Goal: Task Accomplishment & Management: Manage account settings

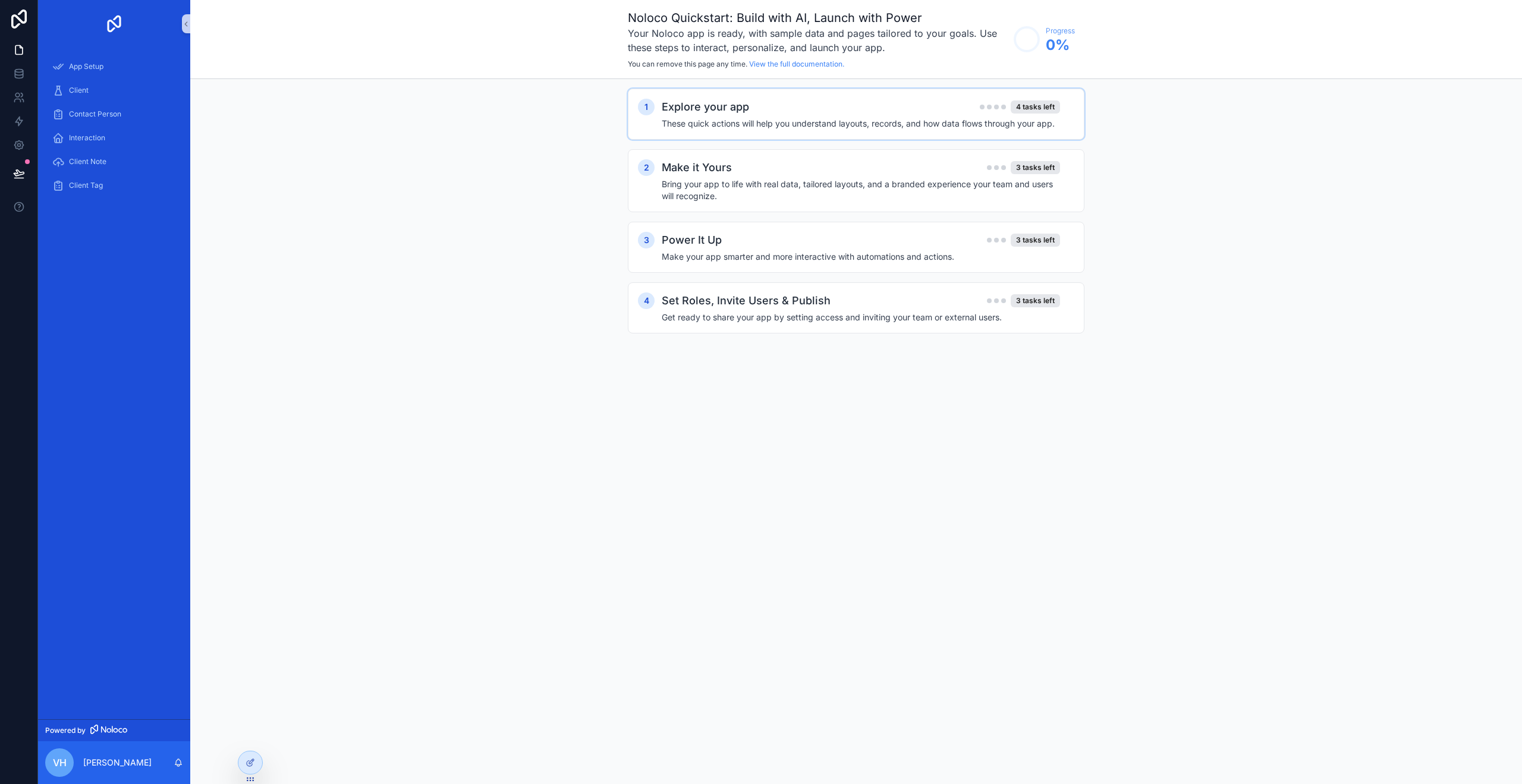
click at [751, 112] on div "Explore your app 4 tasks left" at bounding box center [861, 106] width 399 height 16
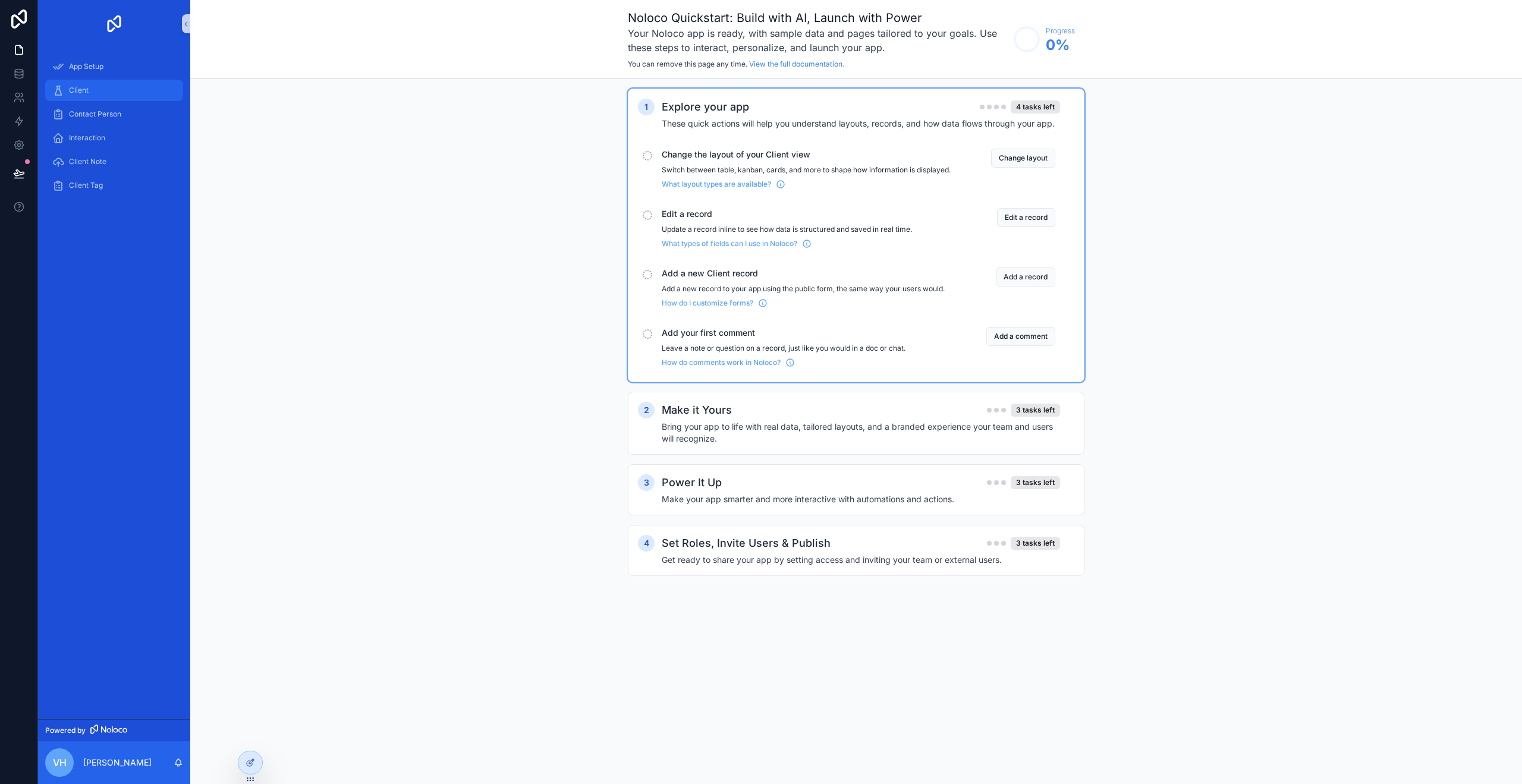
click at [66, 87] on div "Client" at bounding box center [114, 90] width 124 height 19
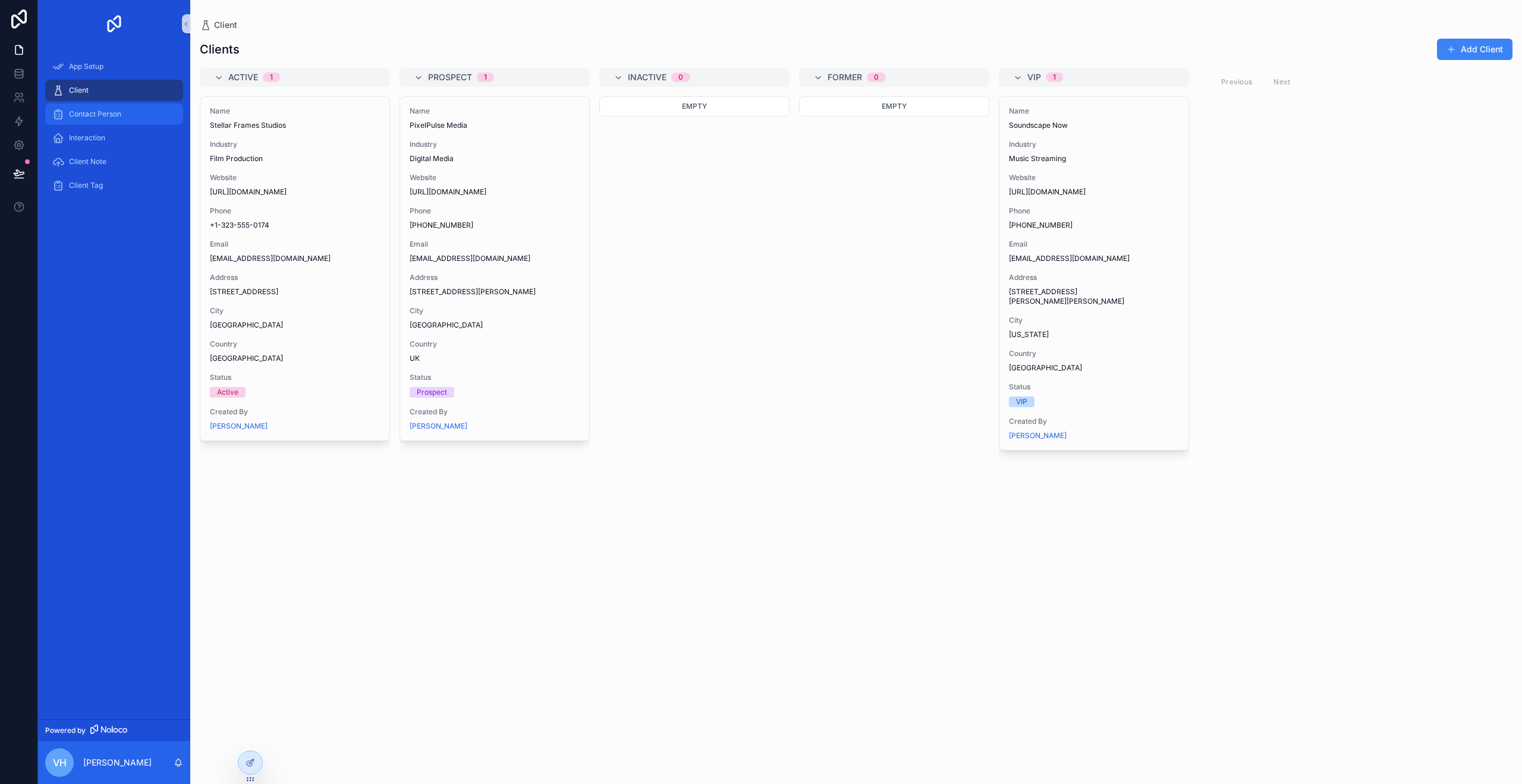
click at [83, 118] on span "Contact Person" at bounding box center [95, 114] width 52 height 9
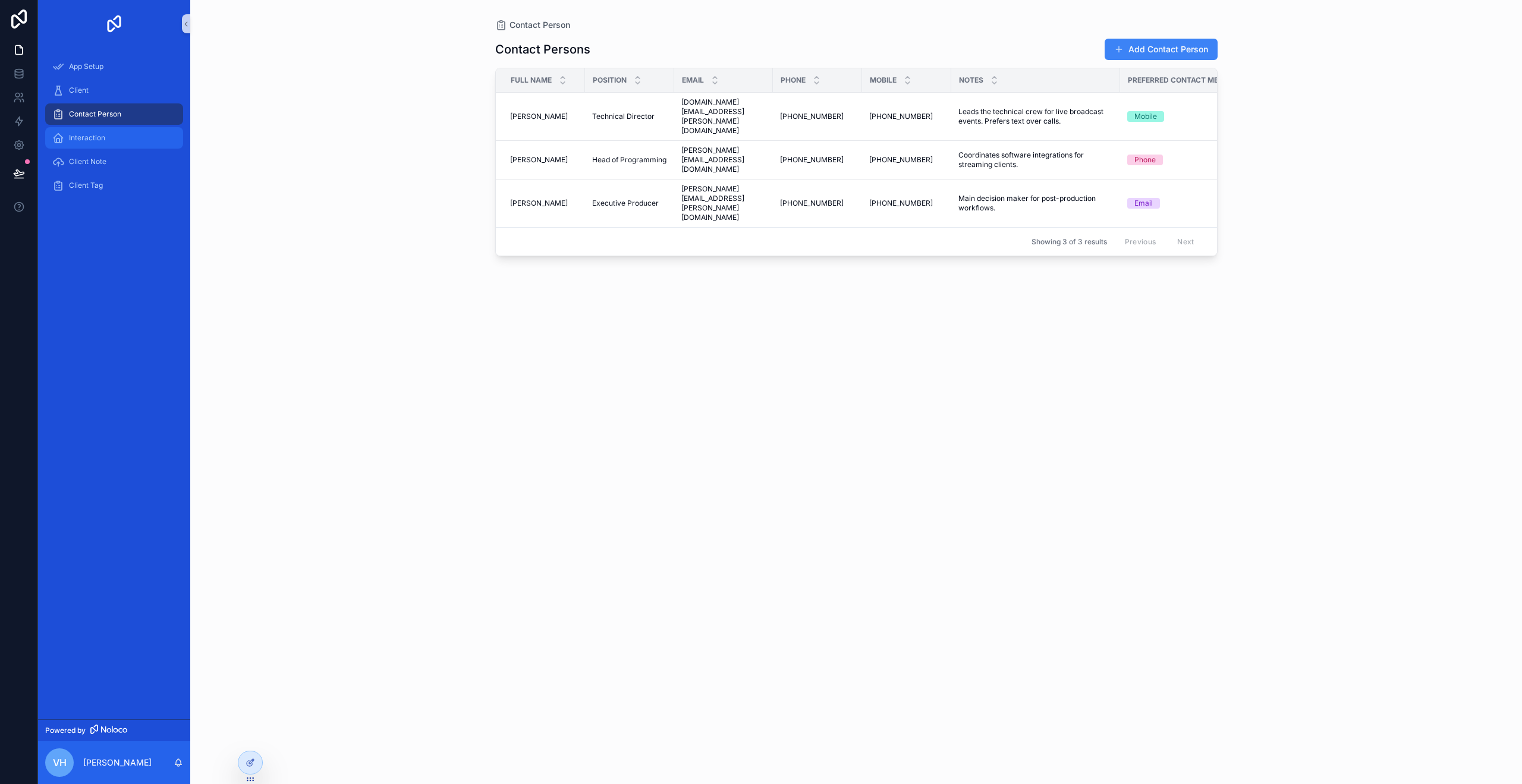
click at [87, 131] on div "Interaction" at bounding box center [114, 138] width 124 height 19
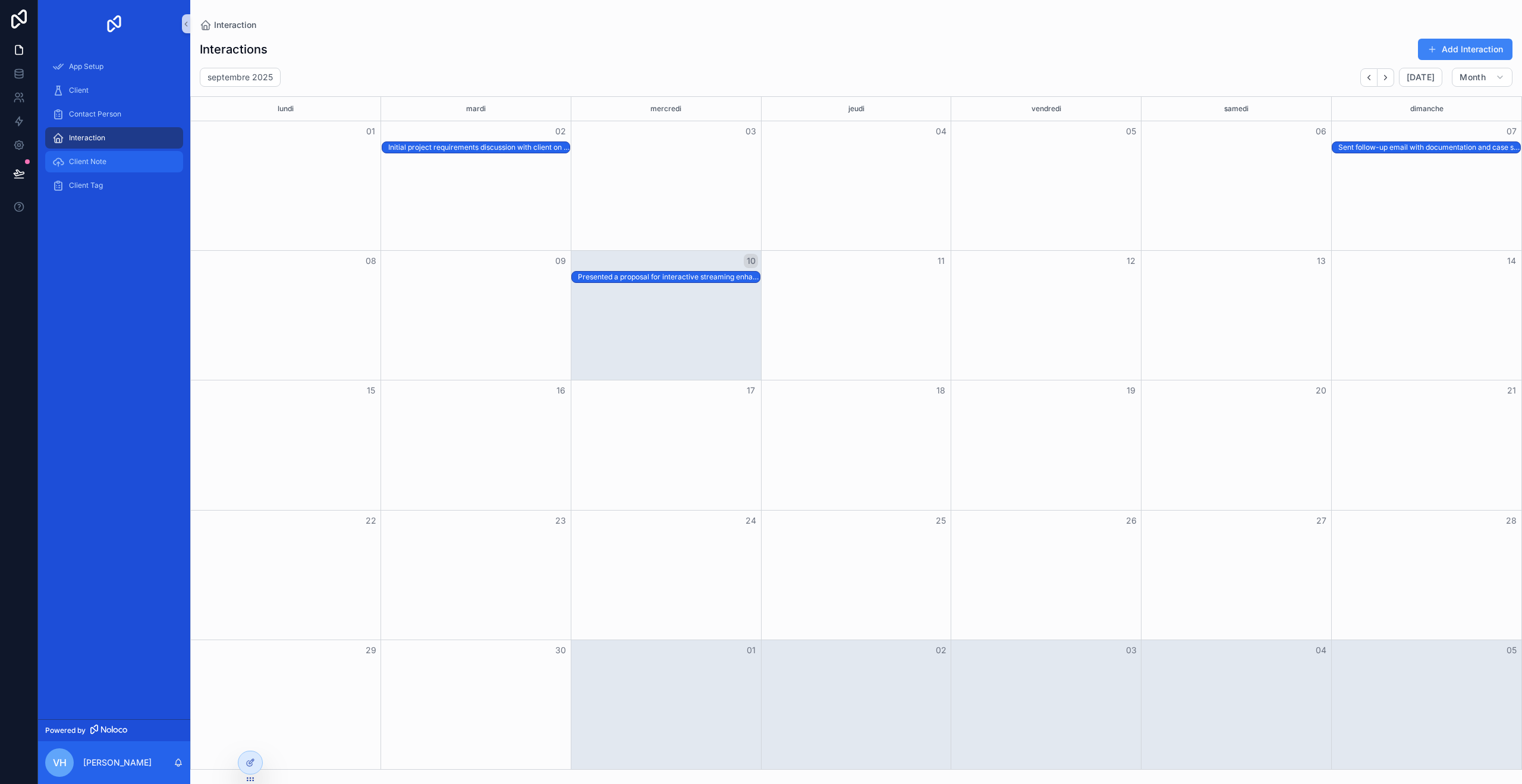
click at [71, 171] on link "Client Note" at bounding box center [114, 161] width 138 height 21
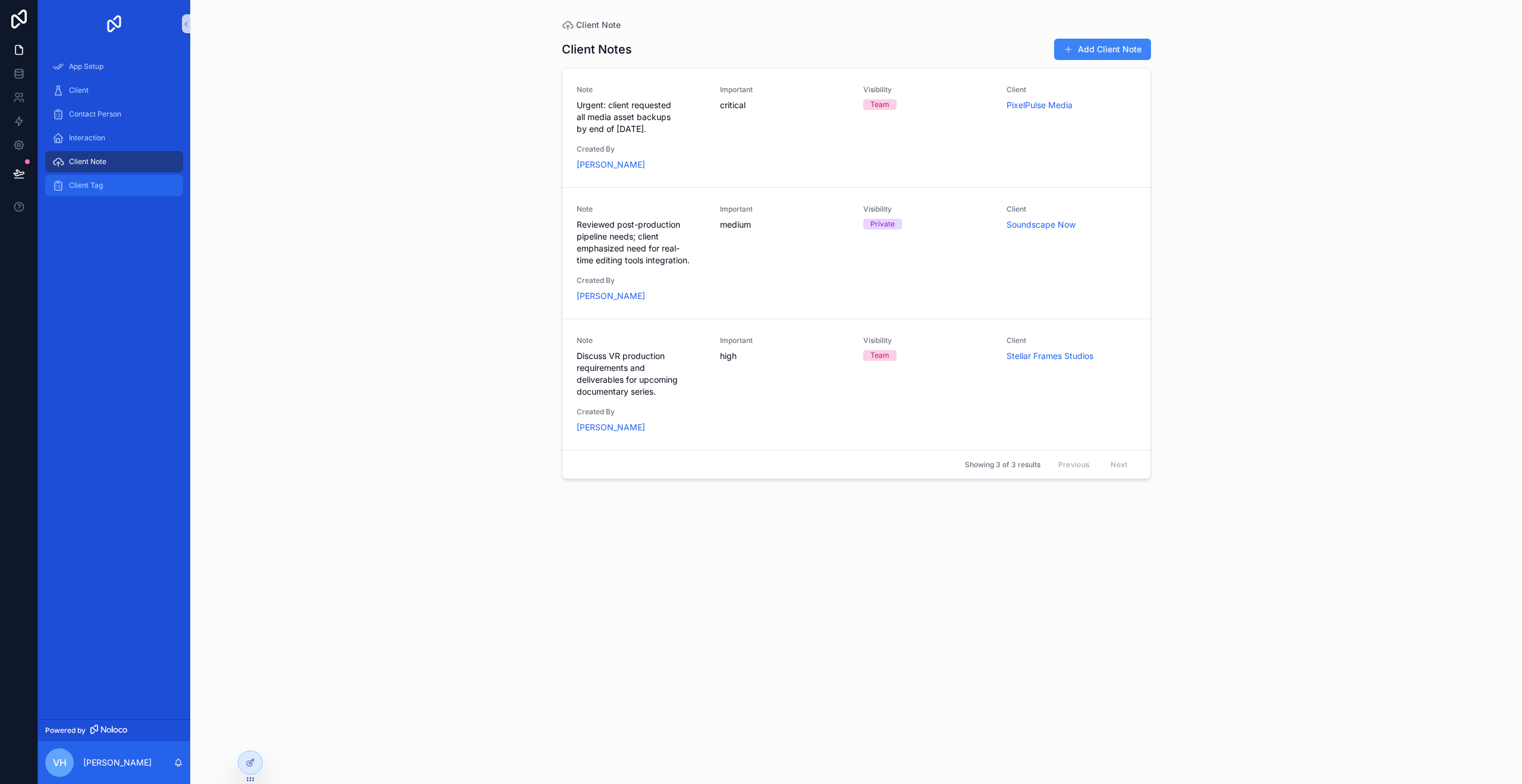
click at [109, 189] on div "Client Tag" at bounding box center [114, 185] width 124 height 19
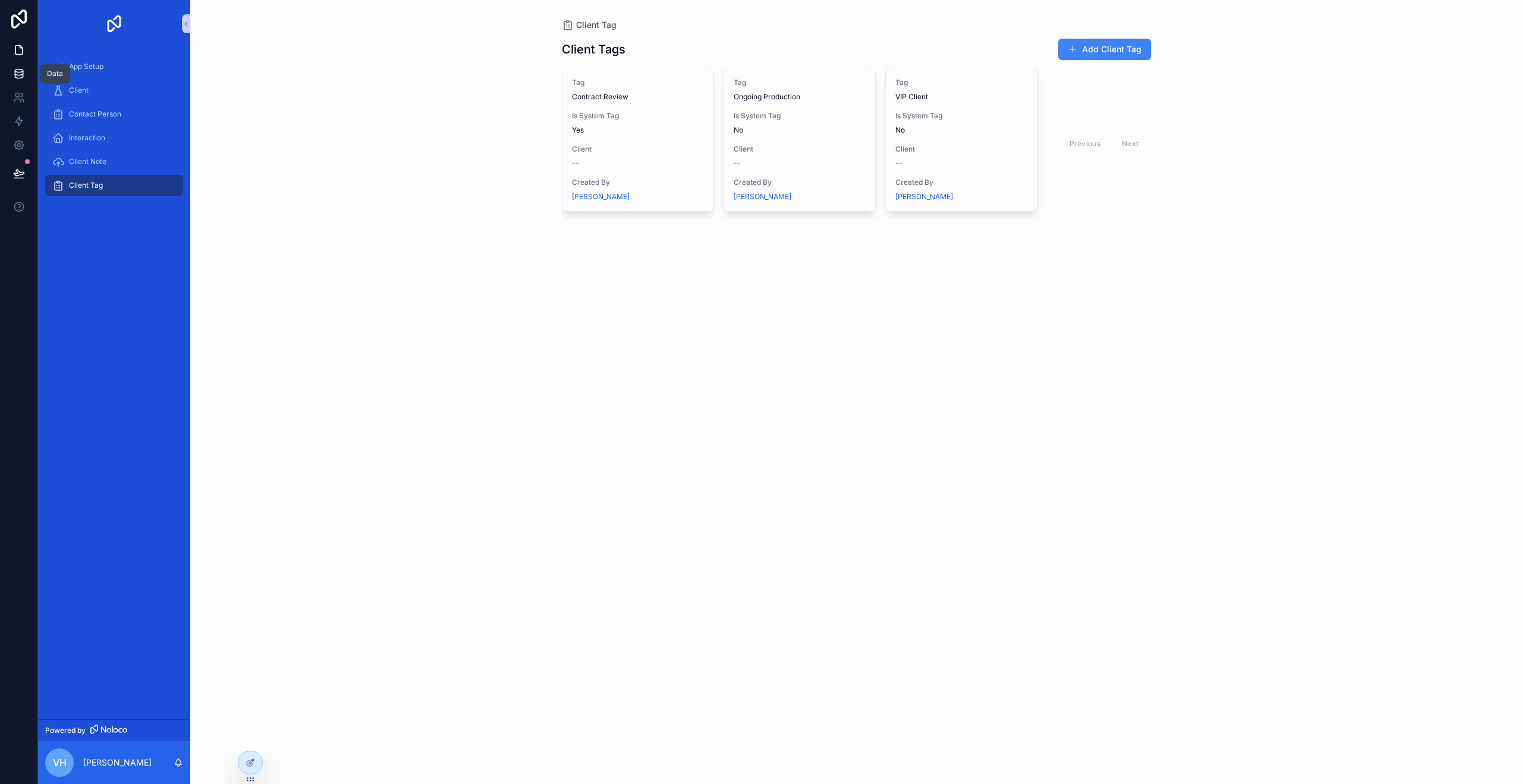
click at [26, 74] on link at bounding box center [19, 74] width 37 height 24
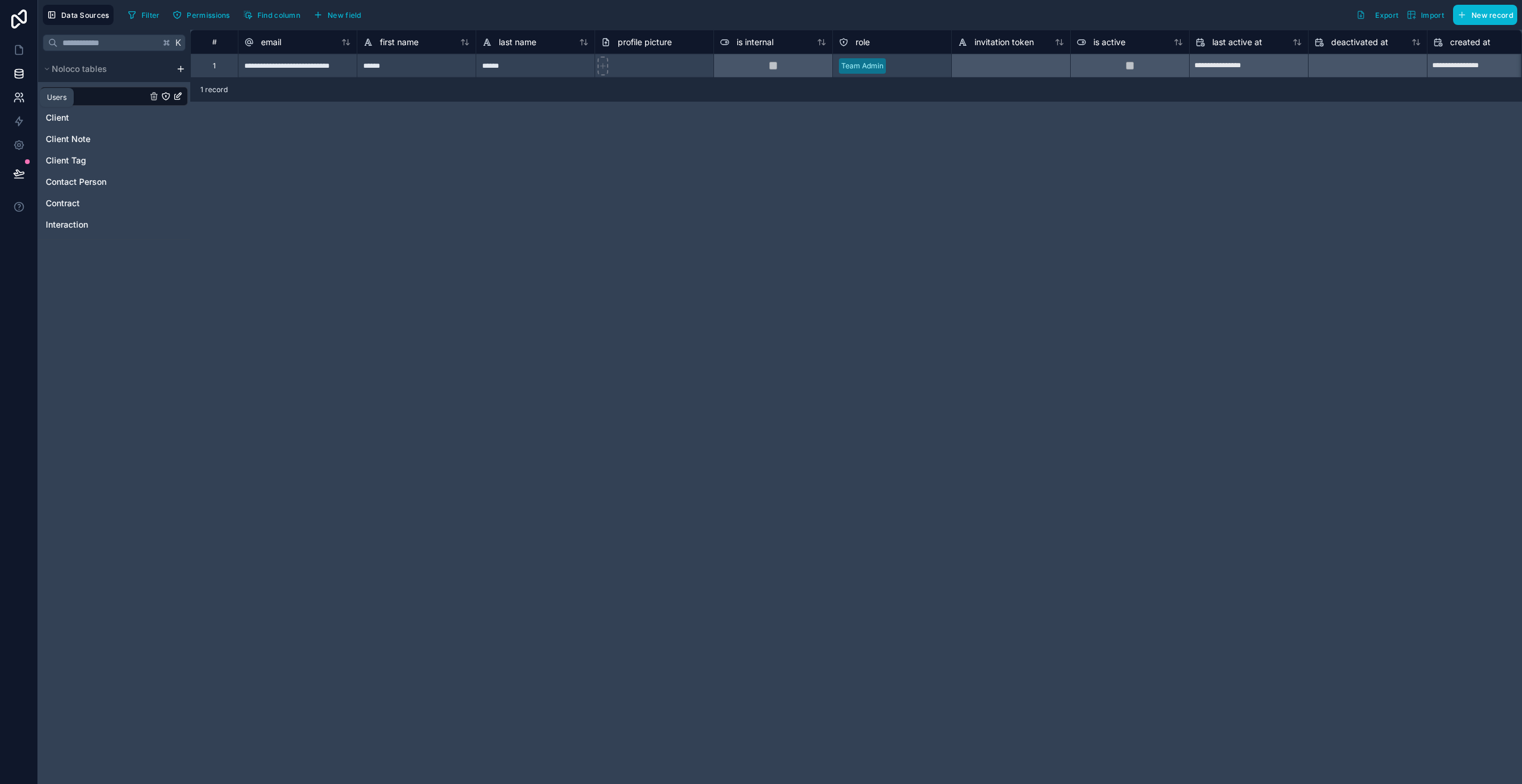
click at [7, 101] on link at bounding box center [19, 97] width 37 height 24
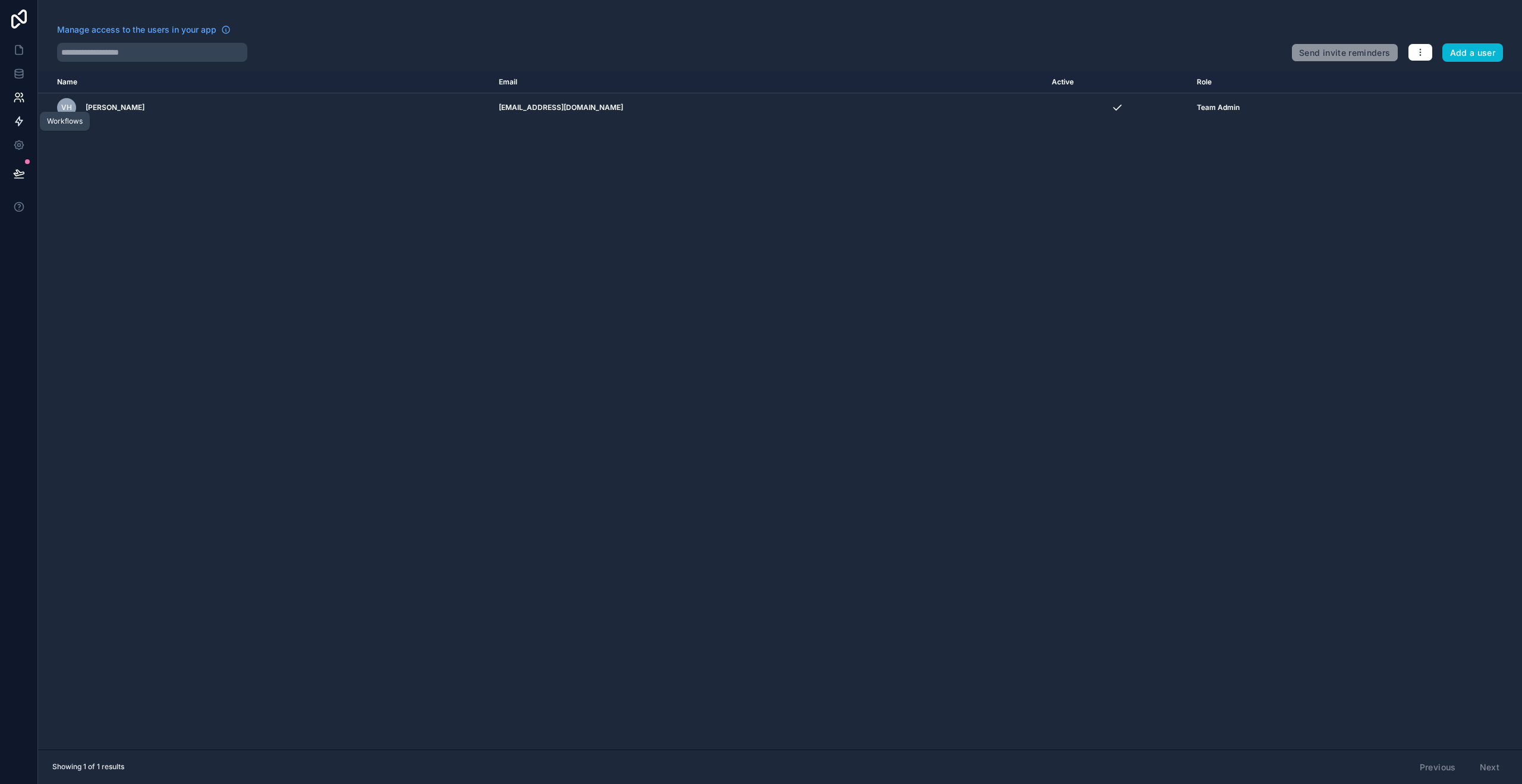
click at [21, 121] on icon at bounding box center [19, 121] width 7 height 9
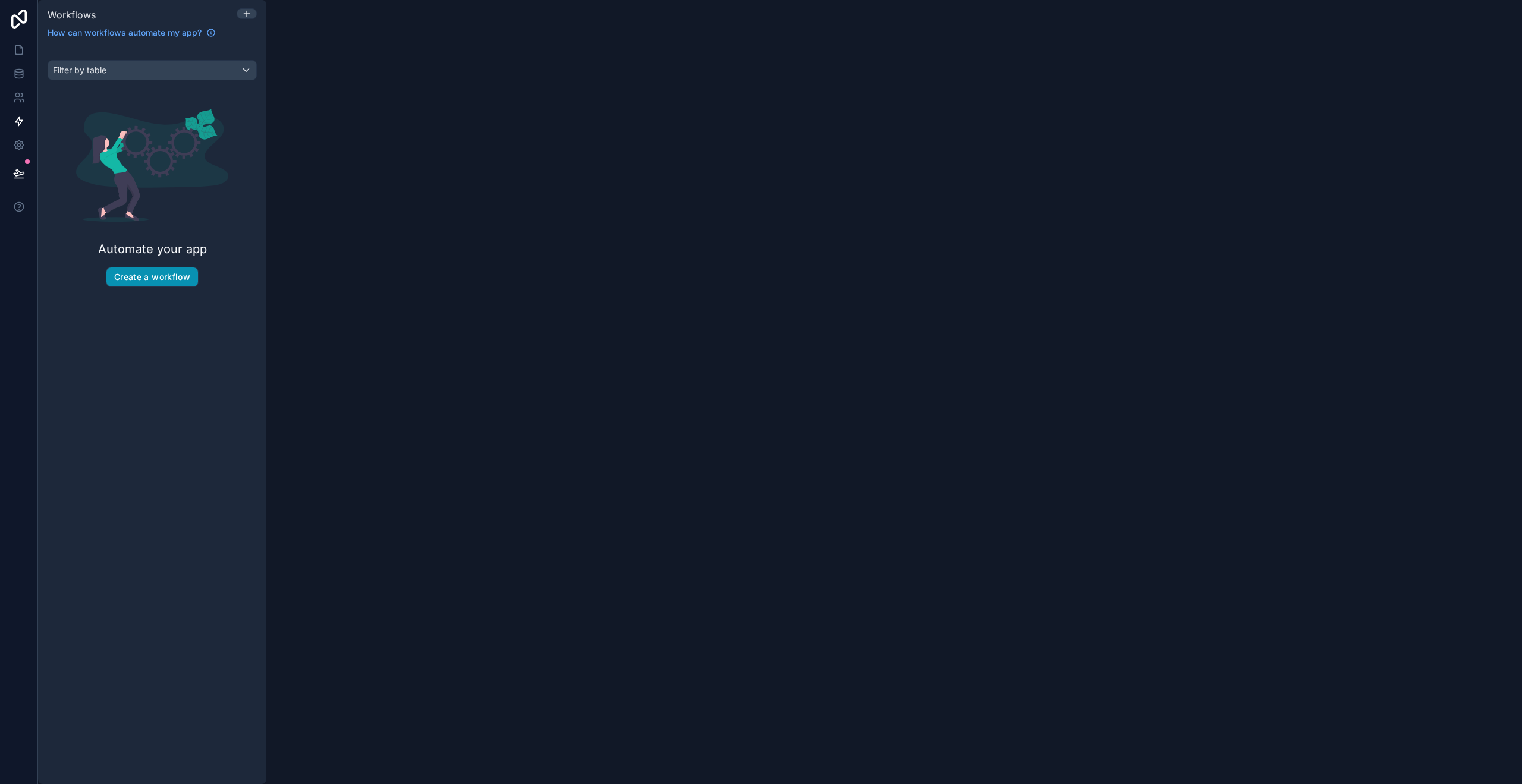
click at [165, 274] on button "Create a workflow" at bounding box center [152, 277] width 91 height 19
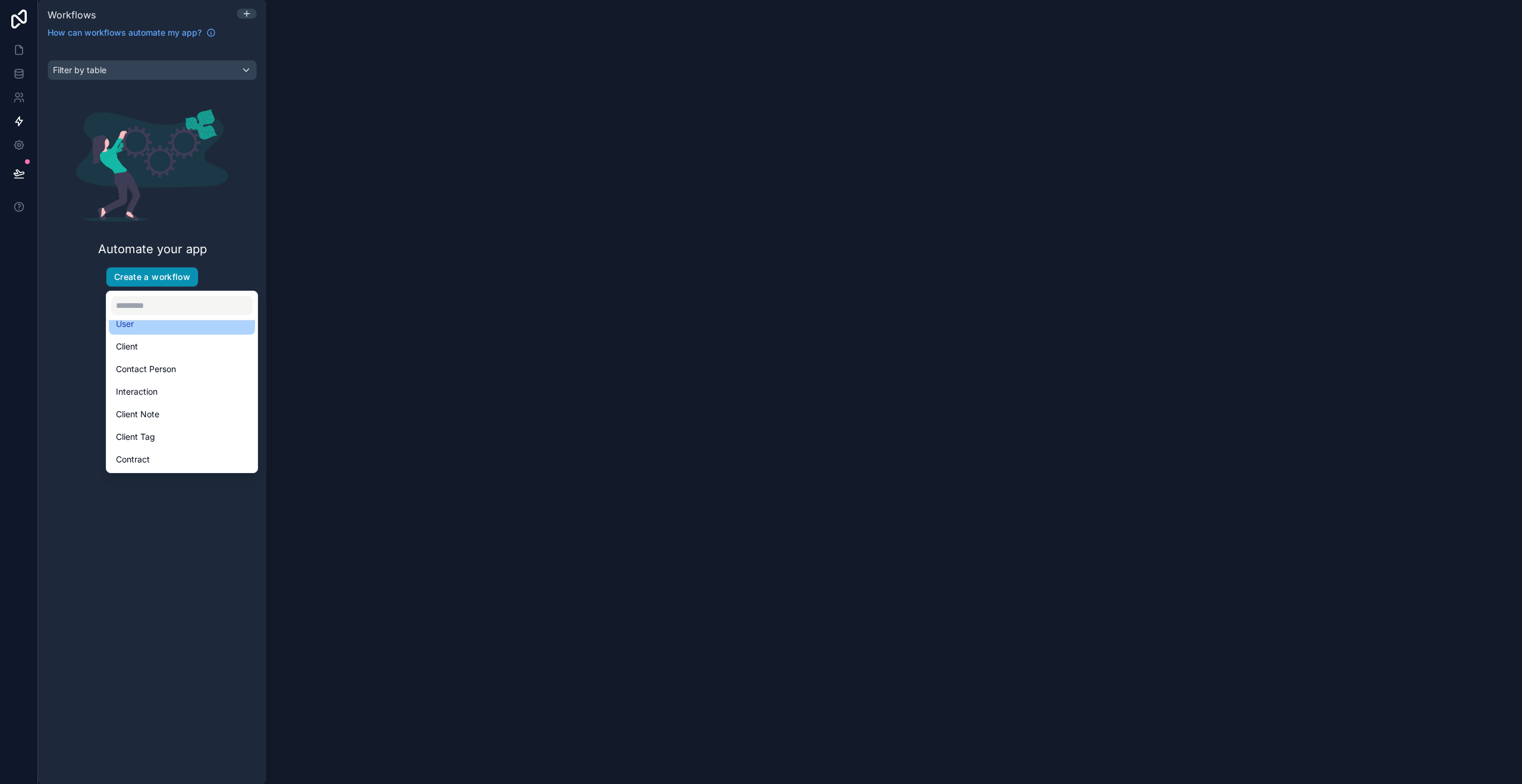
scroll to position [21, 0]
click at [177, 363] on div "Client" at bounding box center [181, 360] width 132 height 14
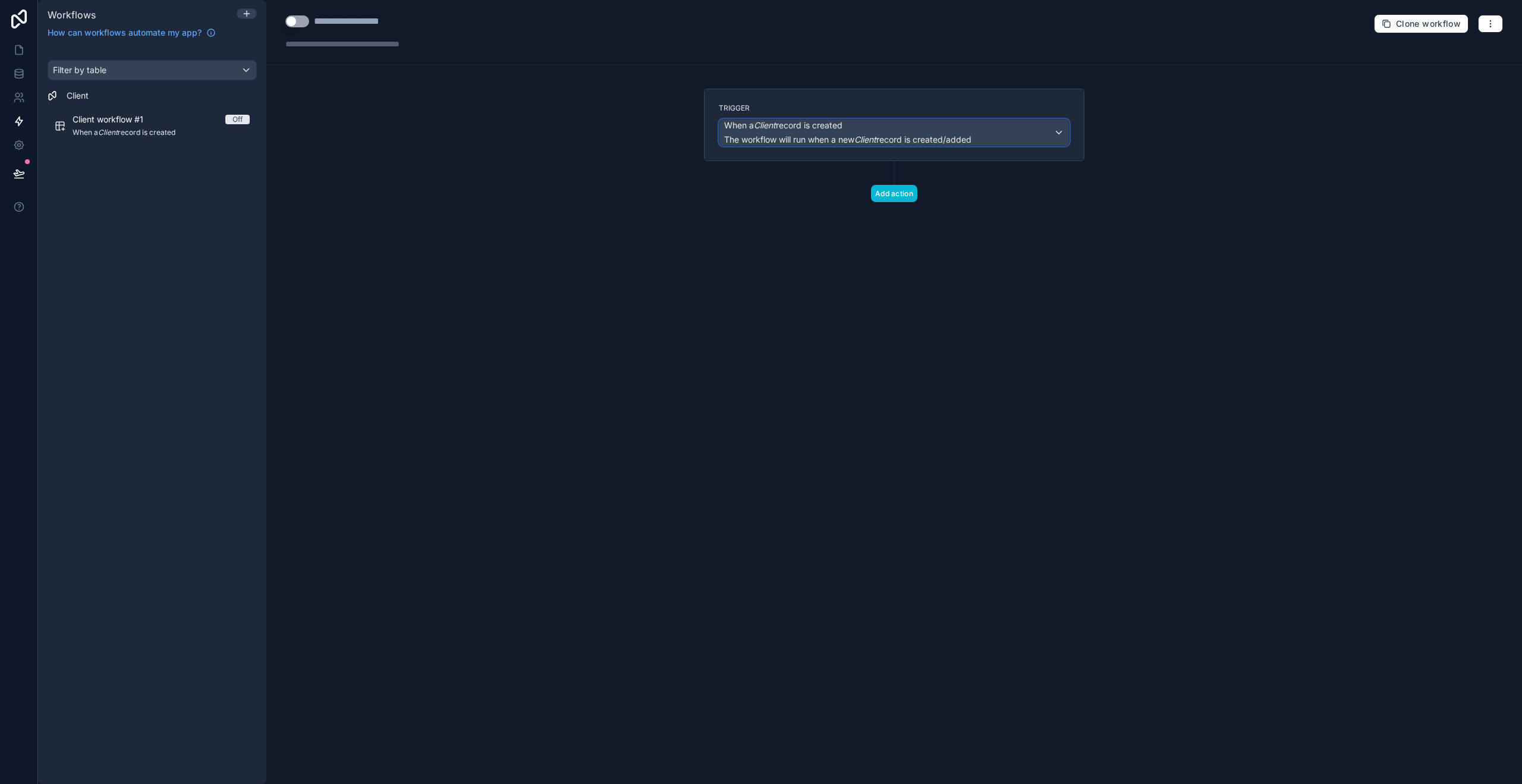
click at [971, 140] on span "The workflow will run when a new Client record is created/added" at bounding box center [848, 139] width 247 height 10
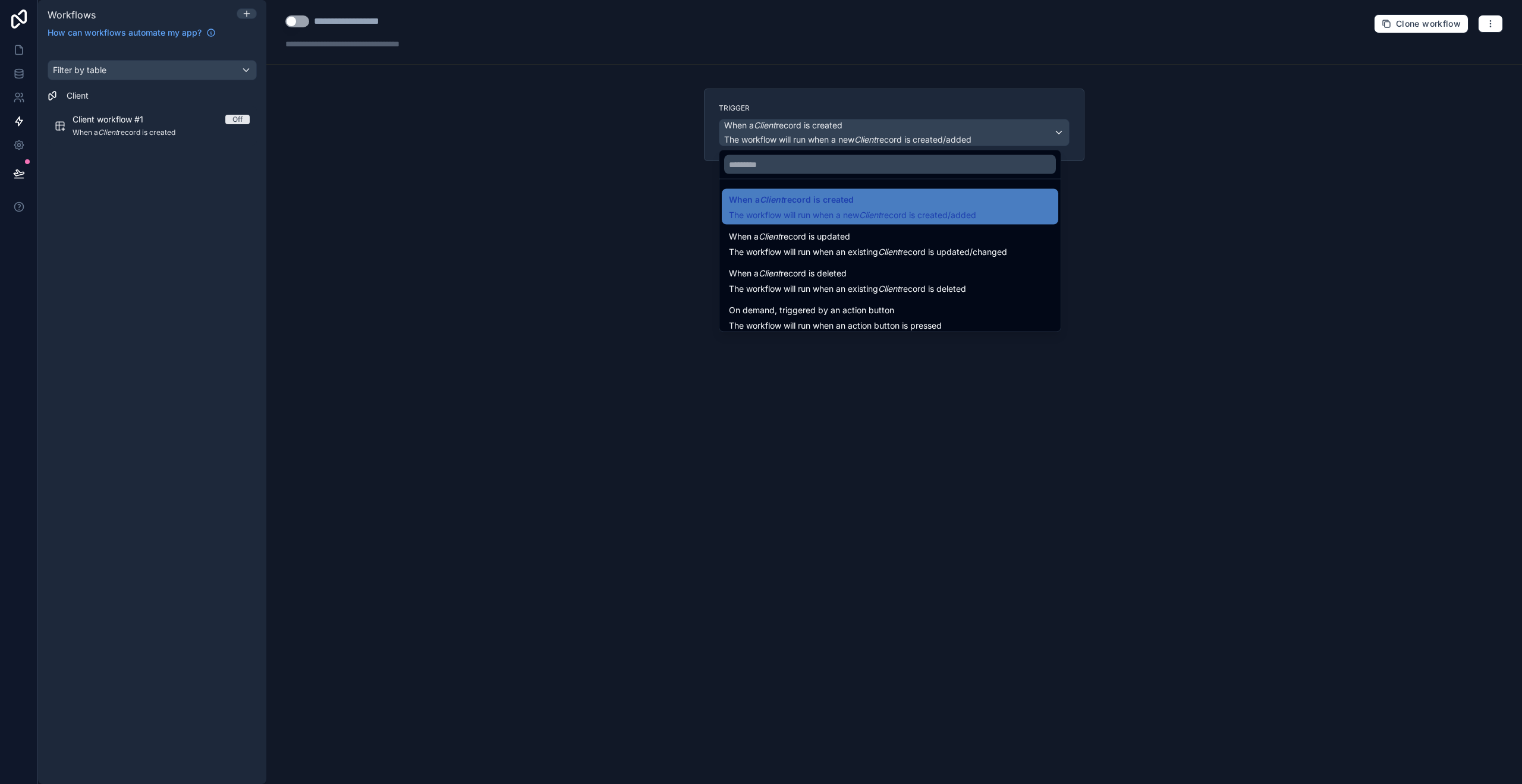
click at [971, 140] on div at bounding box center [761, 392] width 1522 height 784
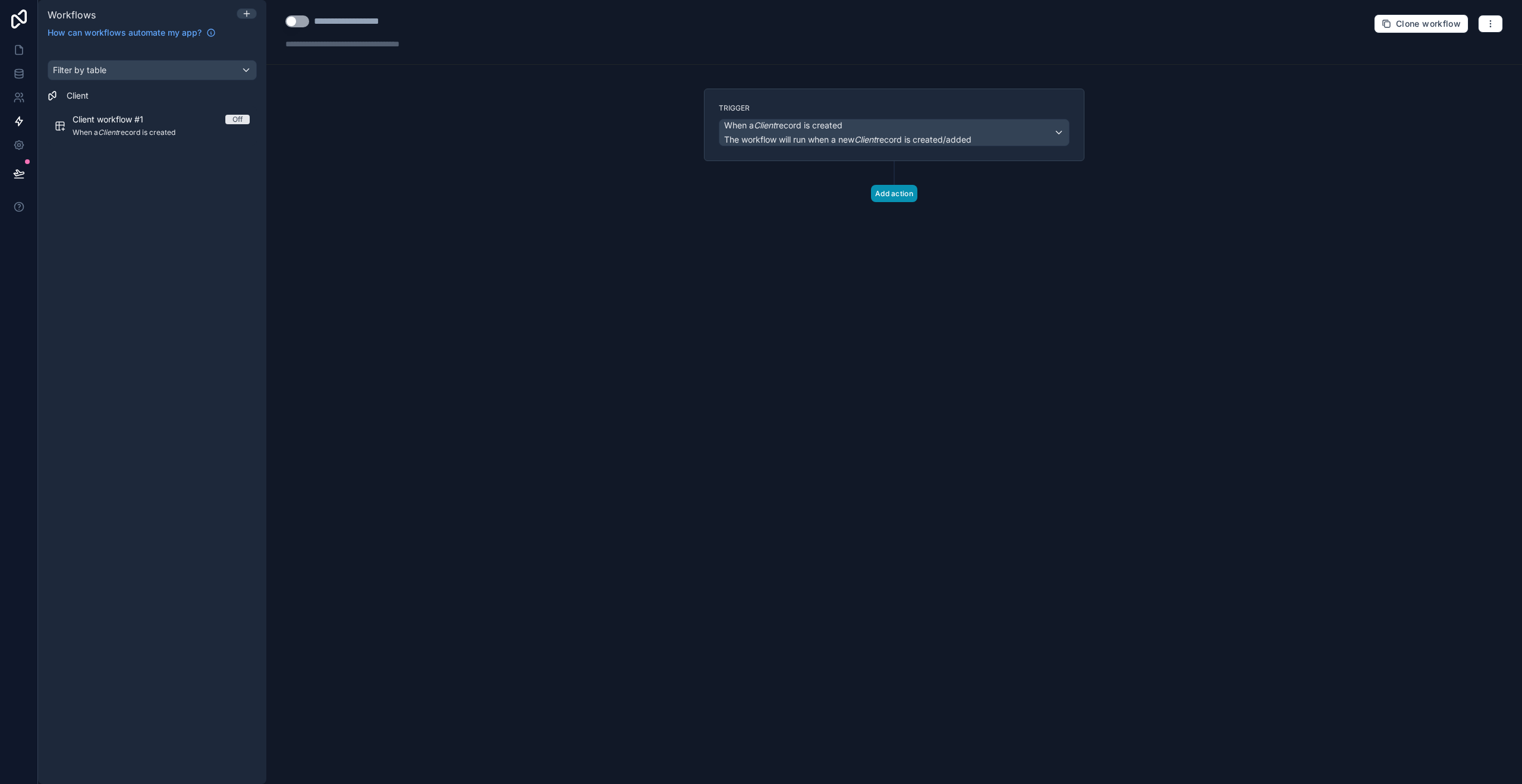
click at [902, 192] on button "Add action" at bounding box center [893, 194] width 46 height 17
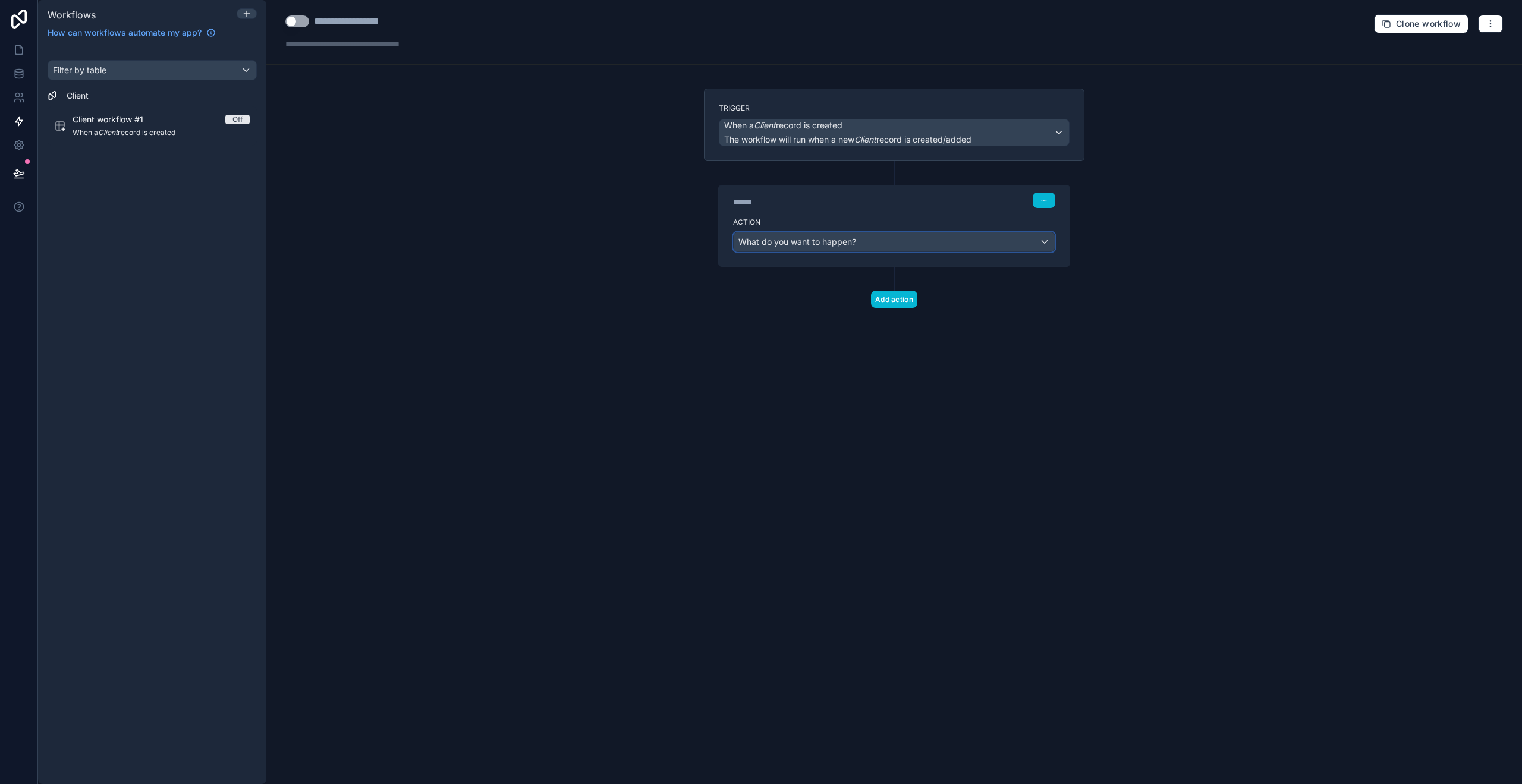
click at [843, 243] on span "What do you want to happen?" at bounding box center [797, 241] width 118 height 10
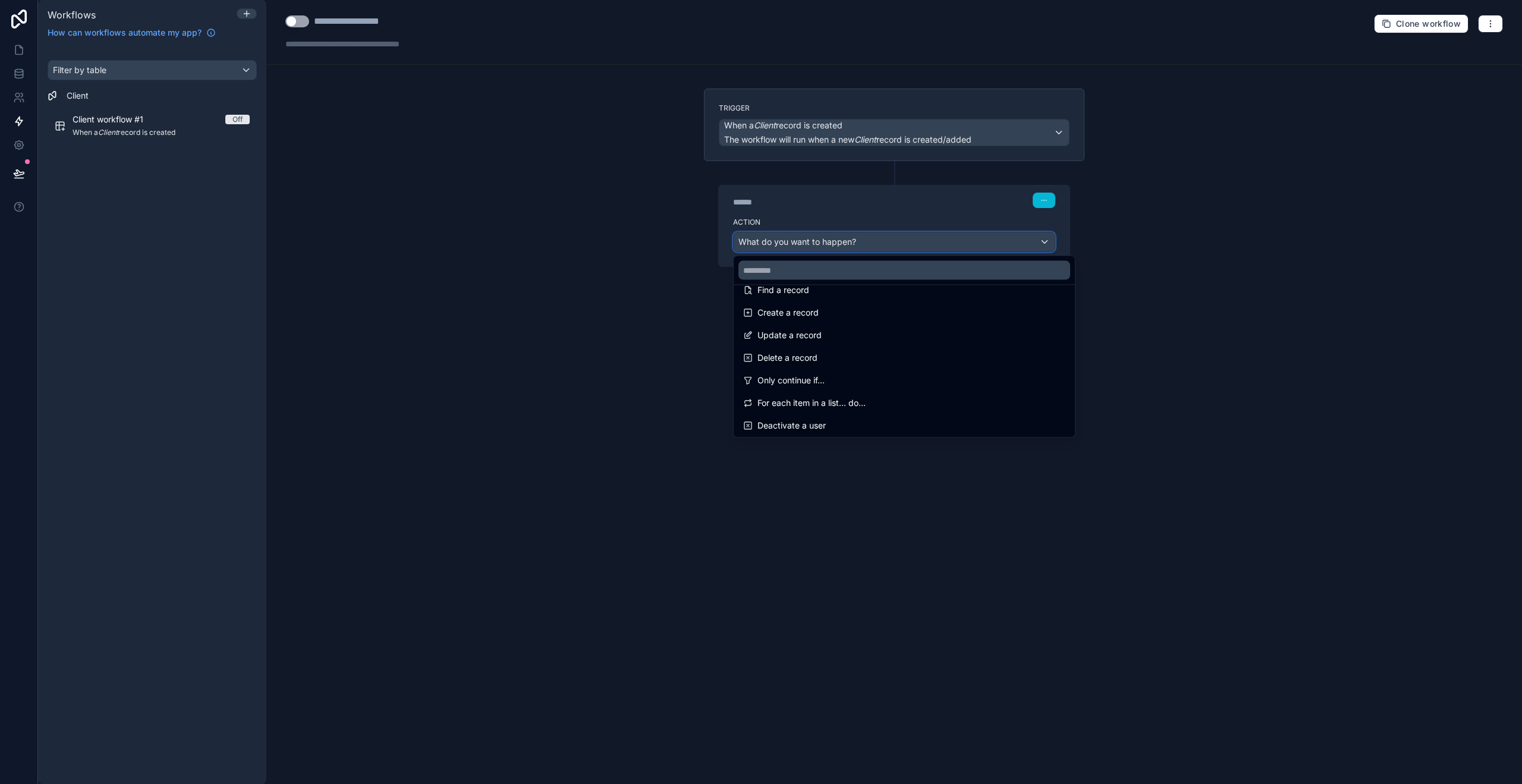
scroll to position [220, 0]
click at [586, 326] on div at bounding box center [761, 392] width 1522 height 784
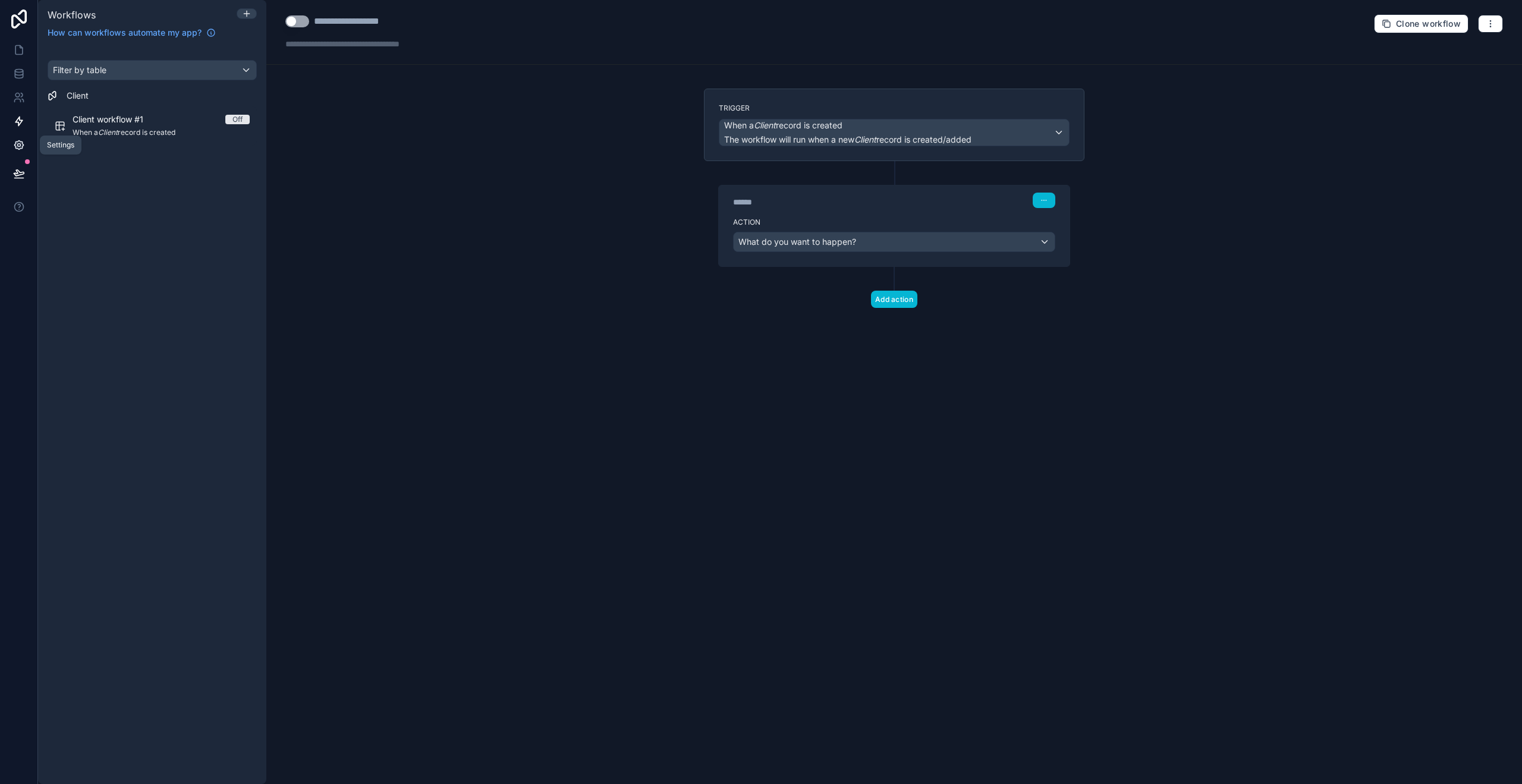
click at [21, 146] on icon at bounding box center [19, 145] width 12 height 12
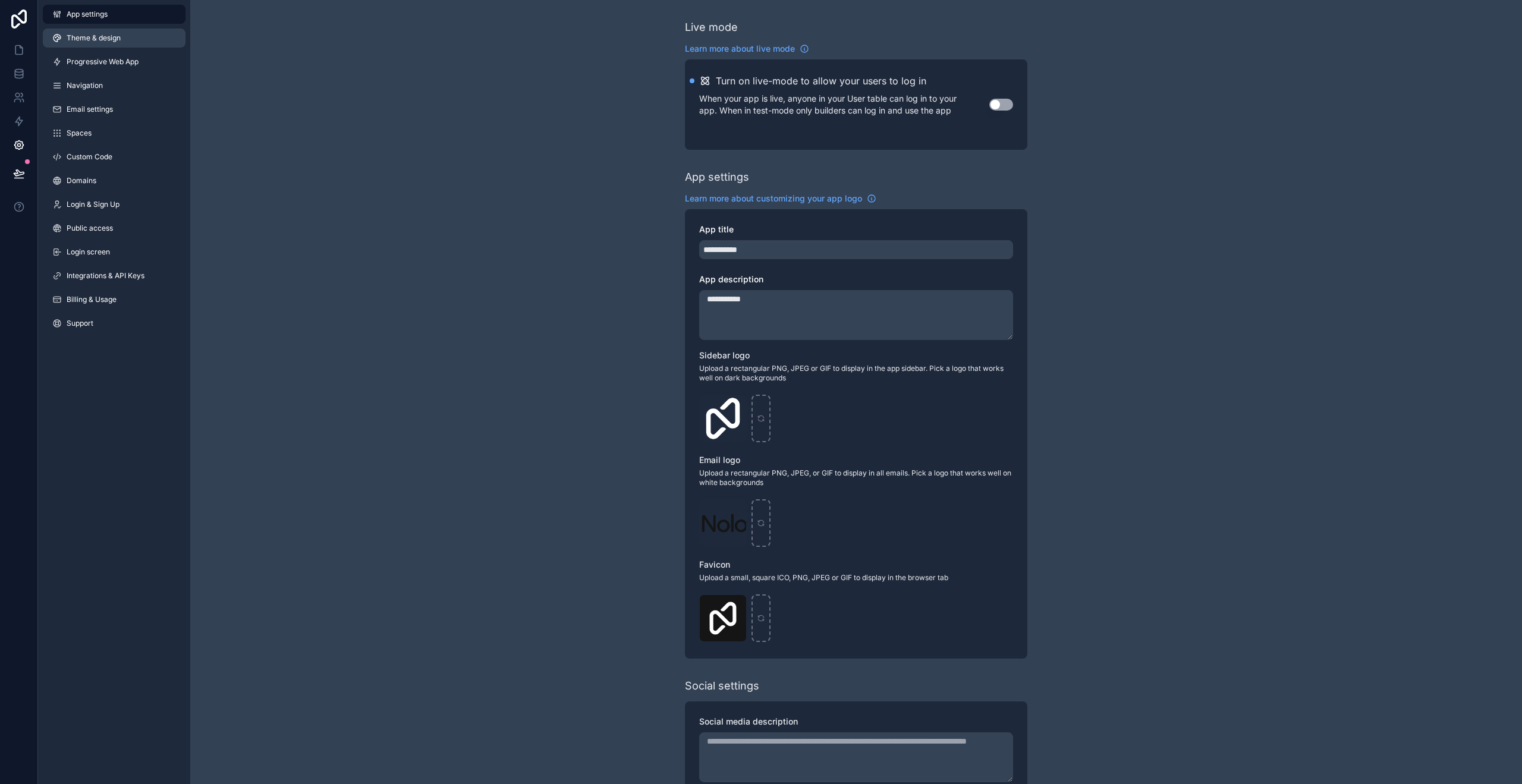
click at [111, 34] on span "Theme & design" at bounding box center [94, 38] width 54 height 9
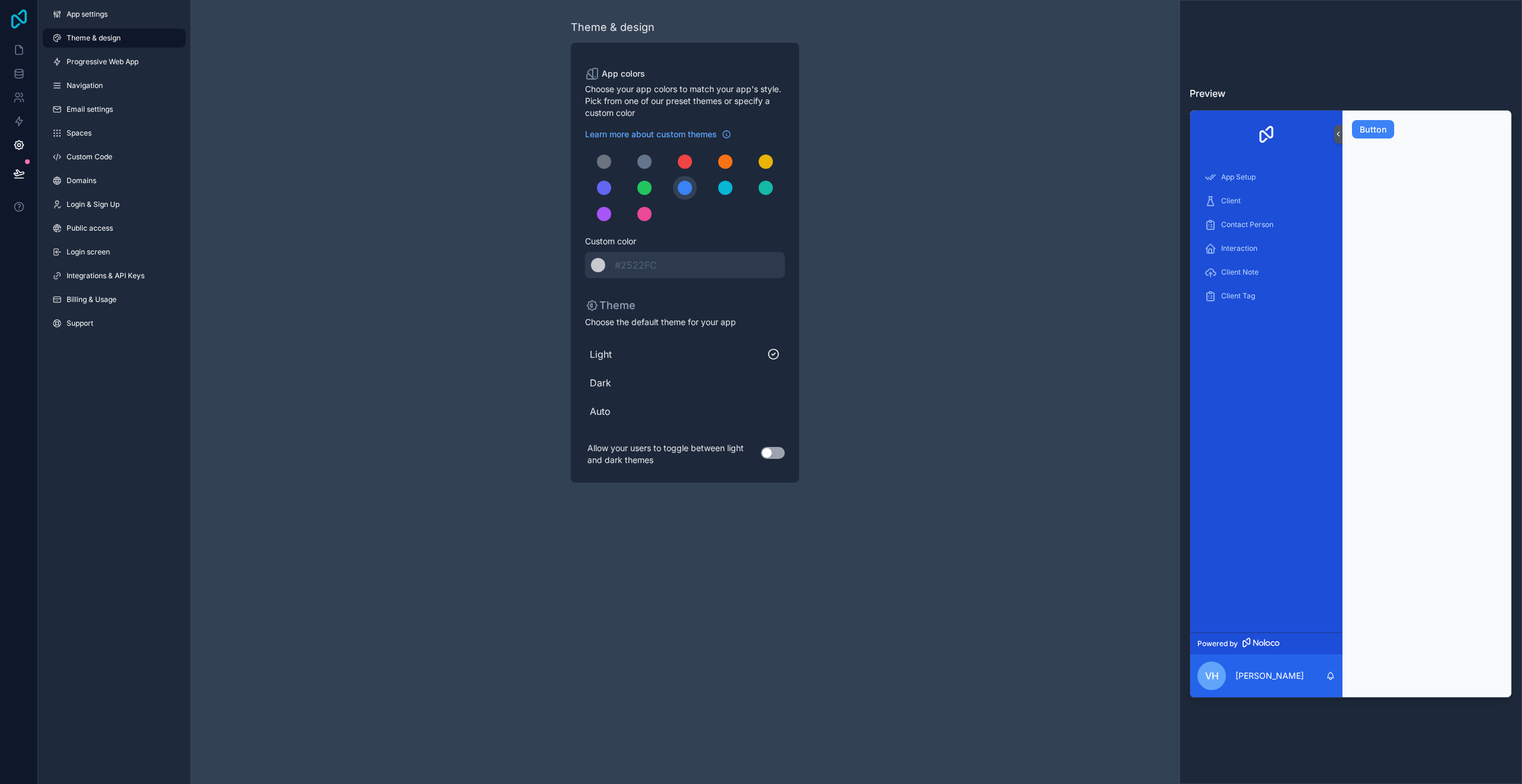
click at [18, 19] on icon at bounding box center [19, 19] width 16 height 19
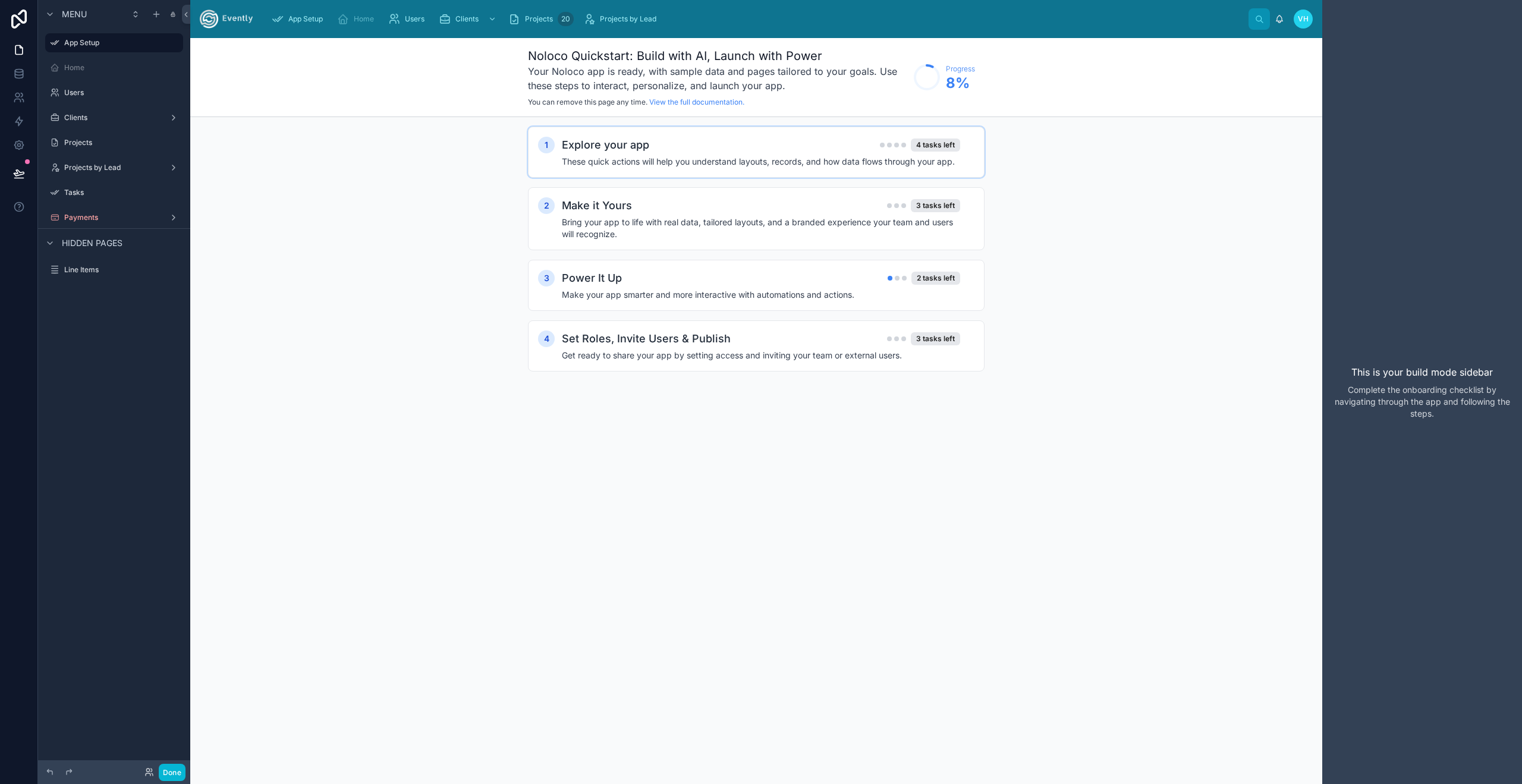
click at [746, 147] on div "Explore your app 4 tasks left" at bounding box center [761, 144] width 399 height 16
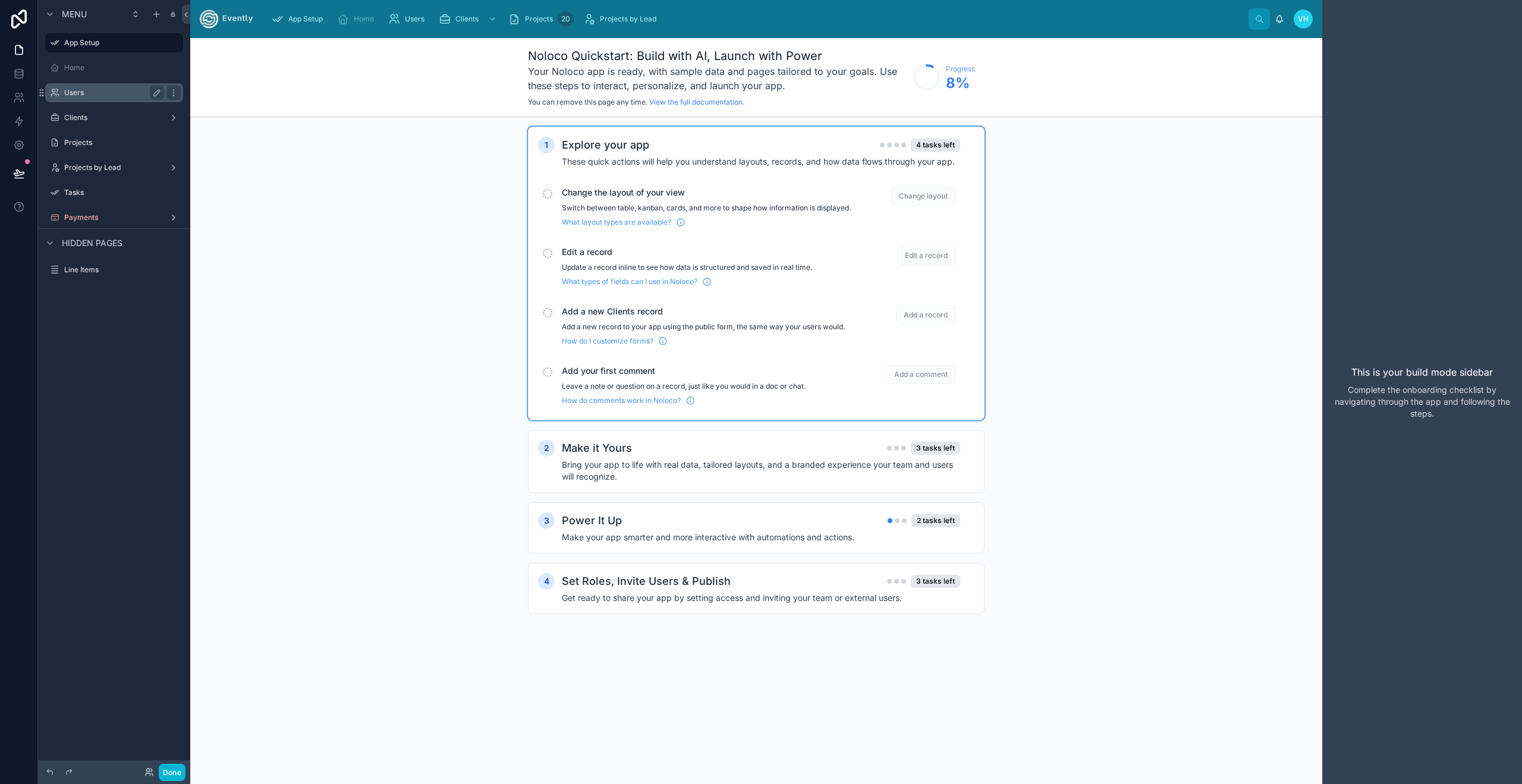
click at [97, 94] on label "Users" at bounding box center [111, 92] width 95 height 9
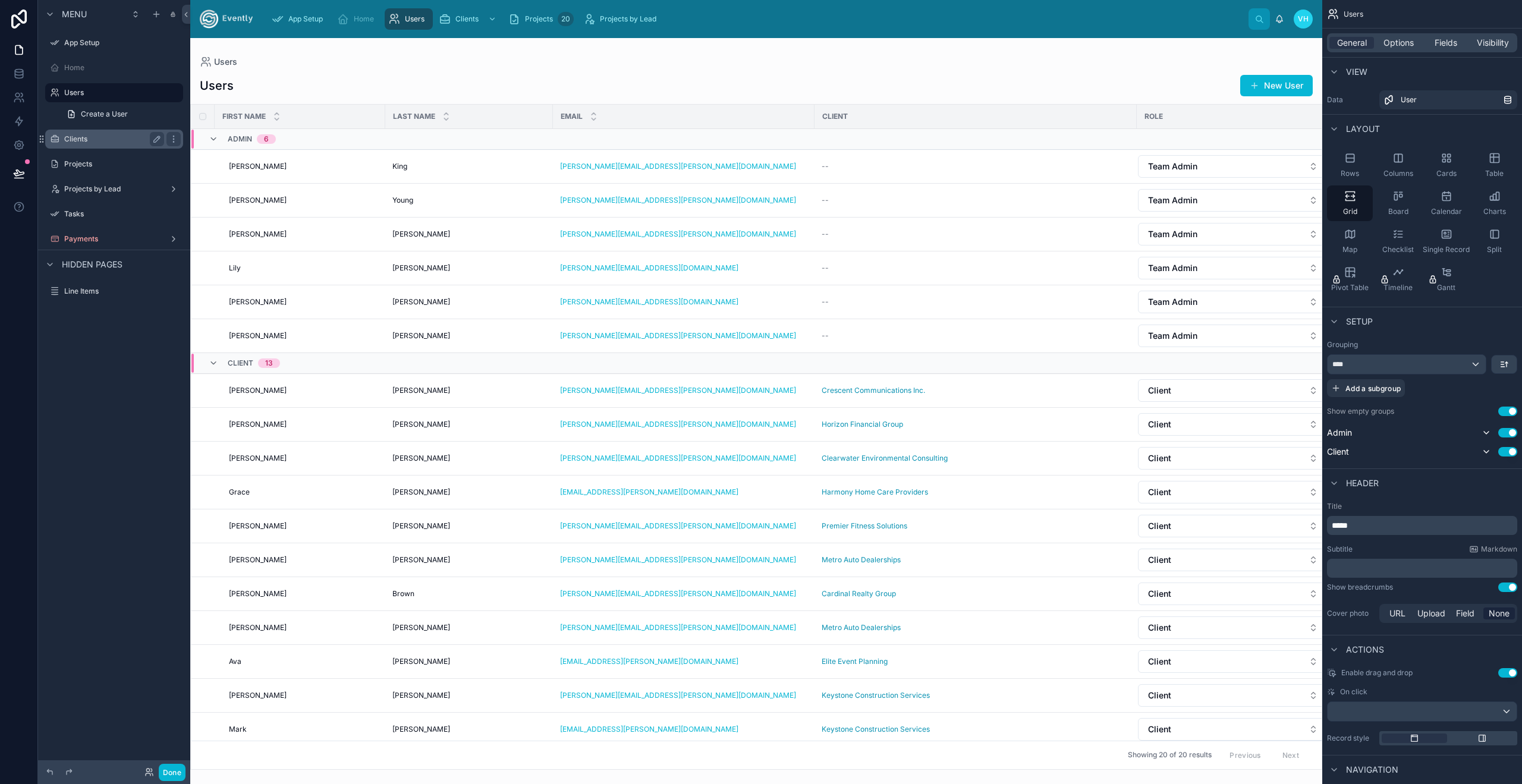
click at [95, 134] on label "Clients" at bounding box center [111, 139] width 95 height 9
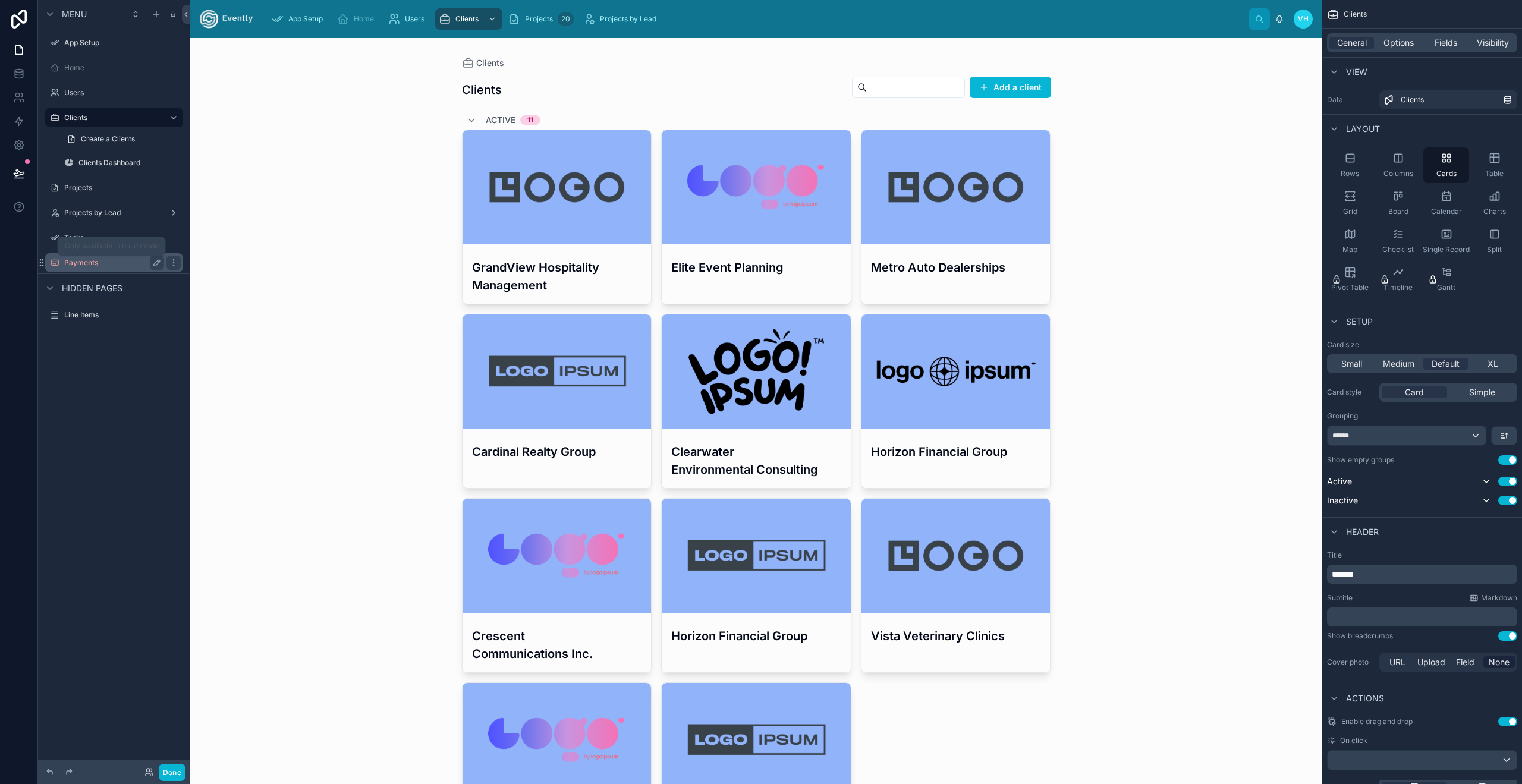
click at [108, 265] on label "Payments" at bounding box center [111, 262] width 95 height 9
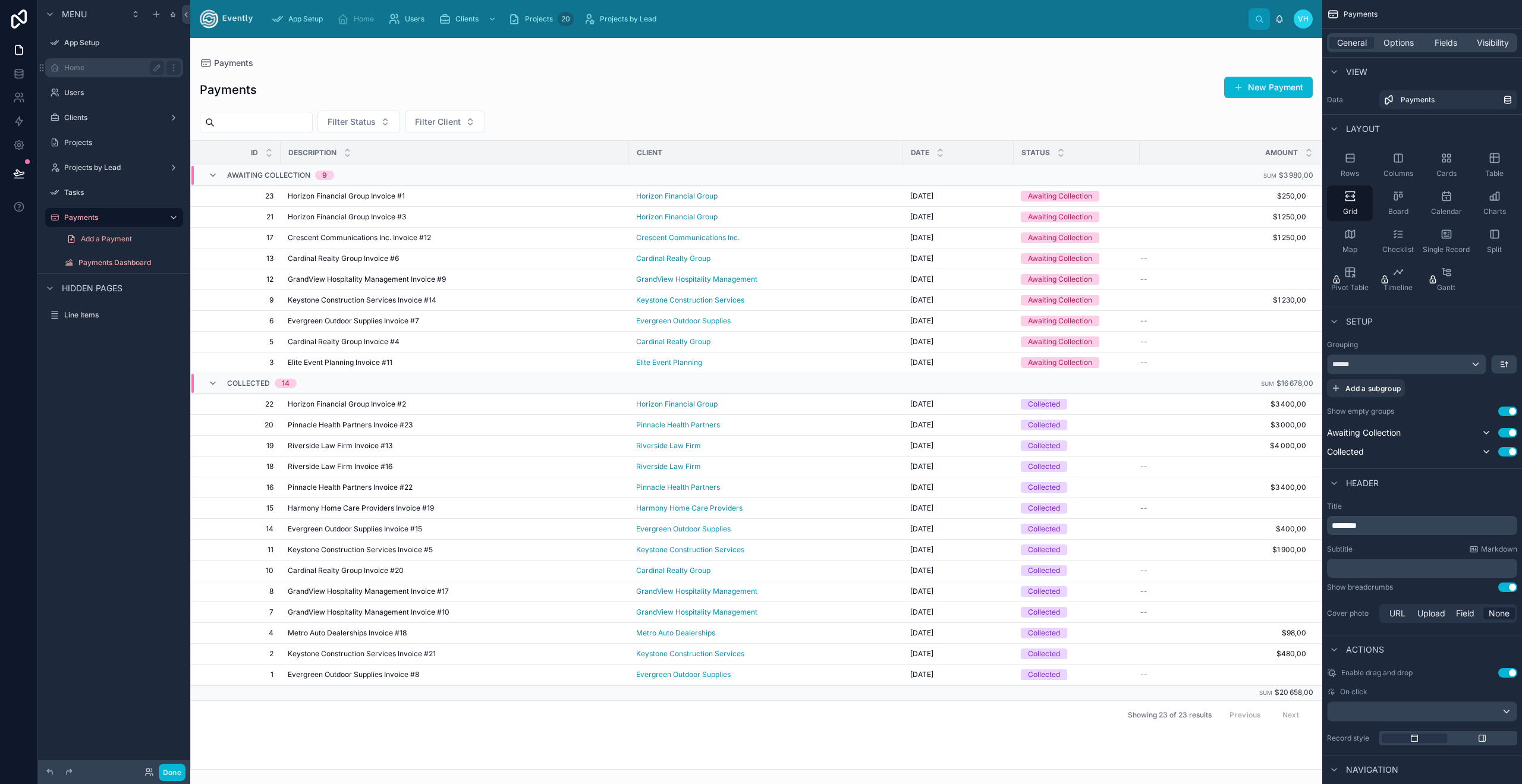
click at [84, 66] on label "Home" at bounding box center [111, 67] width 95 height 9
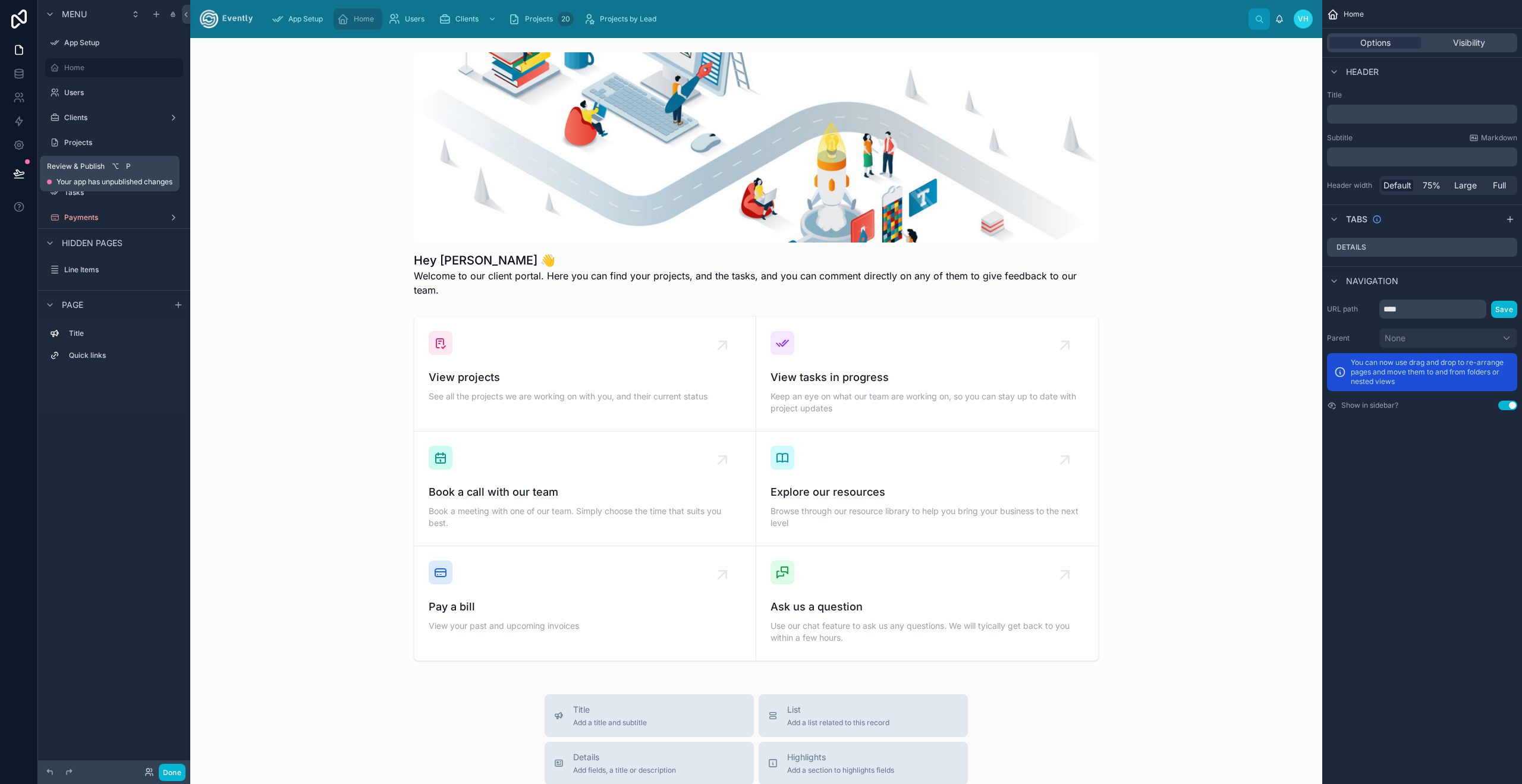
click at [20, 179] on icon at bounding box center [19, 174] width 12 height 12
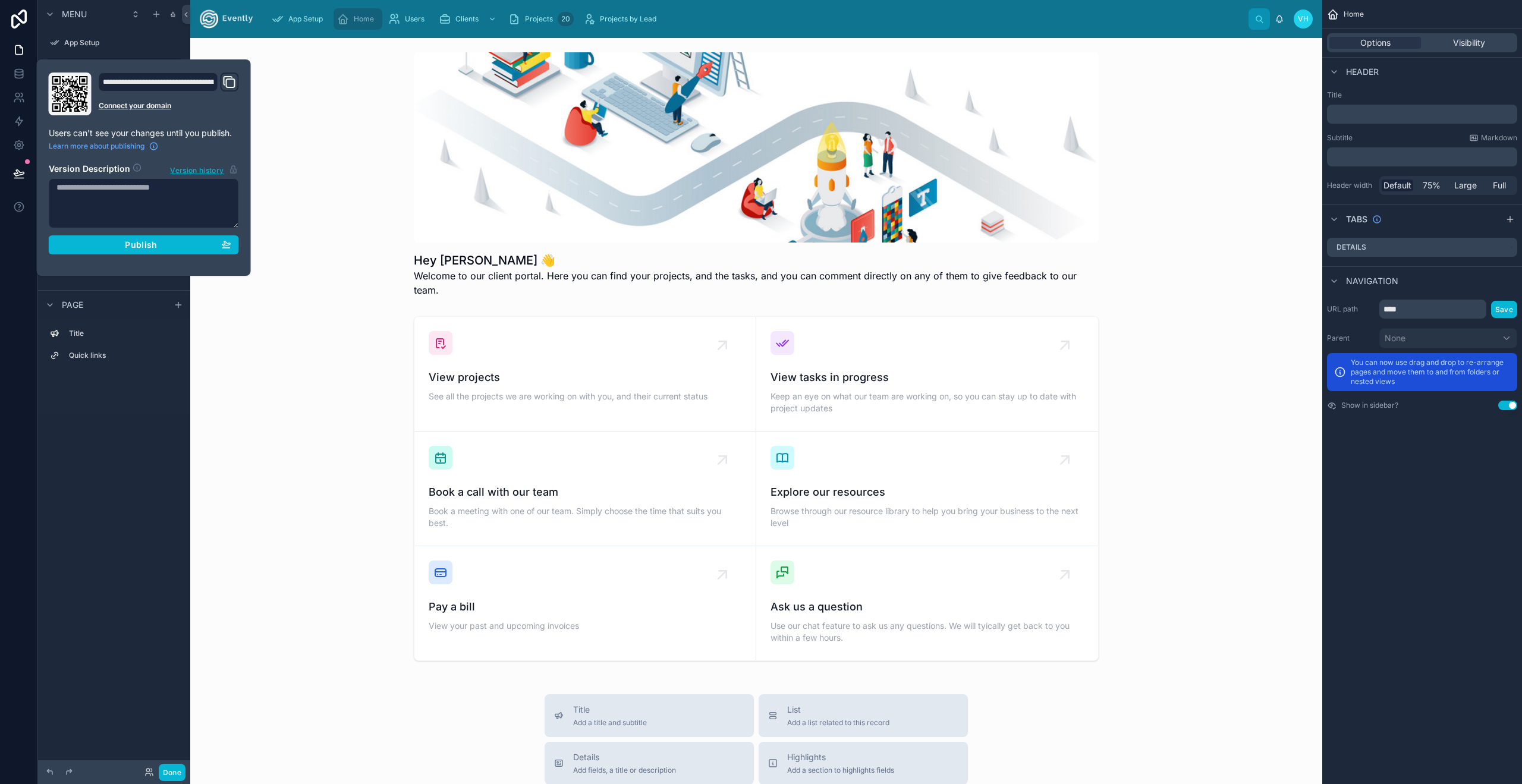
click at [234, 76] on icon "Domain and Custom Link" at bounding box center [229, 82] width 14 height 14
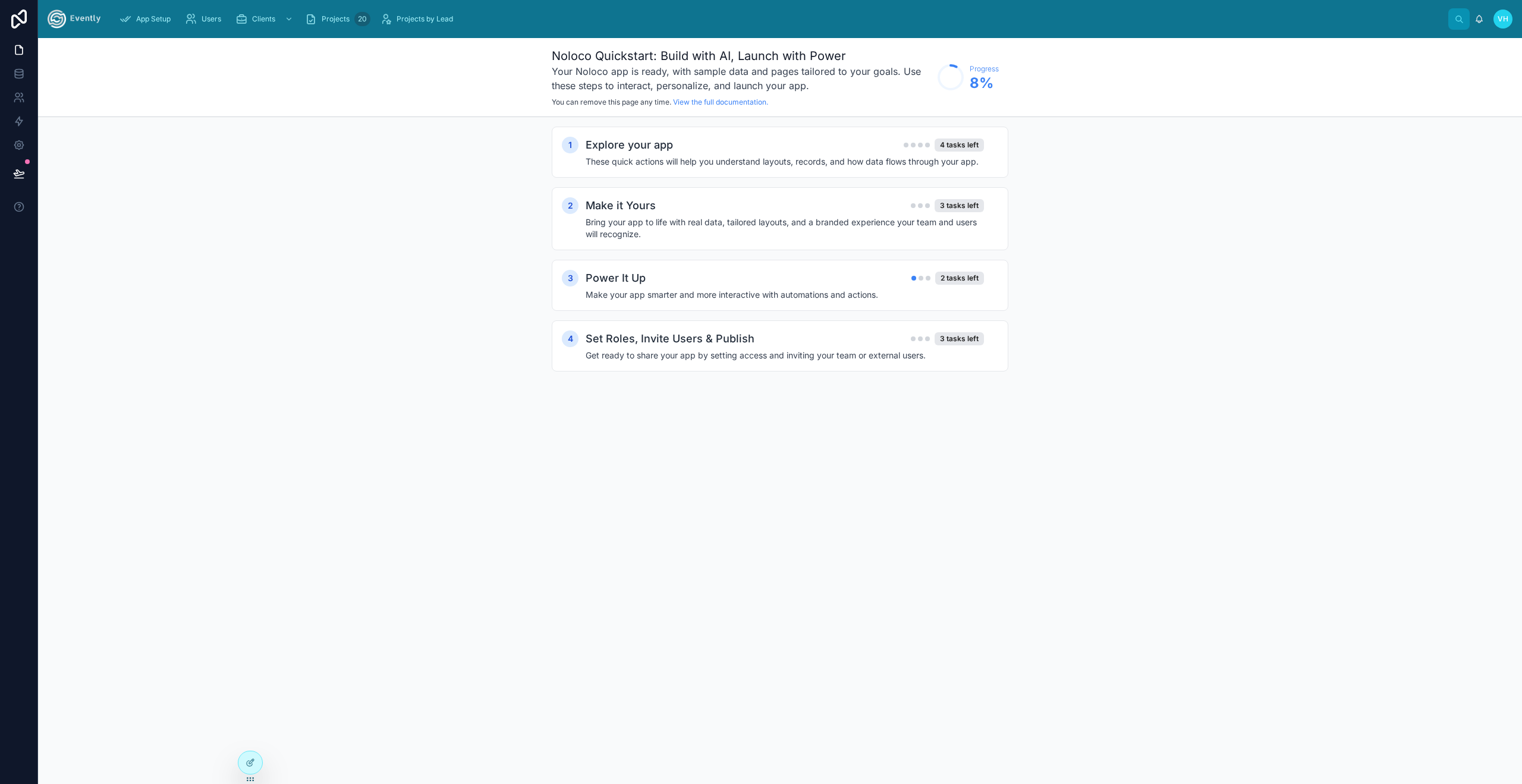
click at [301, 268] on div "1 Explore your app 4 tasks left These quick actions will help you understand la…" at bounding box center [780, 261] width 1484 height 288
click at [147, 24] on div "App Setup" at bounding box center [147, 19] width 56 height 19
click at [704, 153] on div "Explore your app 4 tasks left" at bounding box center [785, 144] width 399 height 16
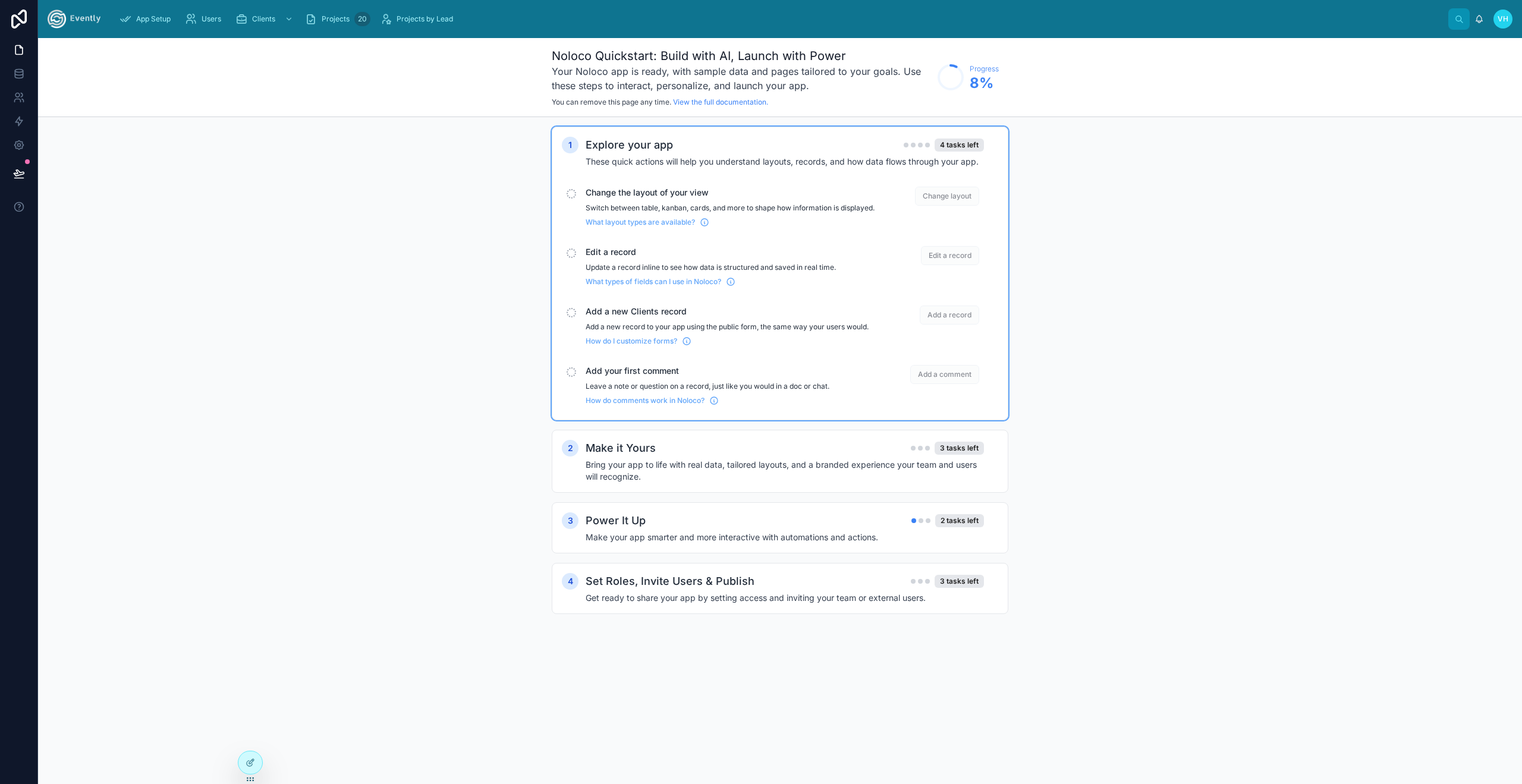
click at [633, 200] on div "Change the layout of your view Switch between table, kanban, cards, and more to…" at bounding box center [730, 206] width 289 height 41
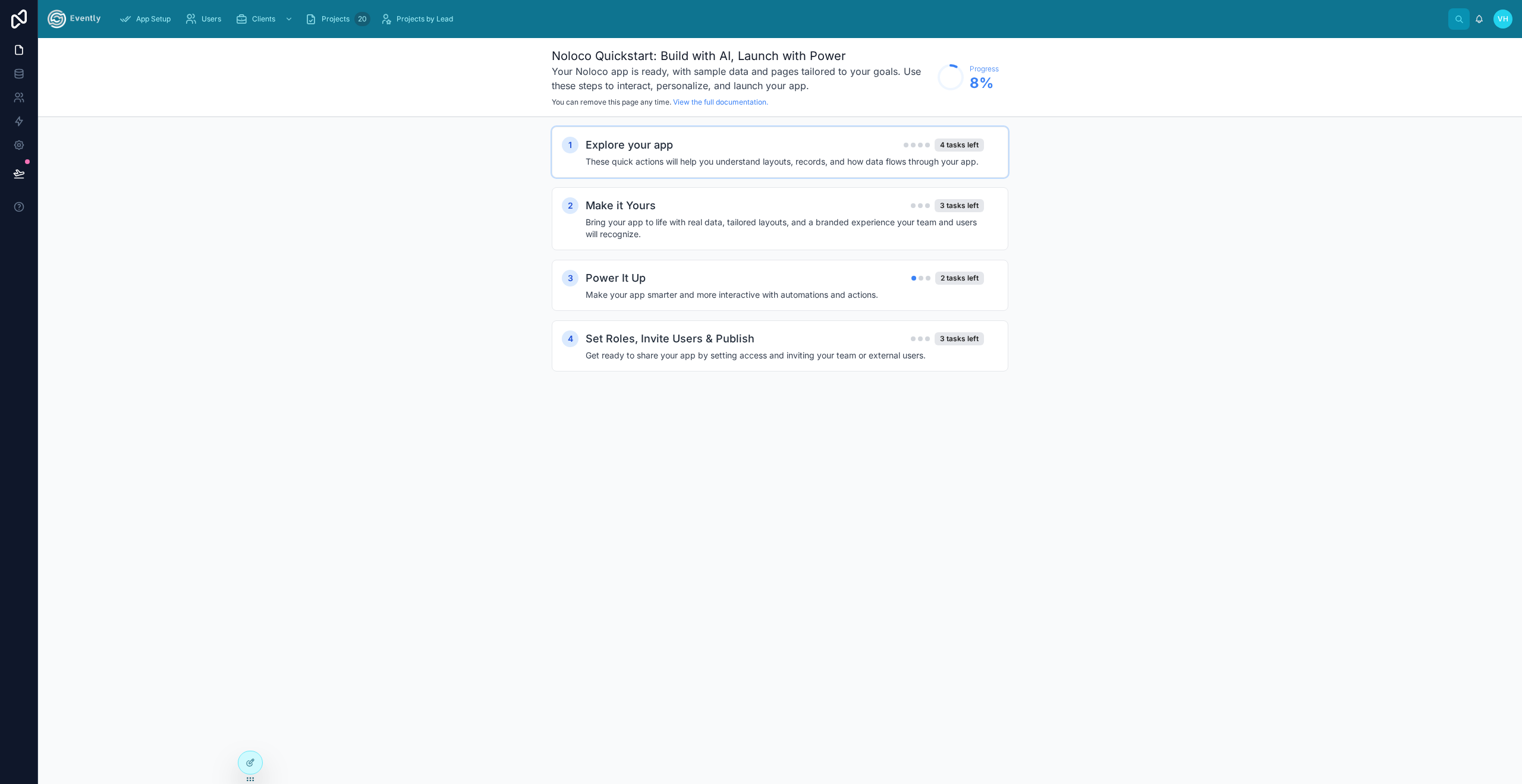
click at [633, 200] on h2 "Make it Yours" at bounding box center [621, 205] width 70 height 16
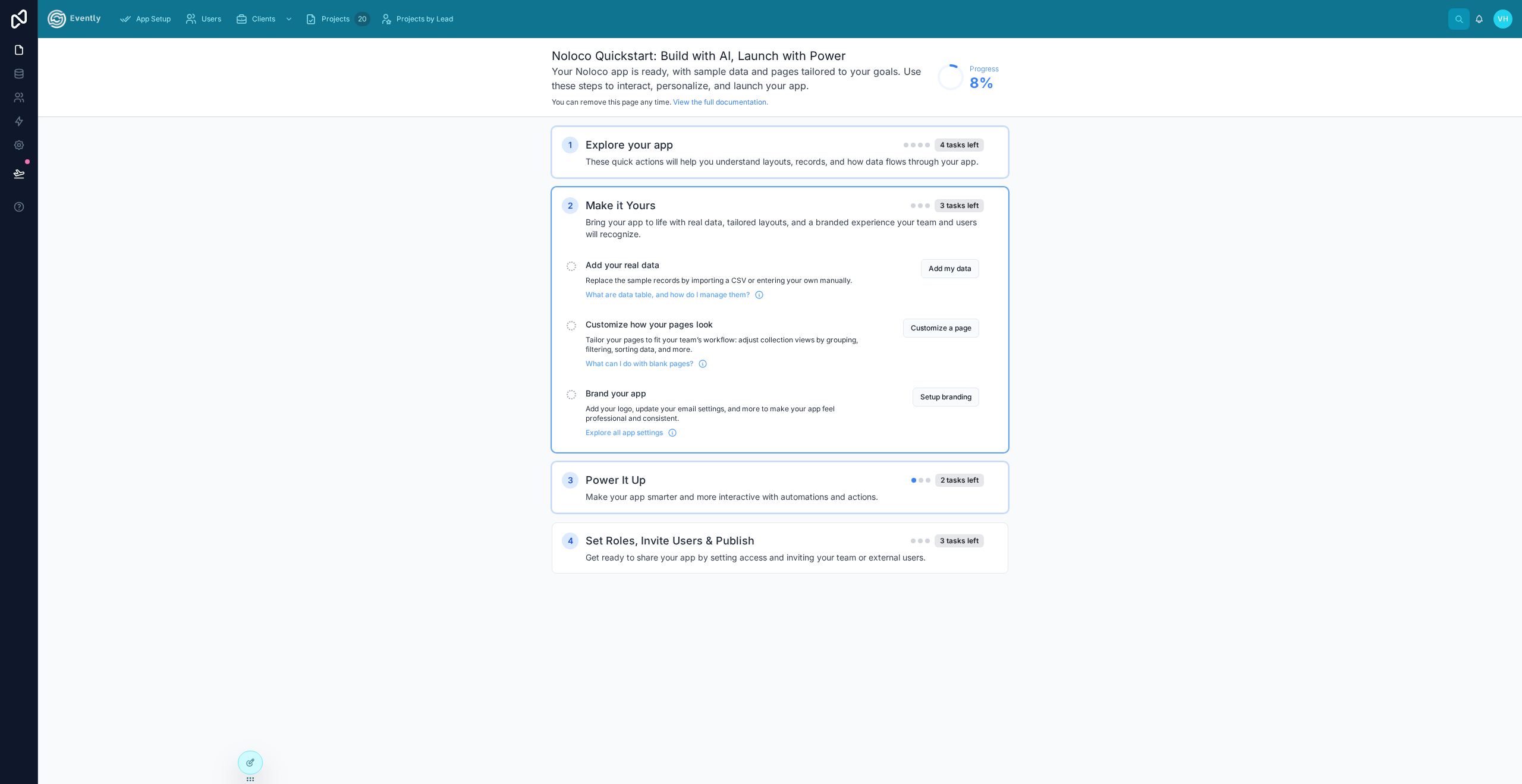
drag, startPoint x: 668, startPoint y: 466, endPoint x: 696, endPoint y: 513, distance: 54.7
click at [669, 466] on div "3 Power It Up 2 tasks left Make your app smarter and more interactive with auto…" at bounding box center [779, 488] width 456 height 51
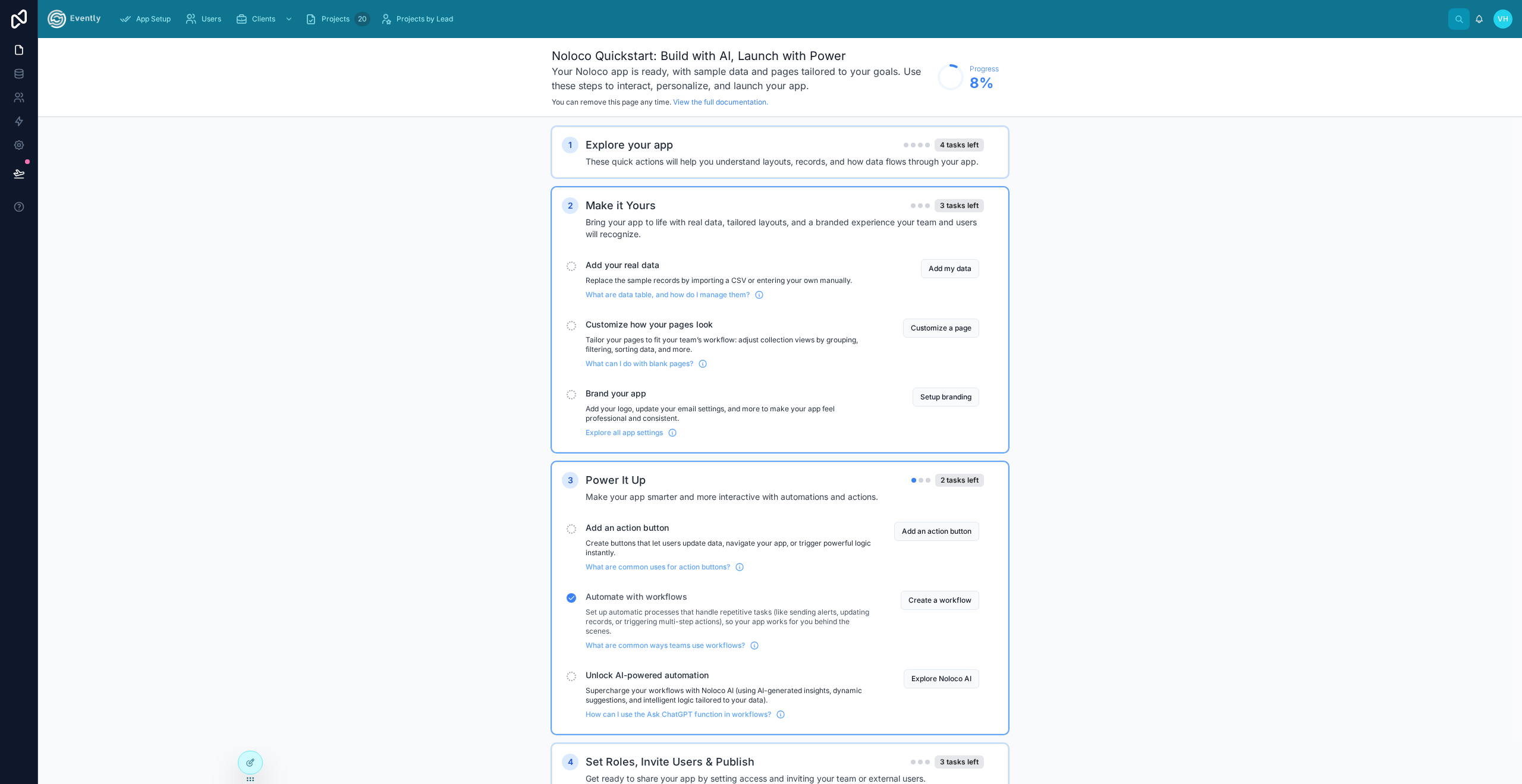
drag, startPoint x: 696, startPoint y: 513, endPoint x: 700, endPoint y: 528, distance: 15.5
click at [699, 528] on span "Add an action button" at bounding box center [730, 528] width 289 height 12
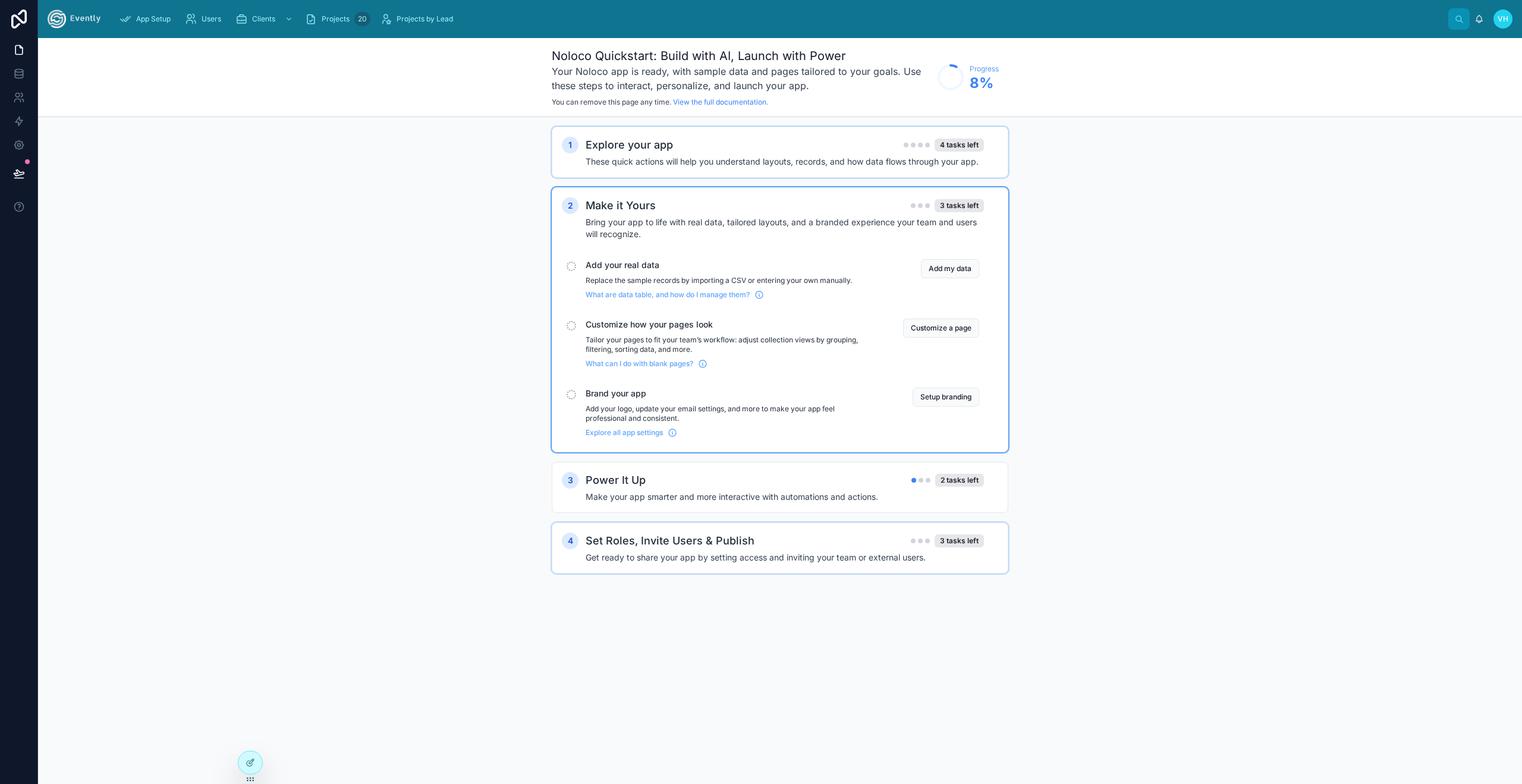
click at [697, 573] on div "1 Explore your app 4 tasks left These quick actions will help you understand la…" at bounding box center [779, 361] width 456 height 471
click at [724, 551] on h4 "Get ready to share your app by setting access and inviting your team or externa…" at bounding box center [785, 557] width 399 height 12
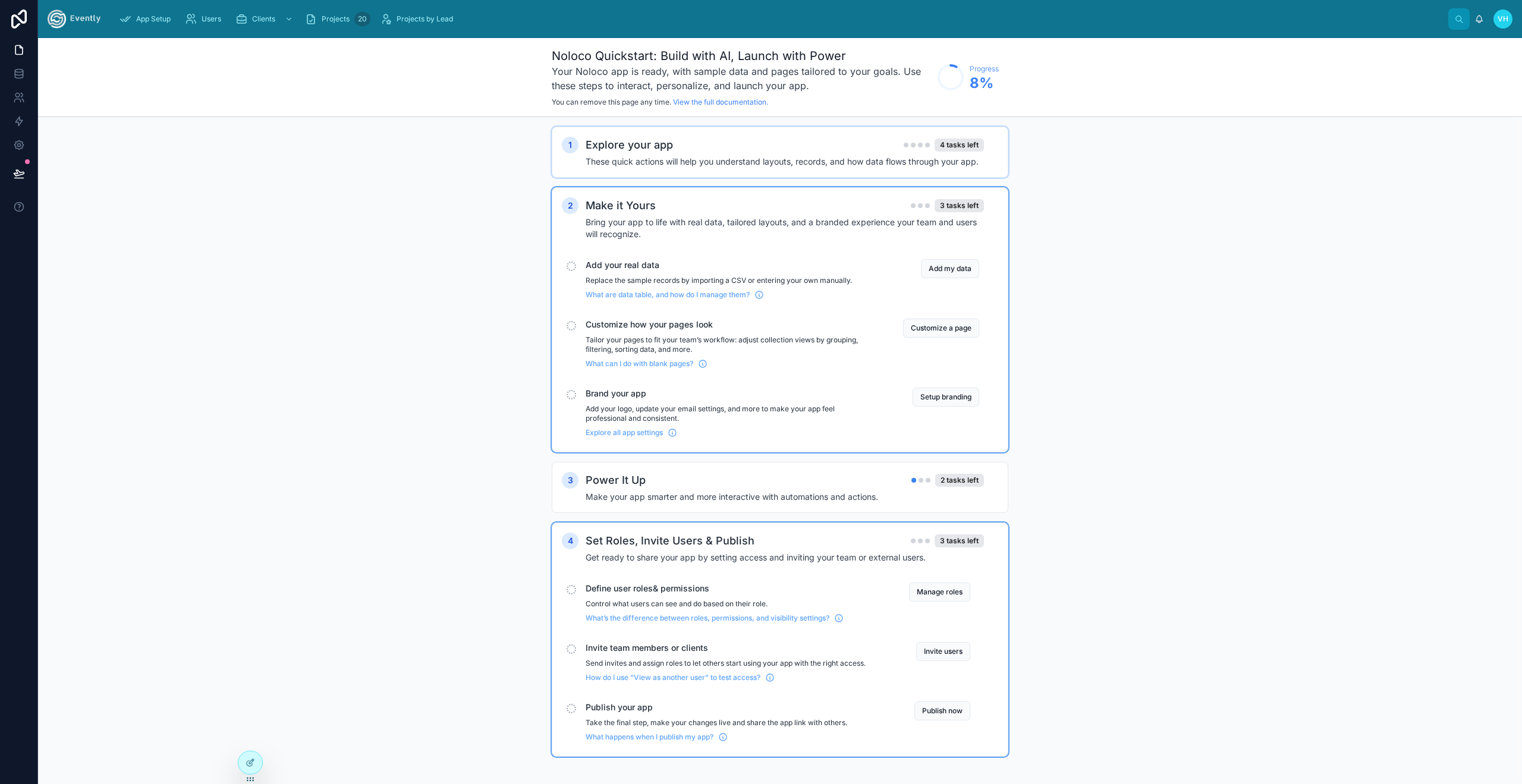
scroll to position [6, 0]
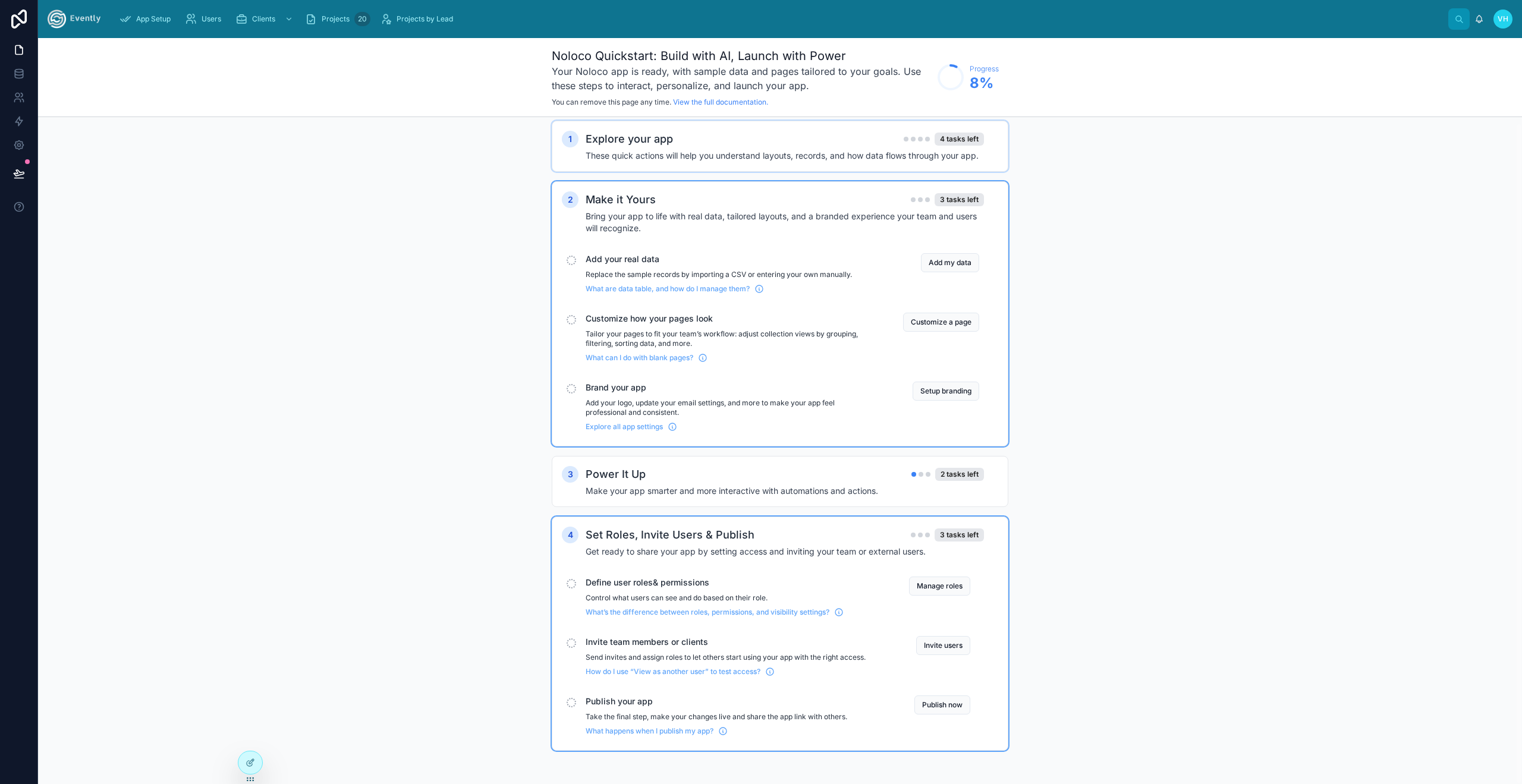
click at [724, 551] on h4 "Get ready to share your app by setting access and inviting your team or externa…" at bounding box center [785, 551] width 399 height 12
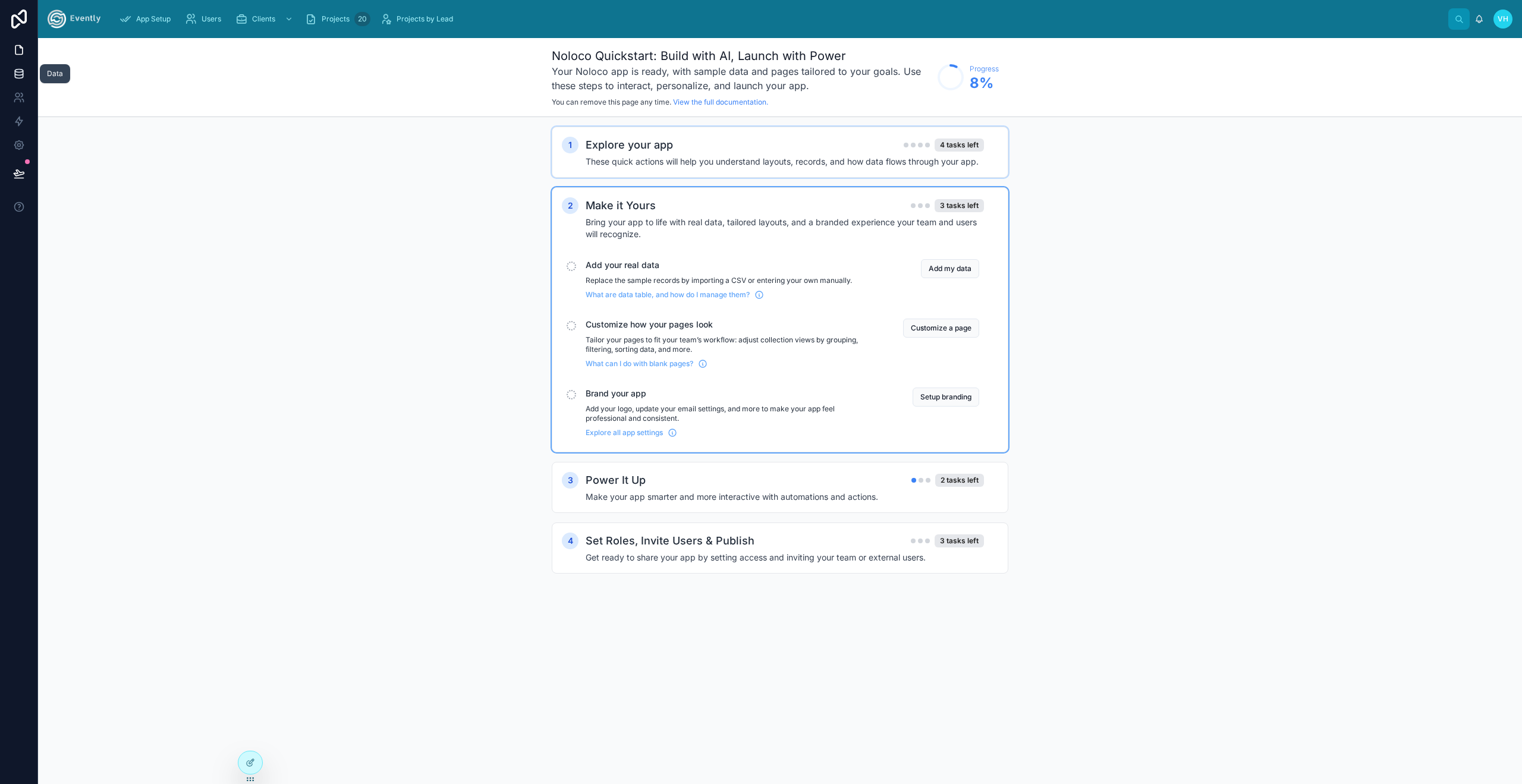
click at [23, 80] on link at bounding box center [19, 74] width 37 height 24
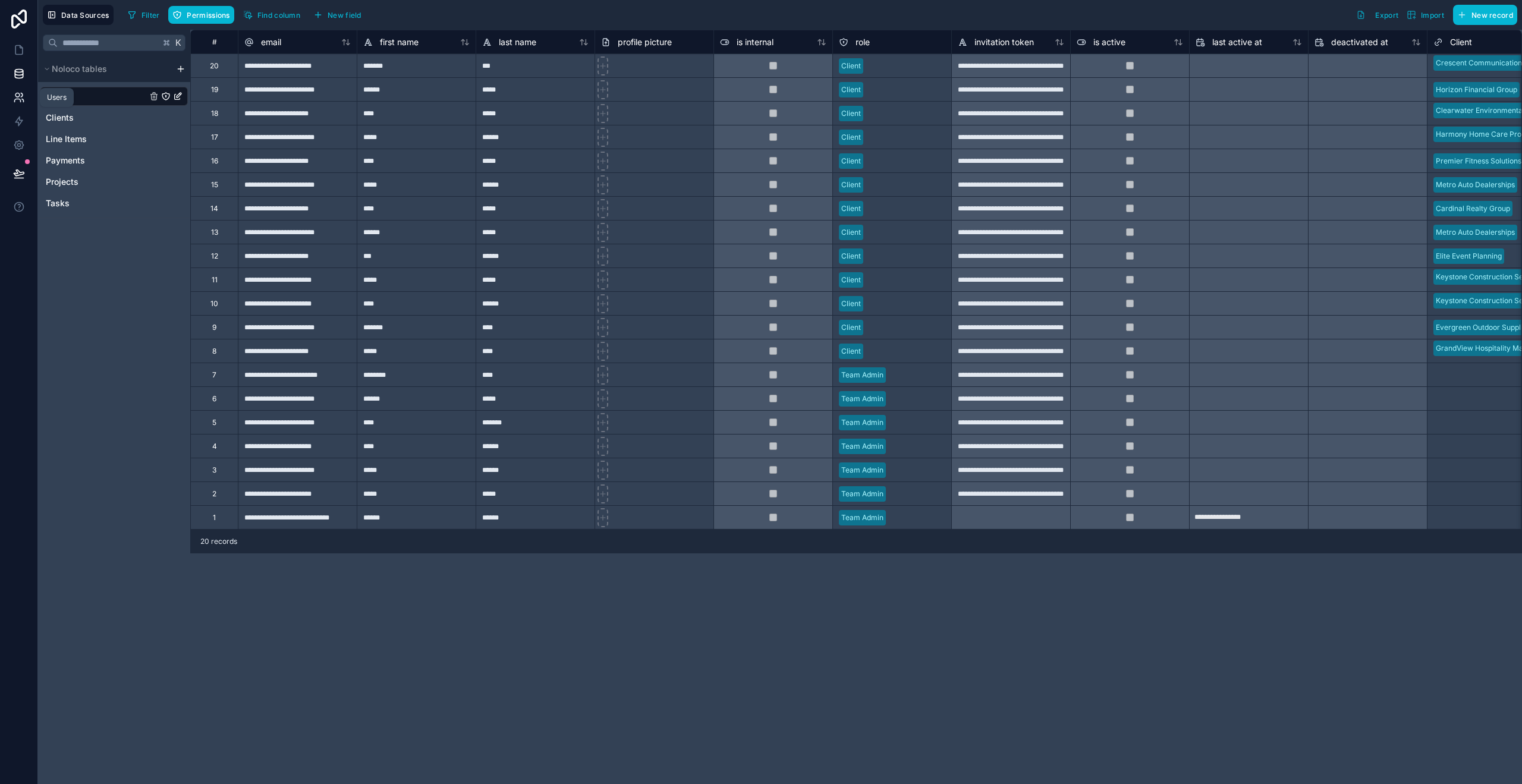
click at [25, 104] on link at bounding box center [19, 97] width 37 height 24
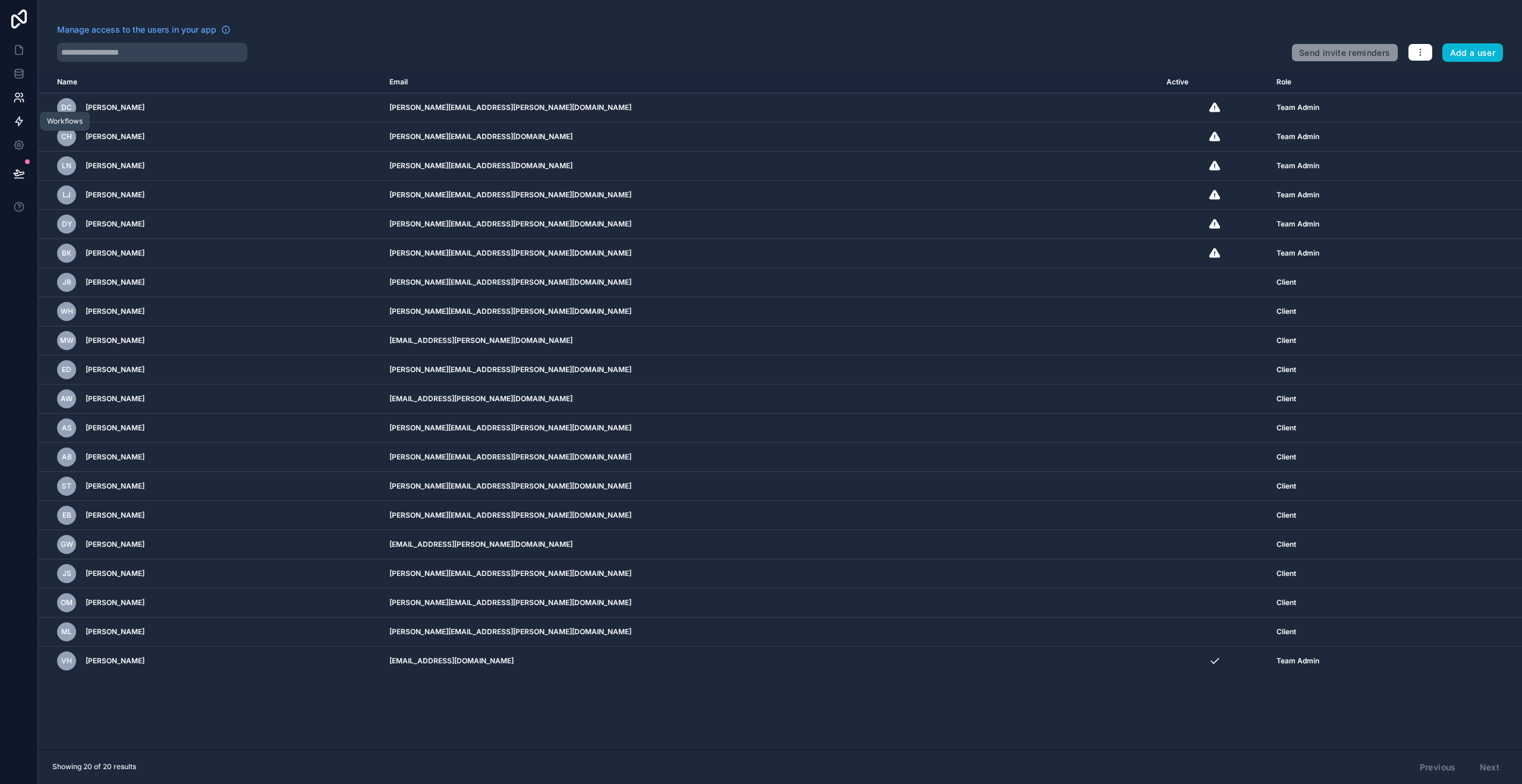
click at [19, 122] on icon at bounding box center [19, 121] width 12 height 12
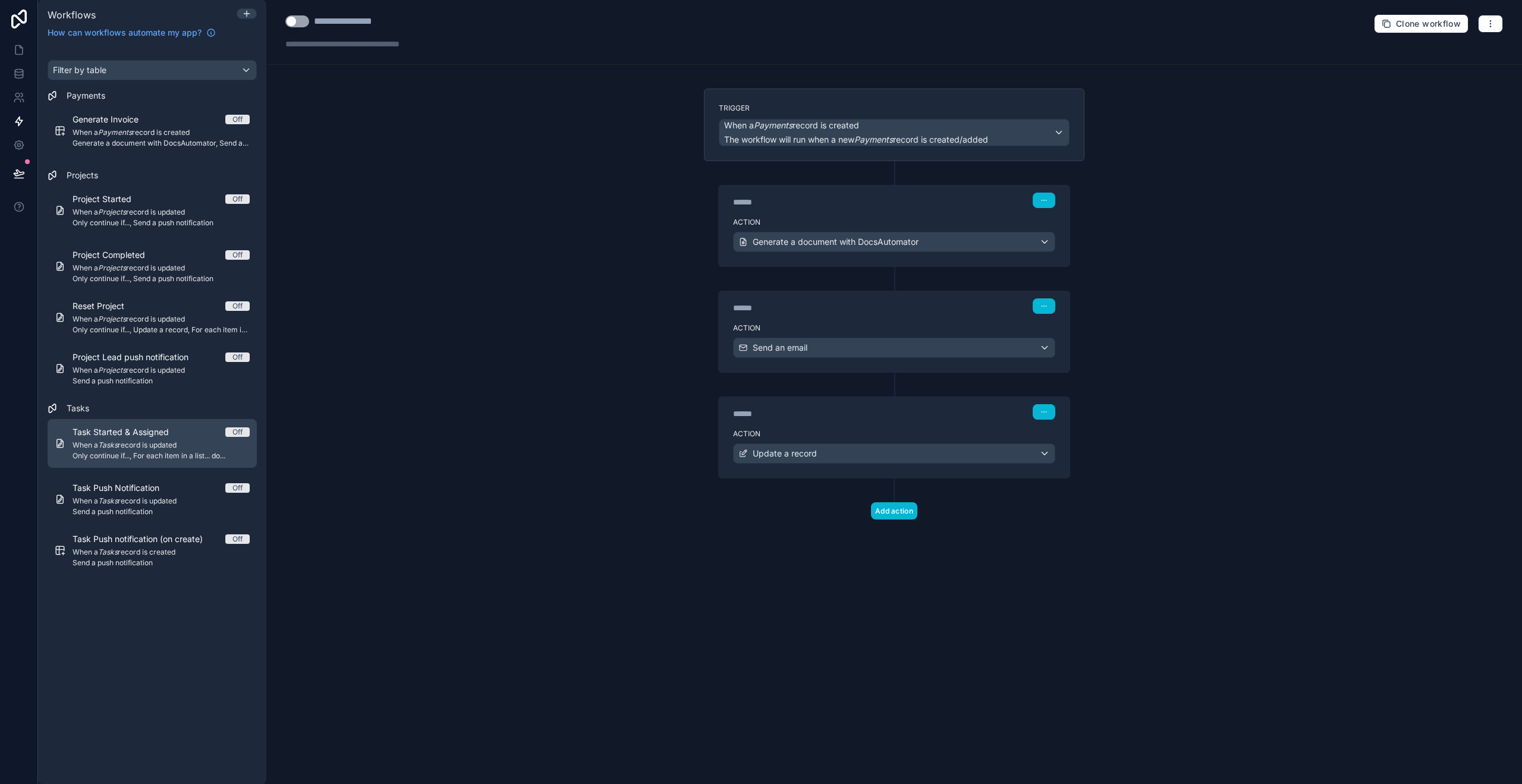
click at [199, 433] on div "Task Started & Assigned Off" at bounding box center [161, 432] width 177 height 12
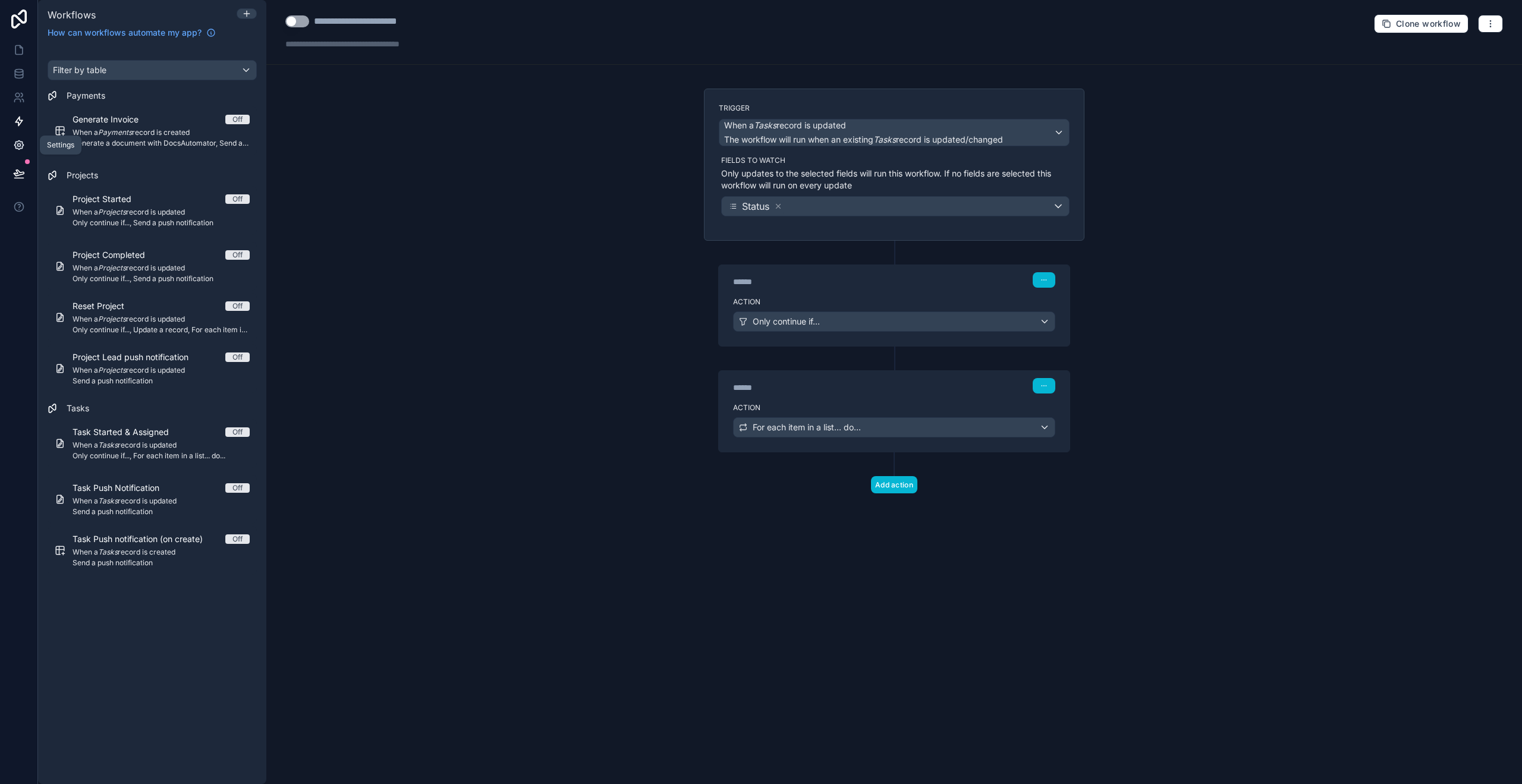
click at [16, 141] on icon at bounding box center [19, 145] width 9 height 9
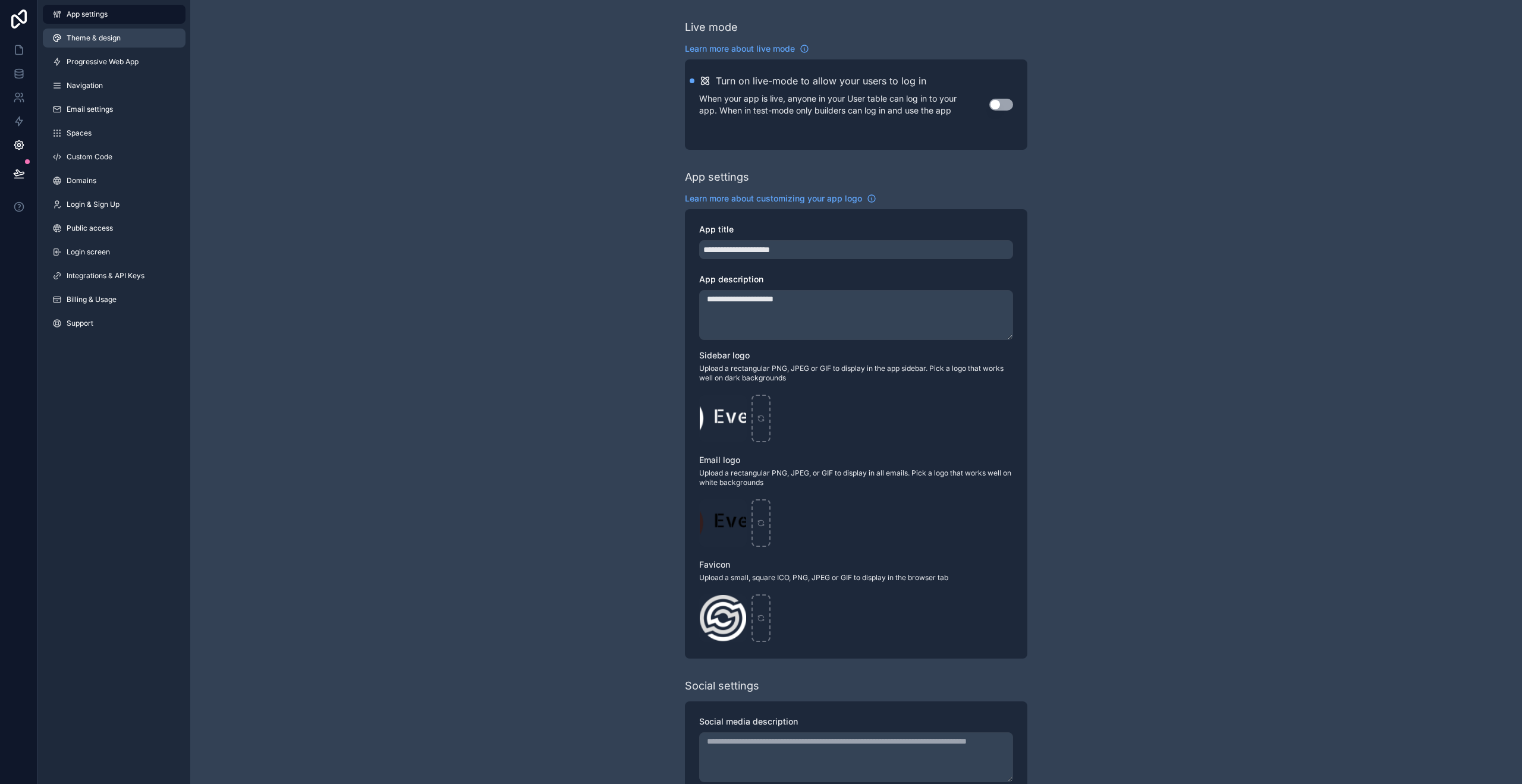
click at [87, 34] on span "Theme & design" at bounding box center [94, 38] width 54 height 9
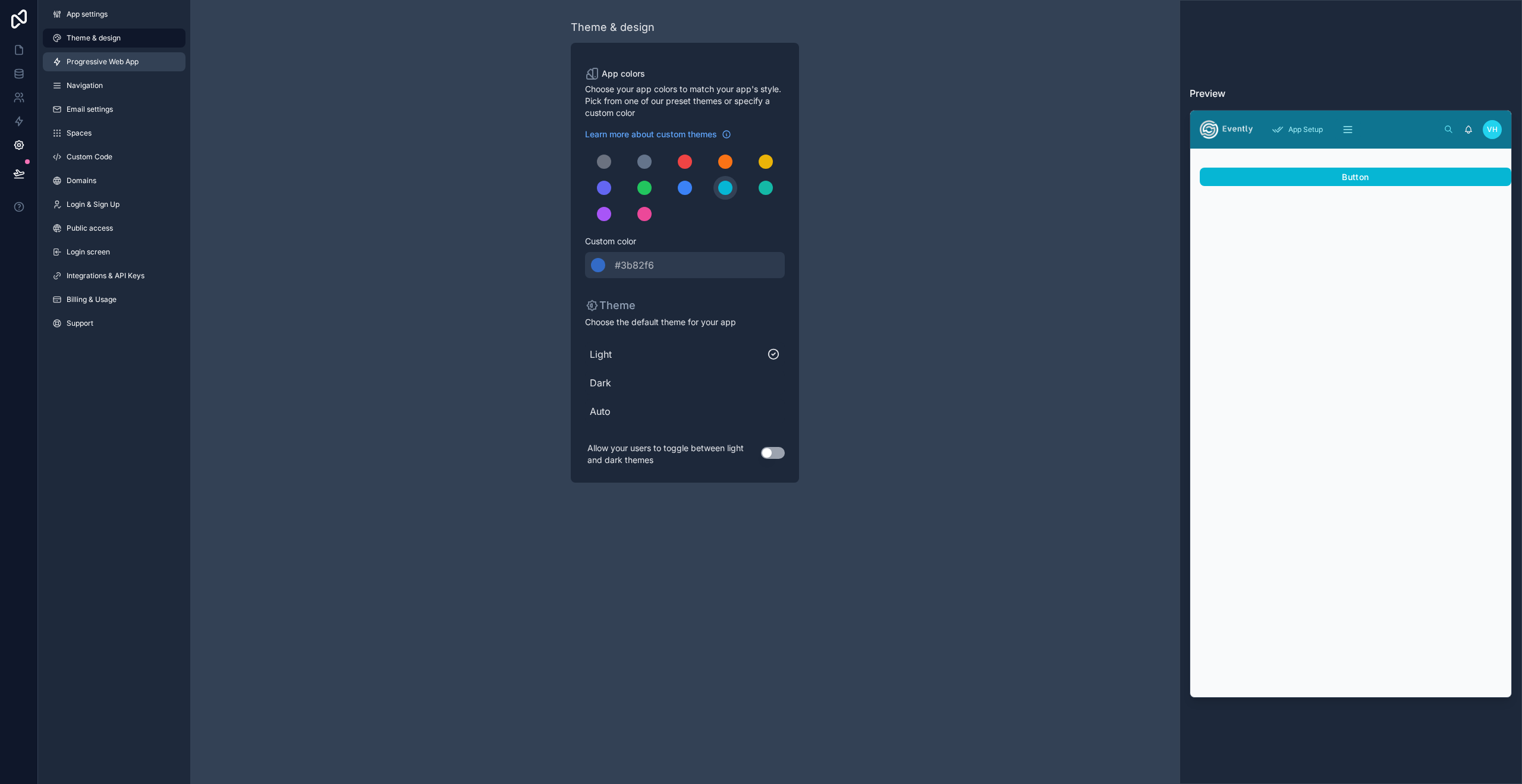
click at [84, 56] on link "Progressive Web App" at bounding box center [114, 61] width 143 height 19
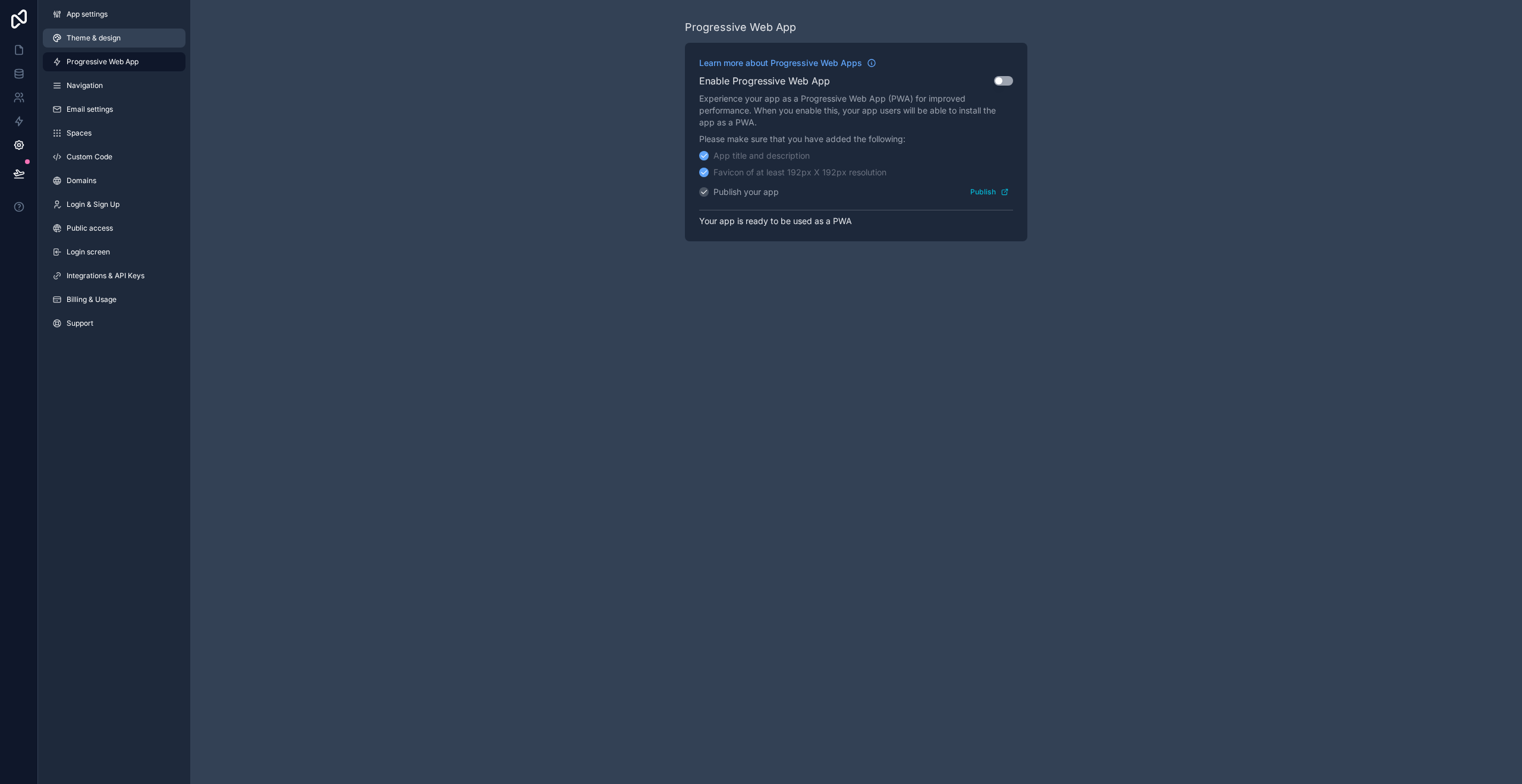
click at [94, 41] on span "Theme & design" at bounding box center [94, 38] width 54 height 9
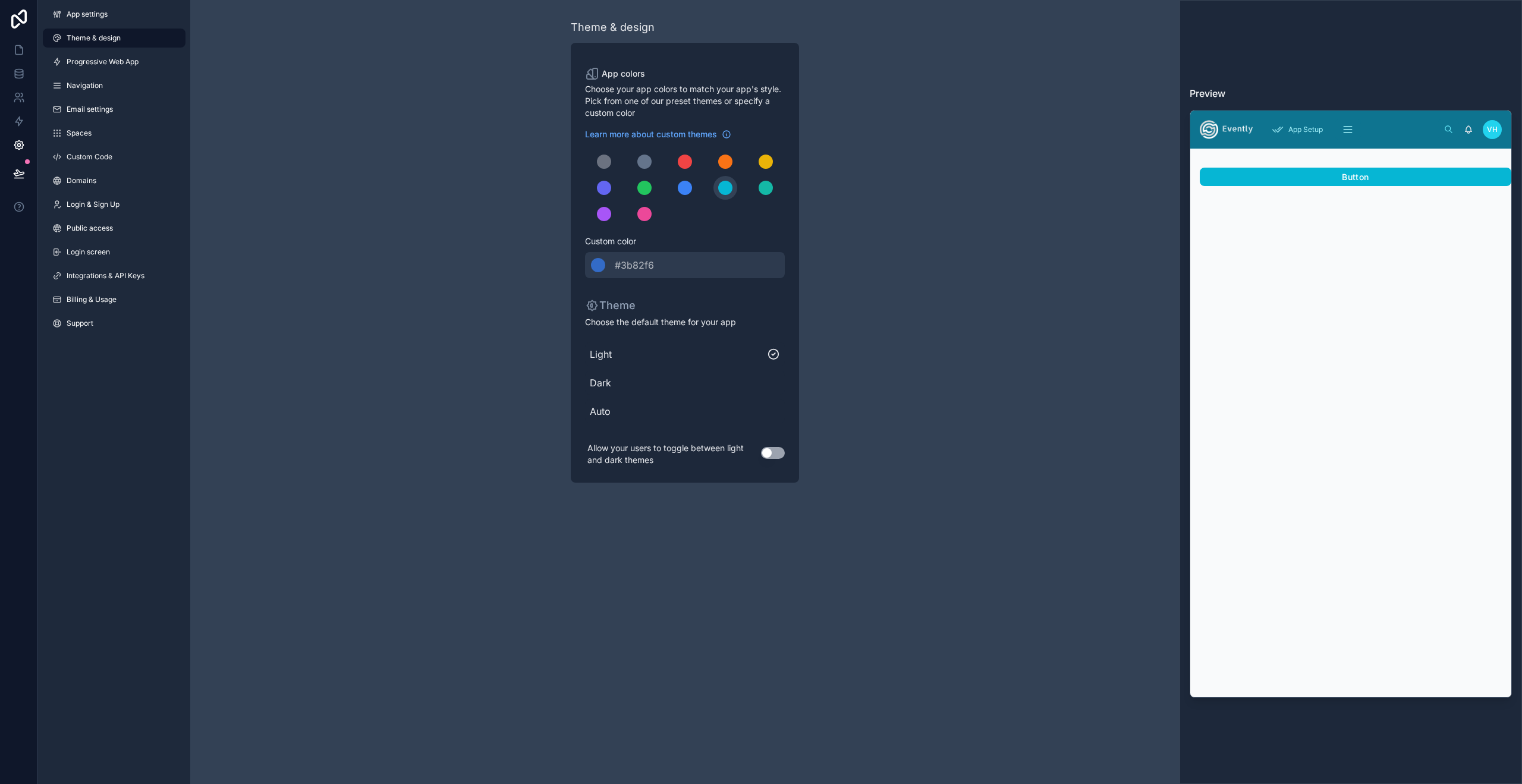
click at [616, 386] on span "Dark" at bounding box center [685, 383] width 190 height 14
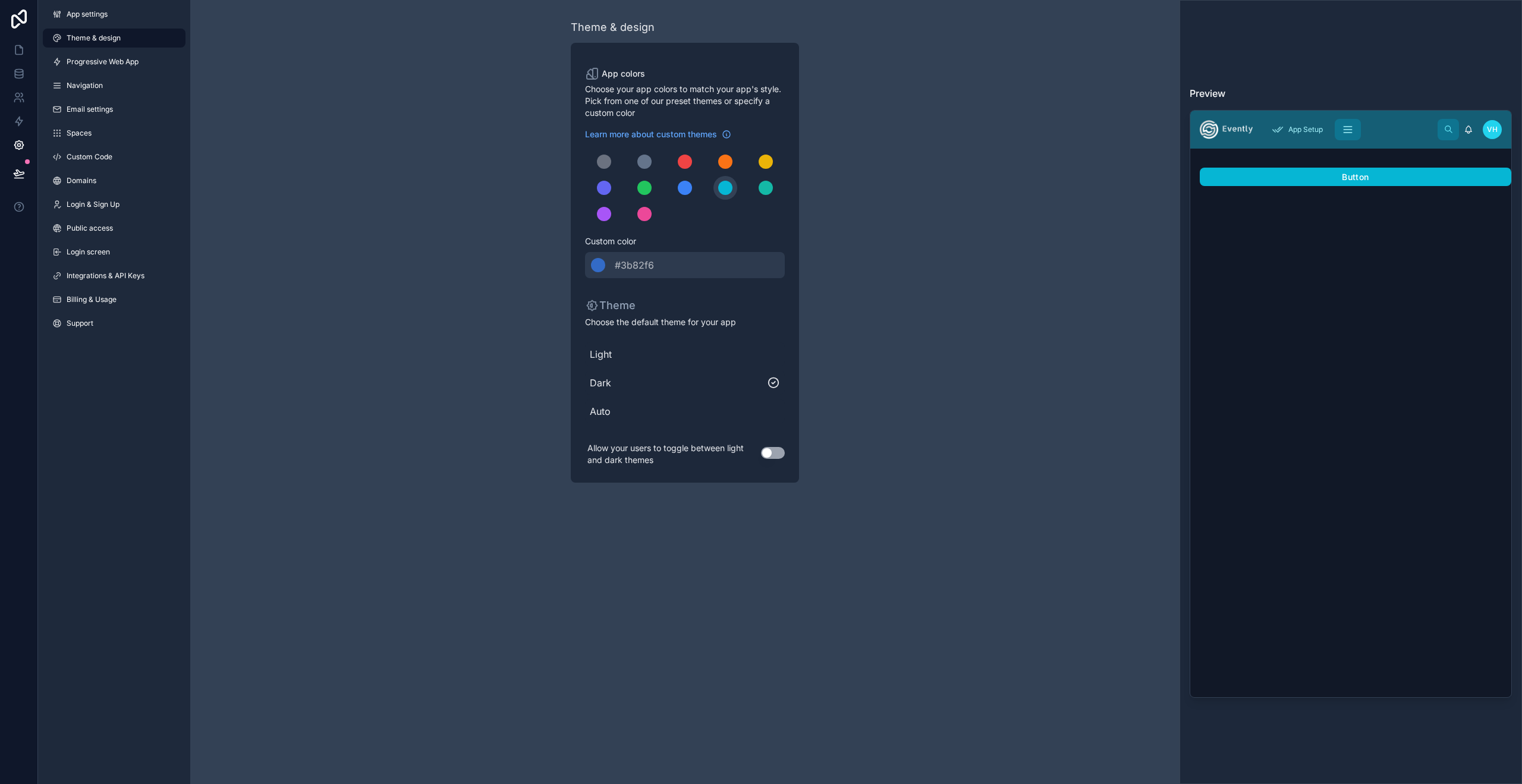
click at [611, 396] on div "Light Dark Auto" at bounding box center [685, 383] width 200 height 91
click at [613, 362] on div "Light" at bounding box center [685, 353] width 200 height 24
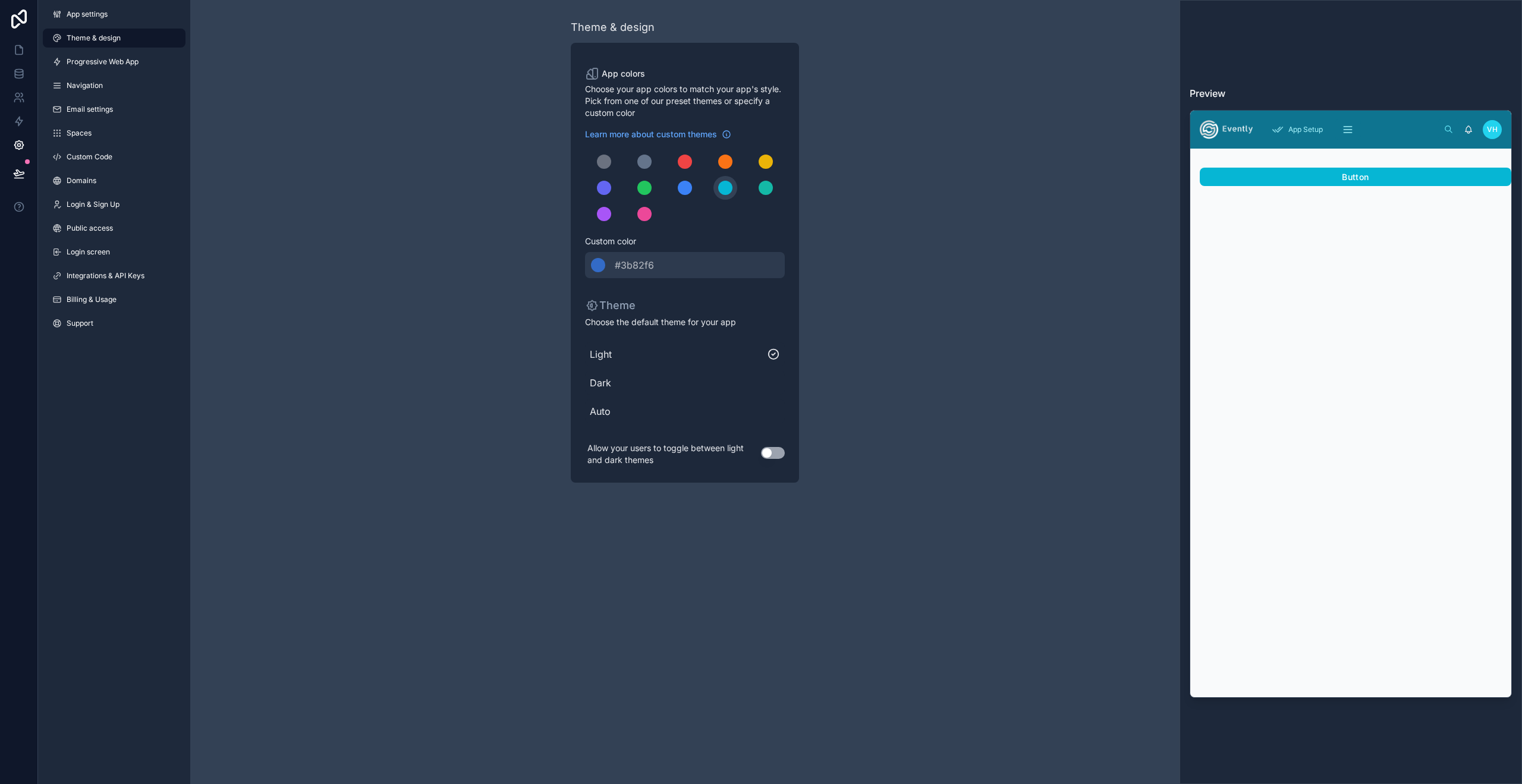
click at [781, 455] on button "Use setting" at bounding box center [772, 453] width 24 height 12
click at [772, 454] on button "Use setting" at bounding box center [772, 453] width 24 height 12
click at [87, 84] on span "Navigation" at bounding box center [84, 85] width 36 height 9
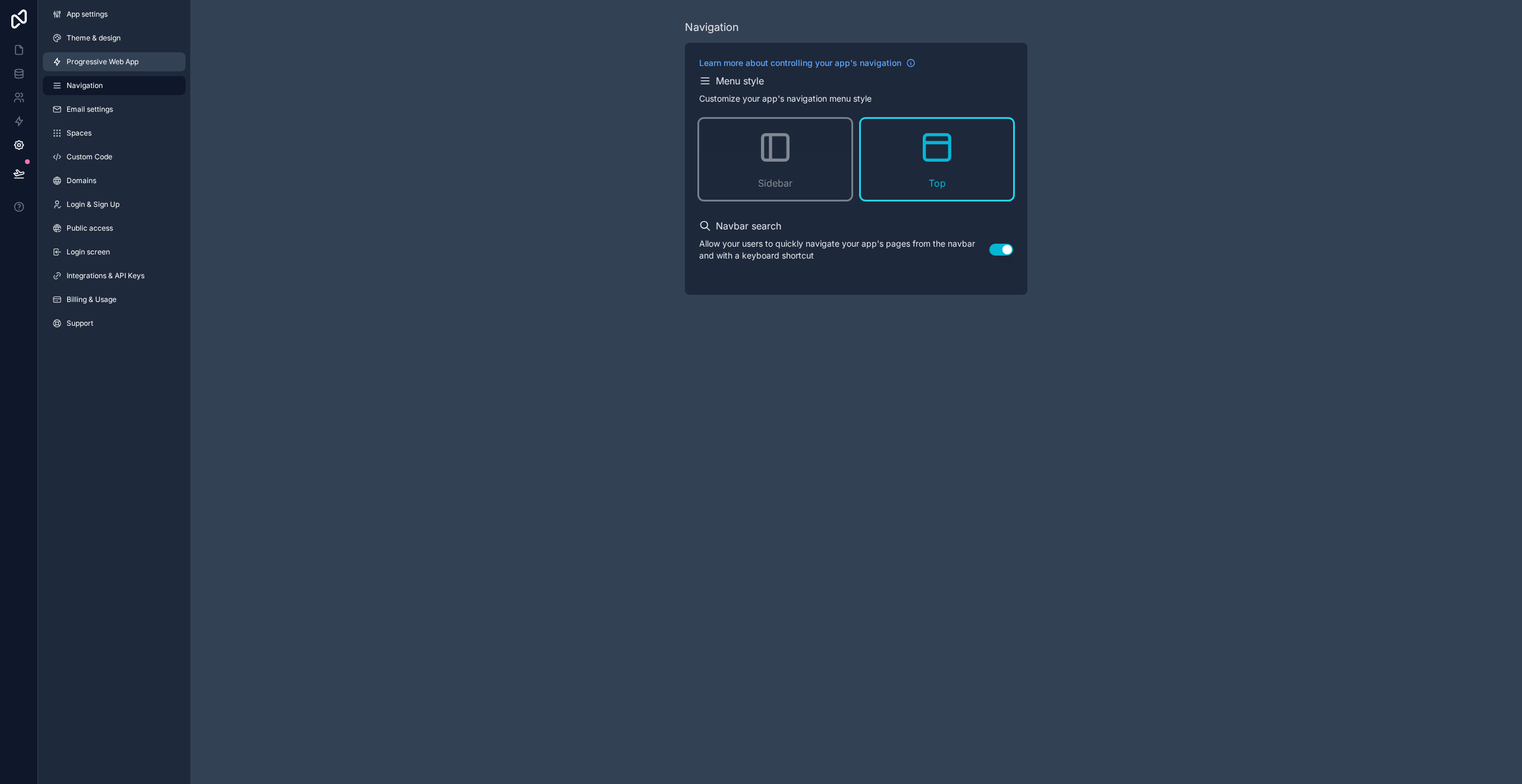
click at [106, 67] on link "Progressive Web App" at bounding box center [114, 61] width 143 height 19
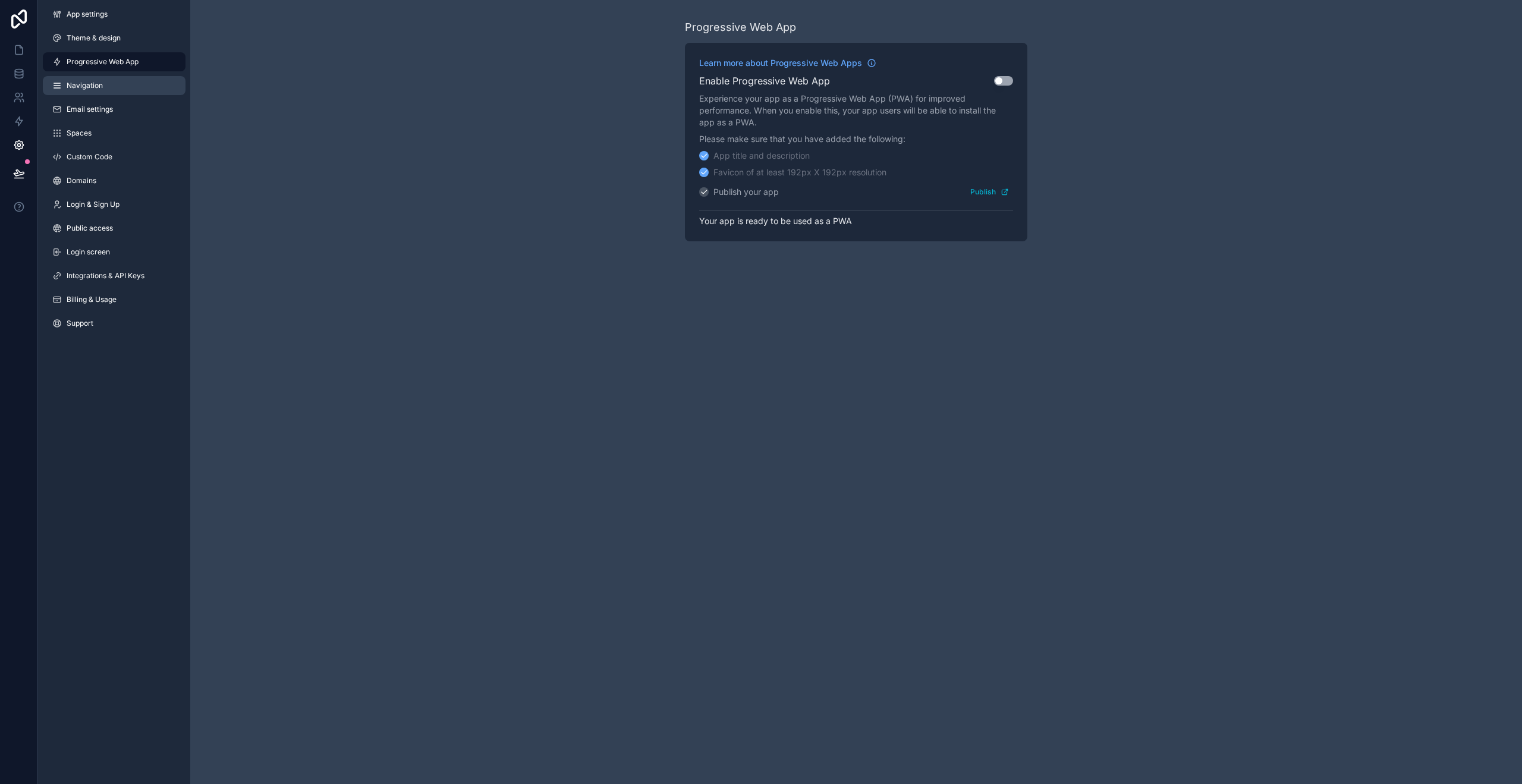
click at [59, 88] on icon at bounding box center [57, 88] width 6 height 0
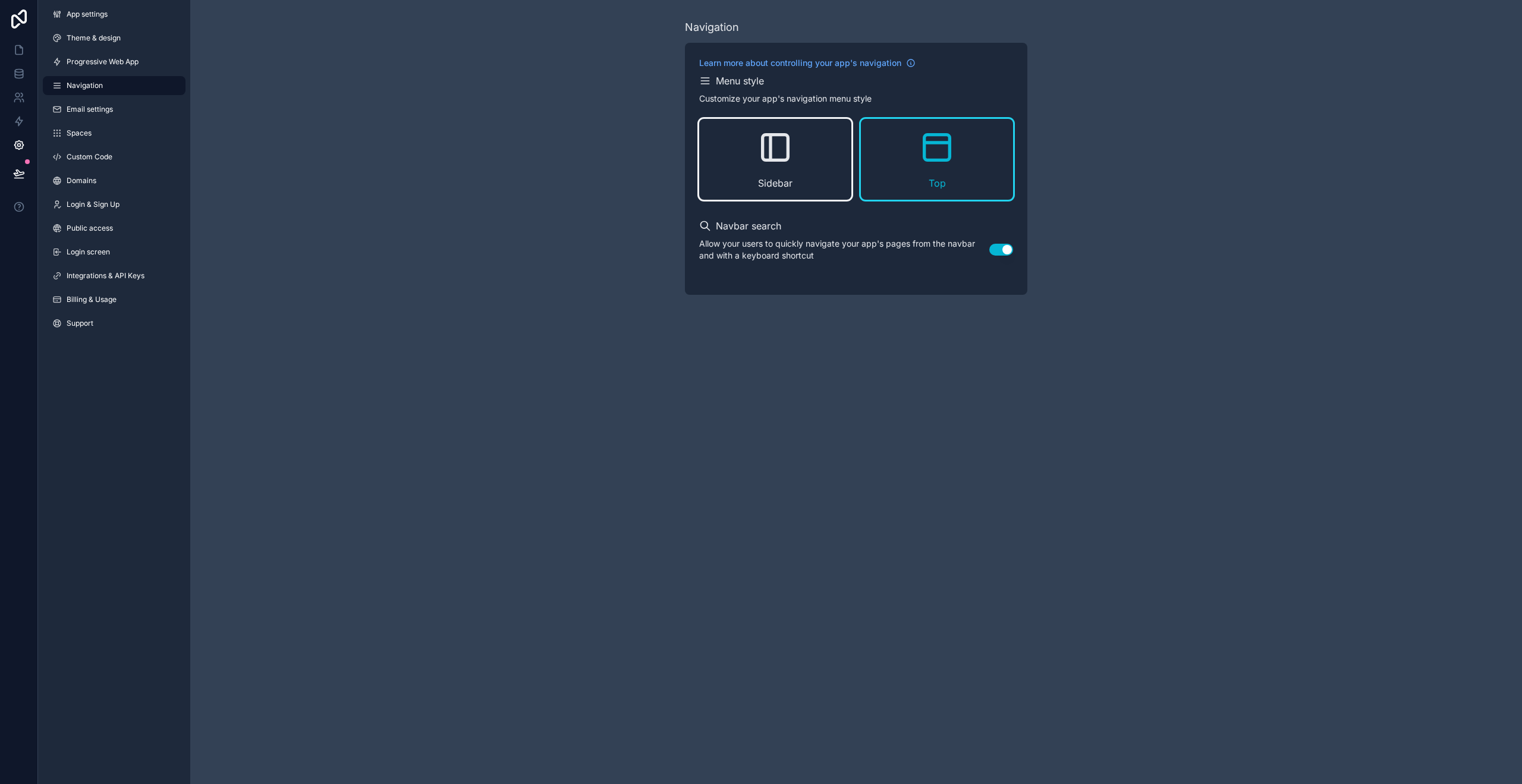
click at [791, 176] on span "Sidebar" at bounding box center [775, 183] width 34 height 14
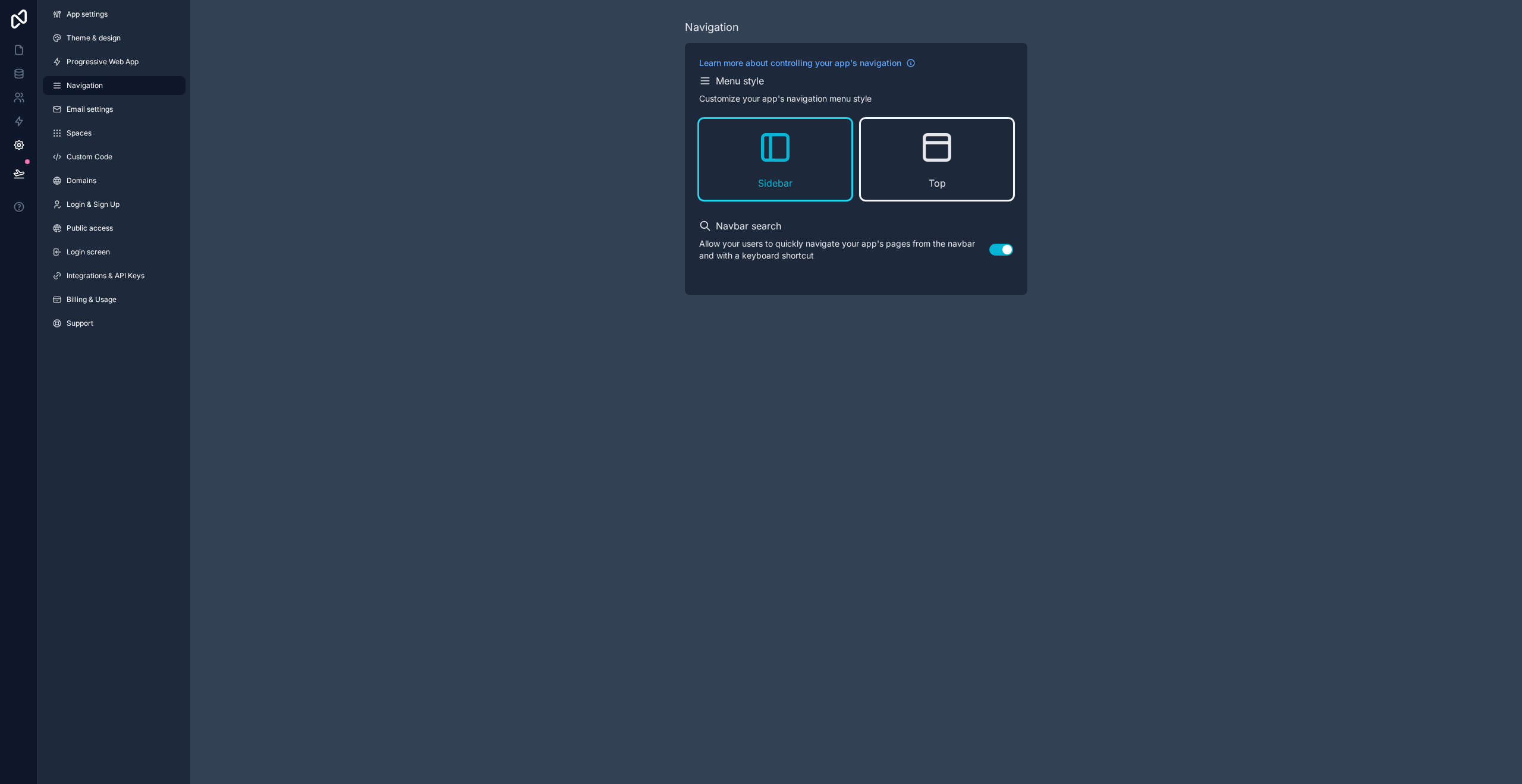
click at [926, 171] on div "Top" at bounding box center [936, 159] width 152 height 81
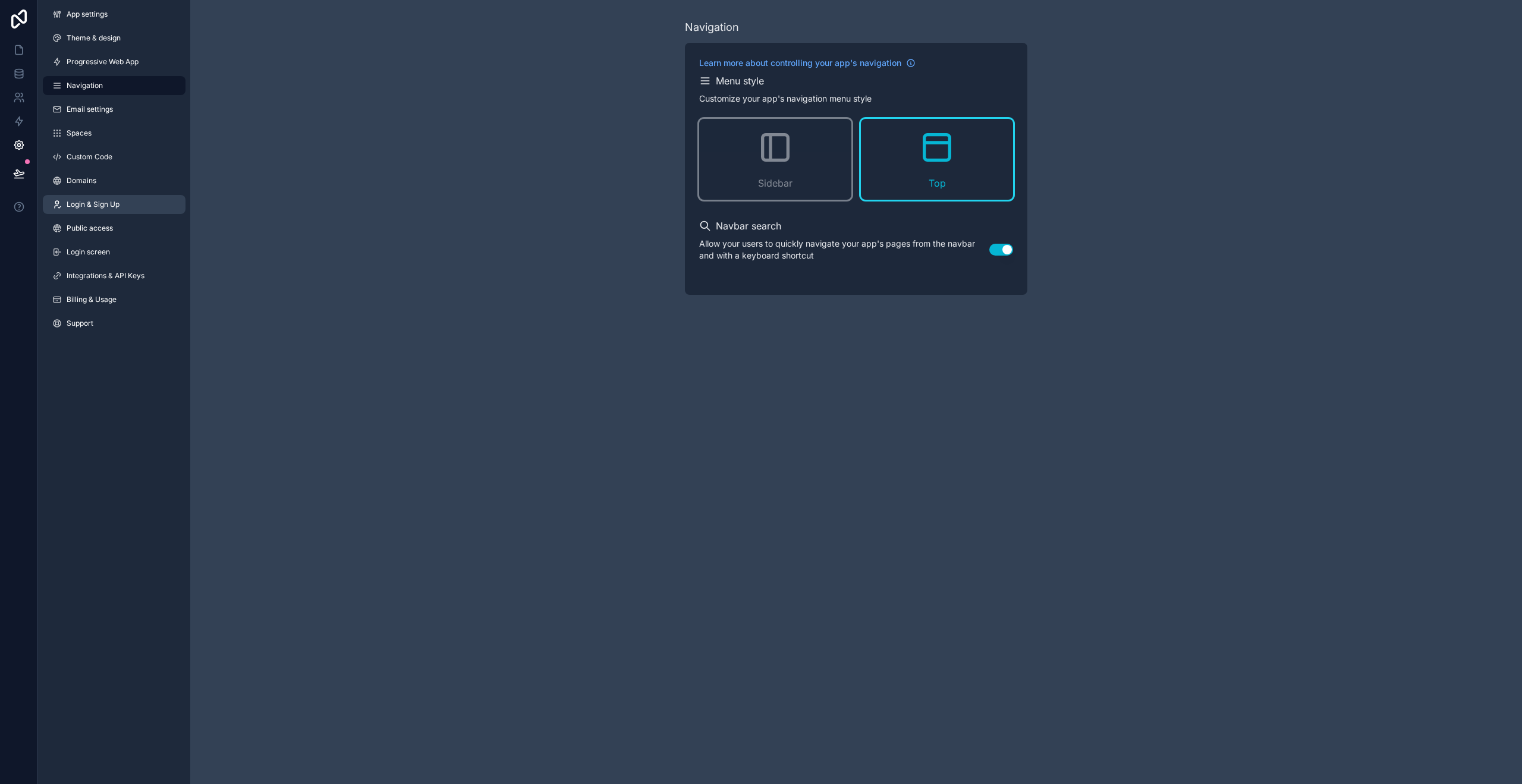
click at [86, 207] on span "Login & Sign Up" at bounding box center [93, 204] width 53 height 9
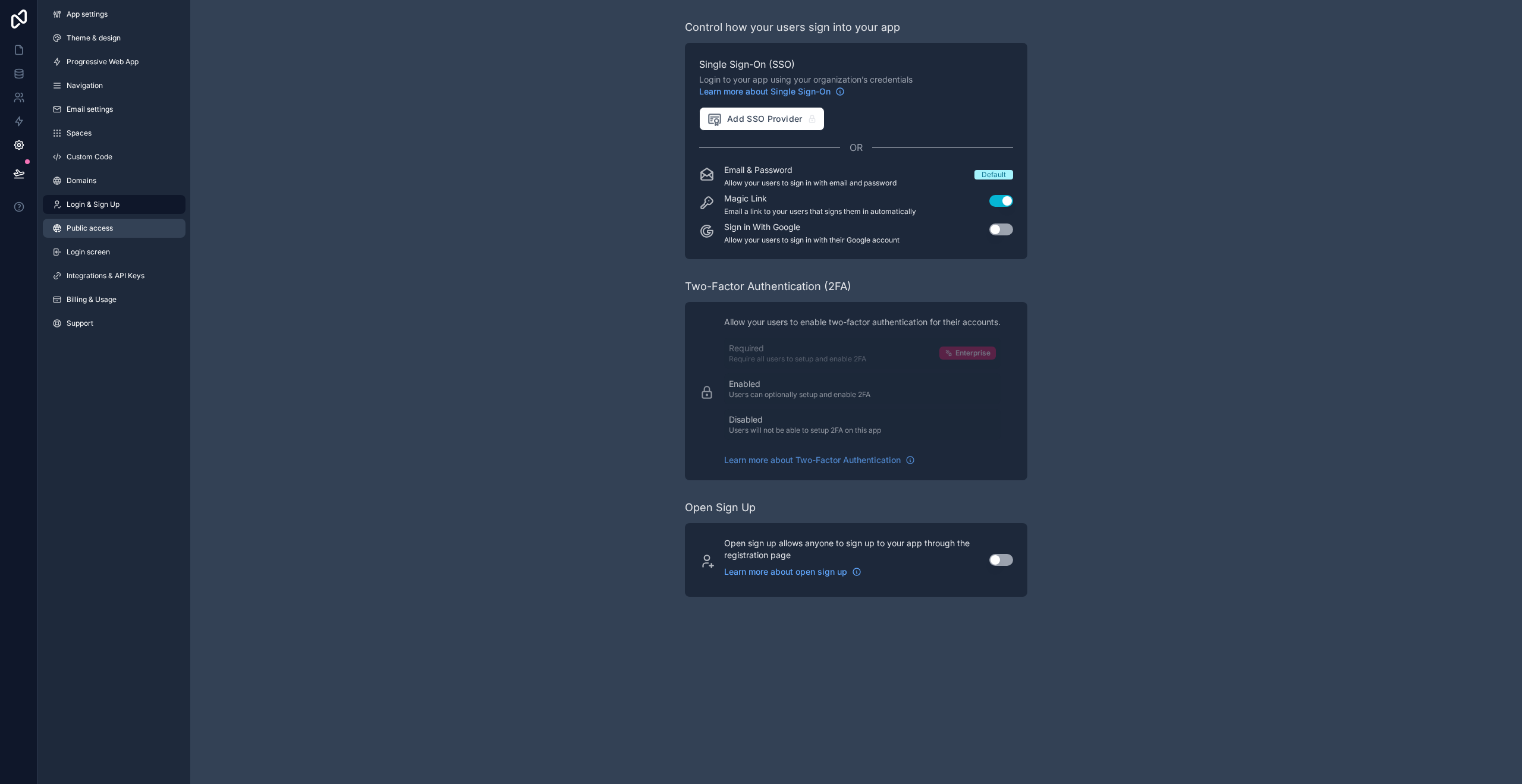
click at [115, 228] on link "Public access" at bounding box center [114, 228] width 143 height 19
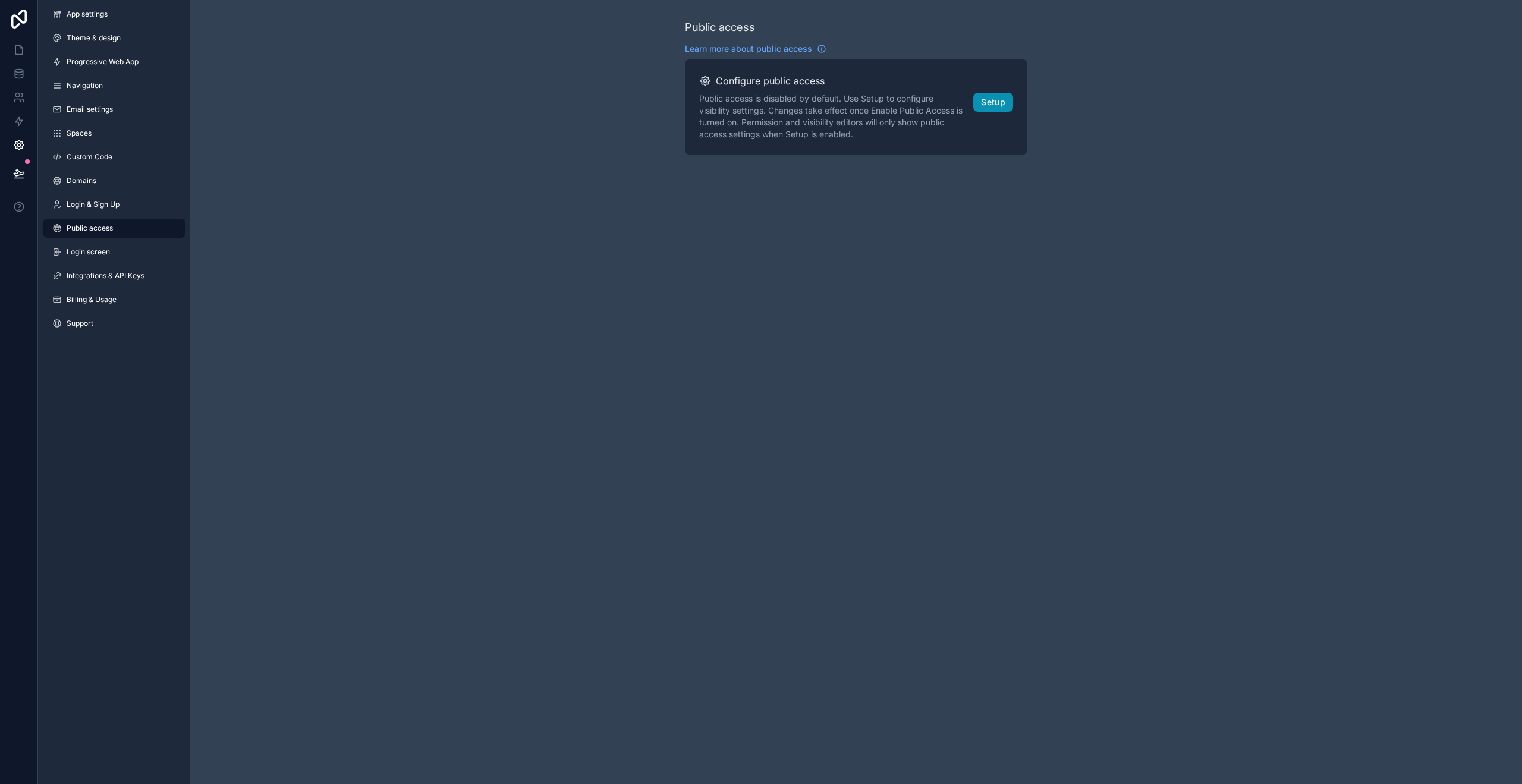
click at [996, 104] on button "Setup" at bounding box center [993, 102] width 40 height 19
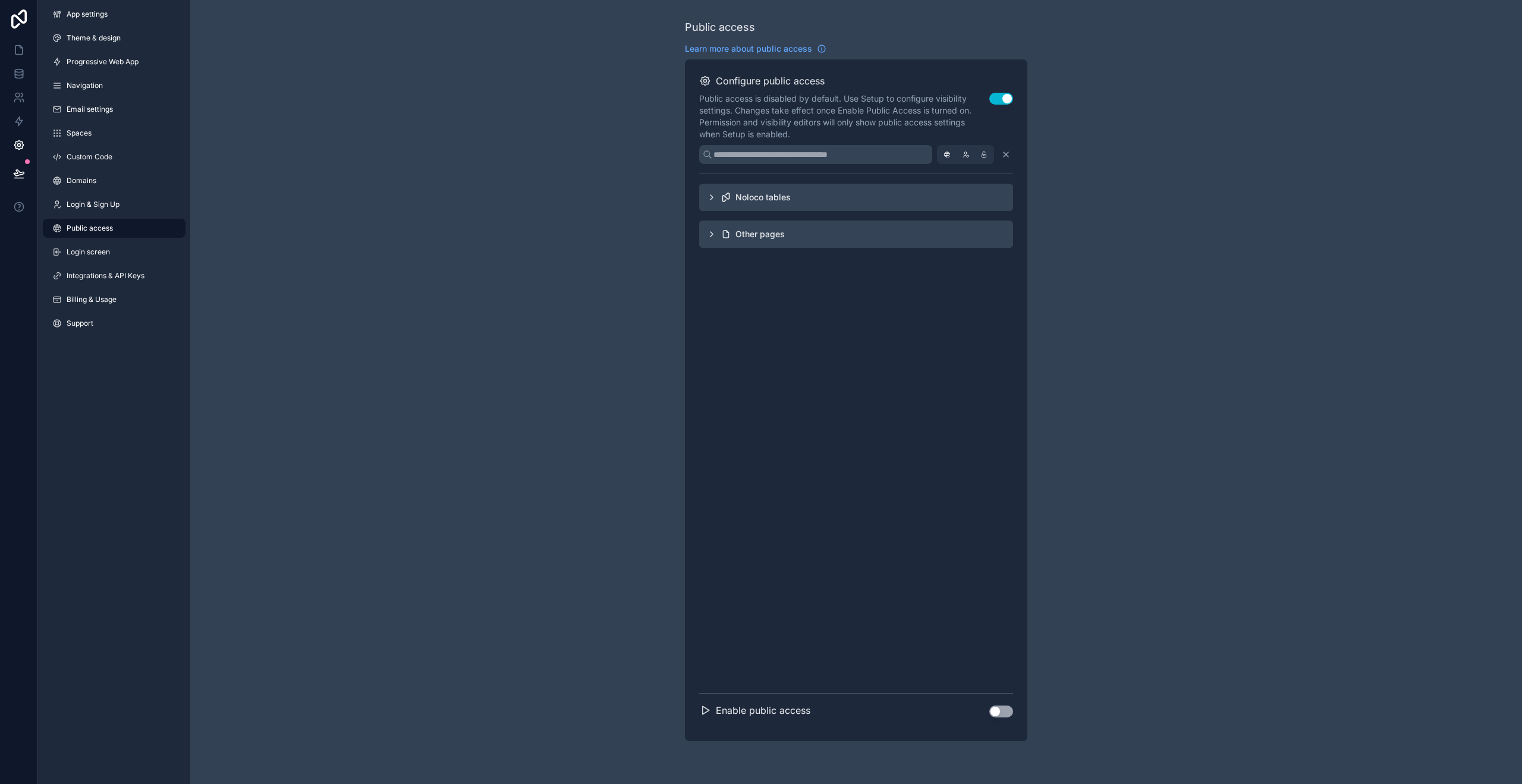
click at [996, 101] on button "Use setting" at bounding box center [1001, 99] width 24 height 12
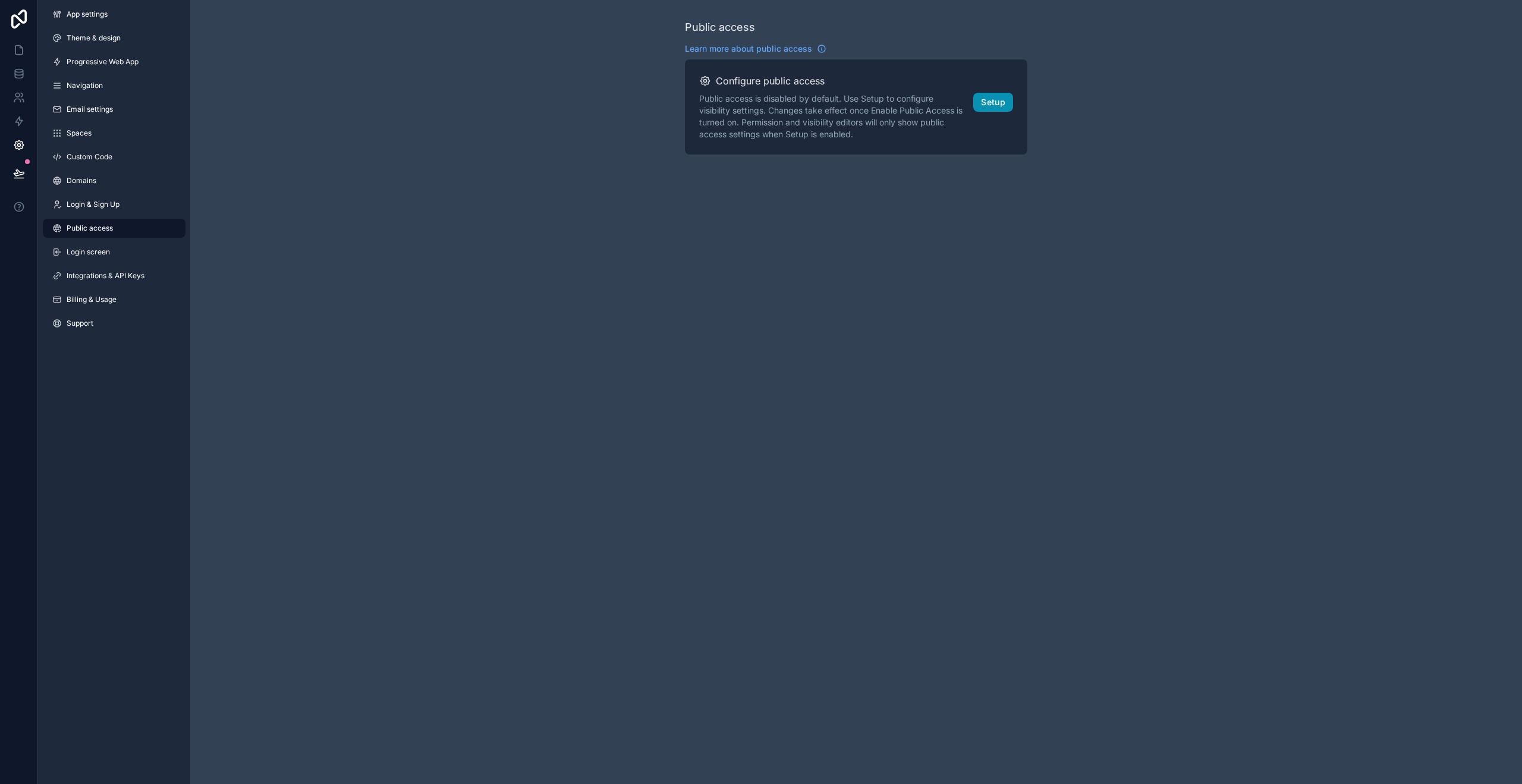
click at [996, 101] on button "Setup" at bounding box center [993, 102] width 40 height 19
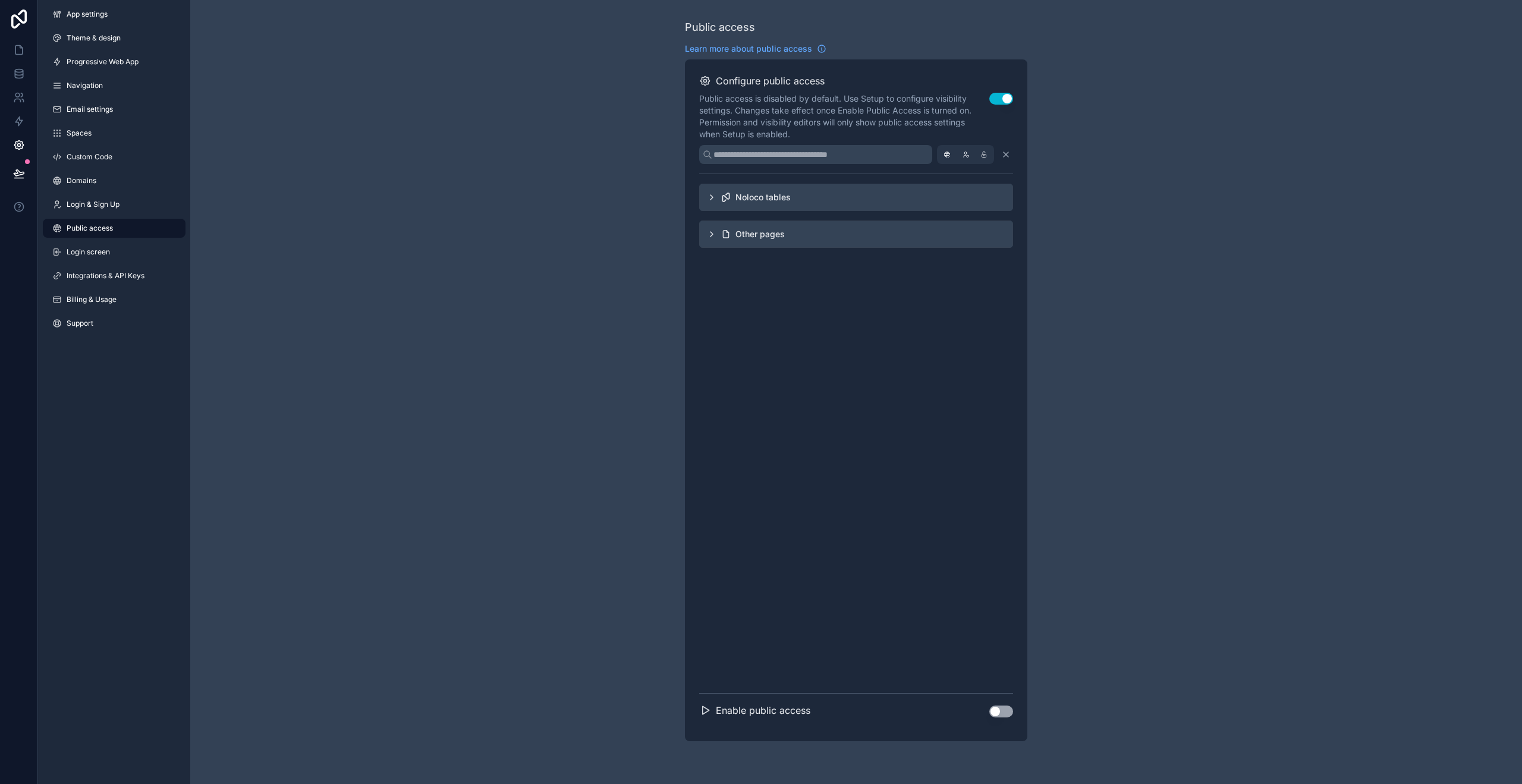
click at [996, 101] on button "Use setting" at bounding box center [1001, 99] width 24 height 12
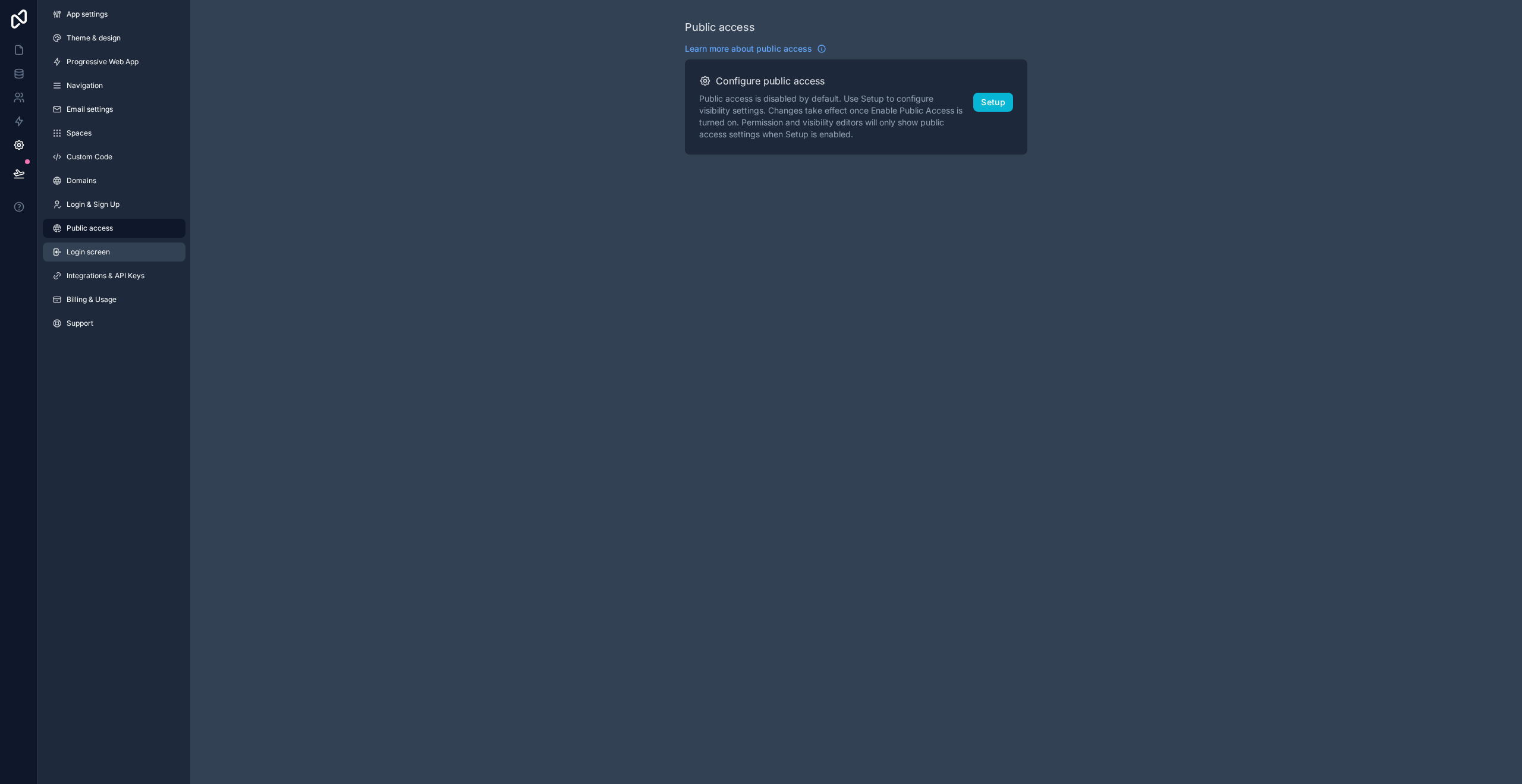
click at [124, 253] on link "Login screen" at bounding box center [114, 252] width 143 height 19
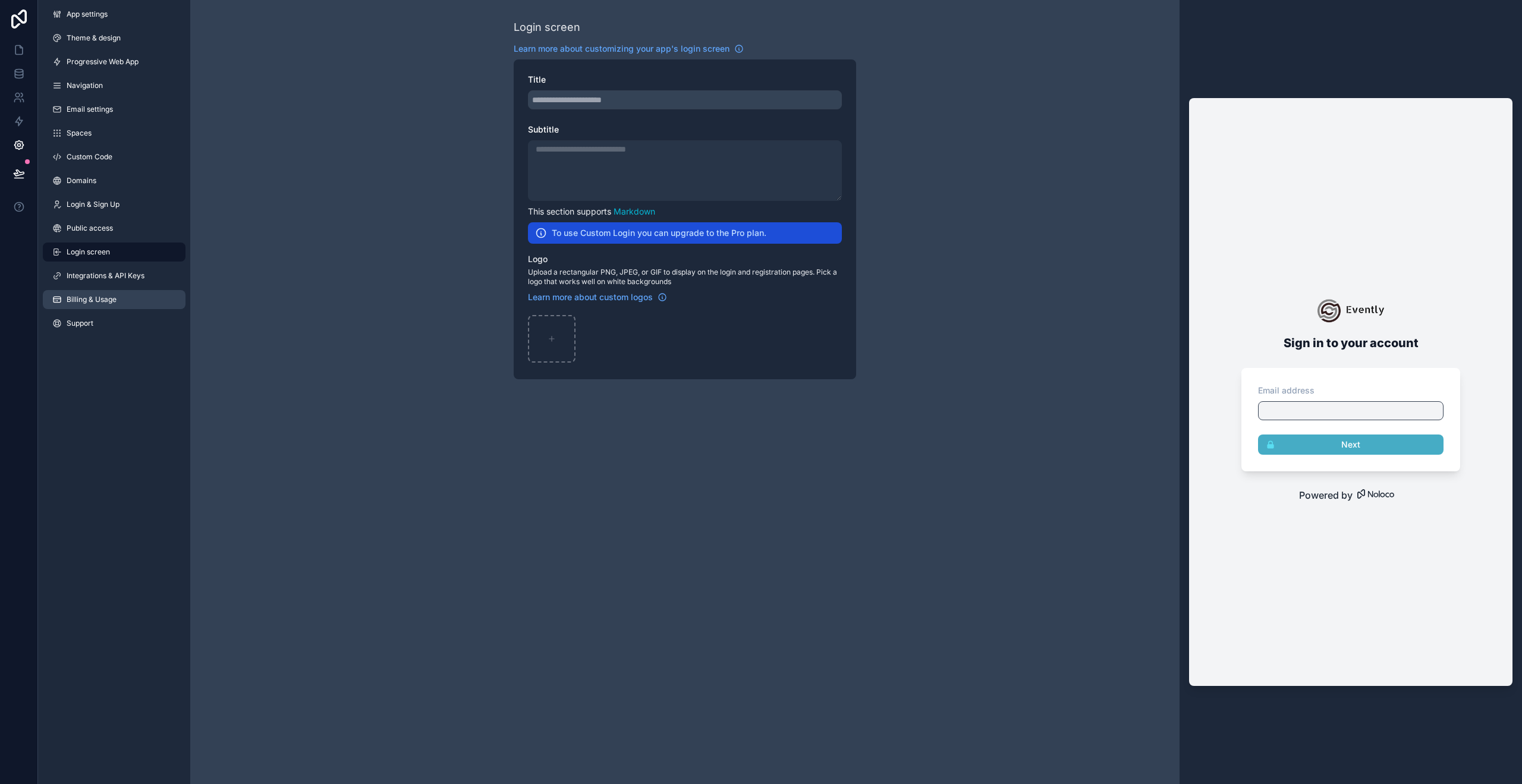
click at [77, 293] on link "Billing & Usage" at bounding box center [114, 299] width 143 height 19
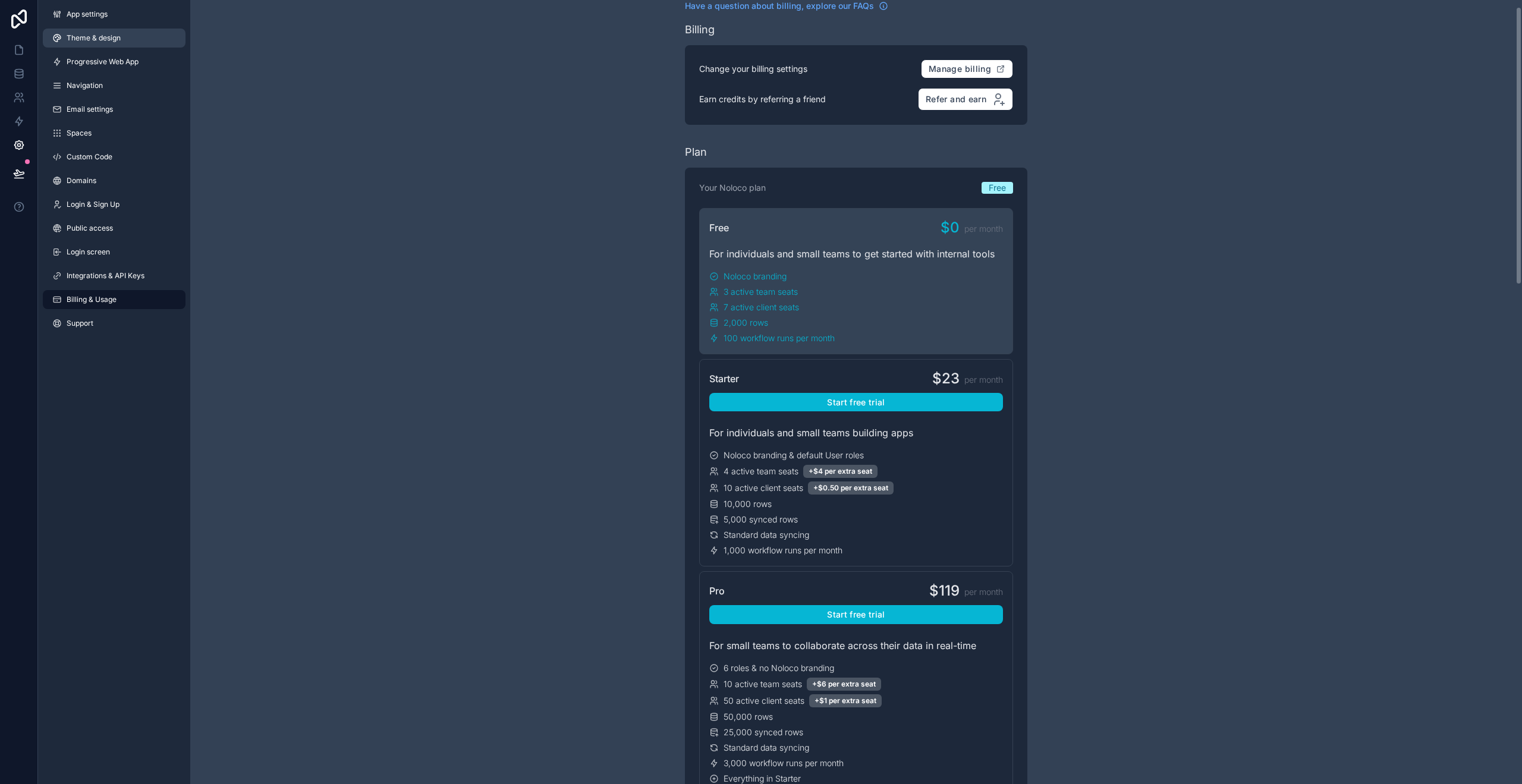
scroll to position [1, 0]
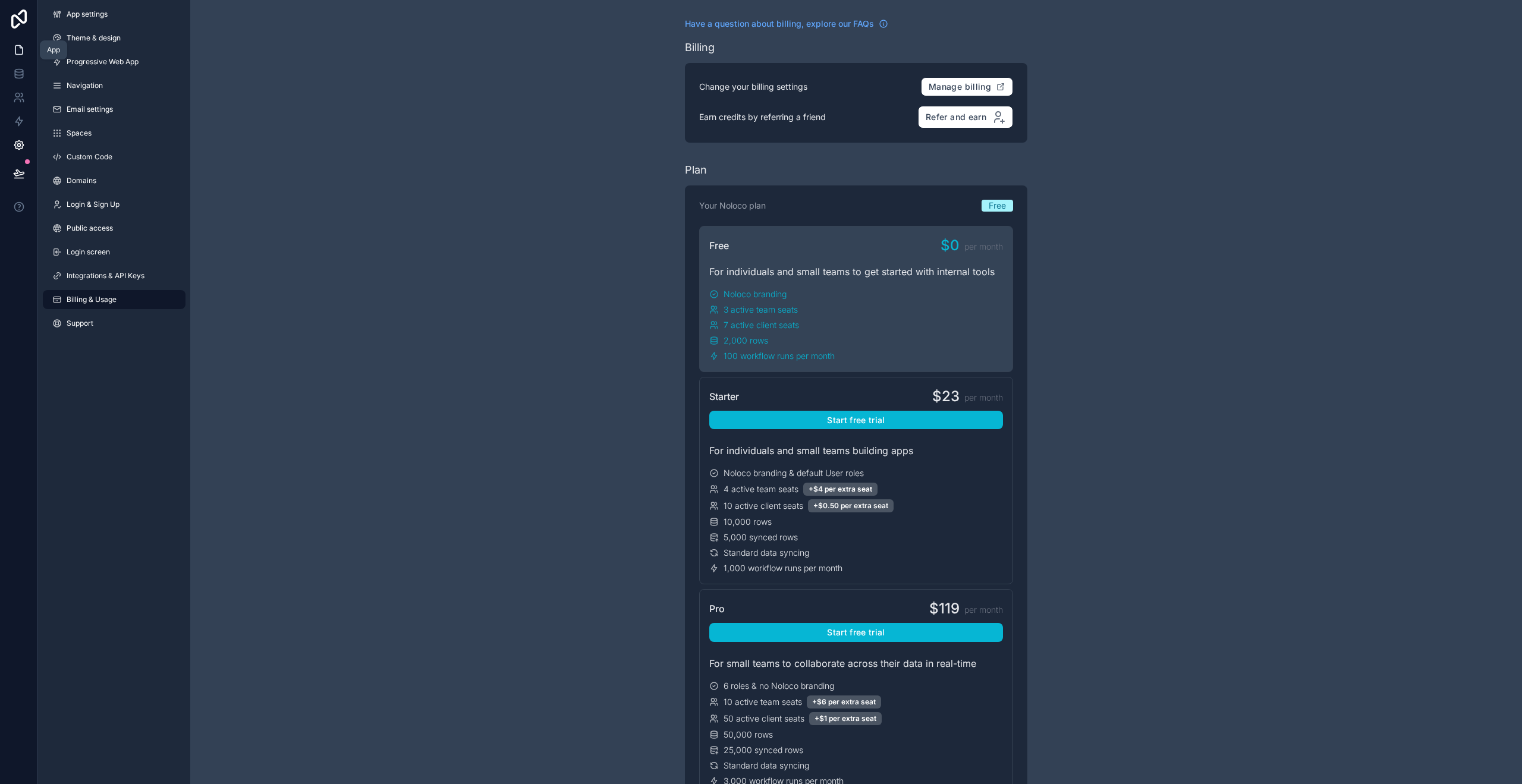
click at [24, 50] on icon at bounding box center [19, 50] width 12 height 12
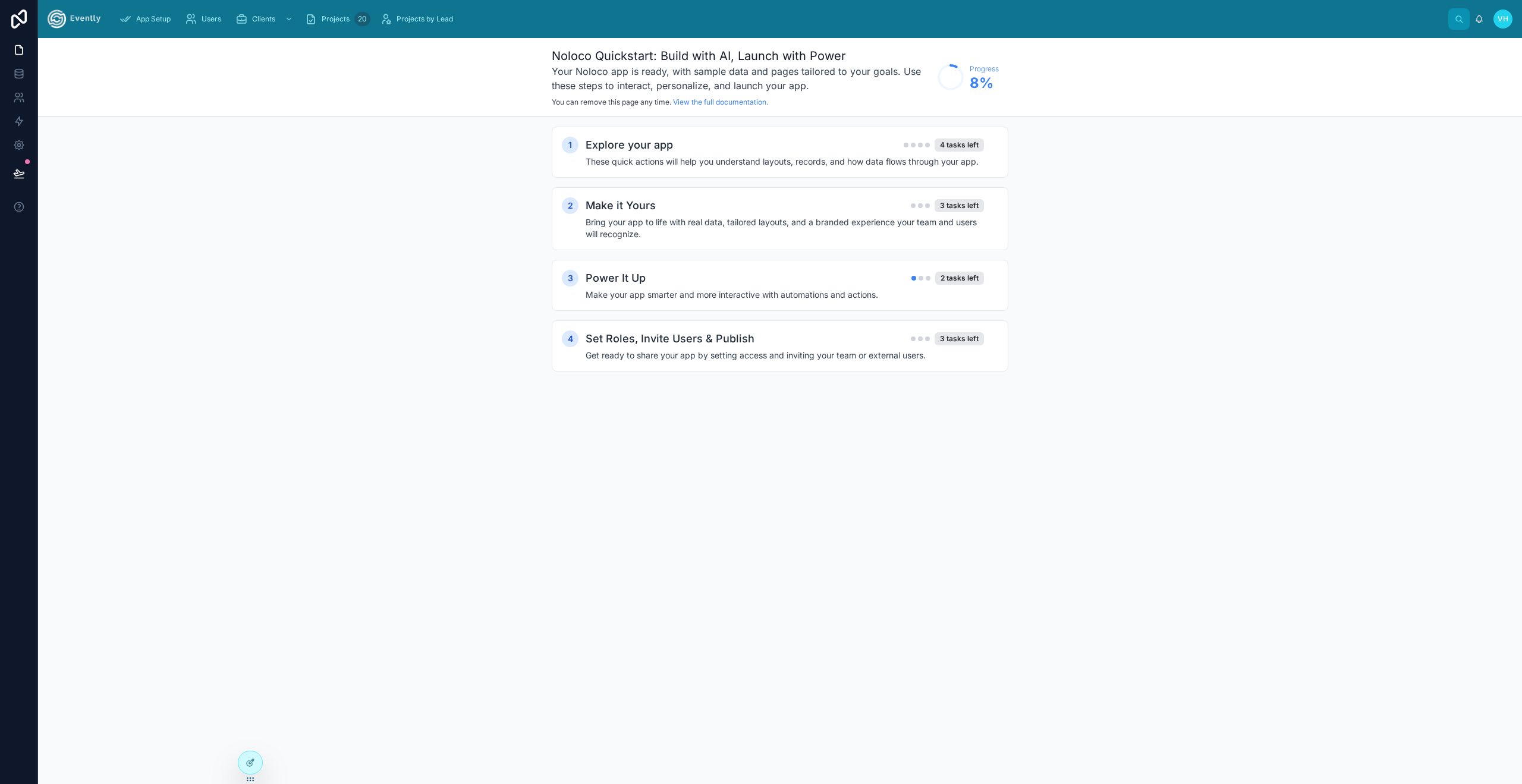
click at [668, 63] on h1 "Noloco Quickstart: Build with AI, Launch with Power" at bounding box center [741, 56] width 380 height 16
click at [687, 56] on h1 "Noloco Quickstart: Build with AI, Launch with Power" at bounding box center [741, 56] width 380 height 16
click at [722, 186] on div "1 Explore your app 4 tasks left These quick actions will help you understand la…" at bounding box center [779, 261] width 456 height 268
click at [726, 166] on h4 "These quick actions will help you understand layouts, records, and how data flo…" at bounding box center [785, 161] width 399 height 12
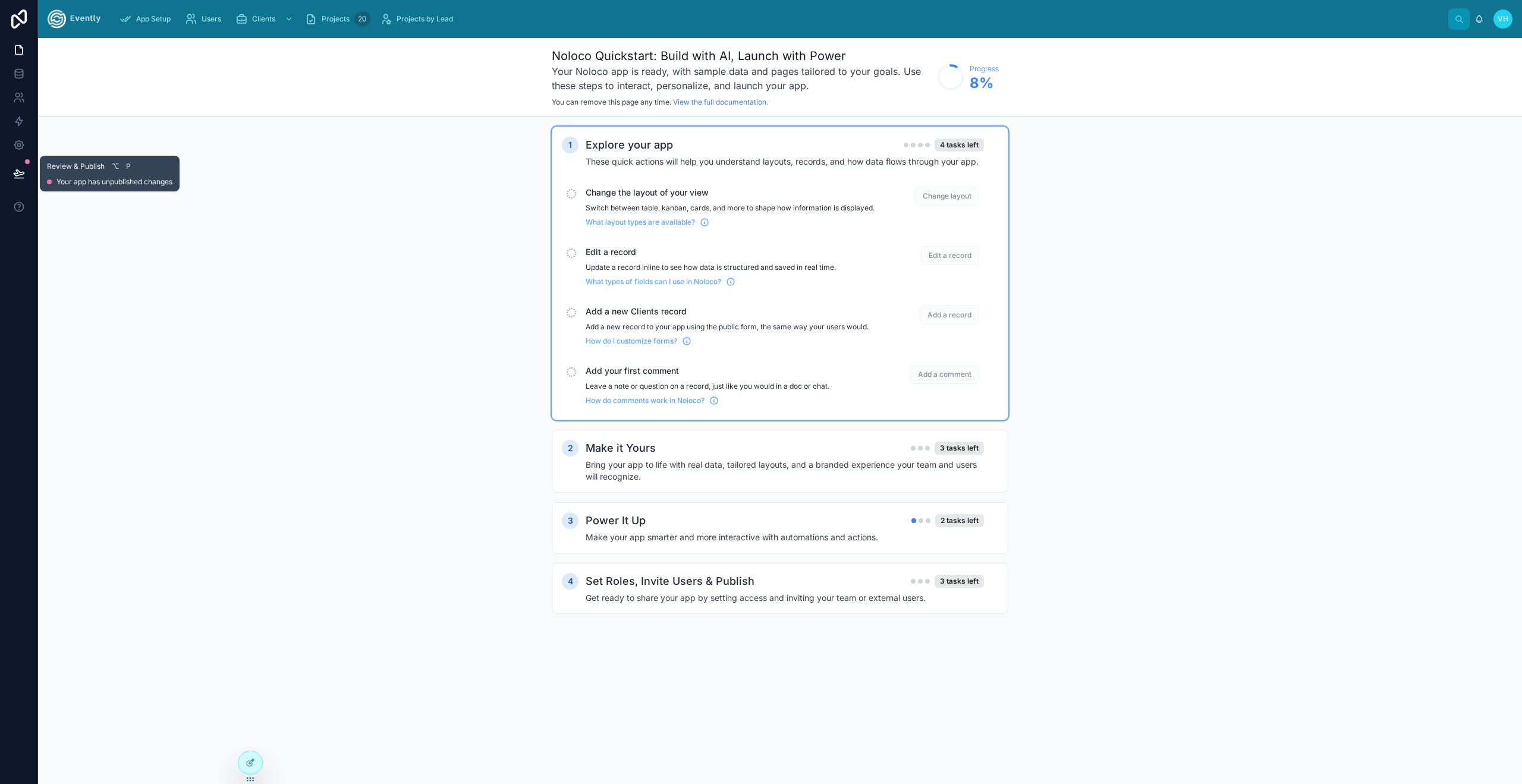
click at [26, 179] on button at bounding box center [19, 174] width 26 height 34
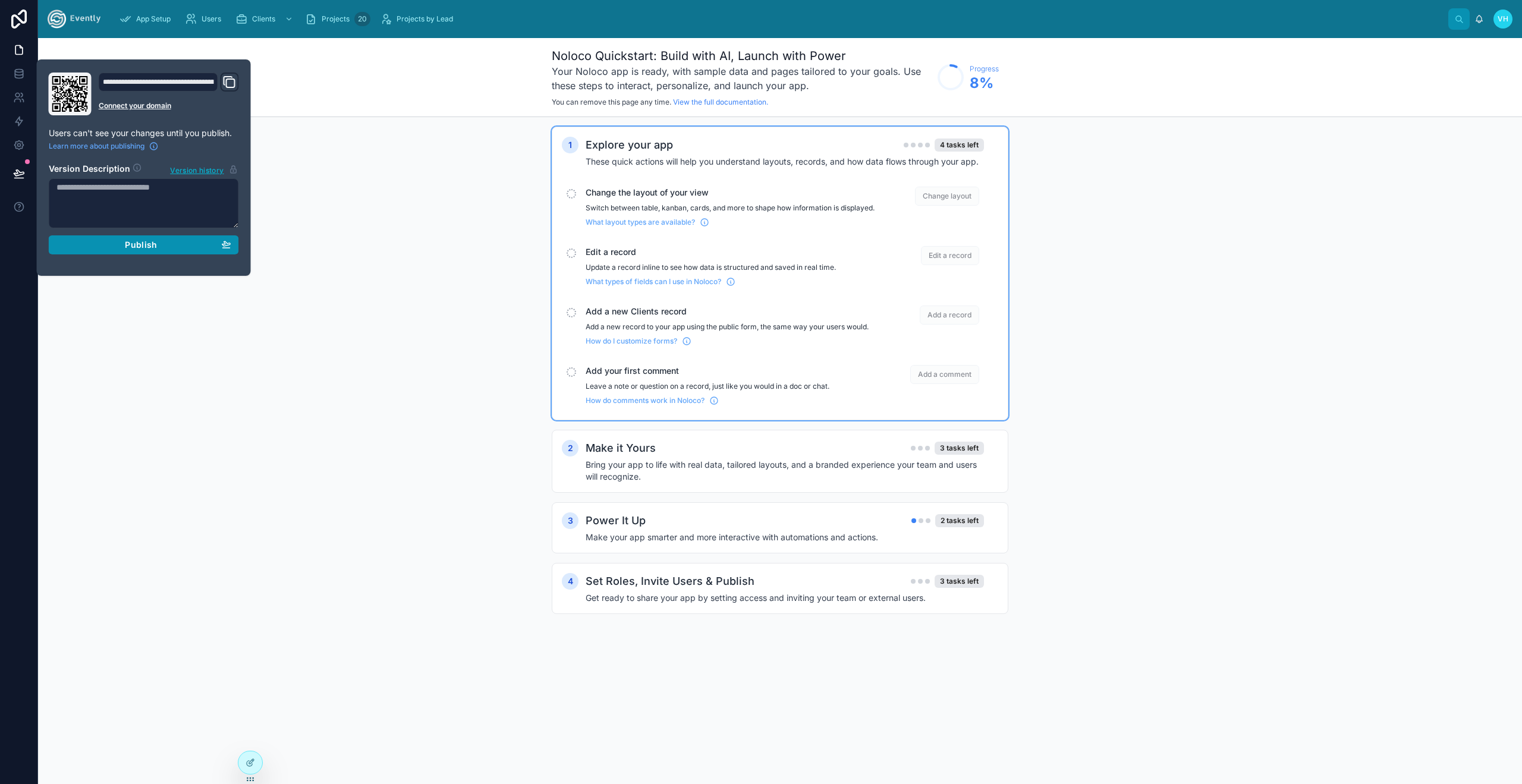
click at [174, 249] on div "Publish" at bounding box center [144, 244] width 175 height 11
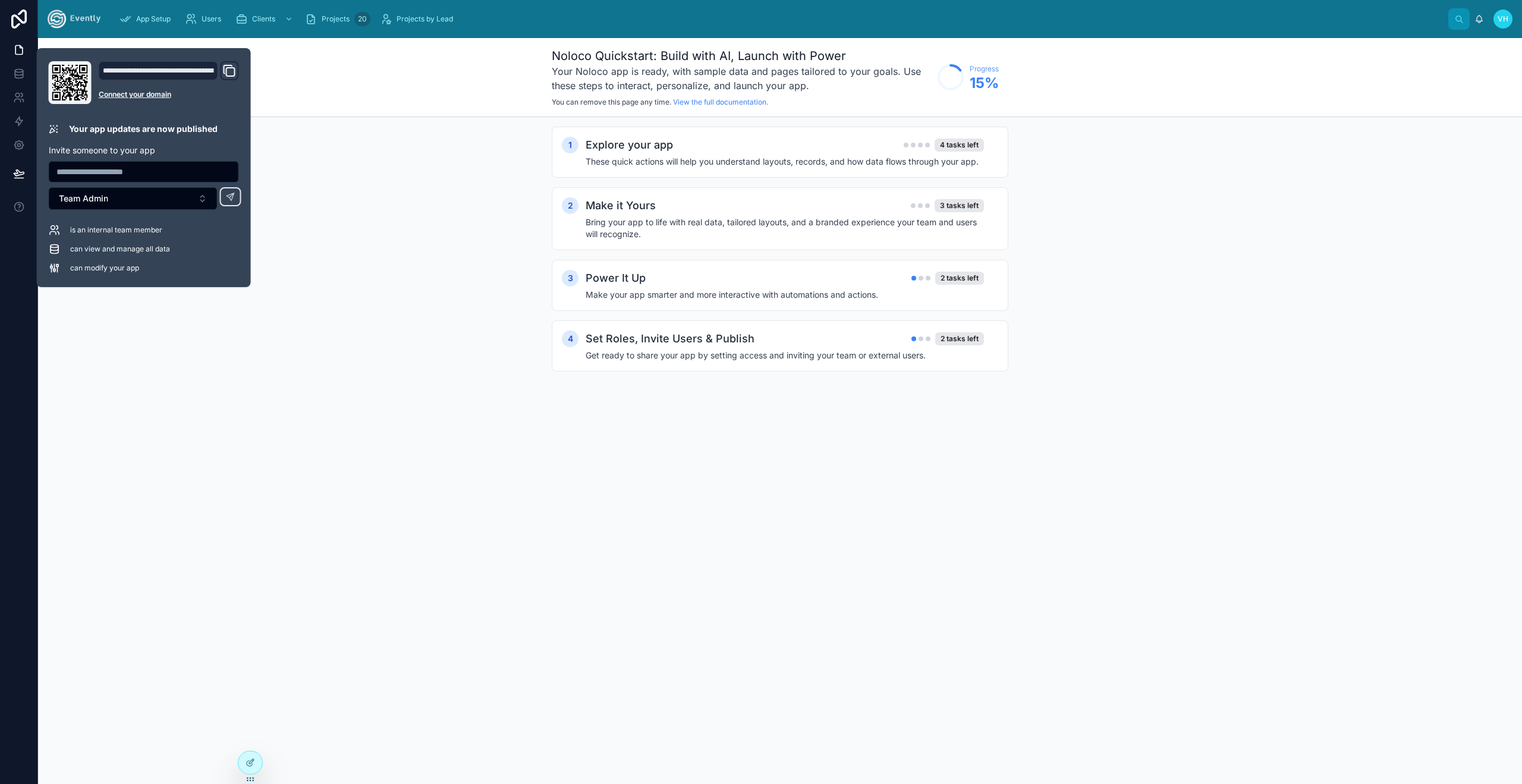
click at [224, 72] on icon "Domain and Custom Link" at bounding box center [229, 70] width 9 height 9
click at [142, 17] on span "App Setup" at bounding box center [154, 19] width 34 height 9
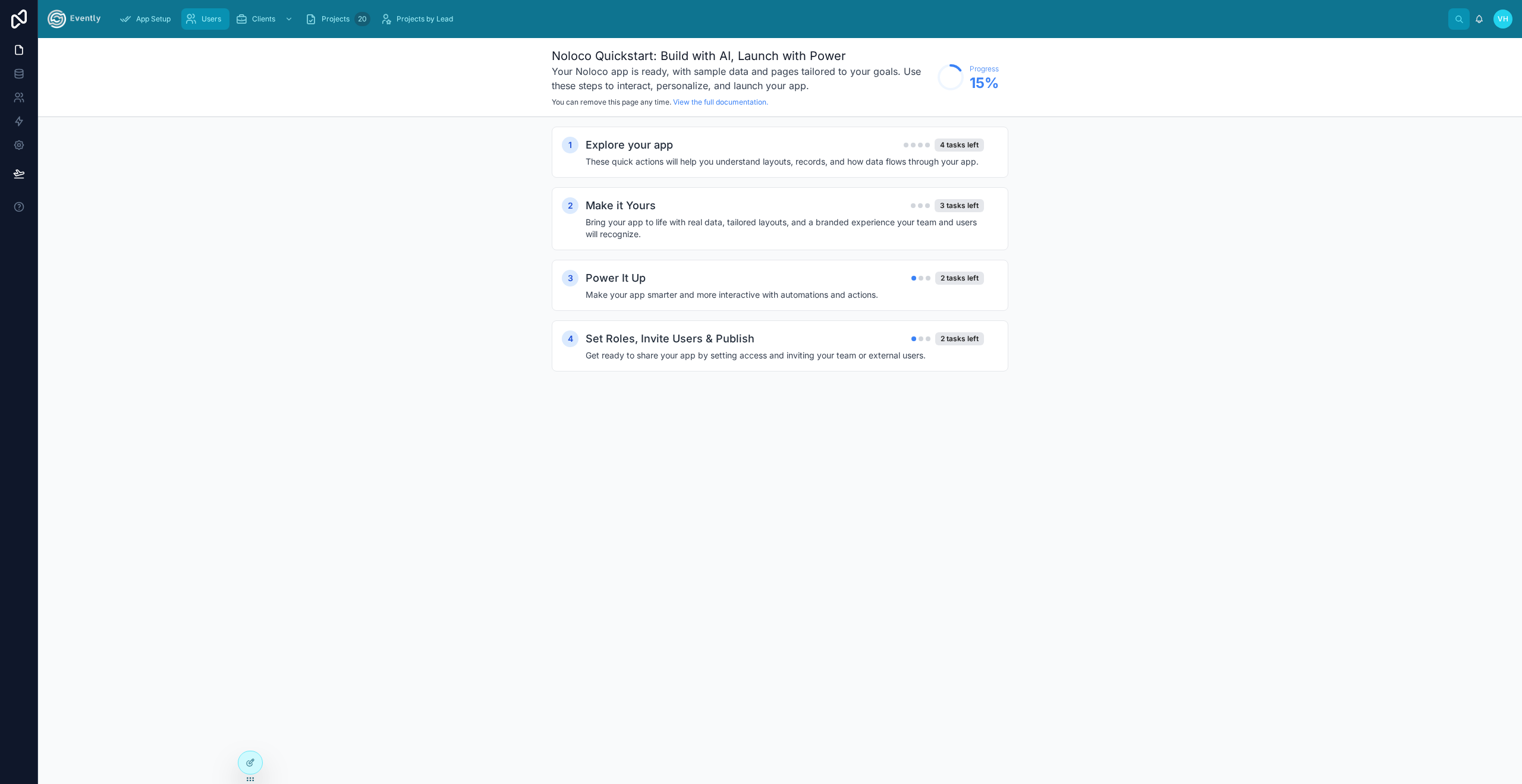
click at [204, 19] on span "Users" at bounding box center [211, 19] width 19 height 9
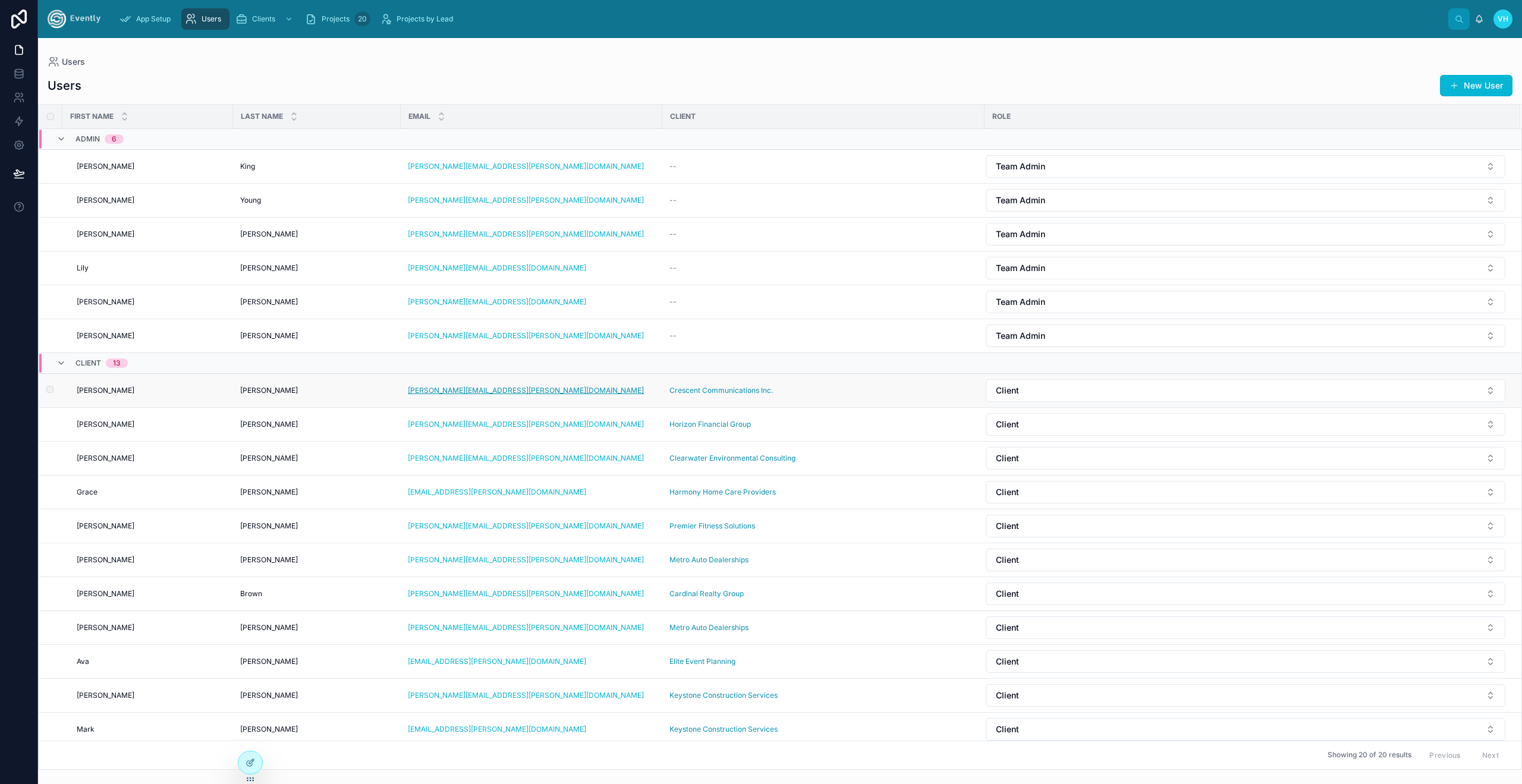
click at [469, 389] on link "[PERSON_NAME][EMAIL_ADDRESS][PERSON_NAME][DOMAIN_NAME]" at bounding box center [526, 390] width 236 height 9
click at [98, 395] on span "[PERSON_NAME]" at bounding box center [105, 390] width 58 height 9
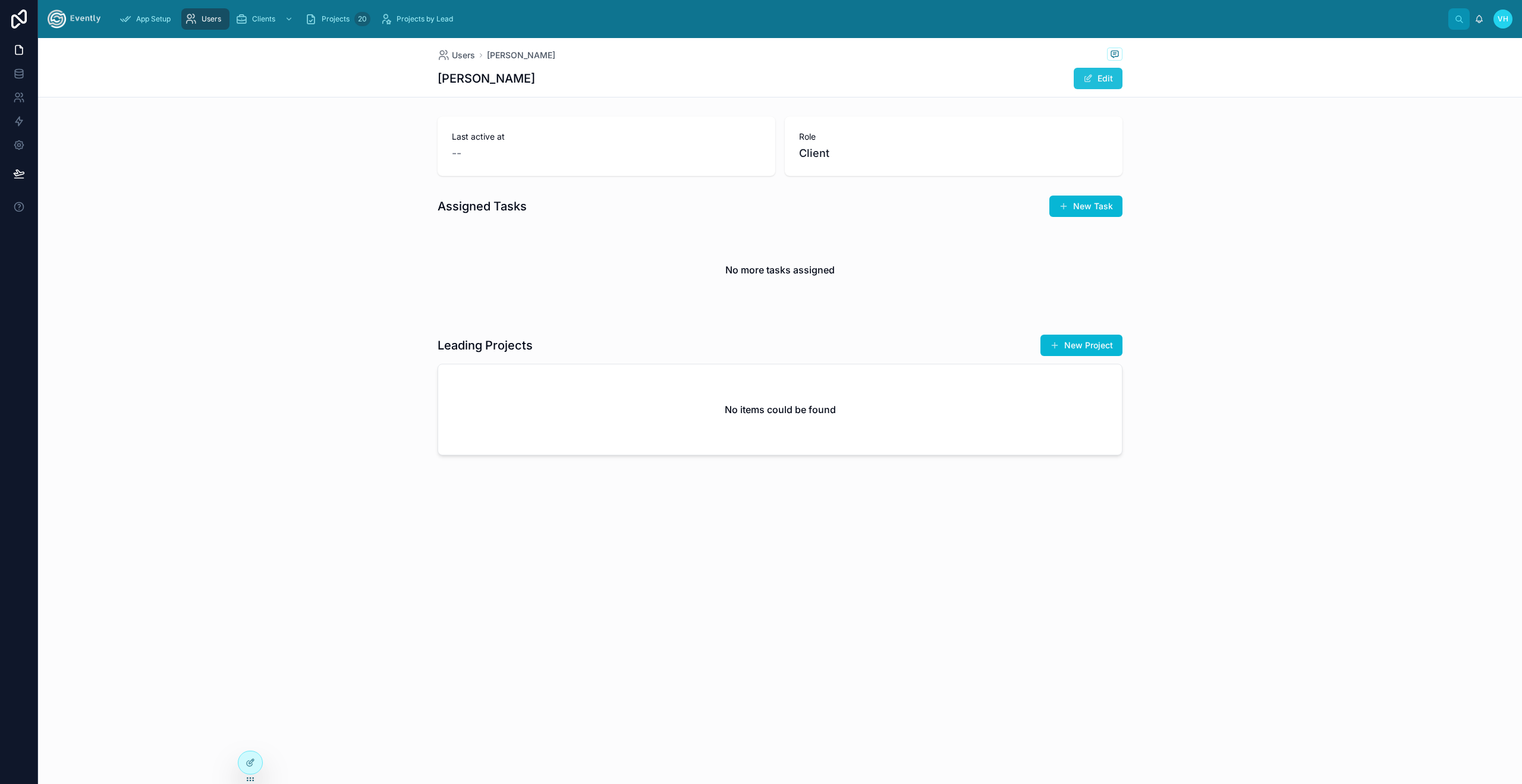
click at [1105, 74] on button "Edit" at bounding box center [1098, 79] width 49 height 21
click at [1093, 74] on button "Done" at bounding box center [1095, 79] width 55 height 21
click at [1113, 84] on button "Edit" at bounding box center [1098, 79] width 49 height 21
click at [1104, 83] on button "Done" at bounding box center [1095, 79] width 55 height 21
click at [1098, 217] on div "New Task" at bounding box center [1078, 206] width 89 height 23
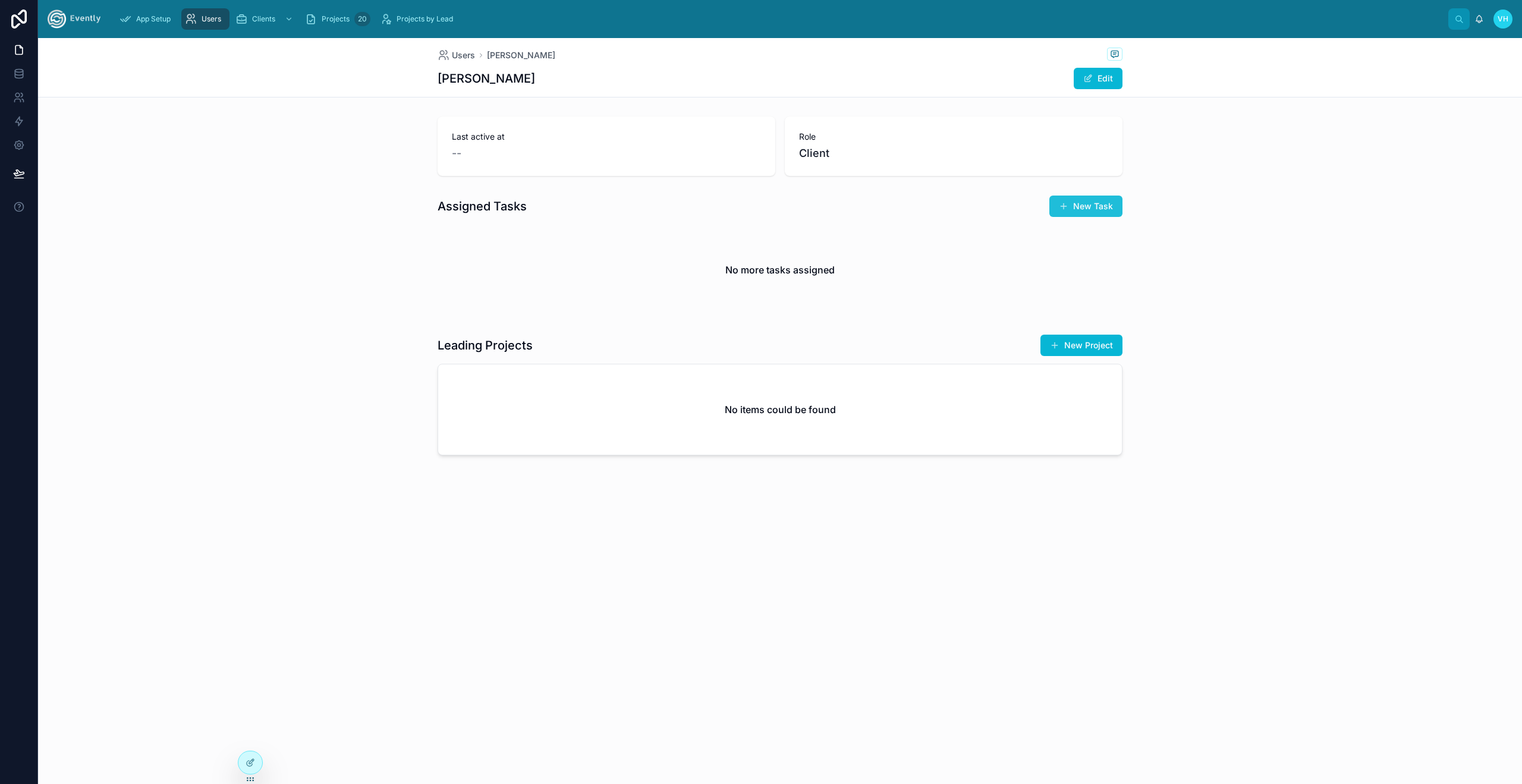
click at [1103, 214] on button "New Task" at bounding box center [1086, 206] width 73 height 21
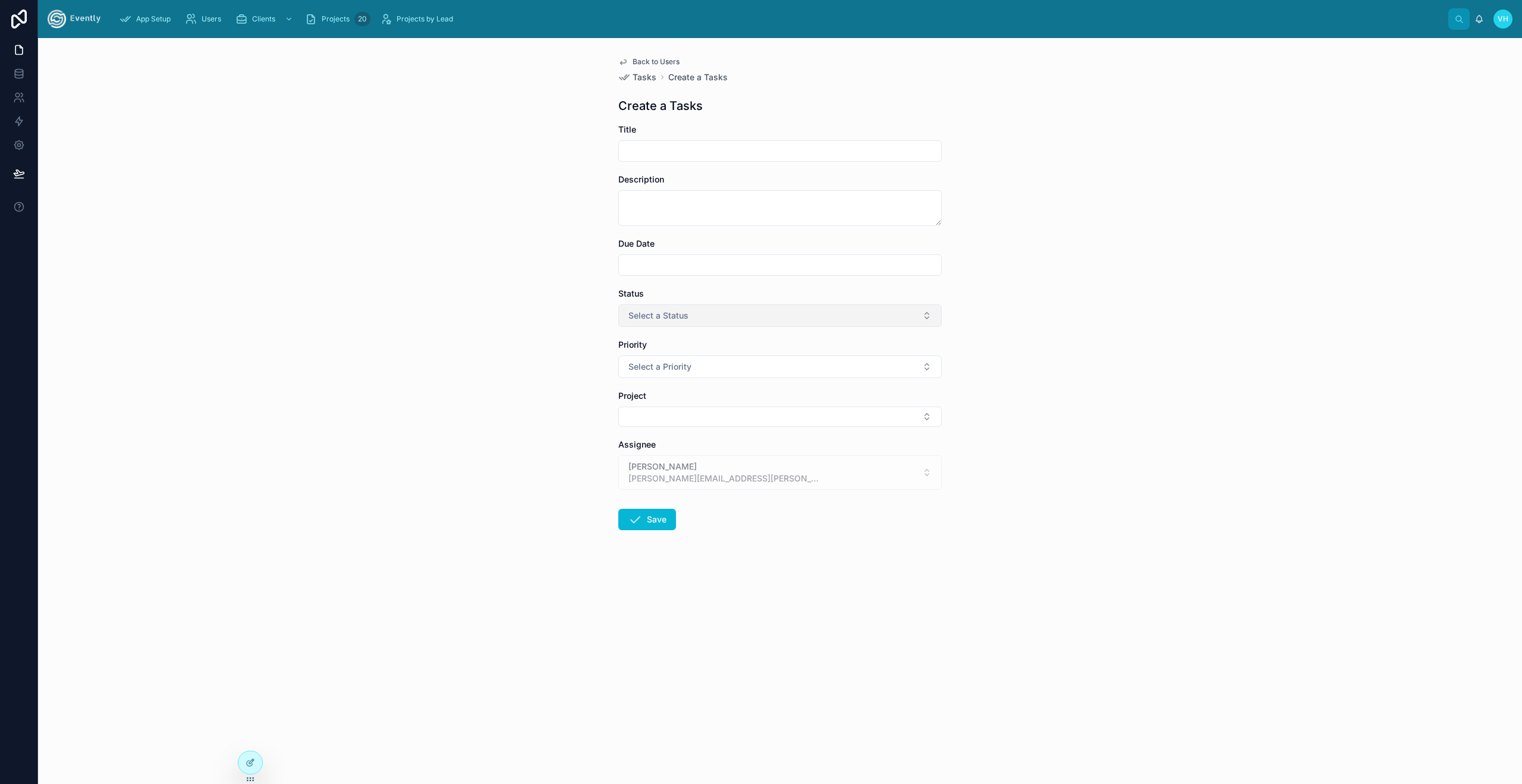
click at [705, 306] on button "Select a Status" at bounding box center [780, 316] width 324 height 23
click at [681, 365] on div "Todo" at bounding box center [780, 363] width 317 height 18
click at [664, 368] on span "Select a Priority" at bounding box center [660, 366] width 63 height 12
click at [661, 418] on div "High" at bounding box center [780, 414] width 317 height 18
click at [661, 416] on button "Select Button" at bounding box center [780, 416] width 324 height 20
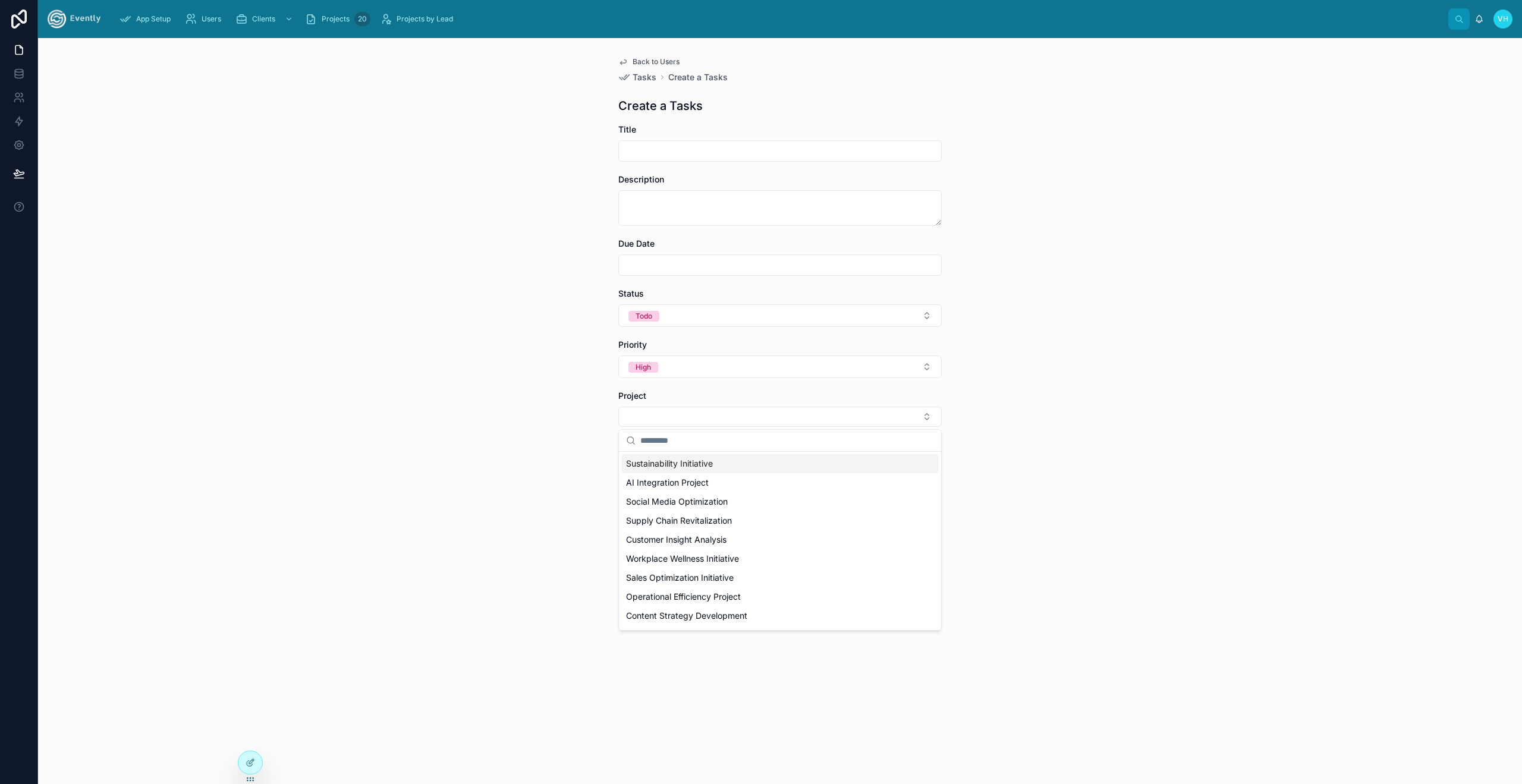
click at [664, 439] on input "text" at bounding box center [786, 441] width 294 height 21
click at [426, 426] on div "Back to Users Tasks Create a Tasks Create a Tasks Title Description Due Date St…" at bounding box center [780, 411] width 1484 height 746
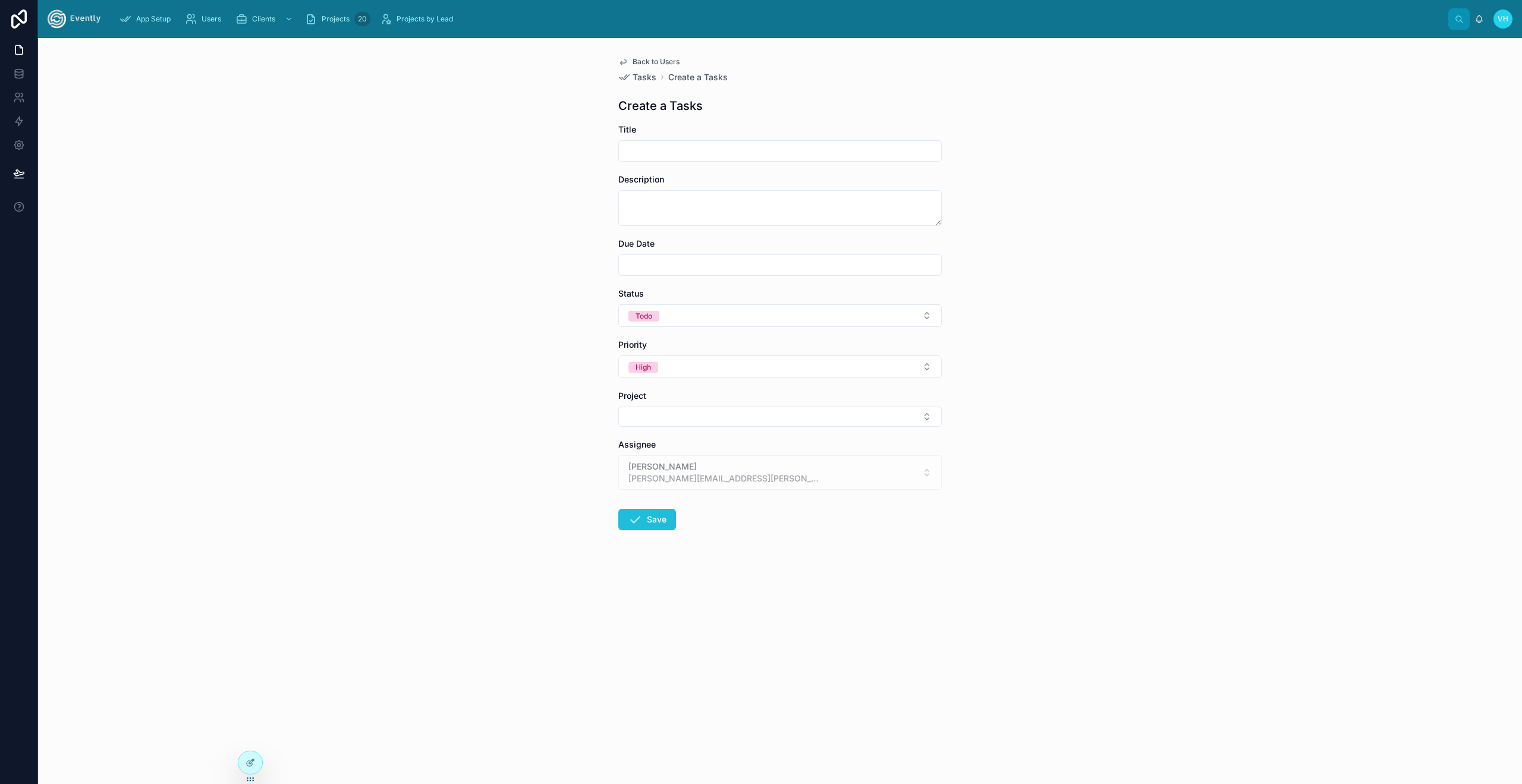
click at [661, 518] on button "Save" at bounding box center [647, 519] width 58 height 21
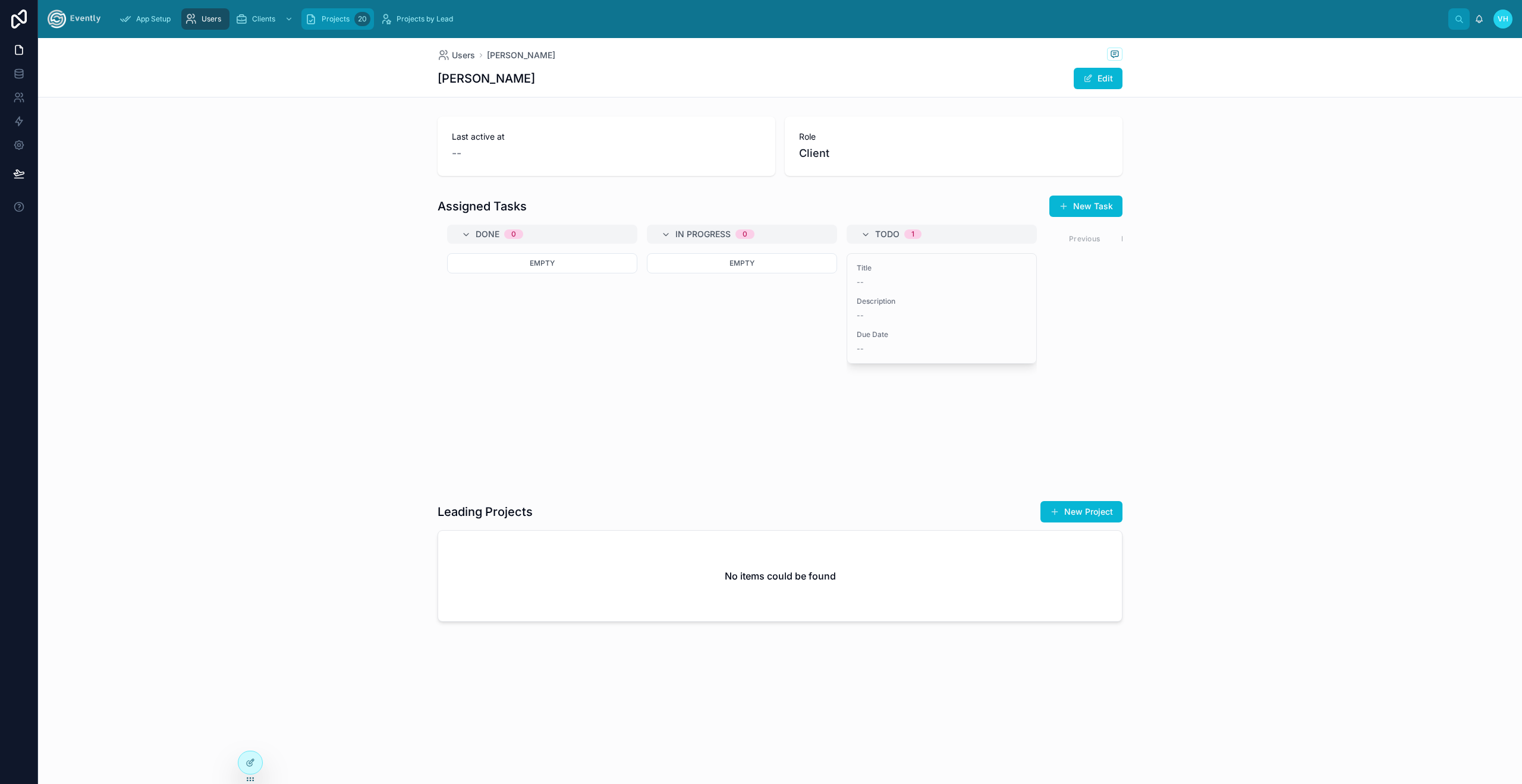
click at [363, 15] on div "20" at bounding box center [362, 19] width 16 height 14
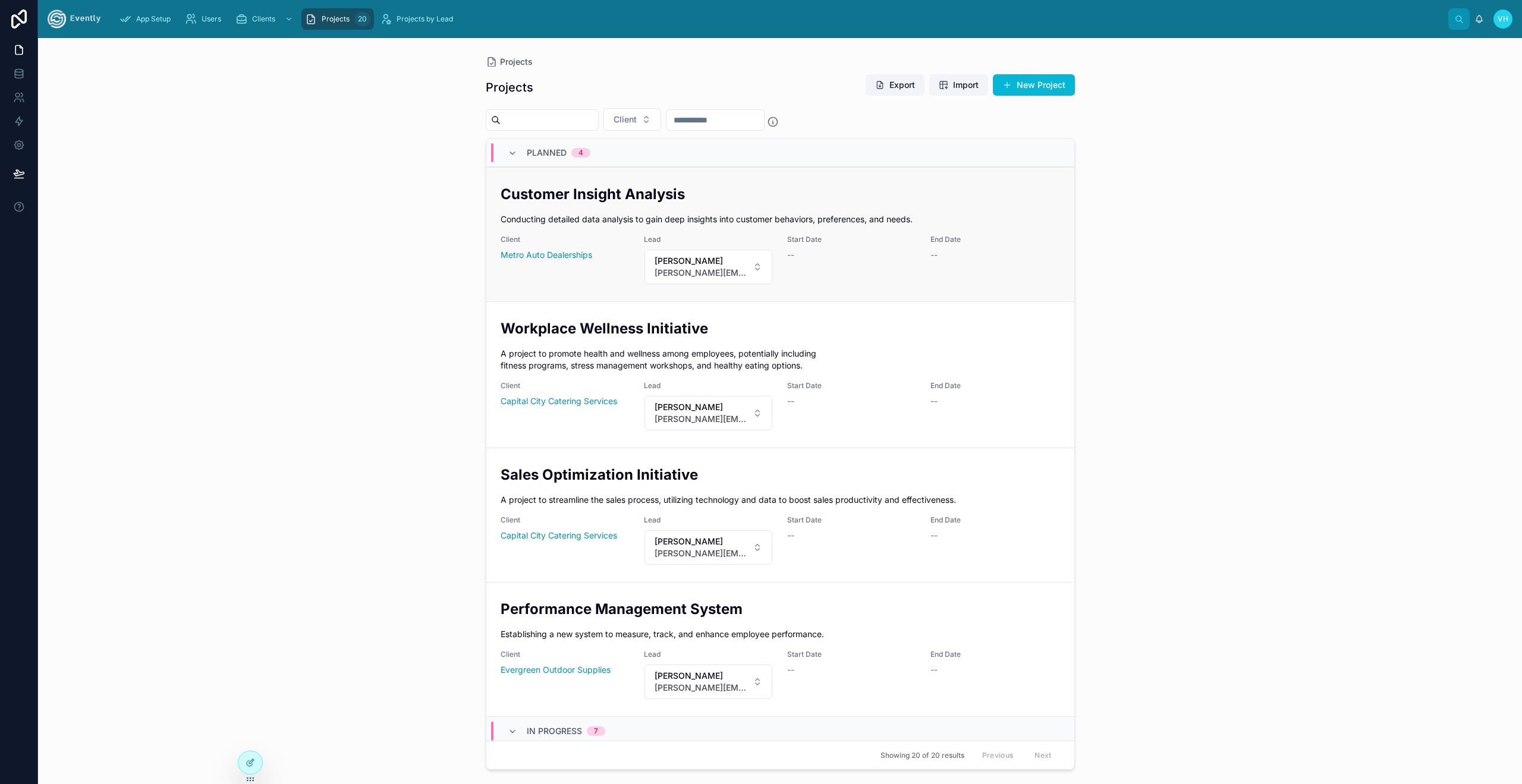
click at [610, 202] on h2 "Customer Insight Analysis" at bounding box center [780, 194] width 559 height 19
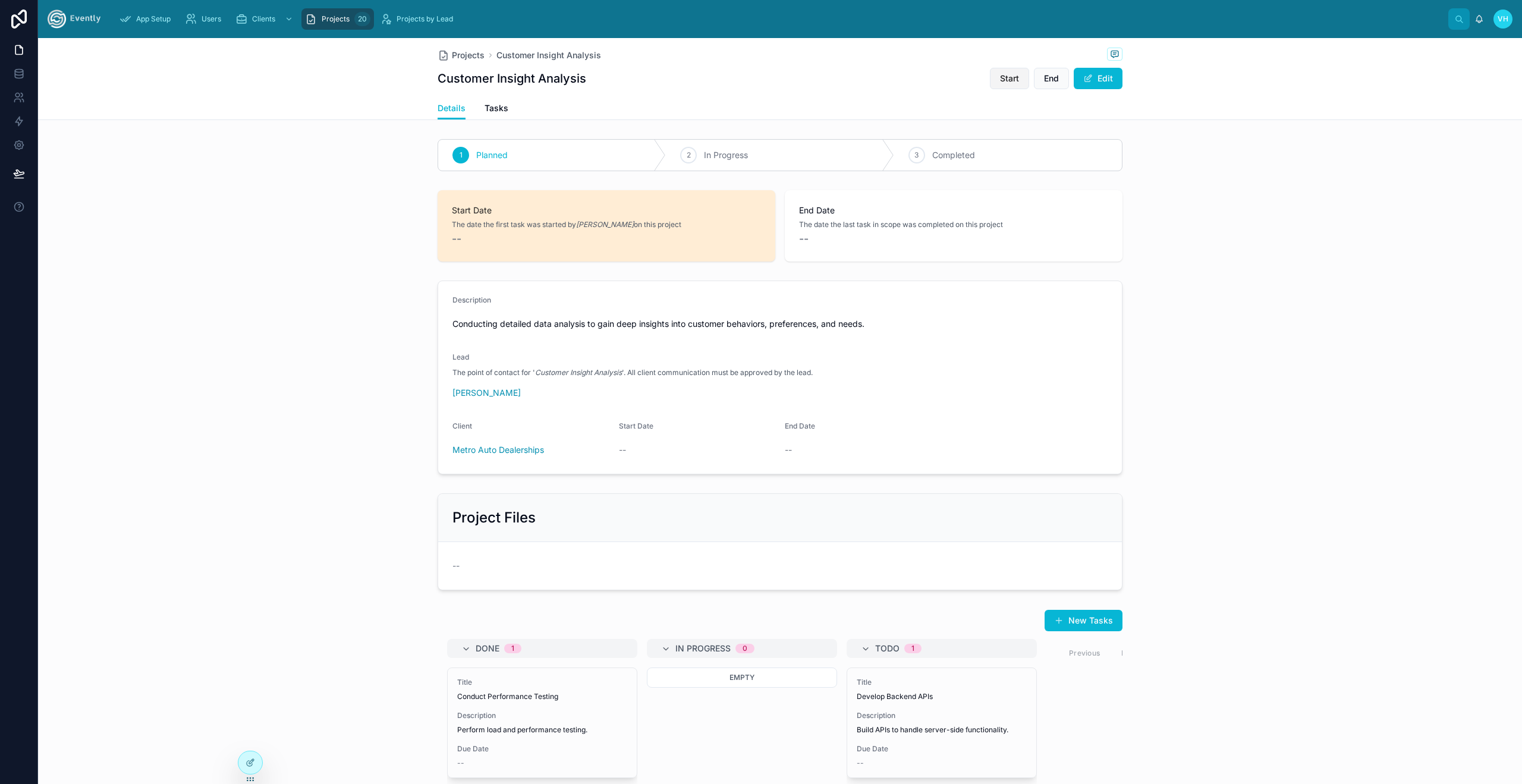
click at [1019, 76] on button "Start" at bounding box center [1009, 79] width 39 height 21
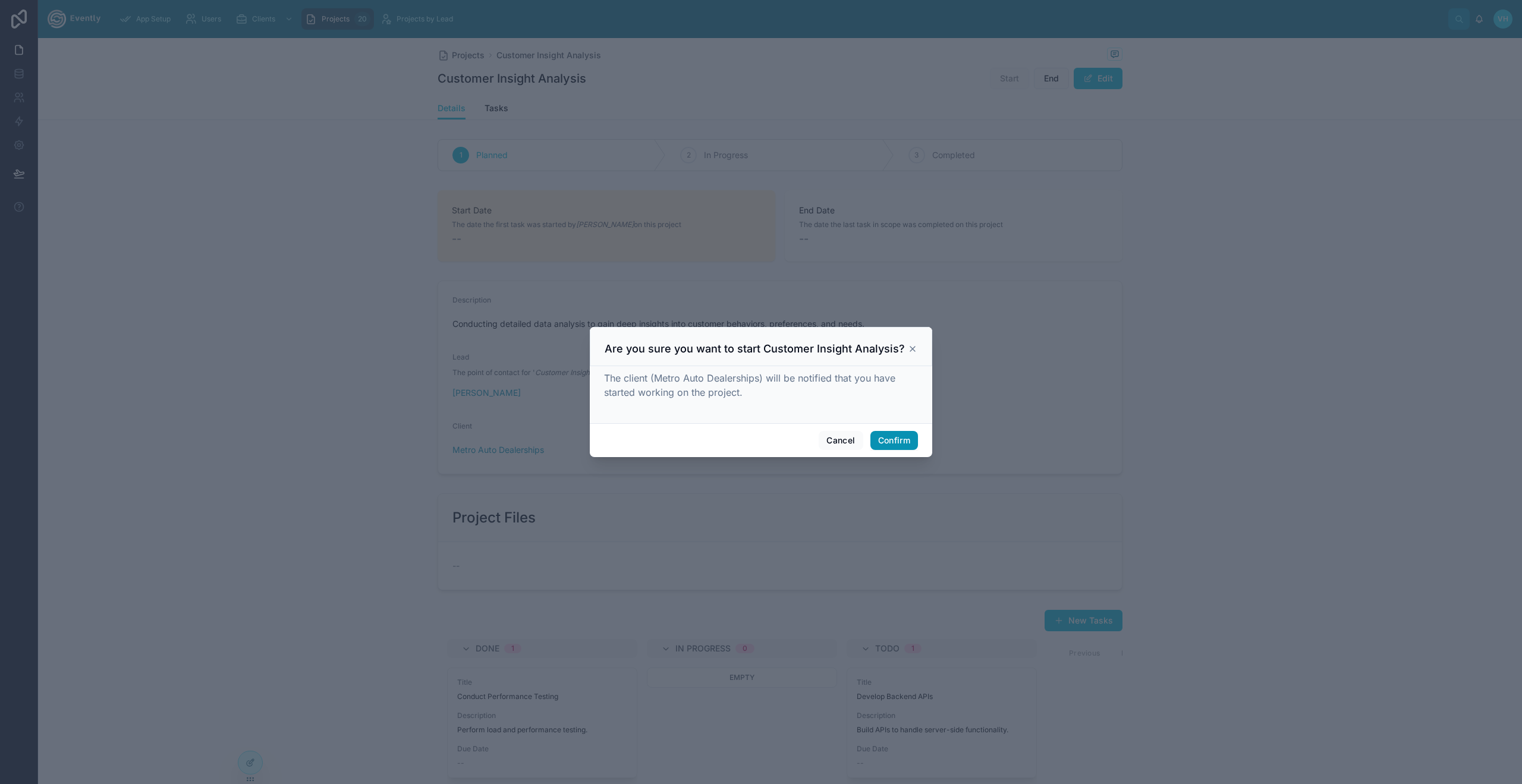
drag, startPoint x: 891, startPoint y: 437, endPoint x: 881, endPoint y: 435, distance: 10.2
click at [891, 437] on button "Confirm" at bounding box center [894, 440] width 48 height 19
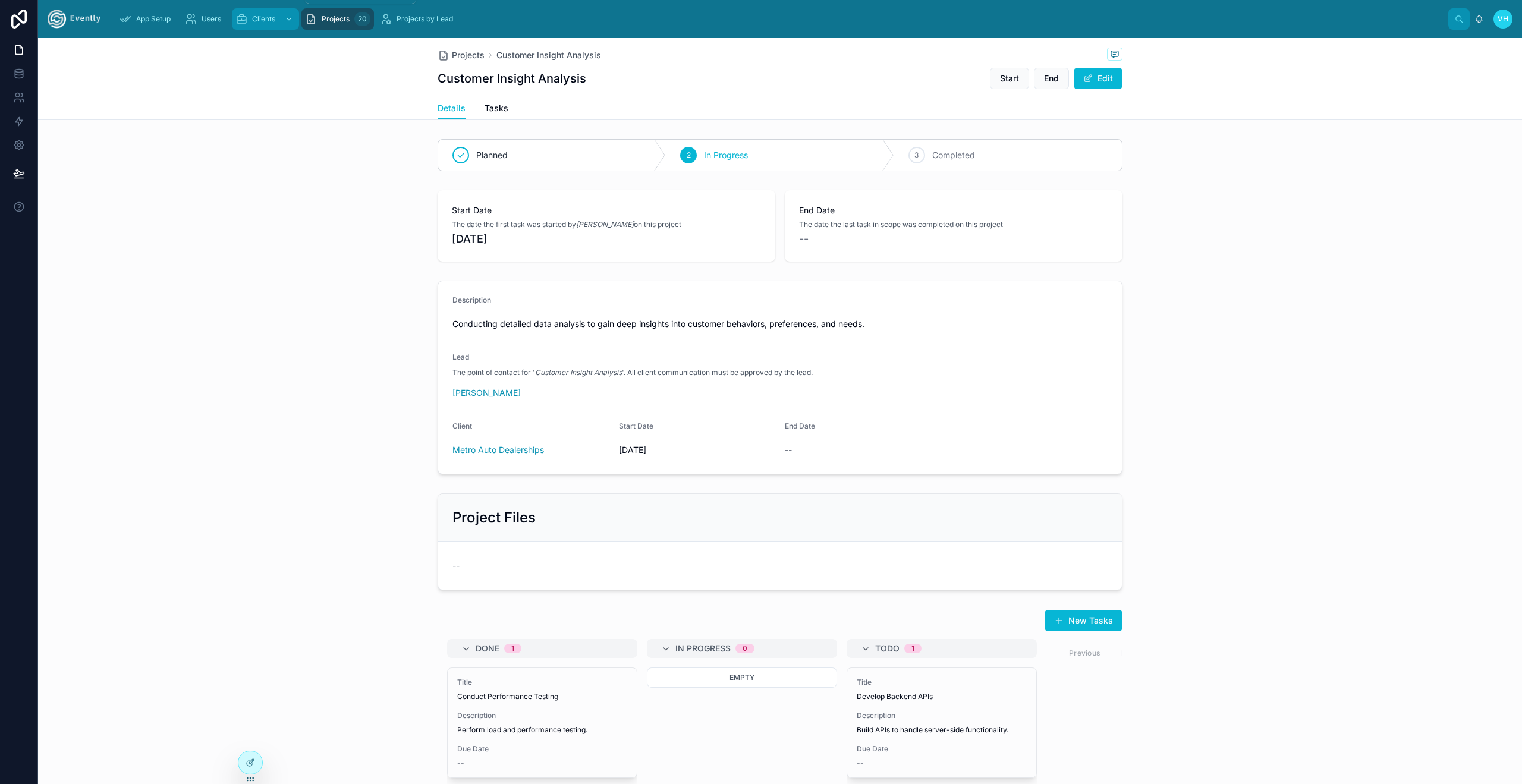
click at [284, 19] on div "scrollable content" at bounding box center [288, 19] width 16 height 19
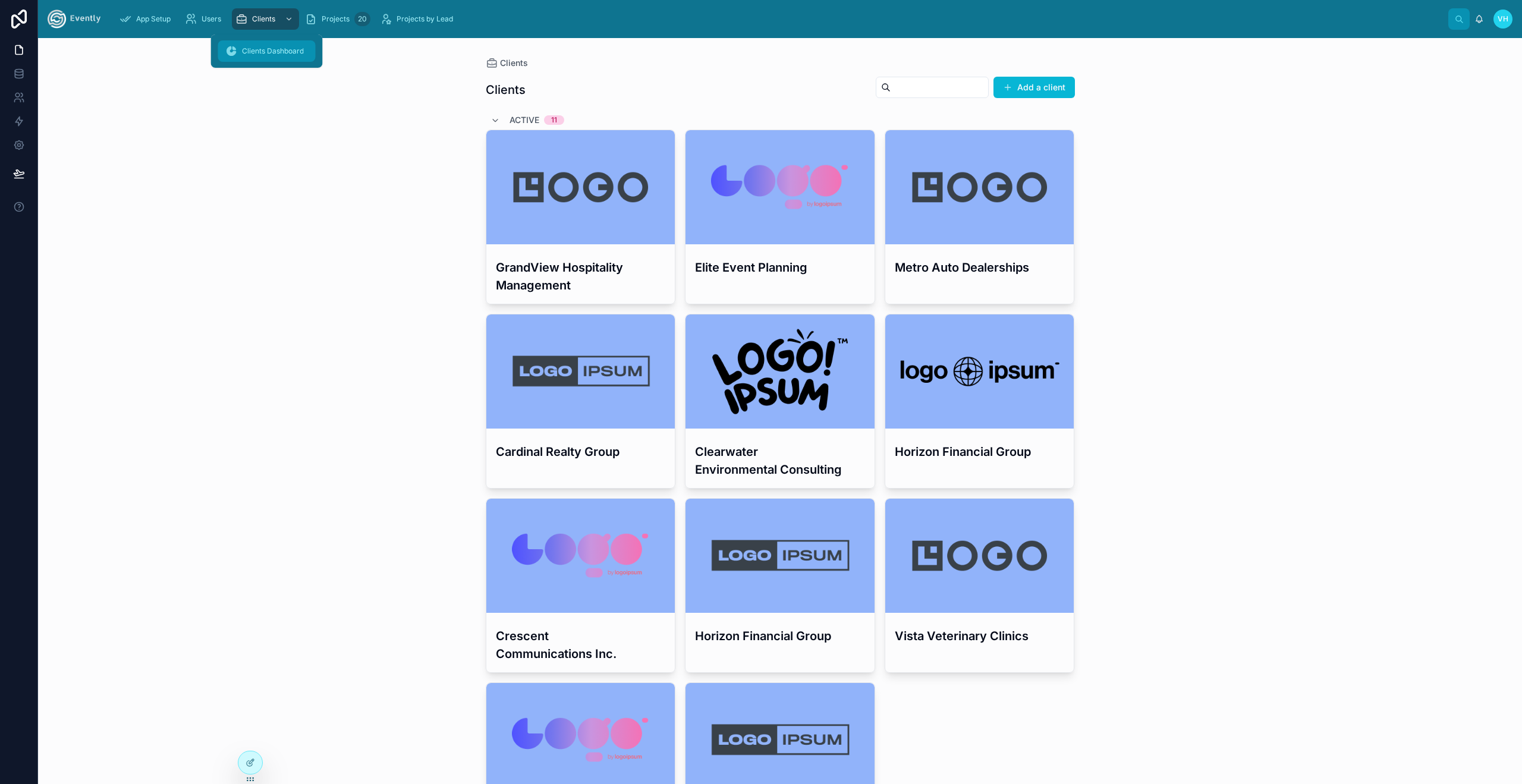
click at [275, 45] on div "Clients Dashboard" at bounding box center [266, 51] width 84 height 19
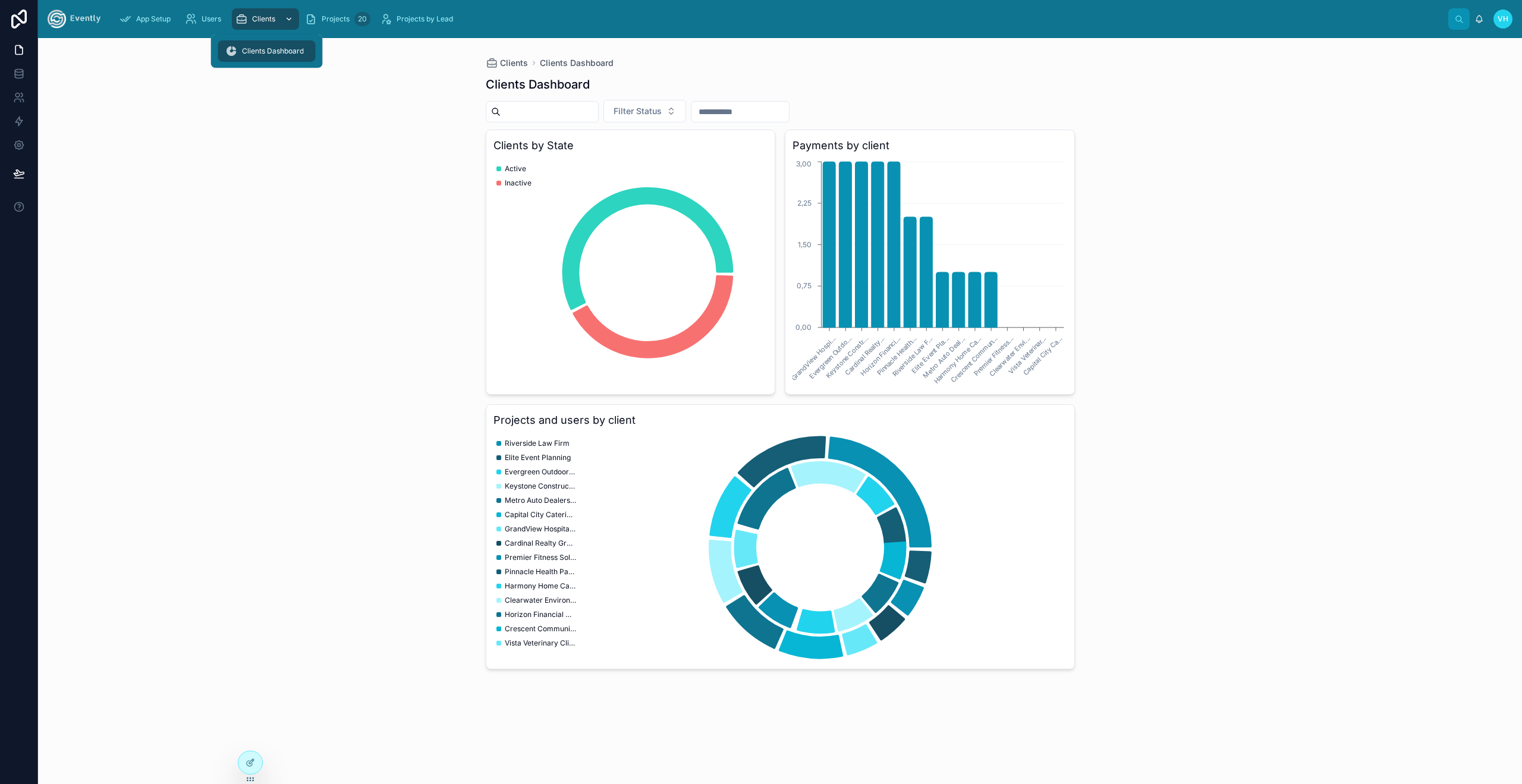
click at [275, 24] on div "Clients" at bounding box center [266, 19] width 60 height 19
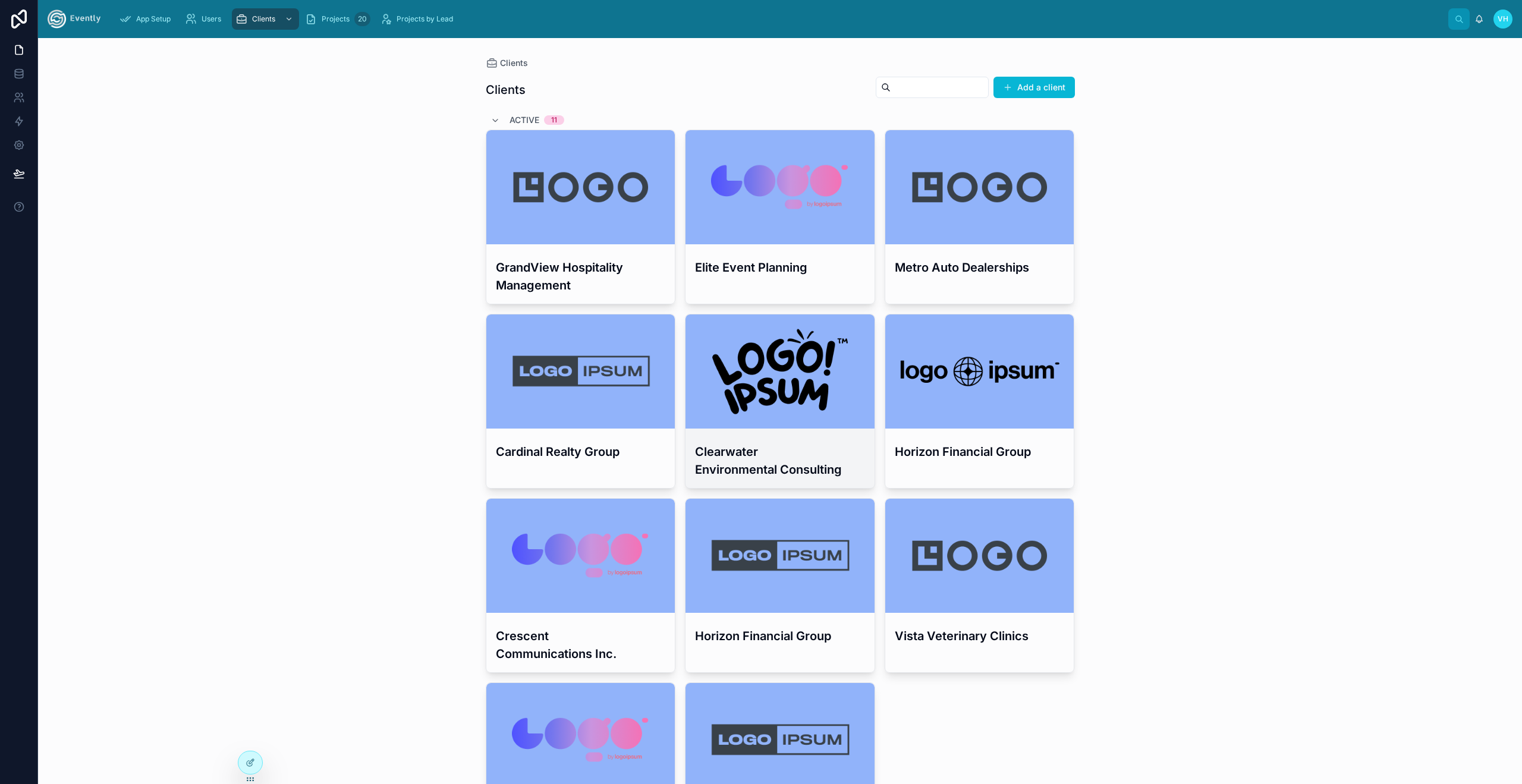
click at [803, 331] on div at bounding box center [780, 371] width 189 height 114
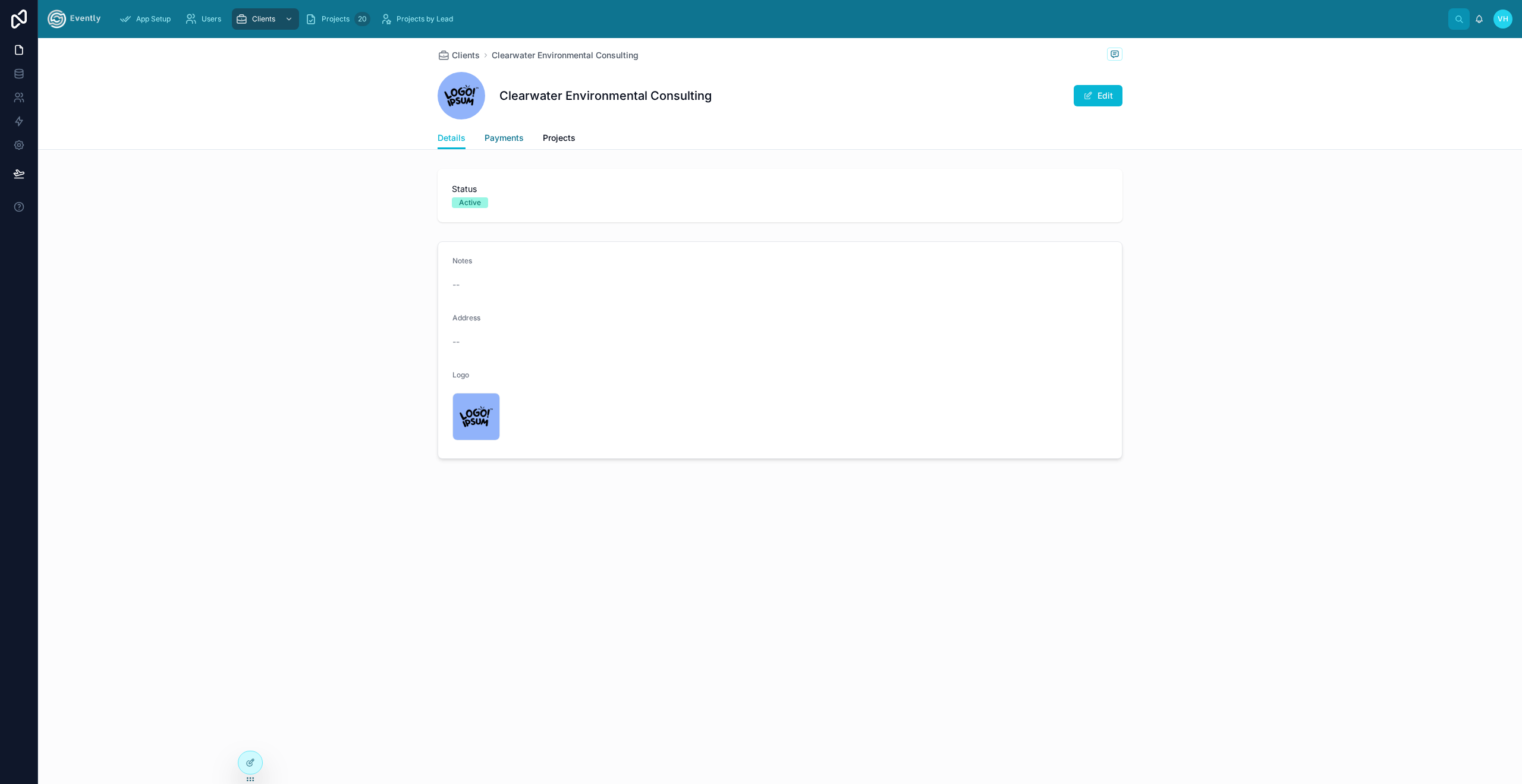
click at [499, 139] on span "Payments" at bounding box center [504, 138] width 39 height 12
click at [545, 139] on span "Projects" at bounding box center [559, 138] width 33 height 12
click at [499, 140] on span "Payments" at bounding box center [504, 138] width 39 height 12
click at [436, 133] on div "Details Payments Projects" at bounding box center [780, 138] width 1470 height 23
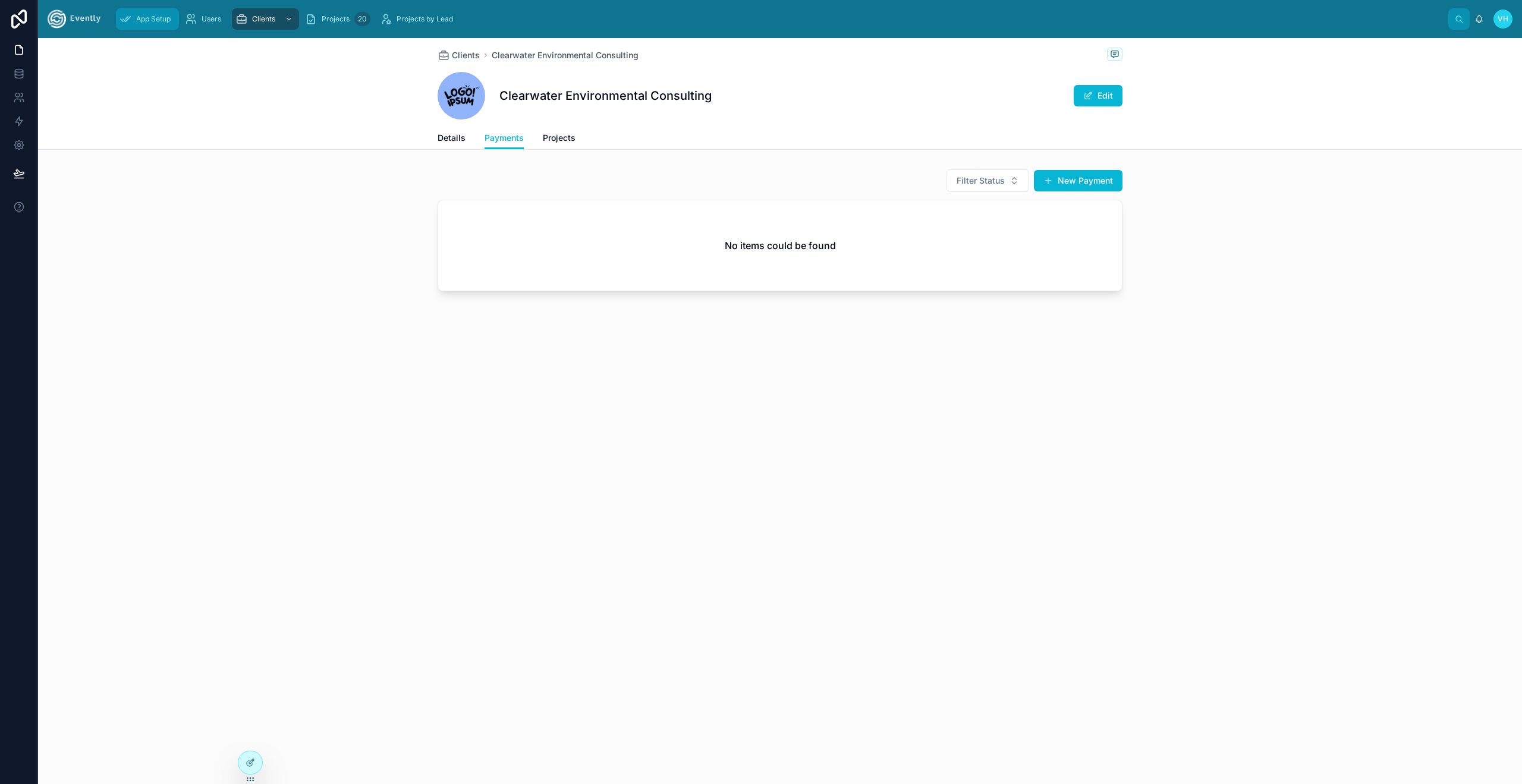
click at [141, 19] on span "App Setup" at bounding box center [154, 19] width 34 height 9
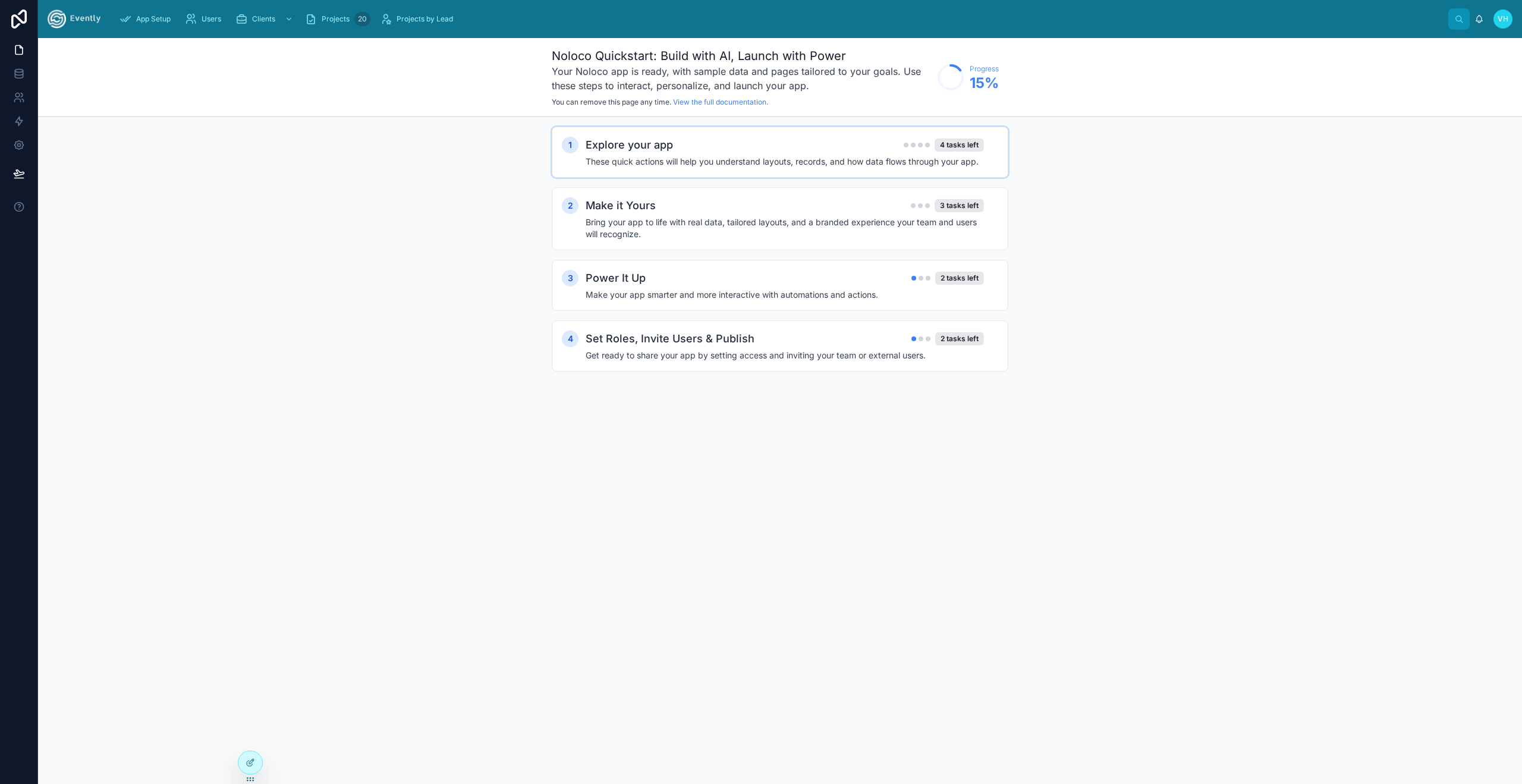
click at [651, 161] on h4 "These quick actions will help you understand layouts, records, and how data flo…" at bounding box center [785, 161] width 399 height 12
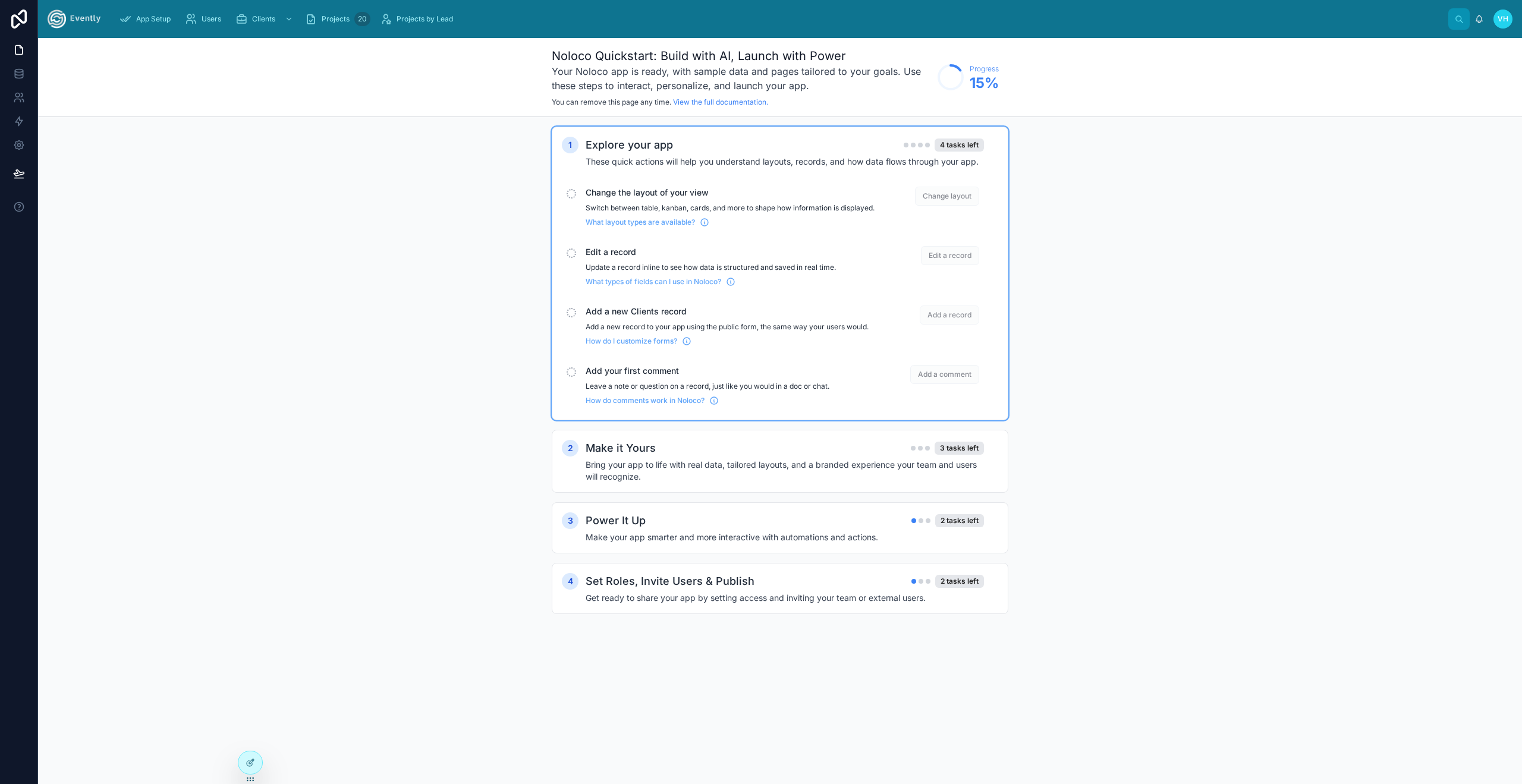
click at [634, 256] on span "Edit a record" at bounding box center [730, 252] width 289 height 12
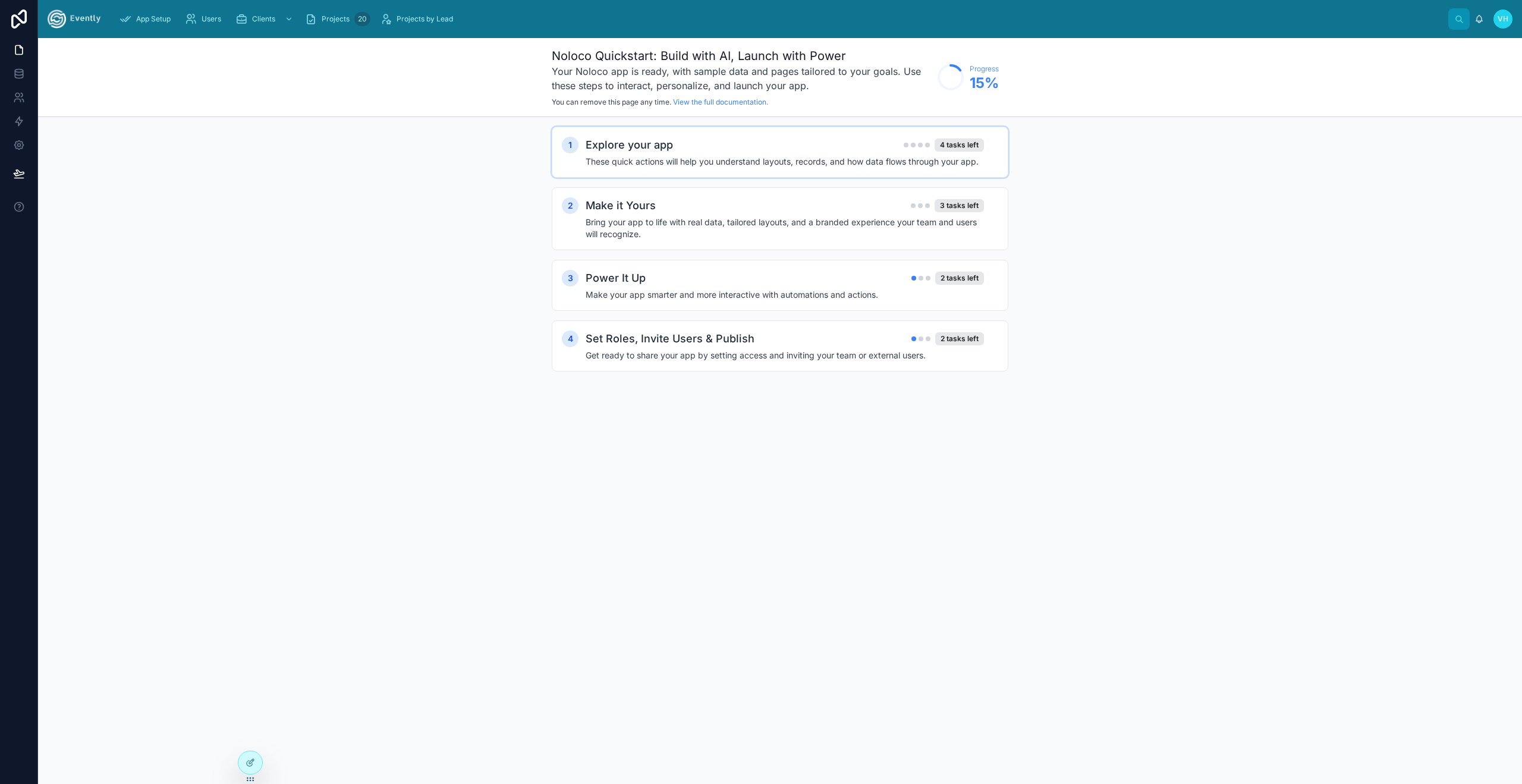
click at [633, 144] on h2 "Explore your app" at bounding box center [629, 144] width 87 height 16
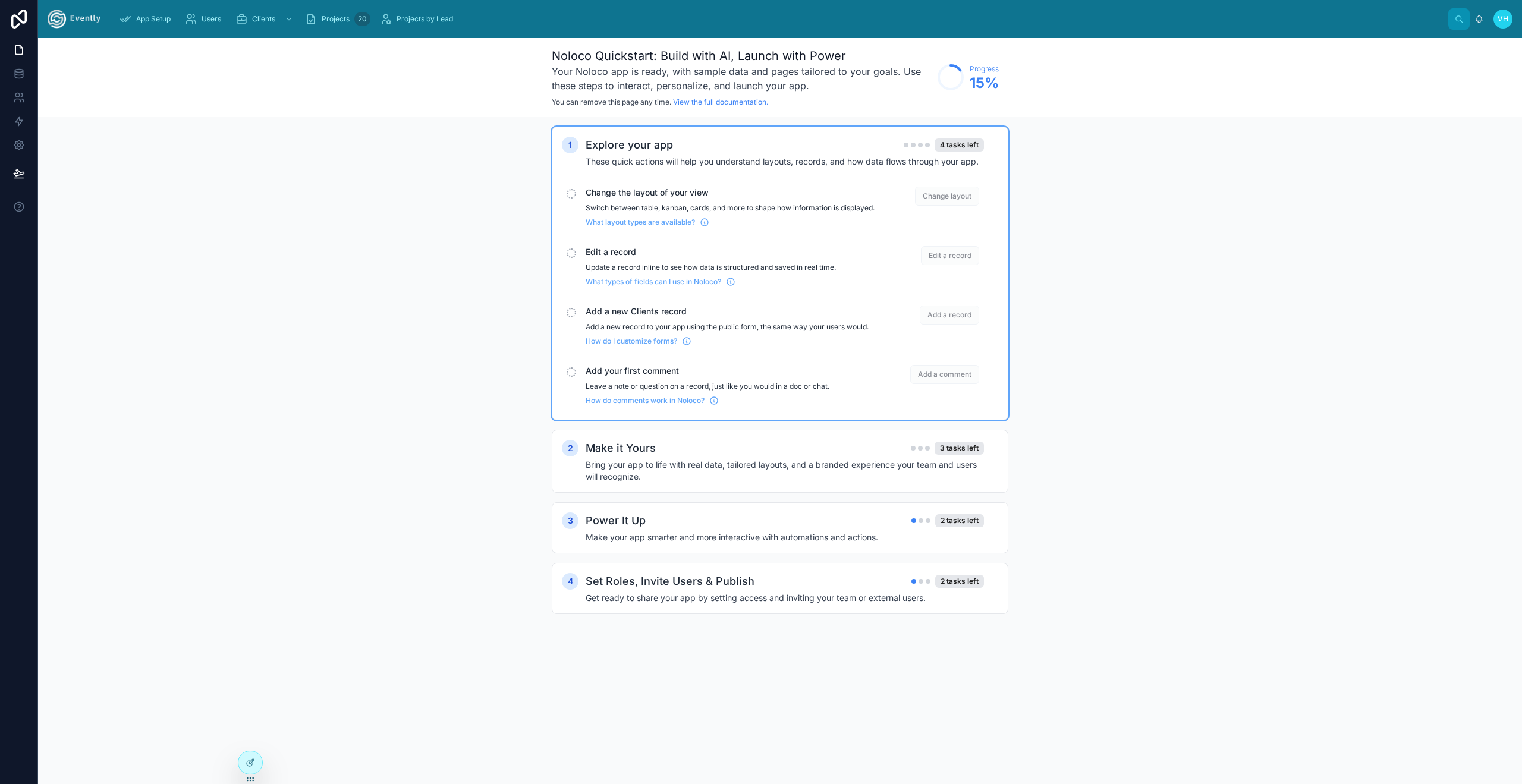
click at [569, 191] on div "scrollable content" at bounding box center [571, 194] width 9 height 9
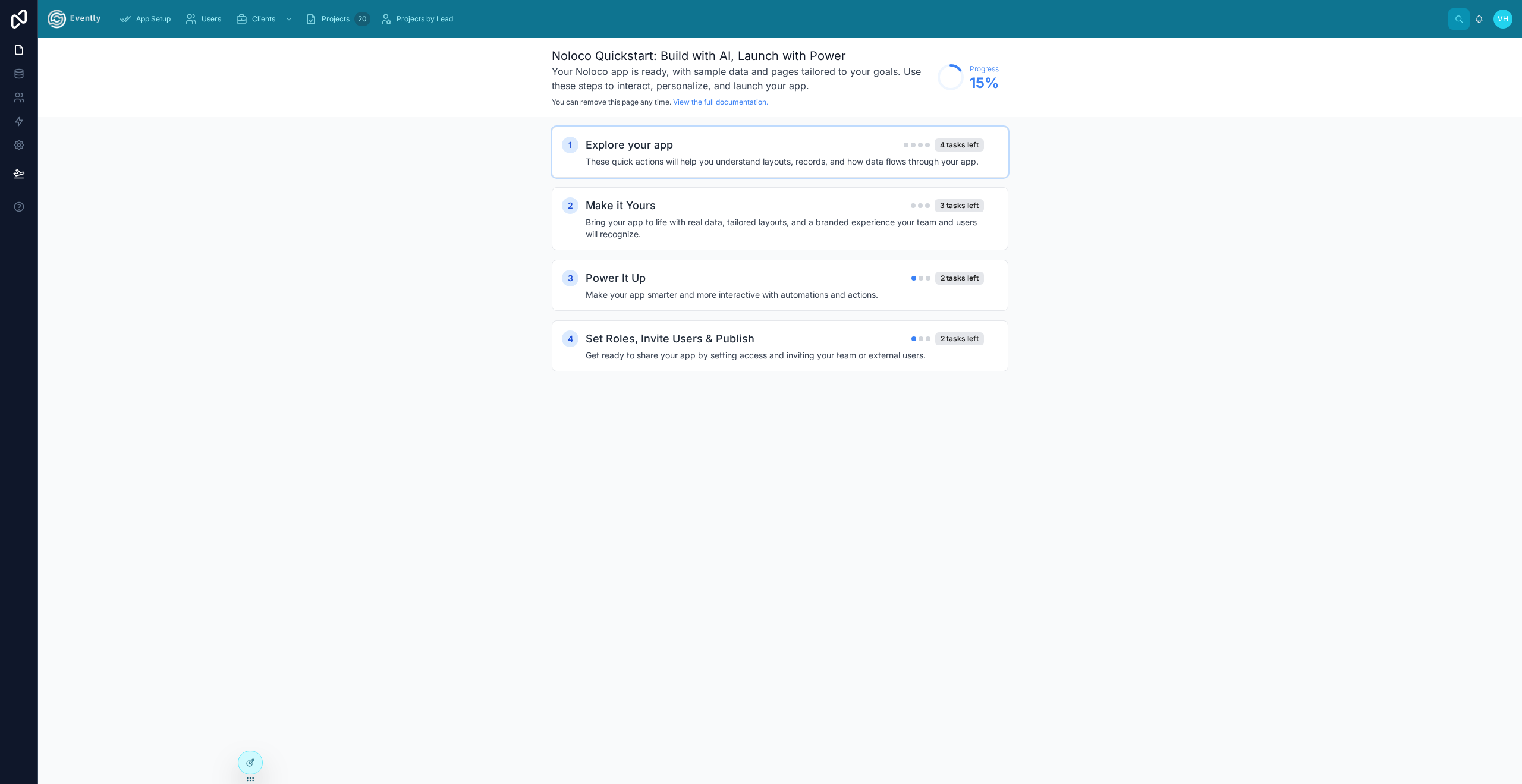
click at [599, 162] on h4 "These quick actions will help you understand layouts, records, and how data flo…" at bounding box center [785, 161] width 399 height 12
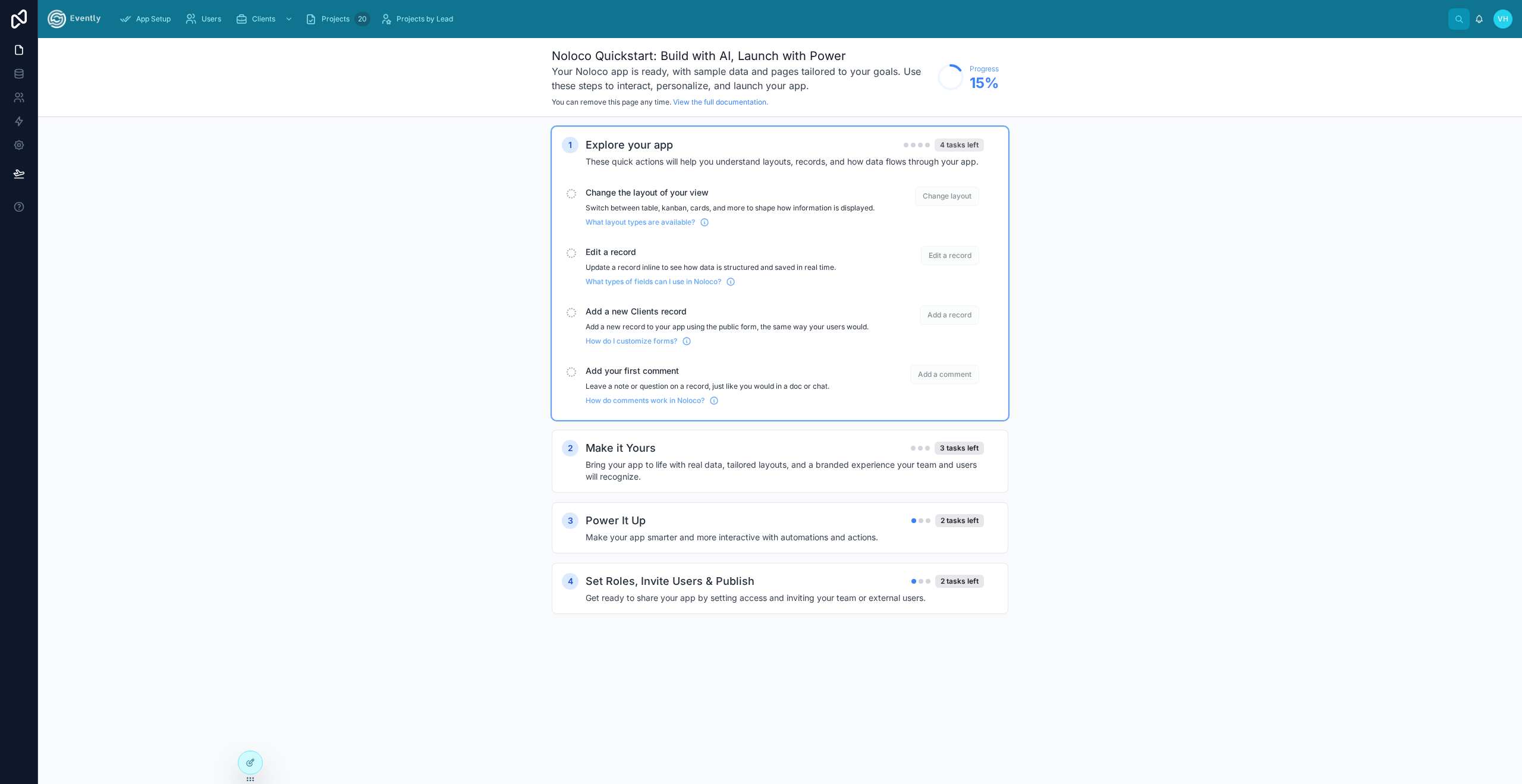
click at [956, 145] on div "4 tasks left" at bounding box center [958, 145] width 49 height 13
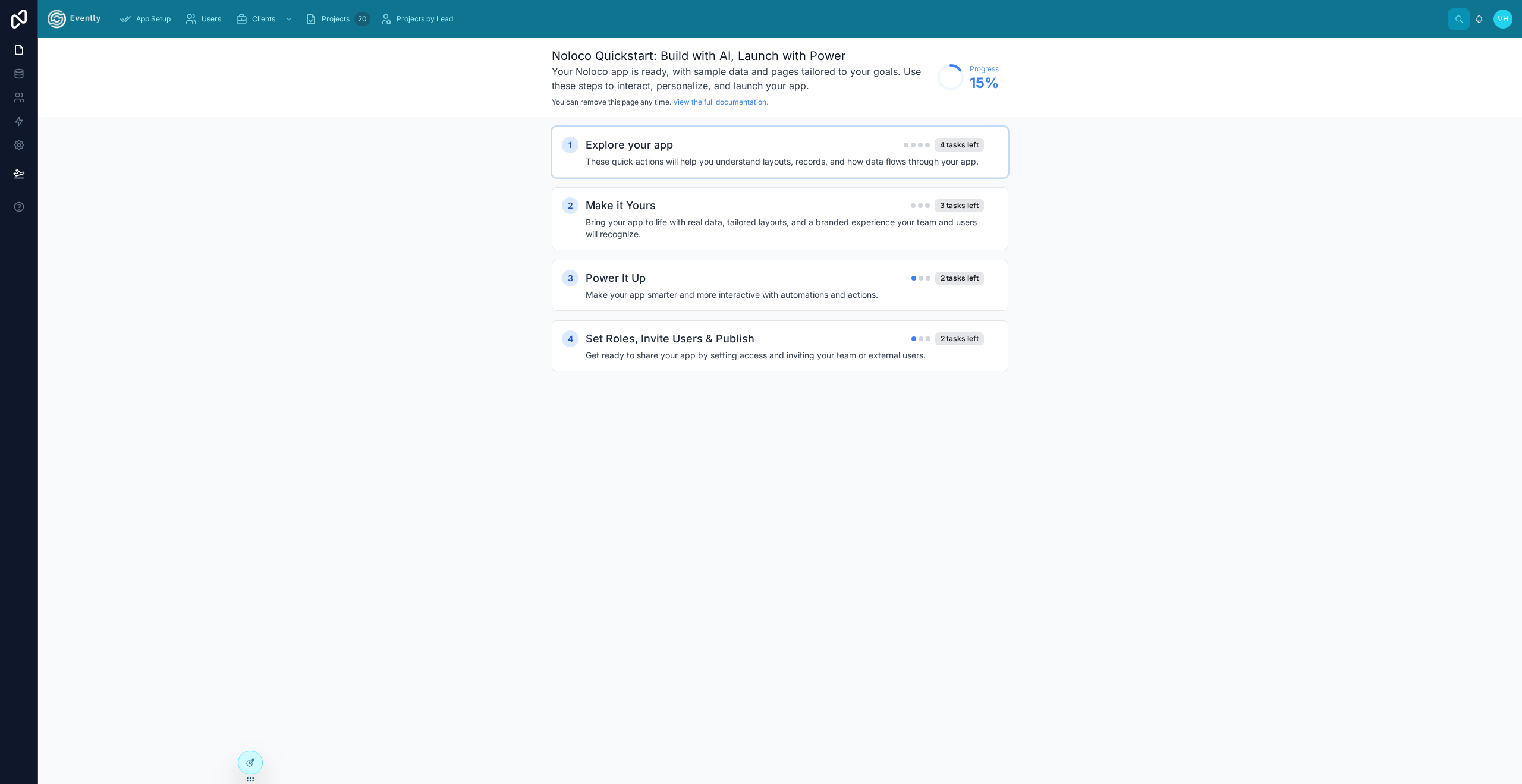
drag, startPoint x: 959, startPoint y: 147, endPoint x: 964, endPoint y: 171, distance: 24.5
click at [959, 147] on div "4 tasks left" at bounding box center [958, 145] width 49 height 13
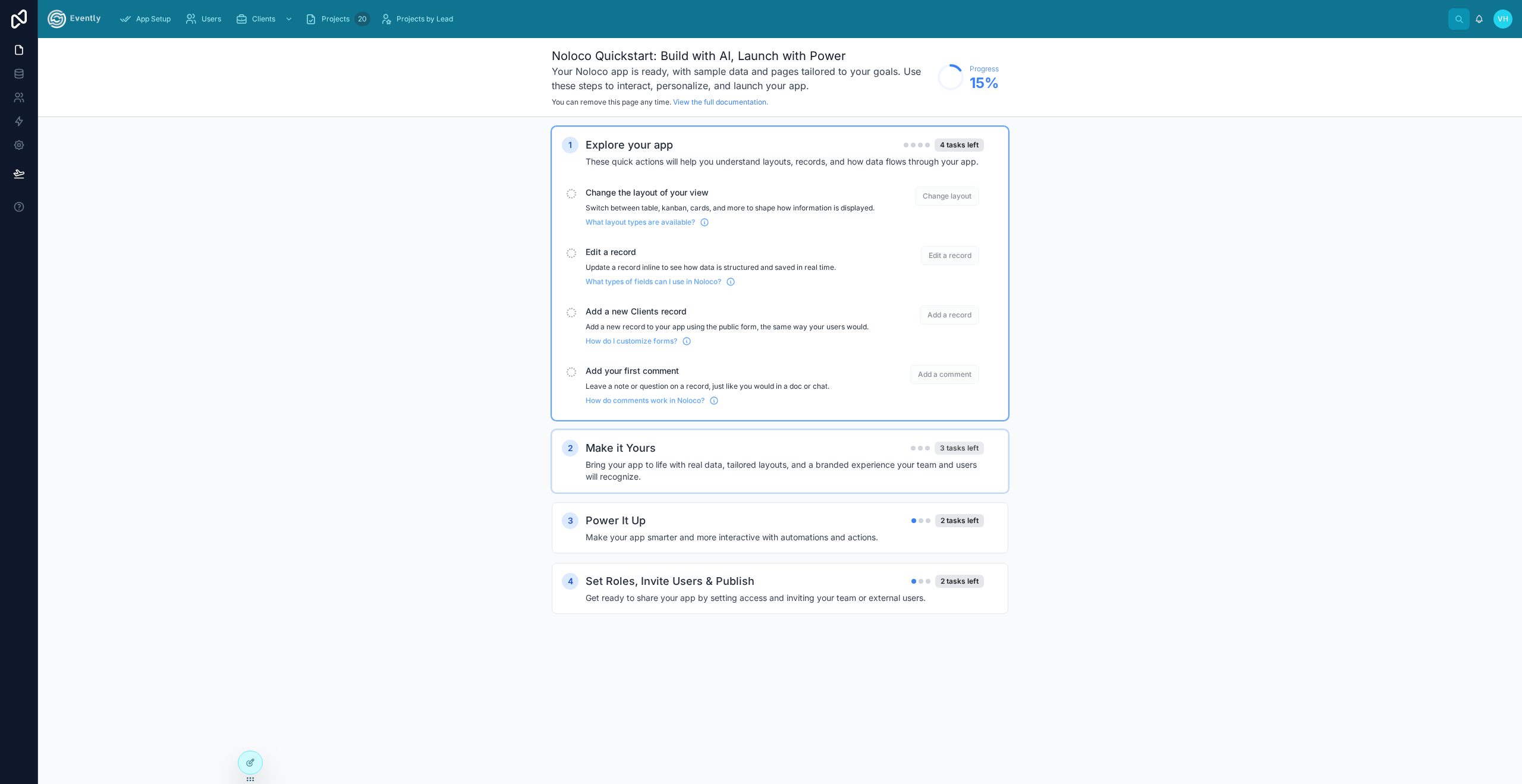
drag, startPoint x: 964, startPoint y: 176, endPoint x: 952, endPoint y: 208, distance: 34.2
click at [965, 184] on div "1 Explore your app 4 tasks left These quick actions will help you understand la…" at bounding box center [780, 273] width 436 height 273
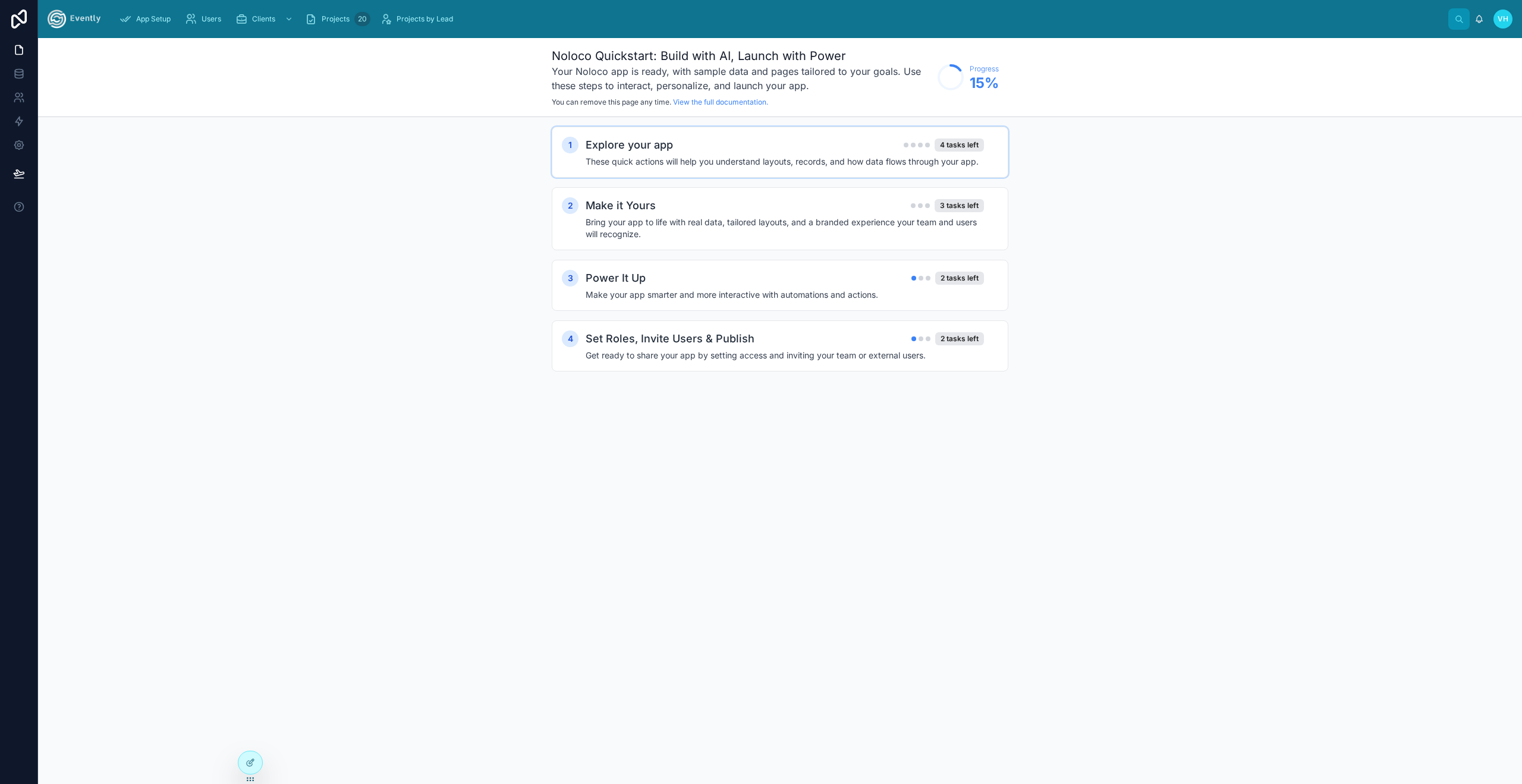
click at [952, 154] on div "Explore your app 4 tasks left These quick actions will help you understand layo…" at bounding box center [792, 151] width 413 height 31
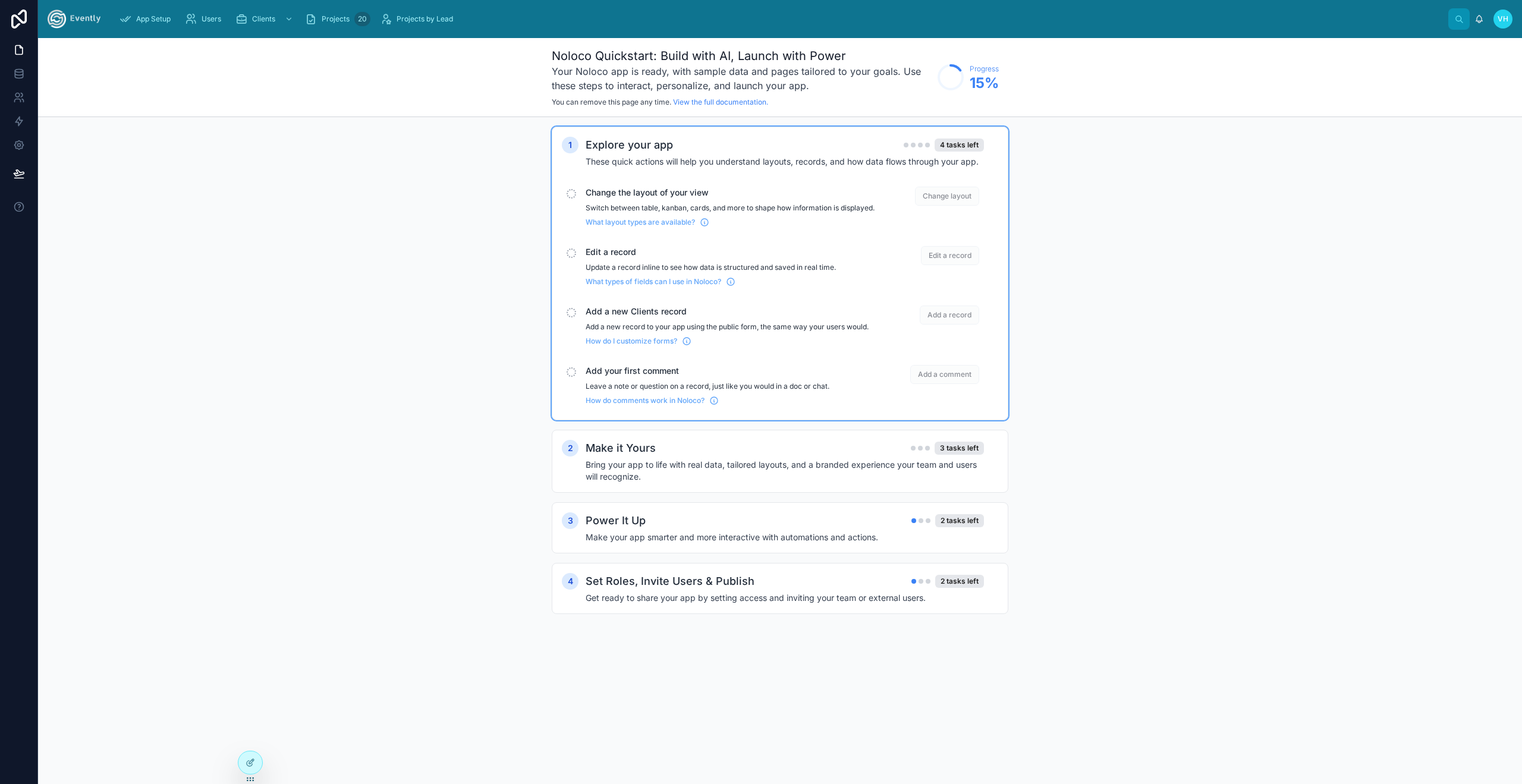
click at [956, 196] on span "Change layout" at bounding box center [947, 196] width 64 height 19
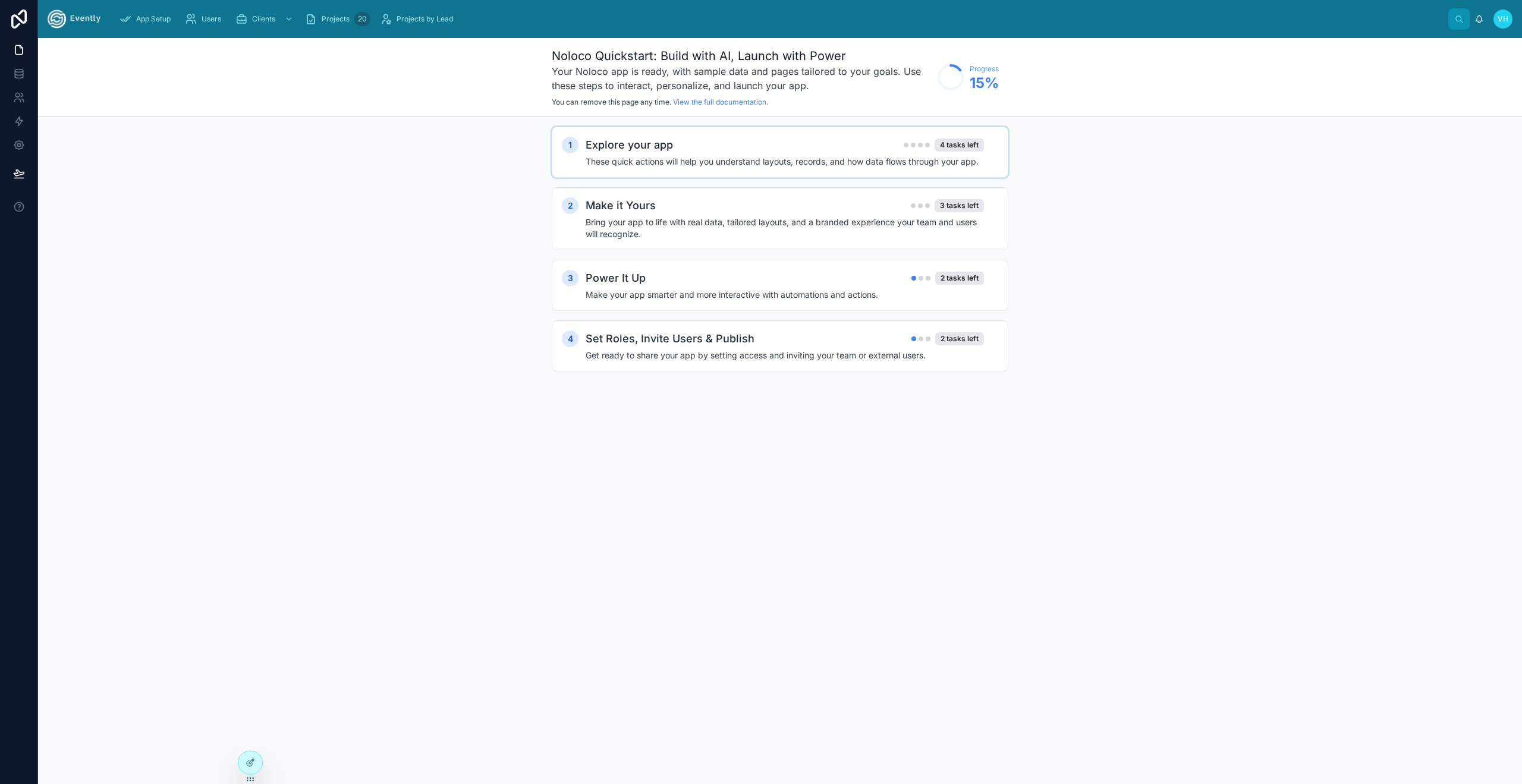
click at [946, 161] on h4 "These quick actions will help you understand layouts, records, and how data flo…" at bounding box center [785, 161] width 399 height 12
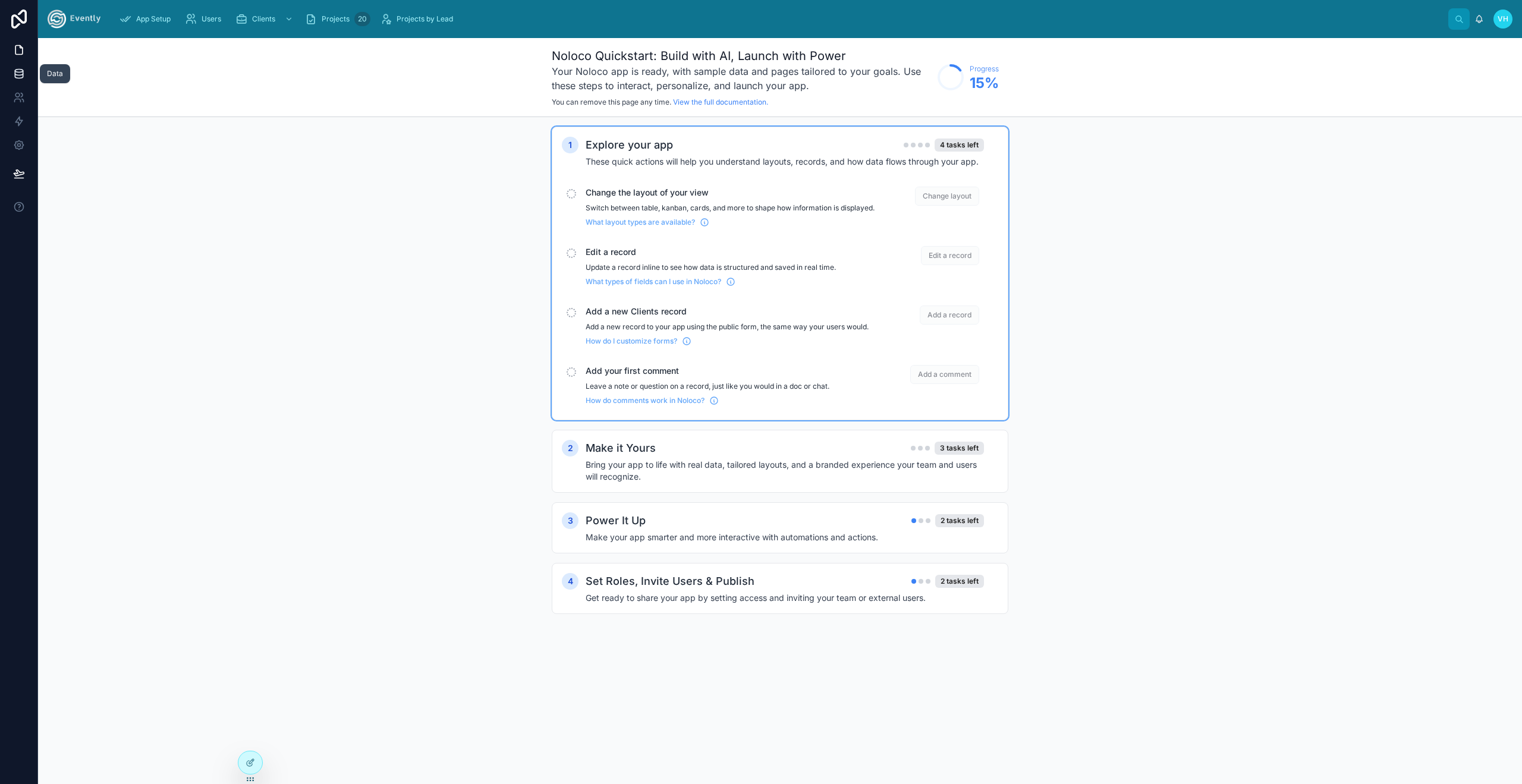
click at [28, 70] on link at bounding box center [19, 74] width 37 height 24
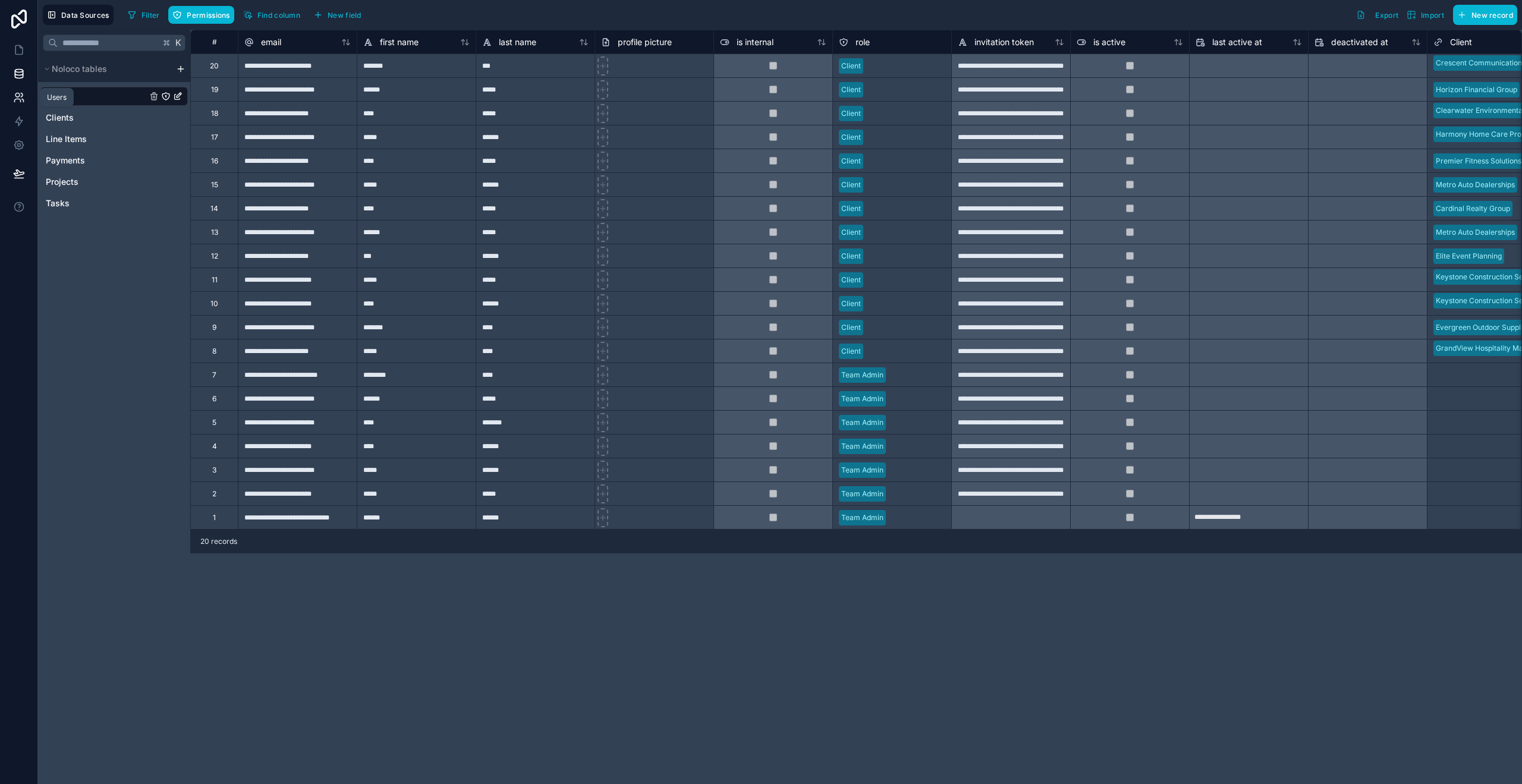
click at [21, 106] on link at bounding box center [19, 97] width 37 height 24
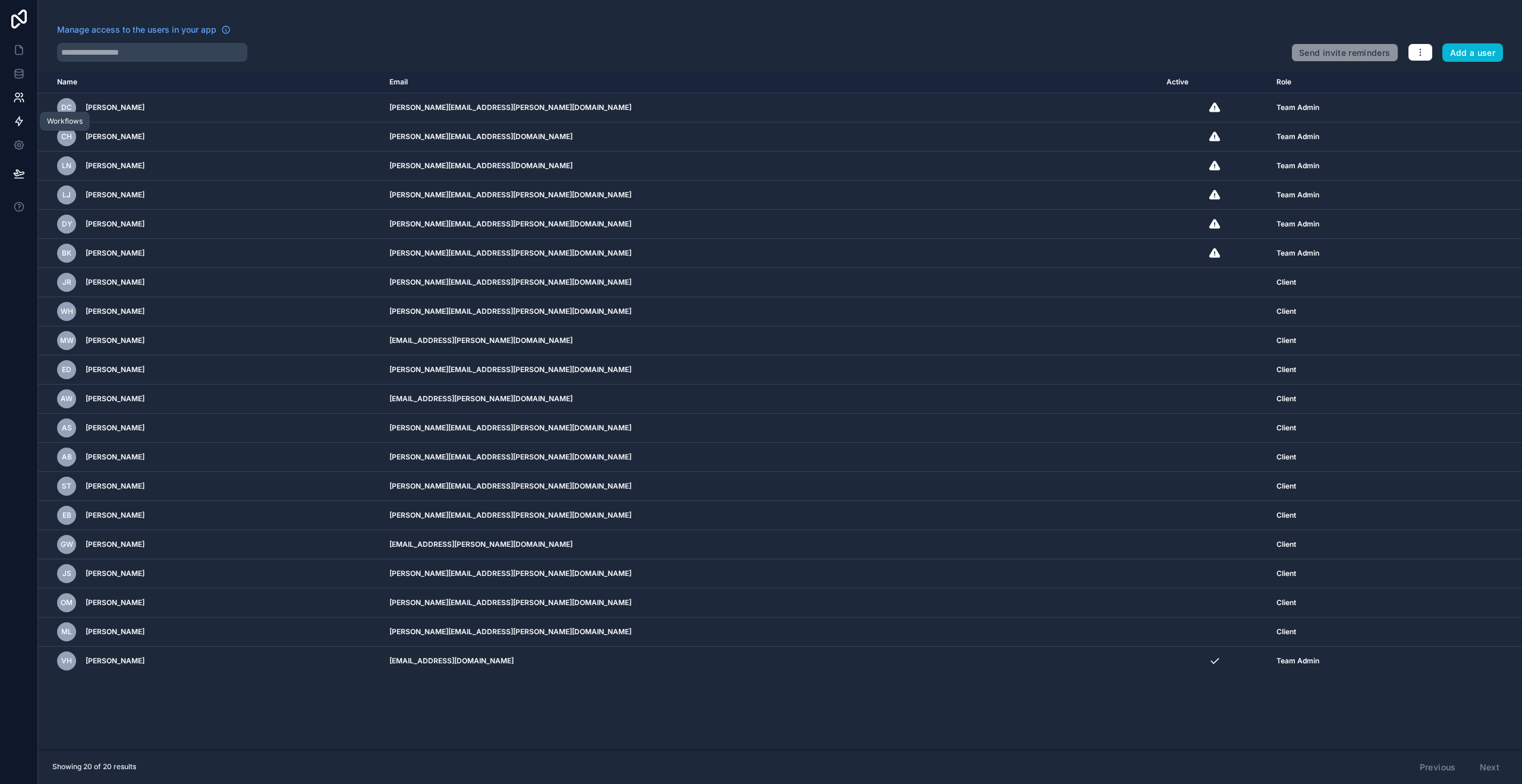
click at [16, 125] on icon at bounding box center [19, 121] width 12 height 12
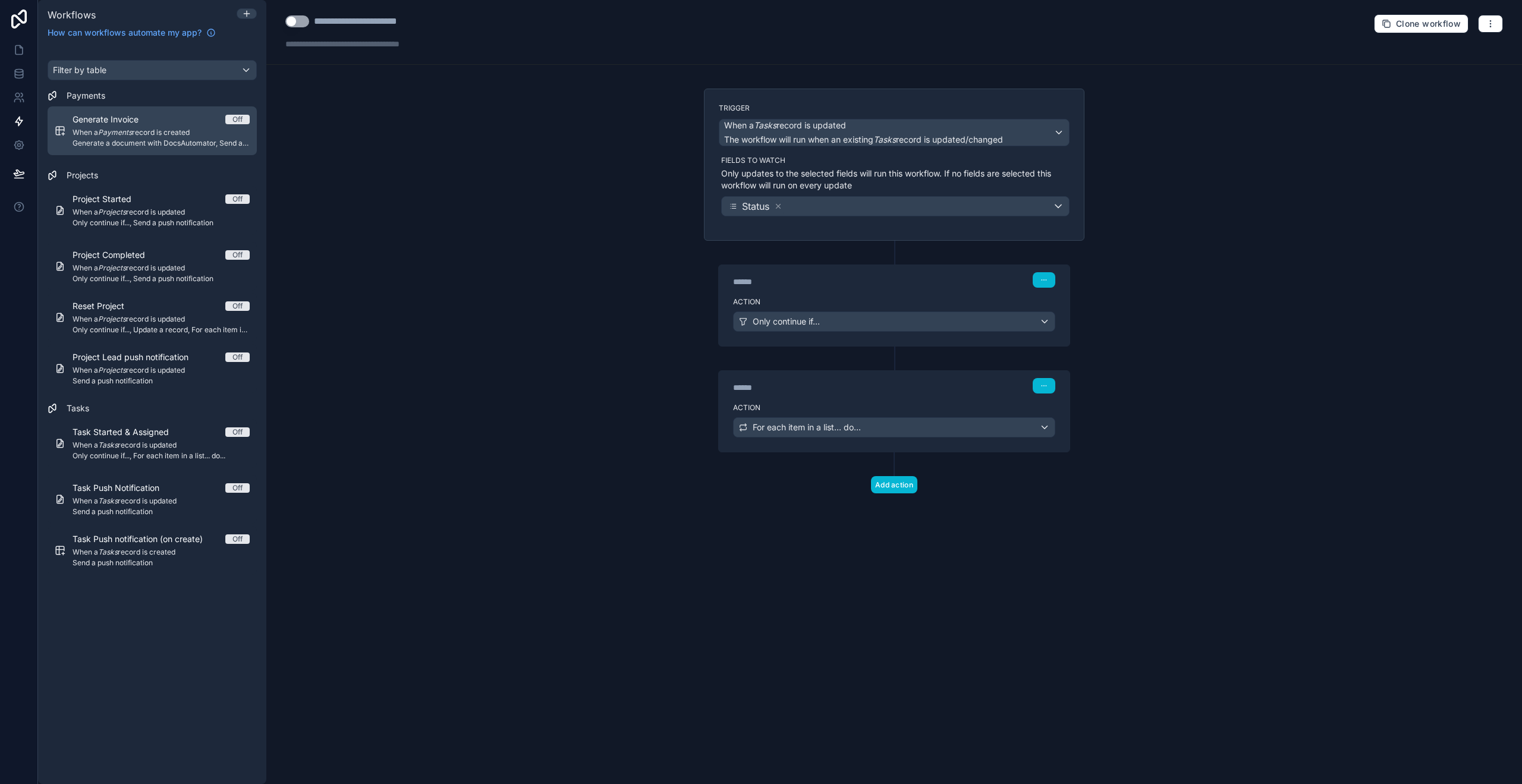
click at [147, 136] on span "When a Payments record is created" at bounding box center [161, 132] width 177 height 9
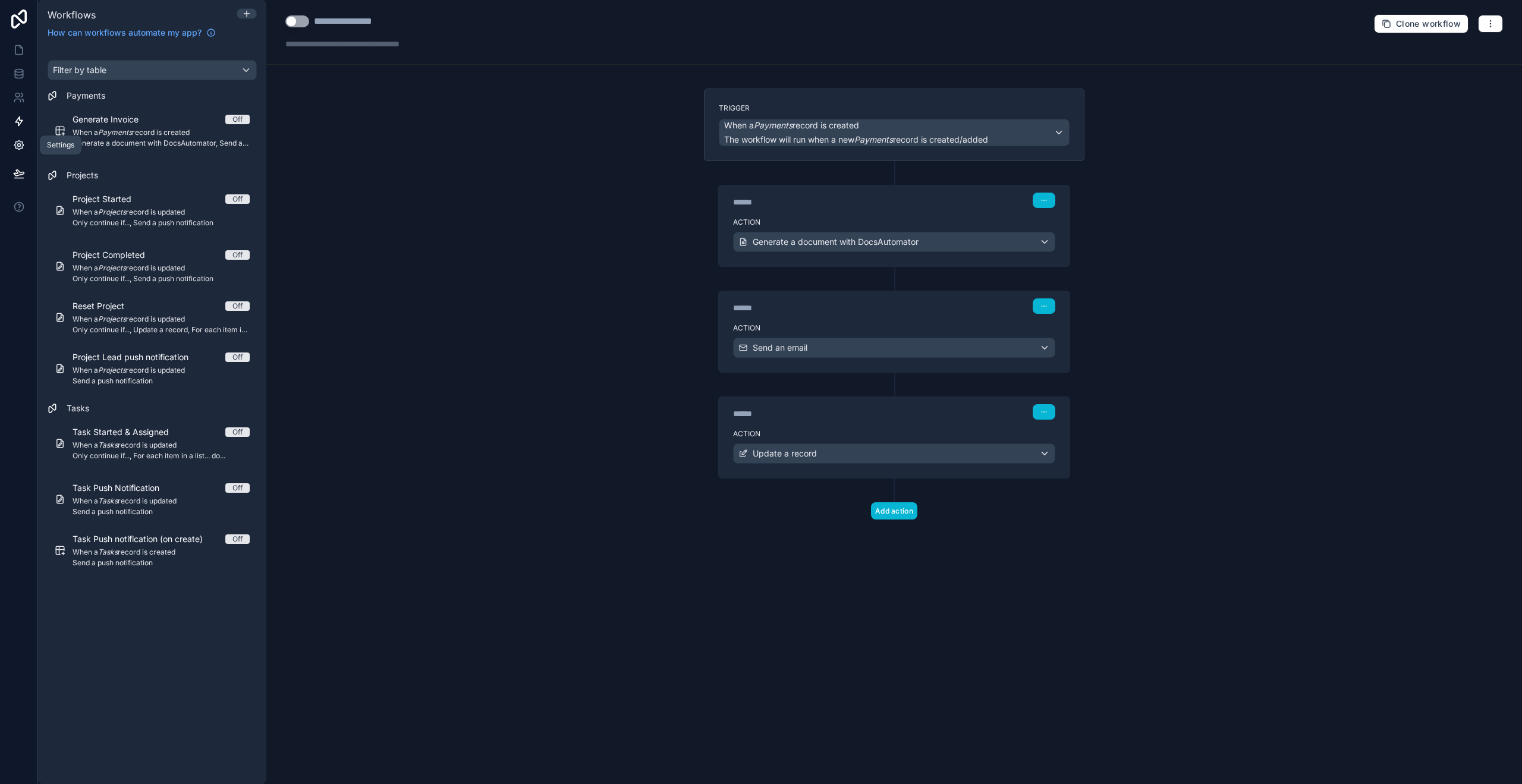
click at [20, 147] on icon at bounding box center [19, 145] width 12 height 12
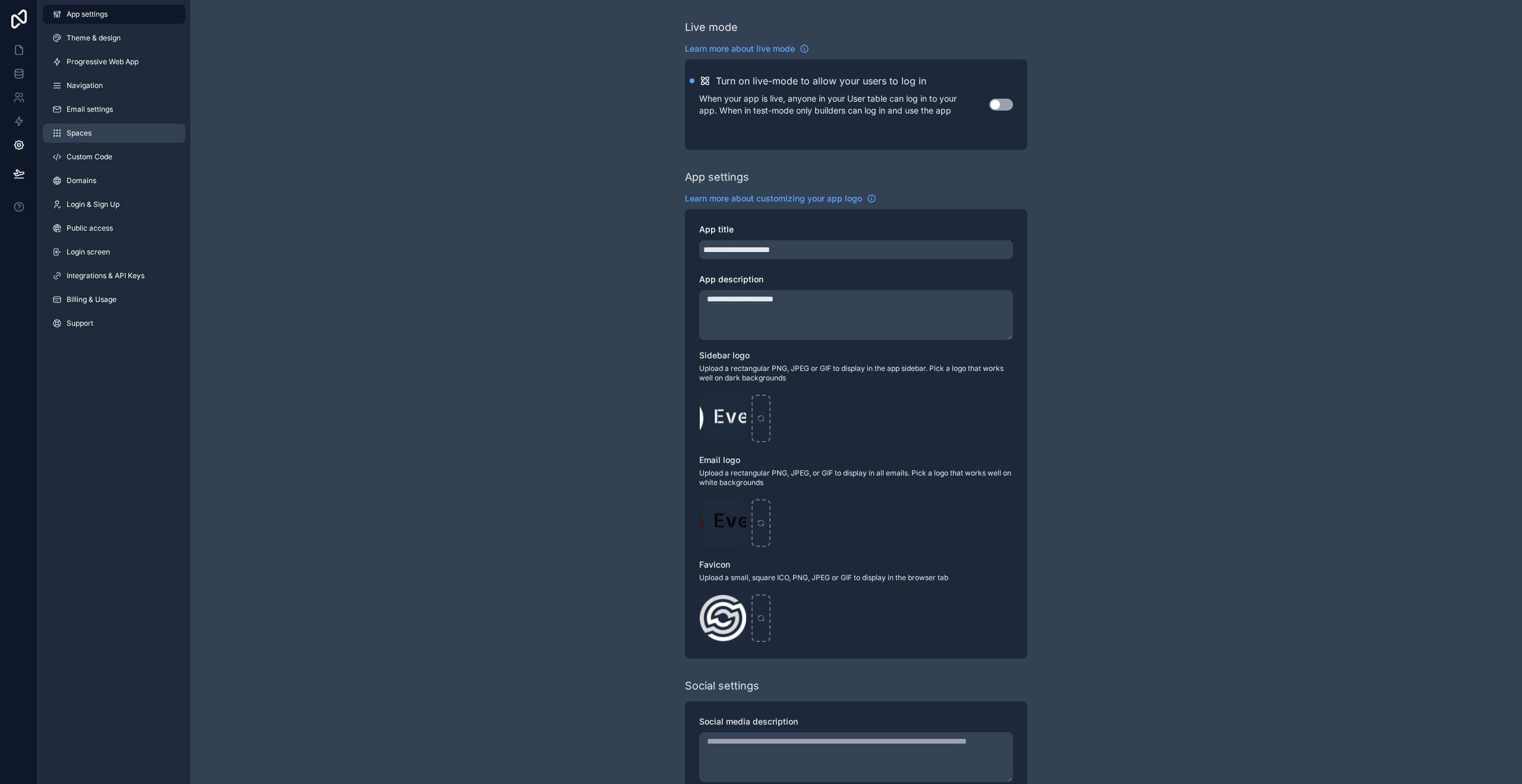
click at [119, 142] on link "Spaces" at bounding box center [114, 133] width 143 height 19
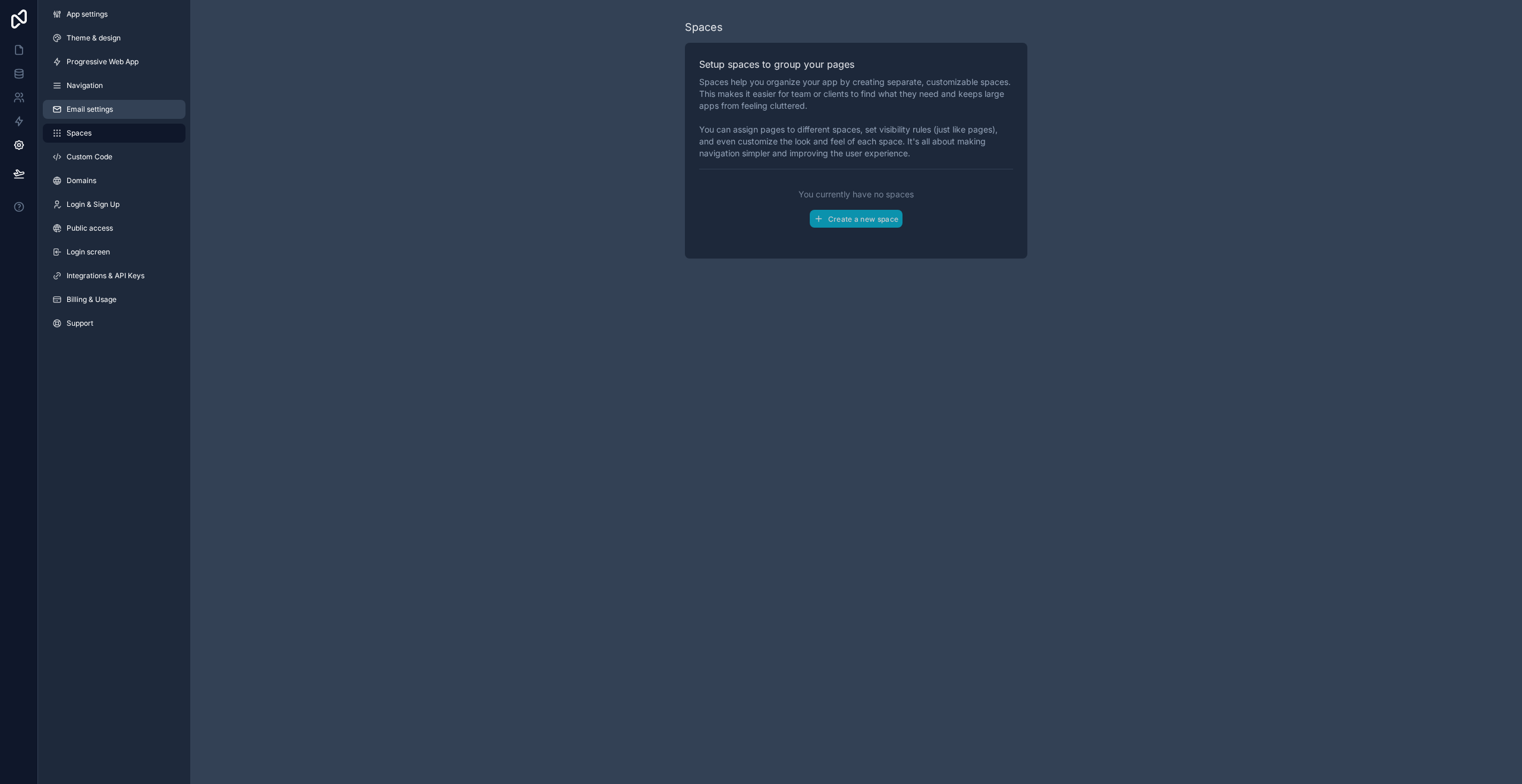
click at [111, 110] on span "Email settings" at bounding box center [89, 109] width 46 height 9
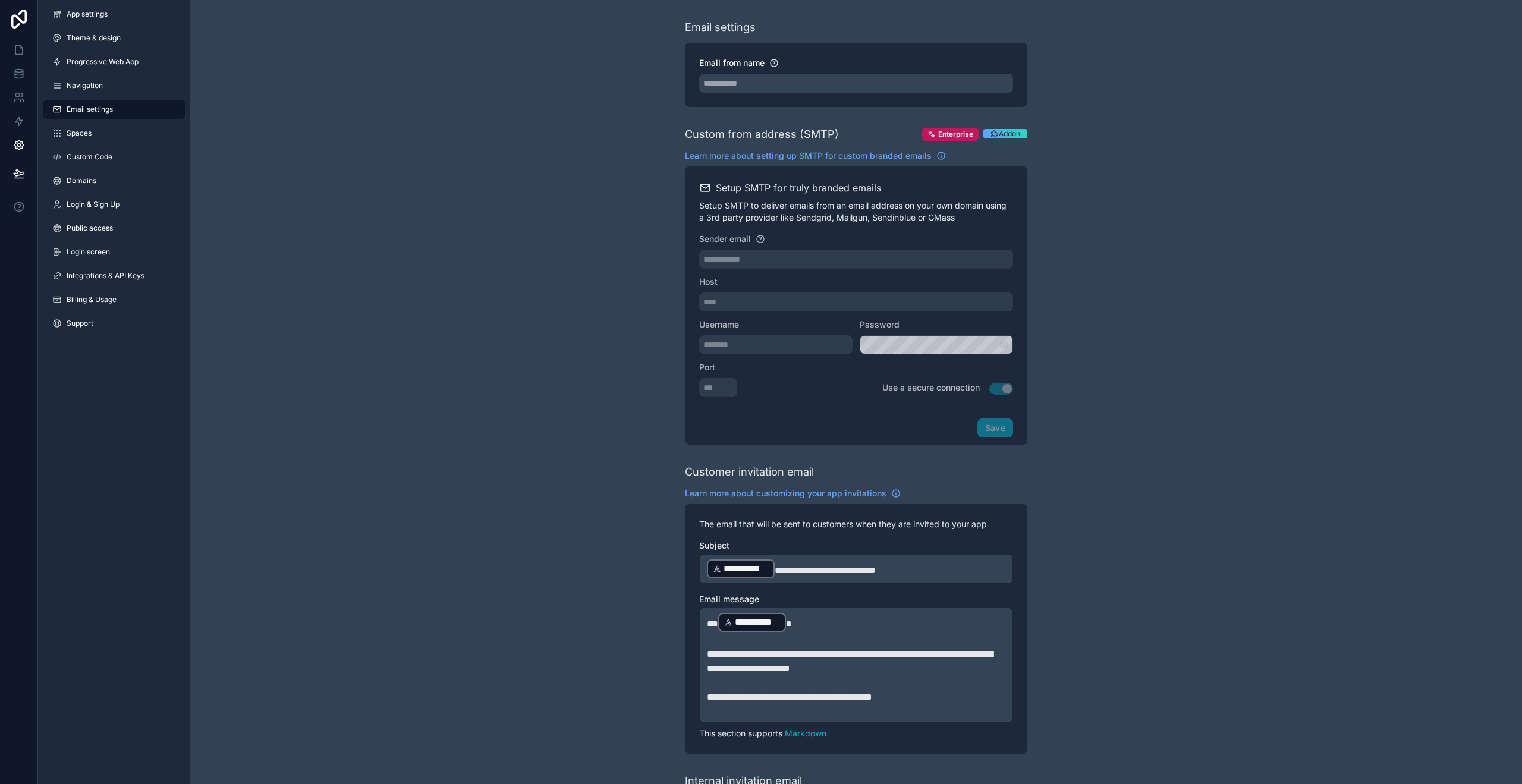
click at [116, 100] on link "Email settings" at bounding box center [114, 109] width 143 height 19
click at [120, 97] on div "App settings Theme & design Progressive Web App Navigation Email settings Space…" at bounding box center [114, 171] width 152 height 342
click at [129, 89] on link "Navigation" at bounding box center [114, 86] width 143 height 19
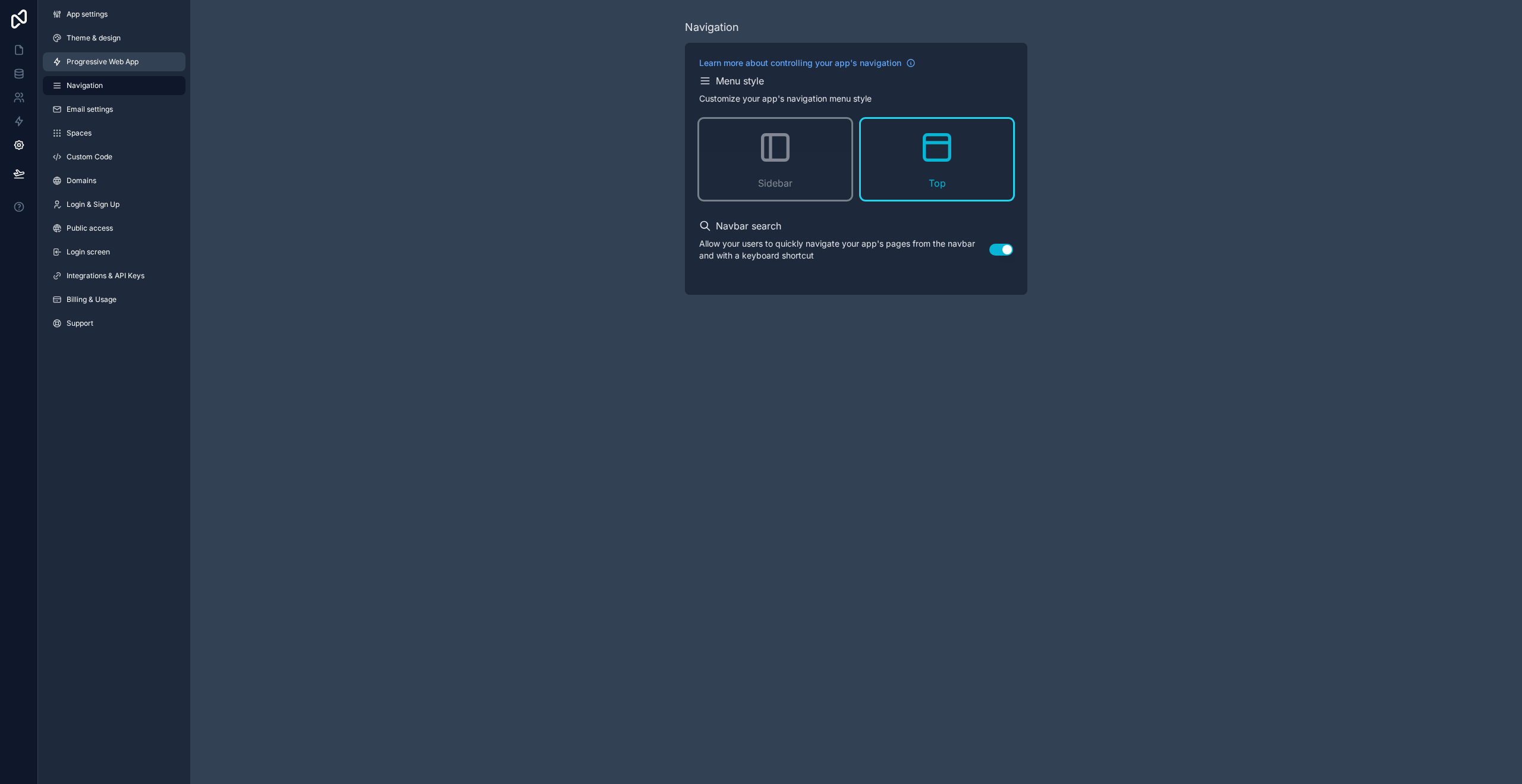
click at [132, 71] on link "Progressive Web App" at bounding box center [114, 61] width 143 height 19
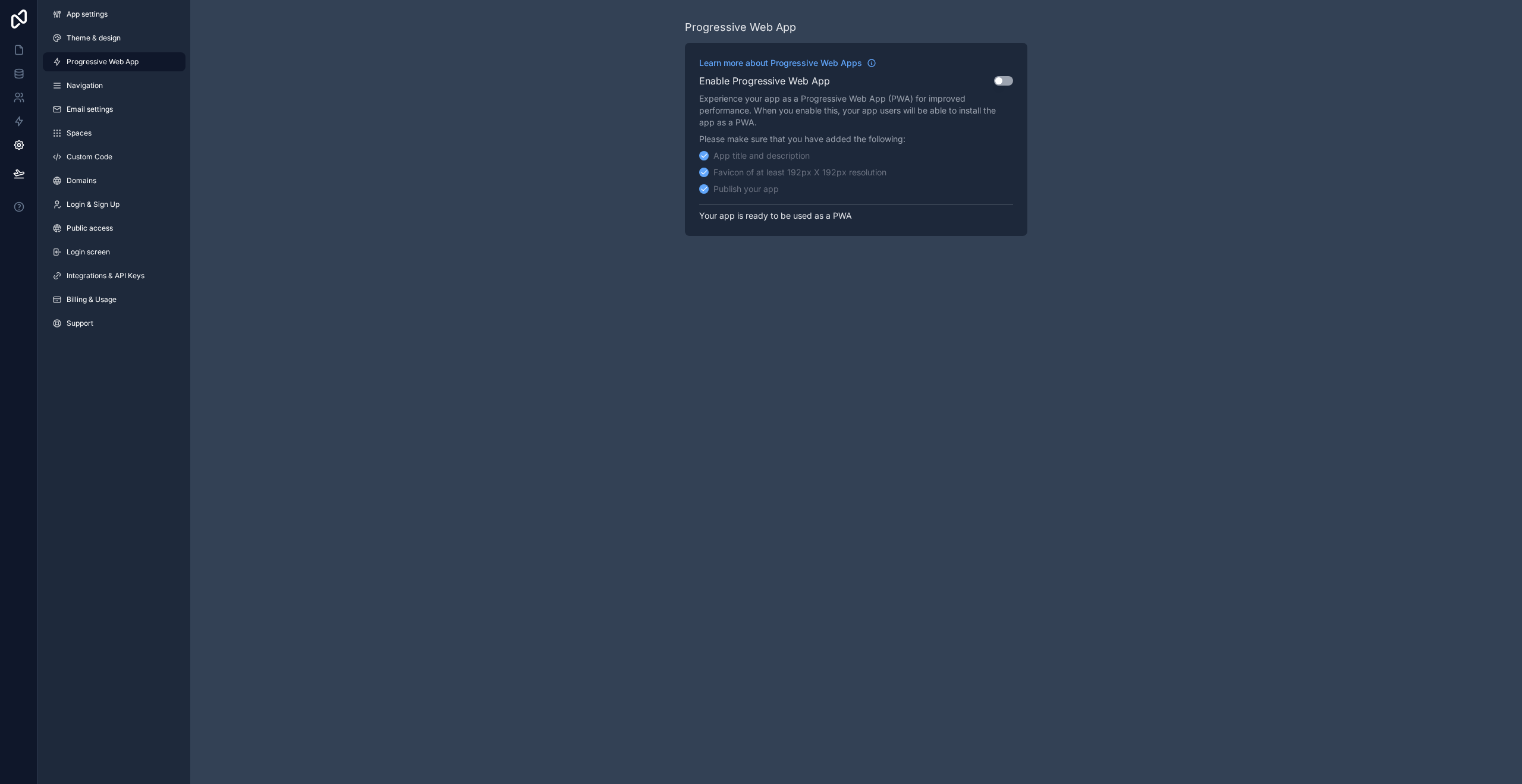
click at [136, 50] on div "App settings Theme & design Progressive Web App Navigation Email settings Space…" at bounding box center [114, 171] width 152 height 342
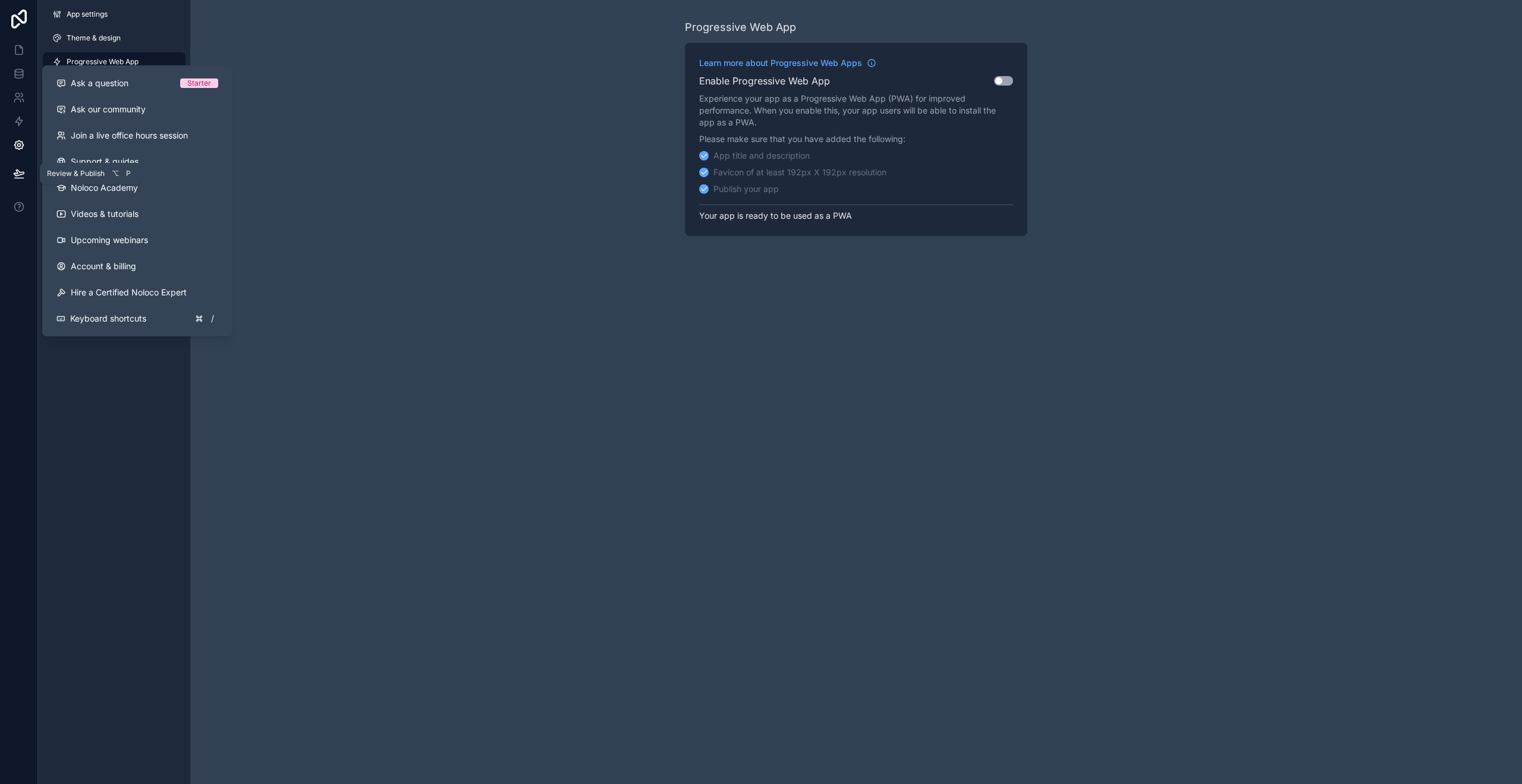
click at [23, 176] on icon at bounding box center [19, 174] width 12 height 12
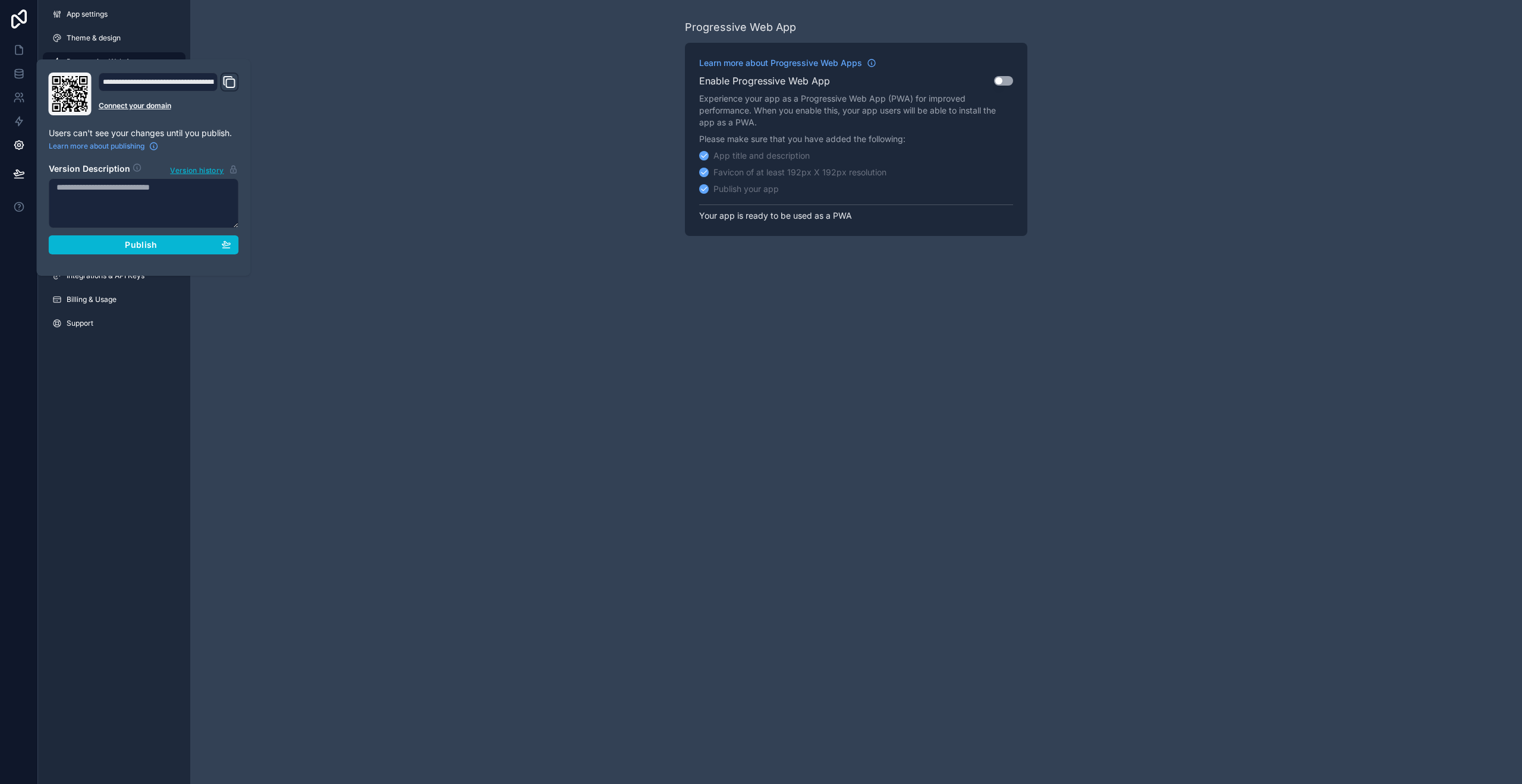
drag, startPoint x: 289, startPoint y: 31, endPoint x: 182, endPoint y: 55, distance: 109.7
click at [284, 31] on div "Progressive Web App Learn more about Progressive Web Apps Enable Progressive We…" at bounding box center [856, 127] width 1331 height 255
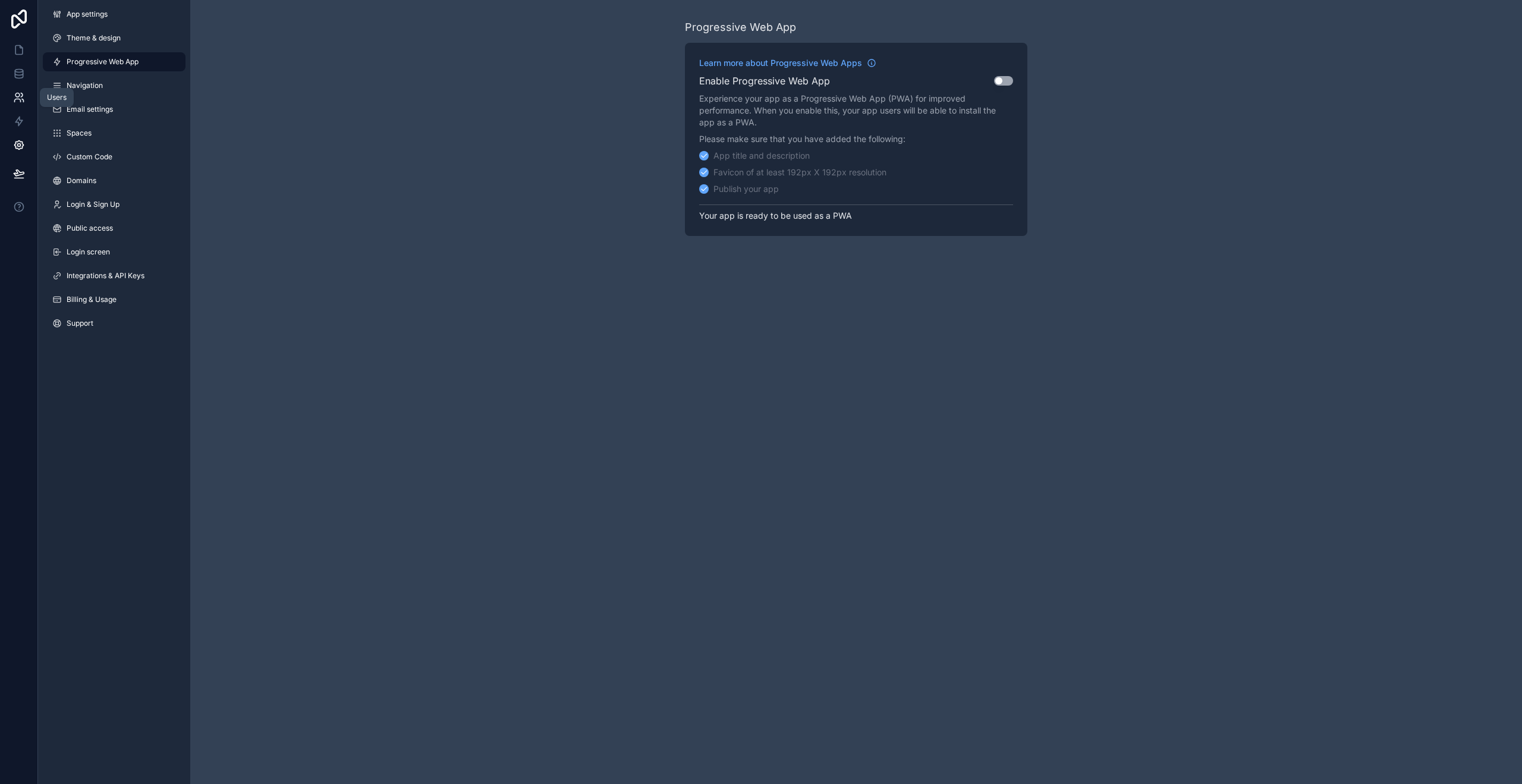
click at [29, 96] on link at bounding box center [19, 97] width 37 height 24
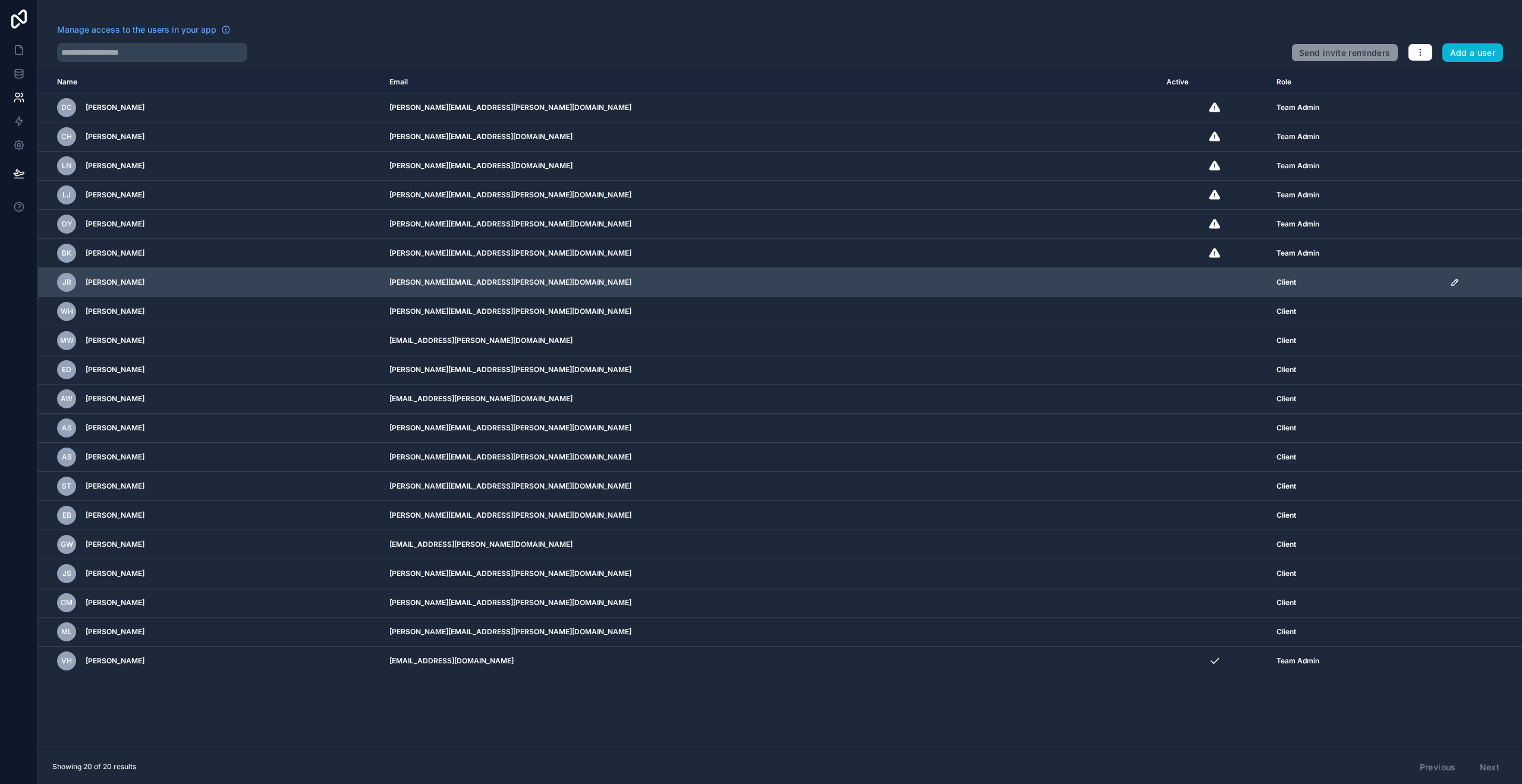
click at [556, 286] on td "[PERSON_NAME][EMAIL_ADDRESS][PERSON_NAME][DOMAIN_NAME]" at bounding box center [771, 282] width 777 height 29
drag, startPoint x: 601, startPoint y: 283, endPoint x: 486, endPoint y: 282, distance: 115.0
click at [486, 282] on tr "JR James Ryan james.ryan@example.com Client" at bounding box center [780, 282] width 1484 height 29
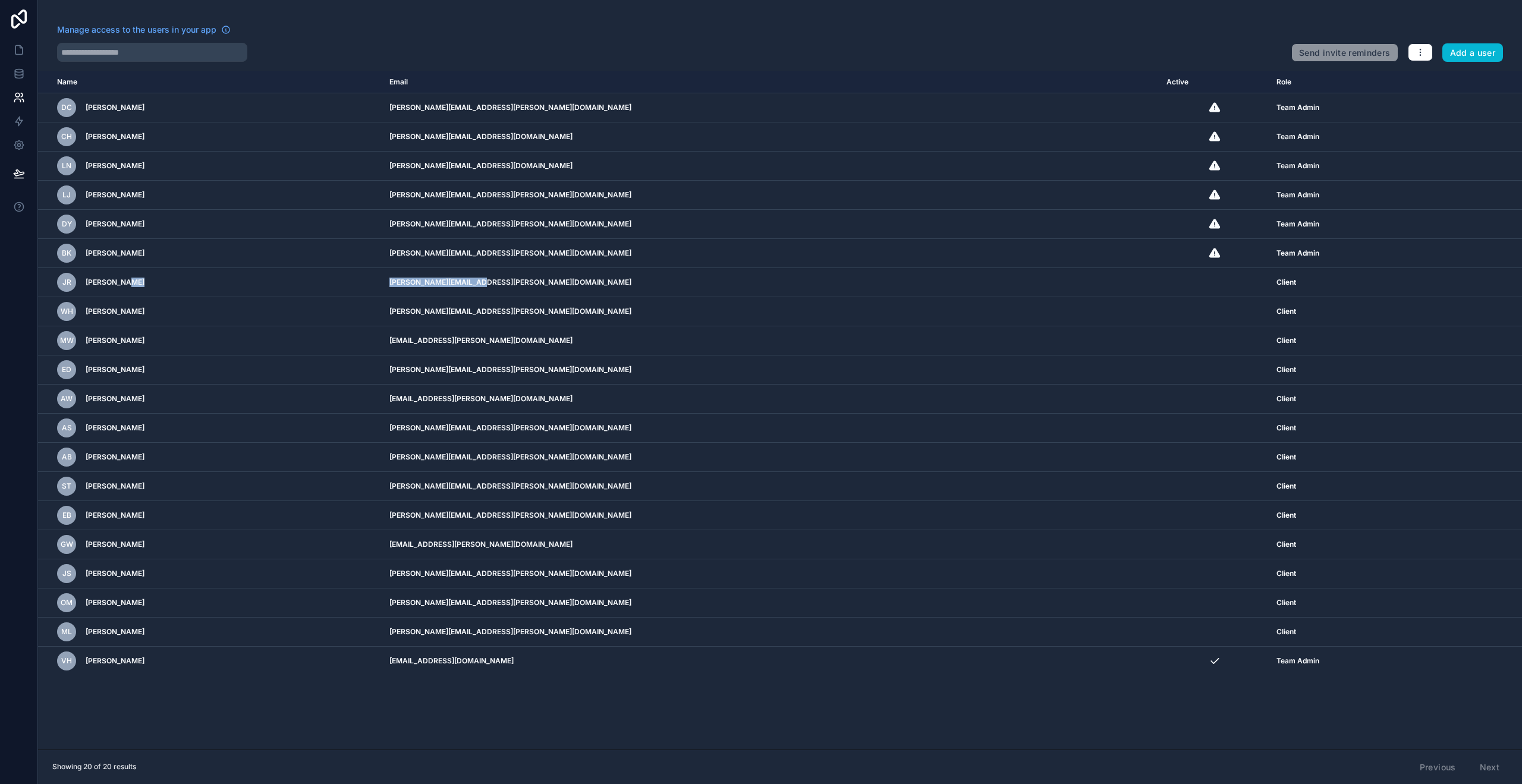
copy tr "[PERSON_NAME][EMAIL_ADDRESS][PERSON_NAME][DOMAIN_NAME]"
click at [1473, 54] on button "Add a user" at bounding box center [1473, 53] width 61 height 19
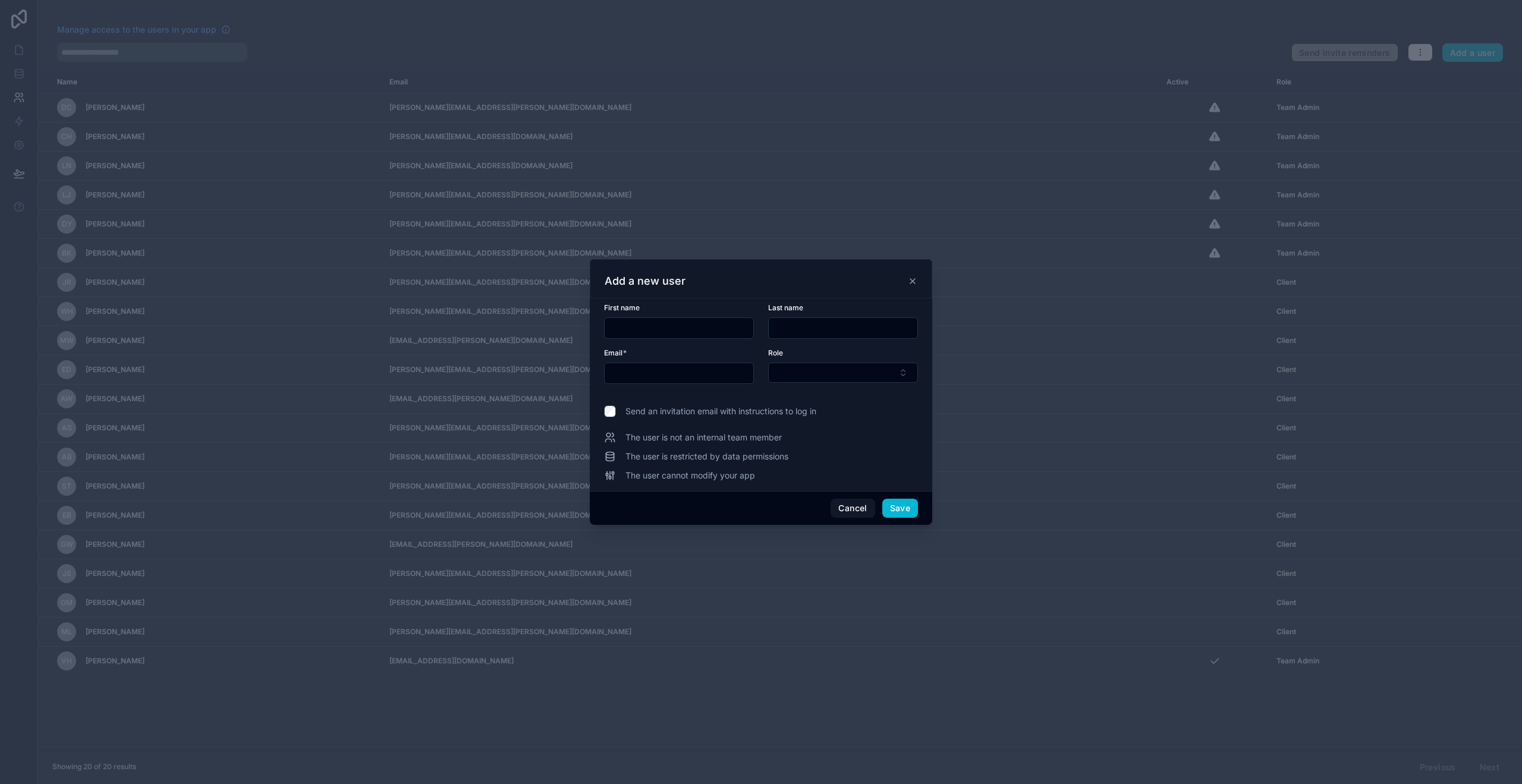
click at [687, 330] on input "text" at bounding box center [679, 328] width 149 height 16
type input "*"
type input "**********"
click at [824, 369] on button "Select Button" at bounding box center [843, 373] width 150 height 20
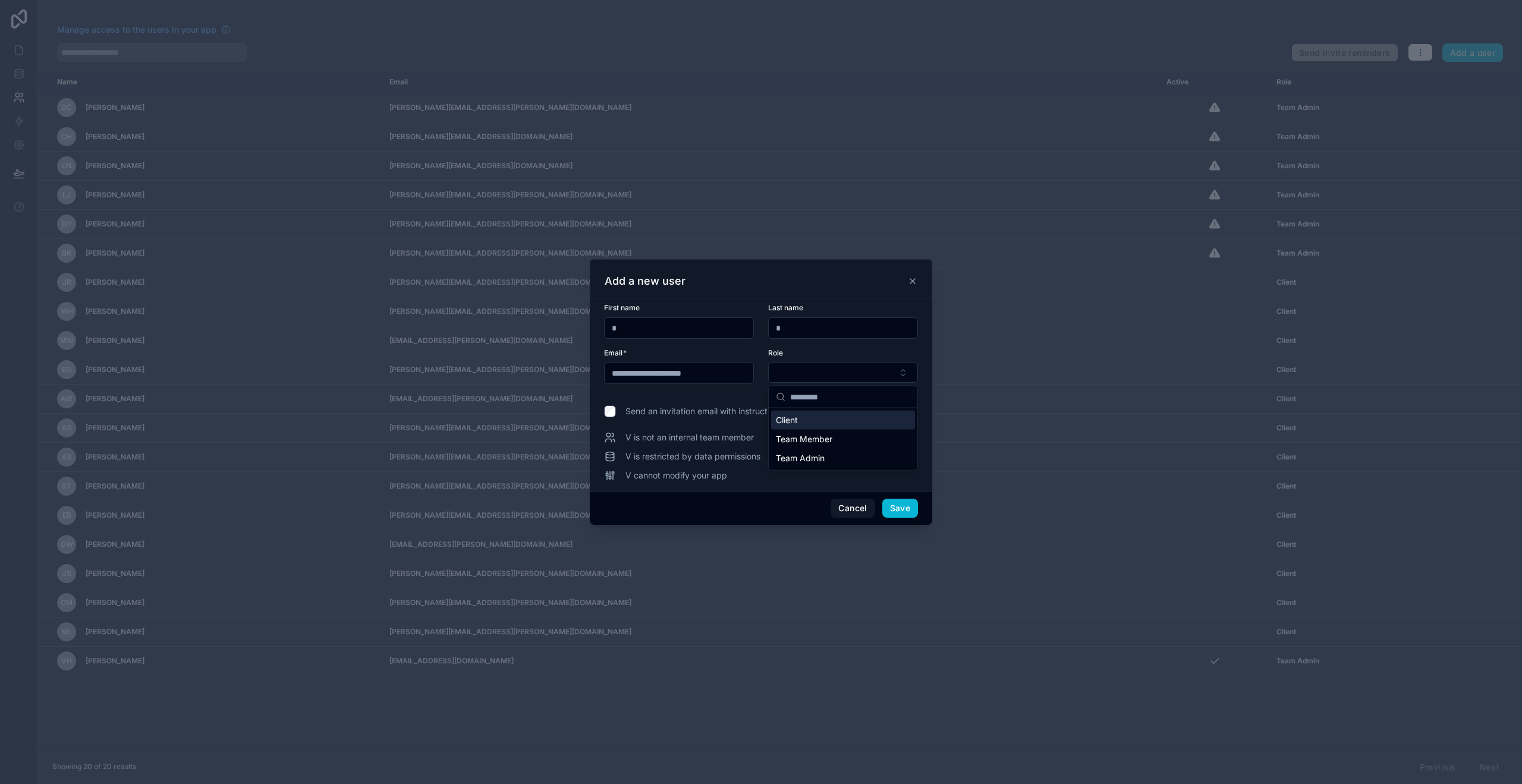
click at [815, 423] on div "Client" at bounding box center [843, 420] width 144 height 19
click at [721, 412] on span "Send an invitation email with instructions to log in" at bounding box center [721, 411] width 191 height 12
click at [904, 513] on button "Save" at bounding box center [900, 508] width 36 height 19
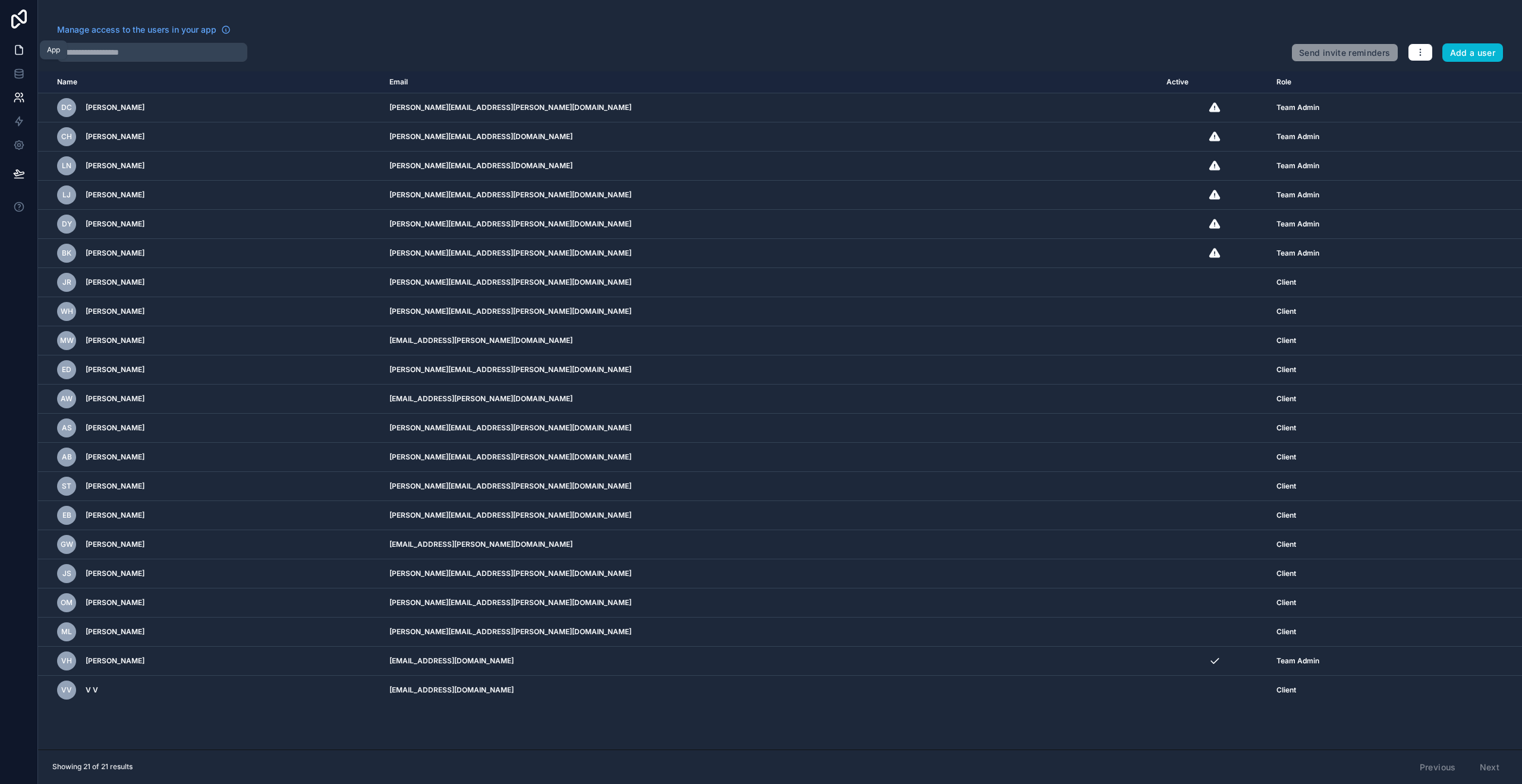
click at [17, 51] on icon at bounding box center [19, 50] width 12 height 12
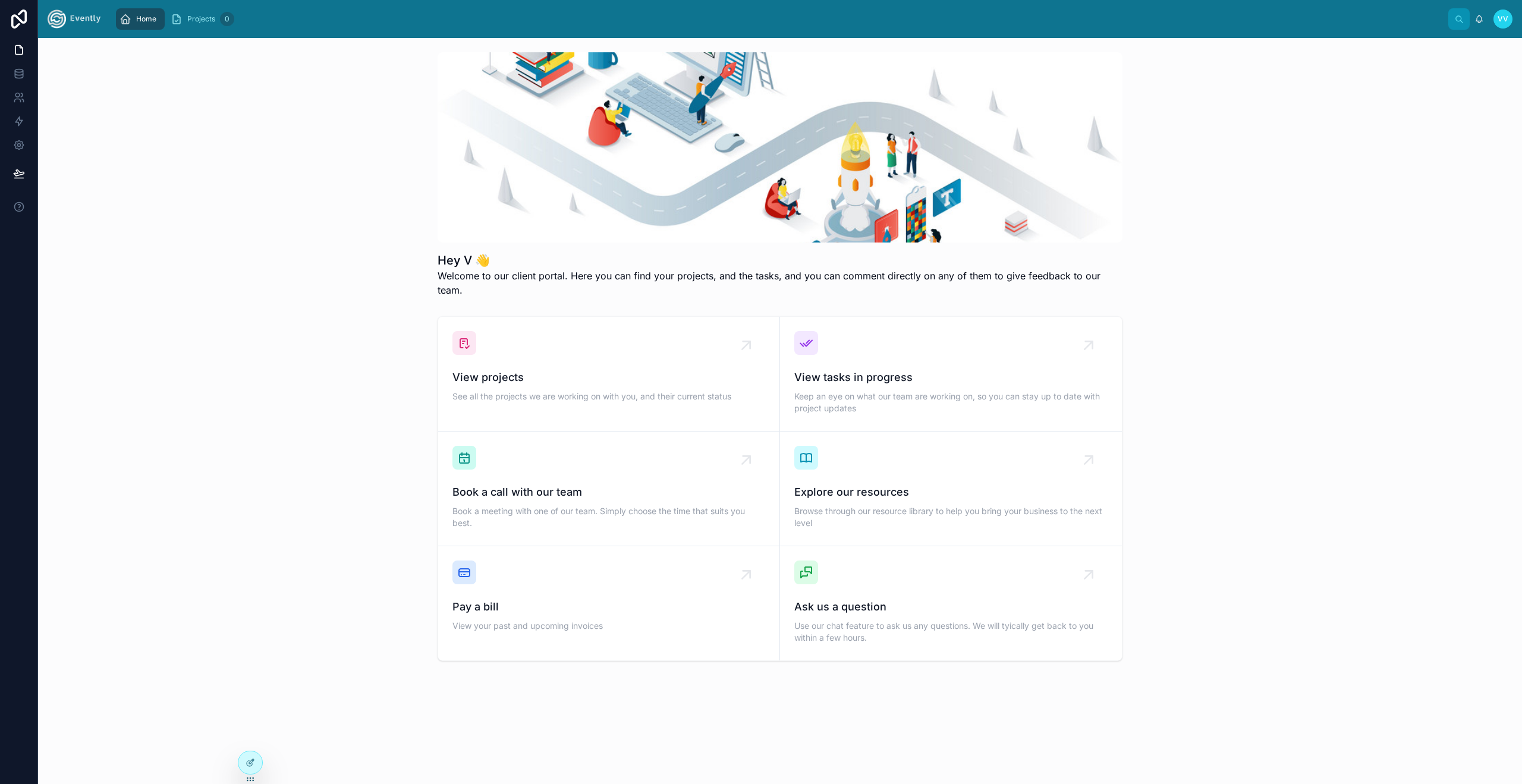
click at [1501, 19] on span "VV" at bounding box center [1503, 19] width 11 height 9
click at [1439, 127] on button "Sign out" at bounding box center [1417, 131] width 190 height 21
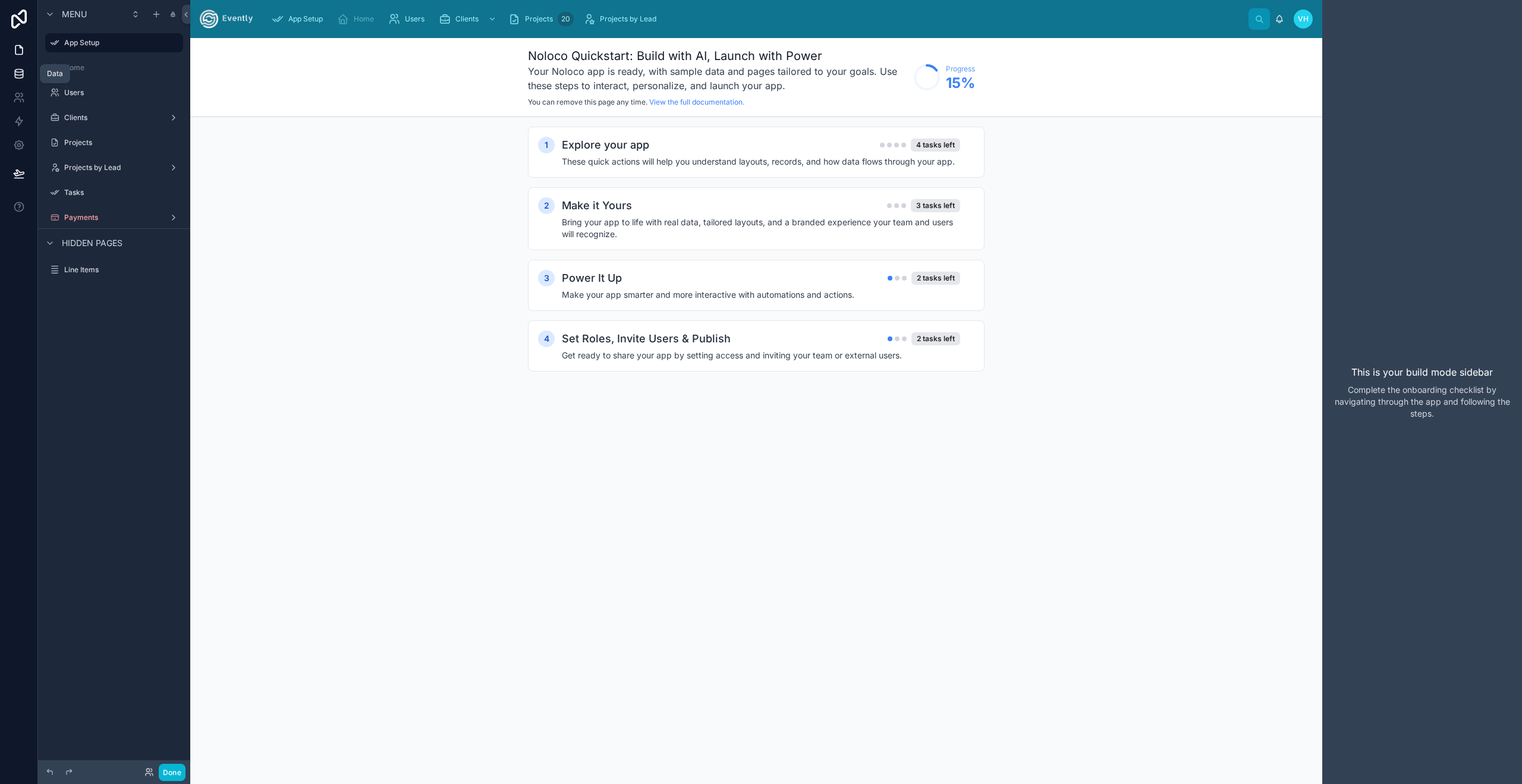
click at [19, 73] on icon at bounding box center [19, 74] width 12 height 12
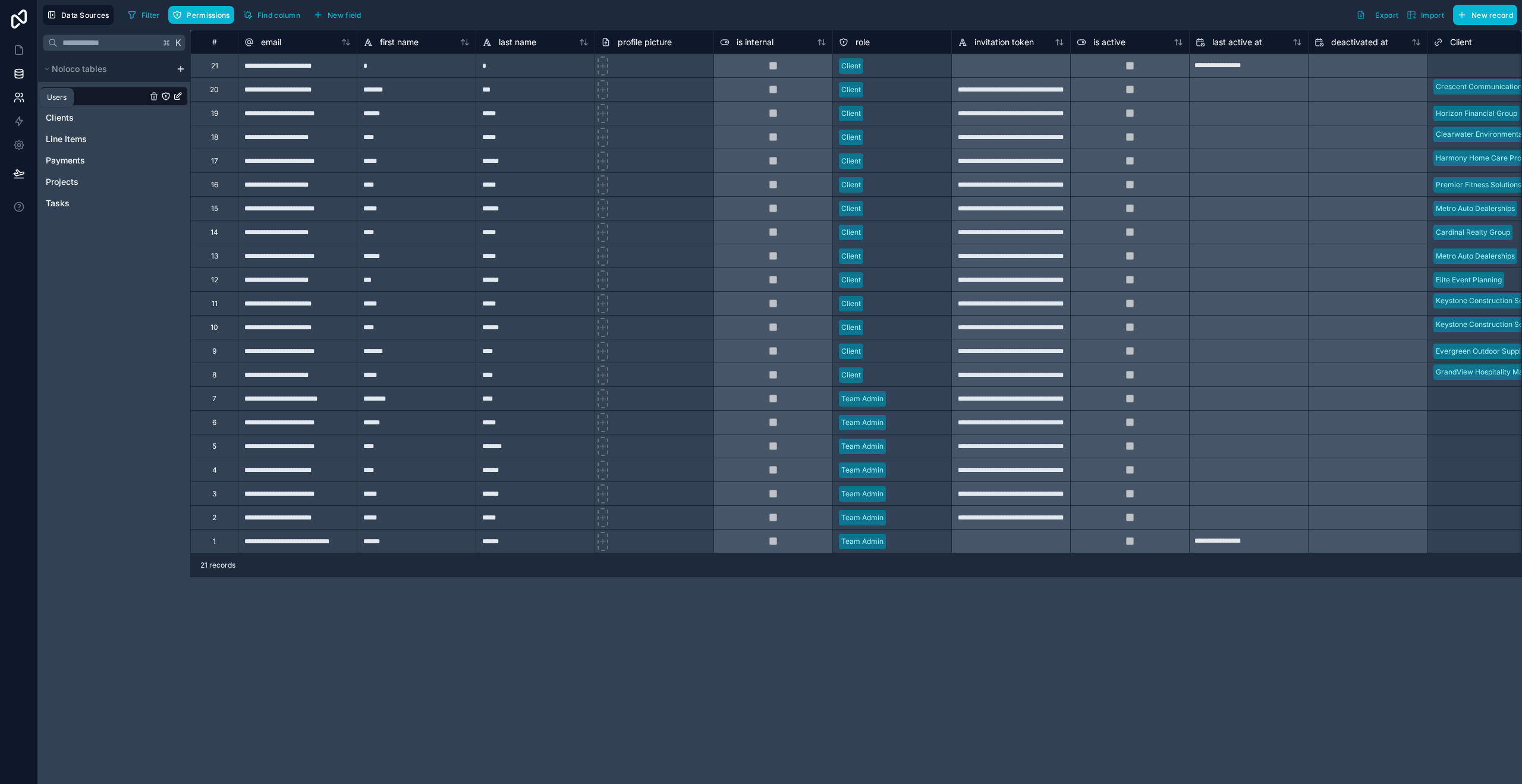
click at [23, 101] on icon at bounding box center [19, 97] width 12 height 12
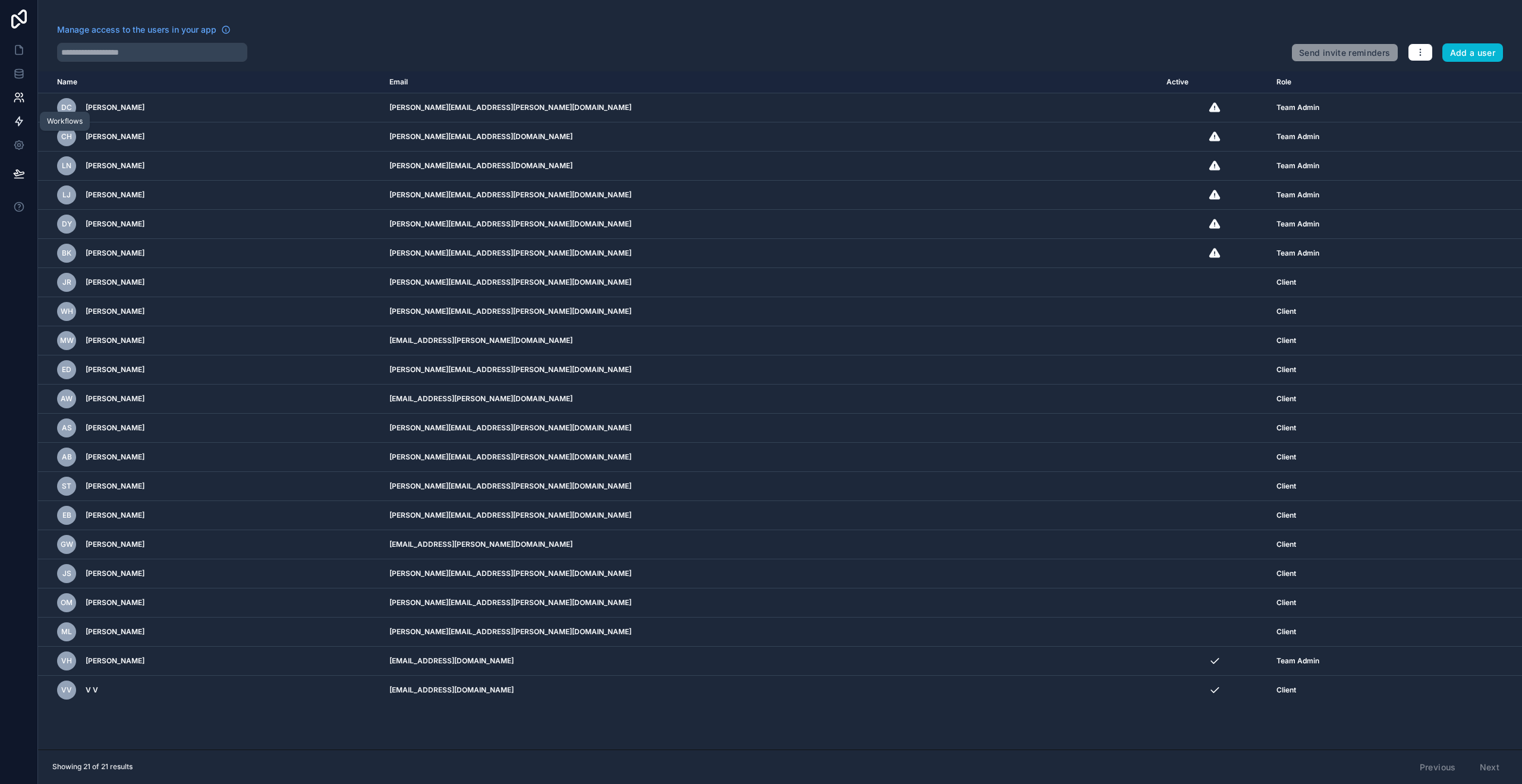
click at [22, 122] on icon at bounding box center [19, 121] width 12 height 12
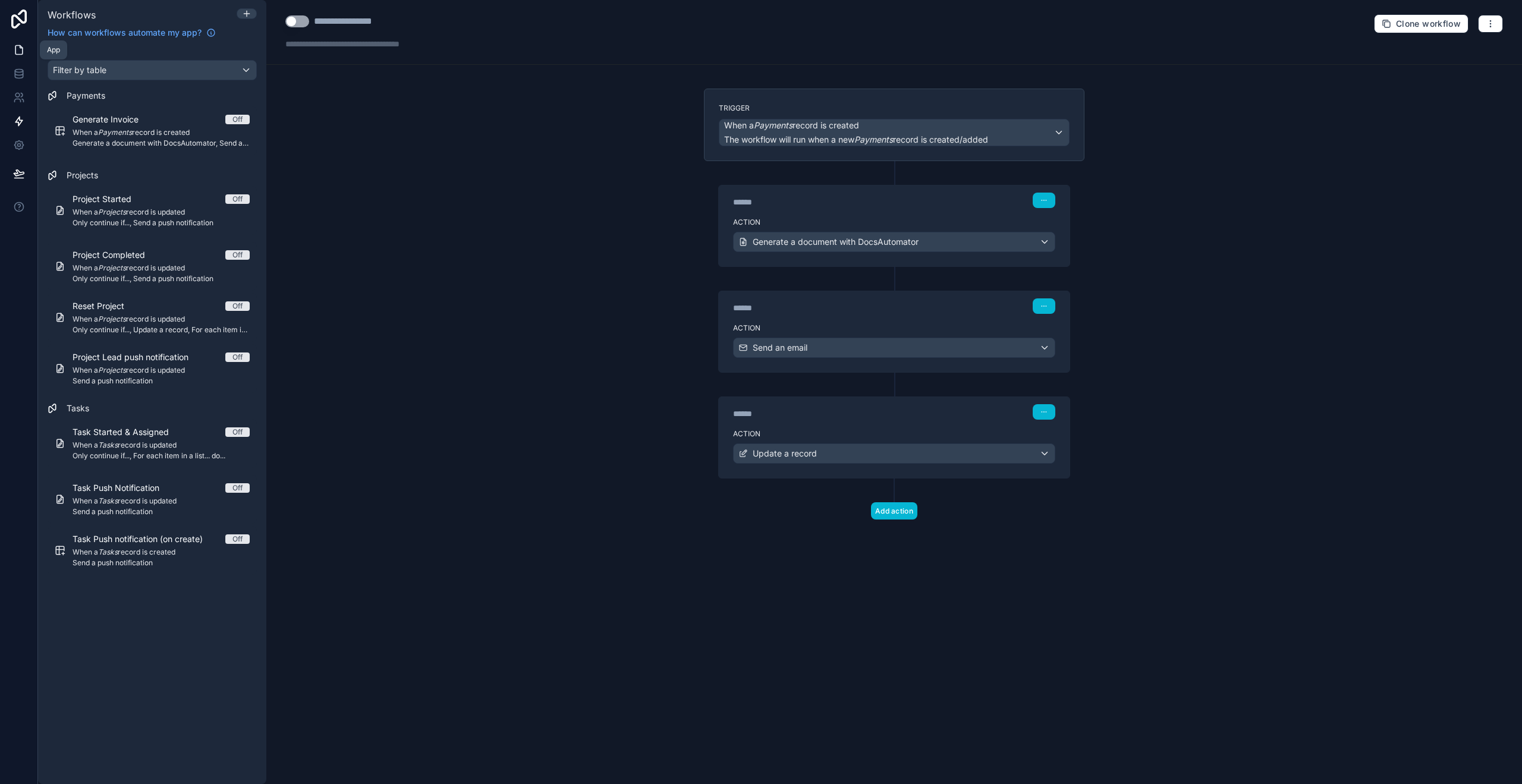
click at [21, 44] on icon at bounding box center [19, 50] width 12 height 12
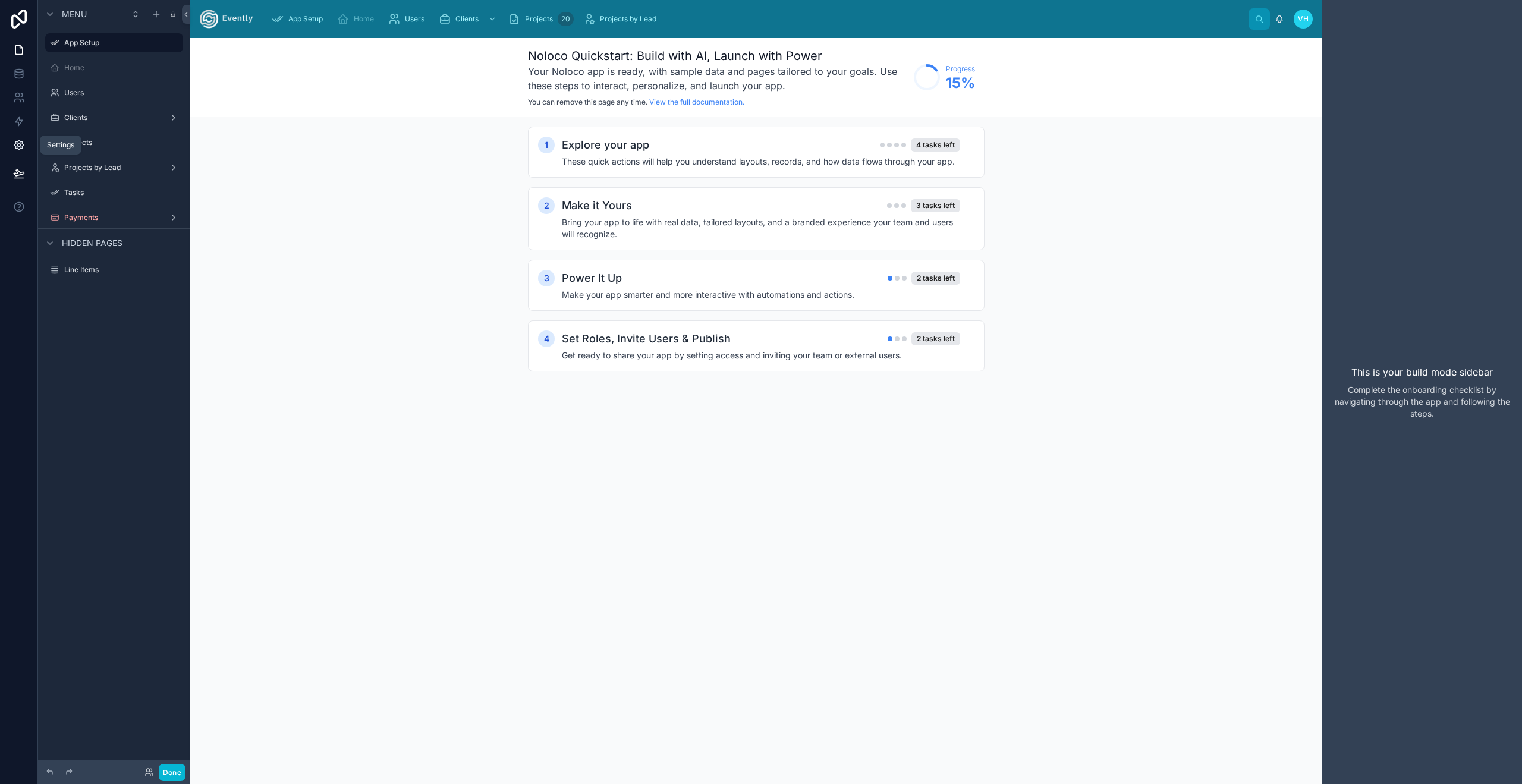
click at [26, 144] on link at bounding box center [19, 144] width 37 height 24
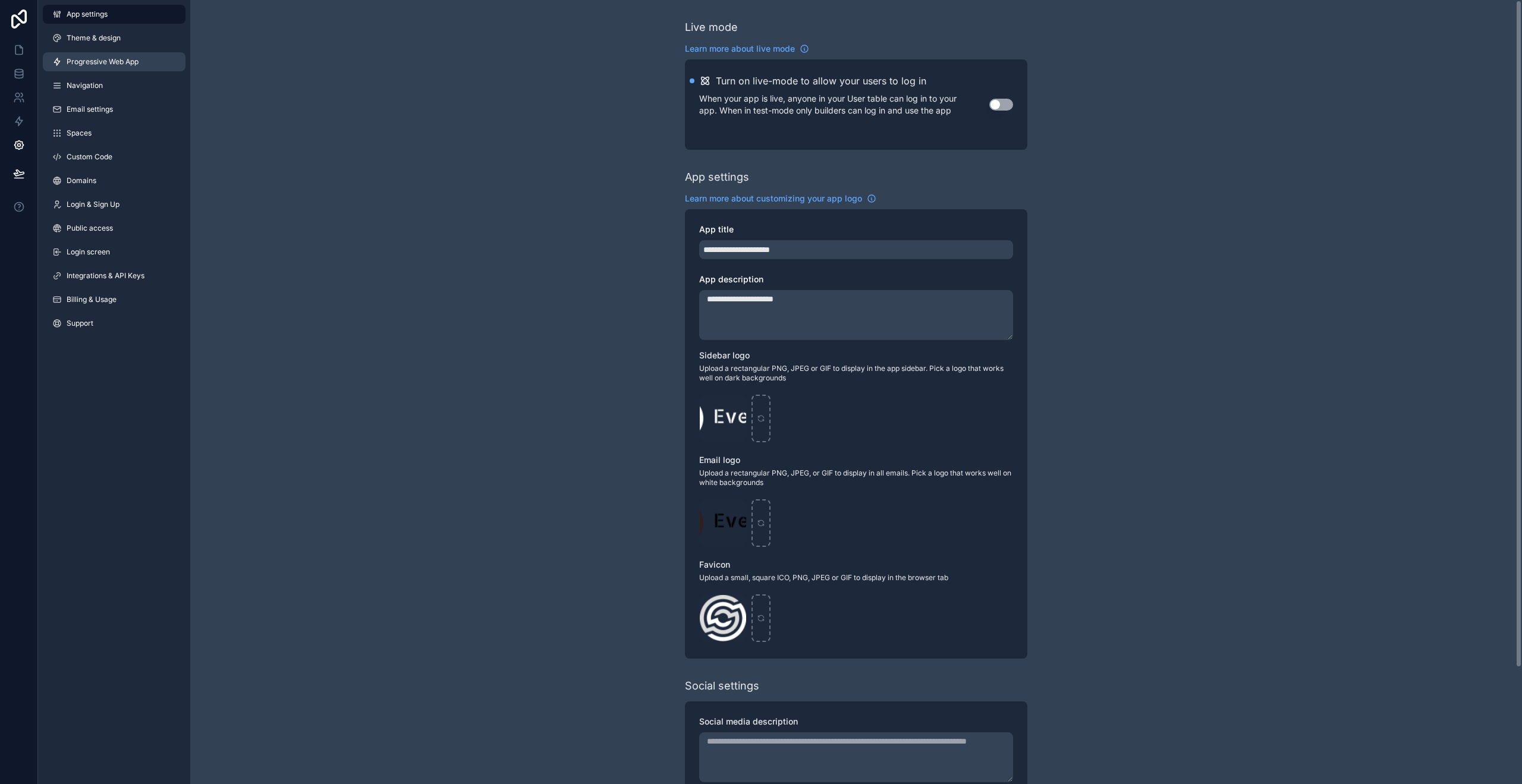
click at [124, 68] on link "Progressive Web App" at bounding box center [114, 61] width 143 height 19
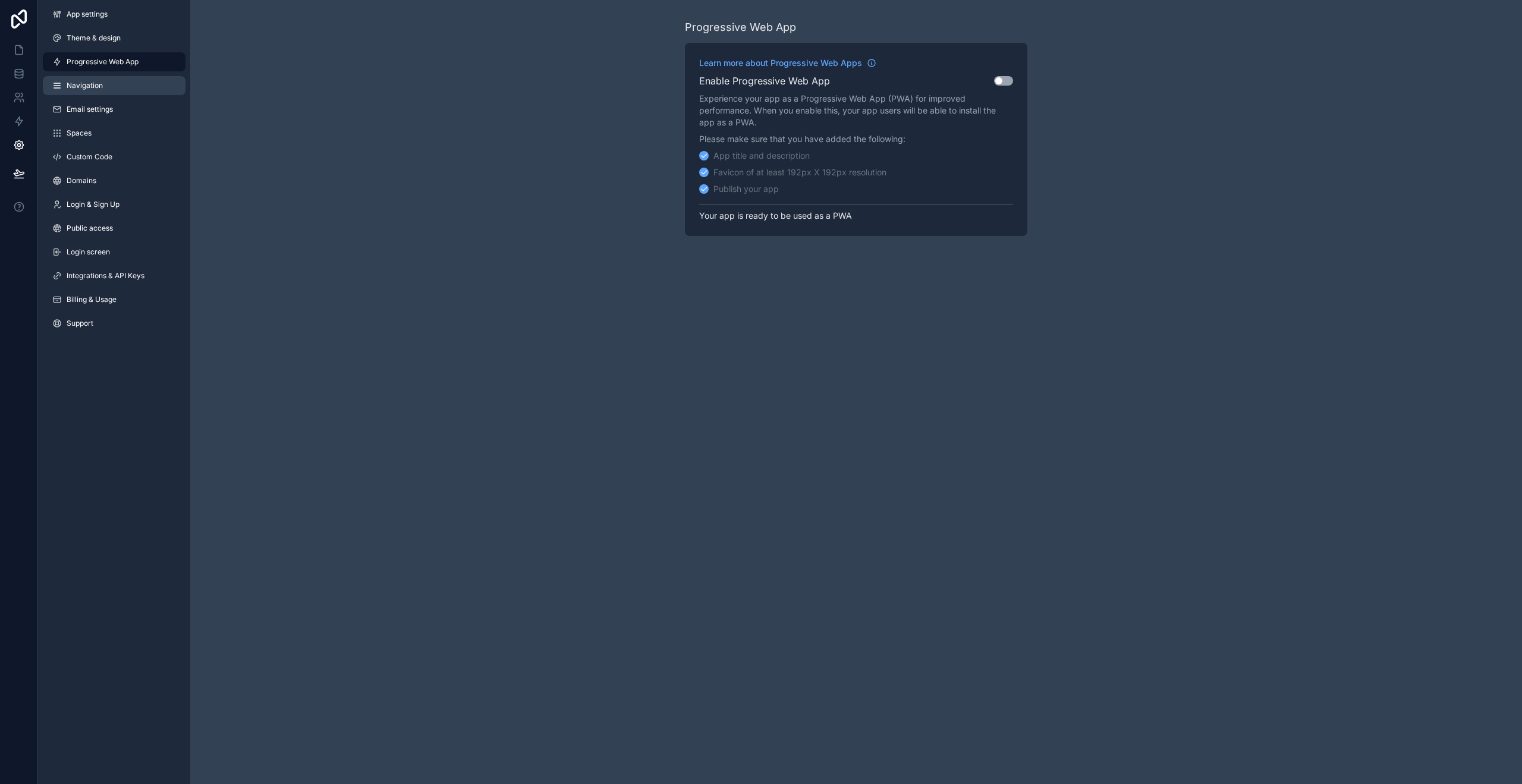
click at [102, 89] on link "Navigation" at bounding box center [114, 86] width 143 height 19
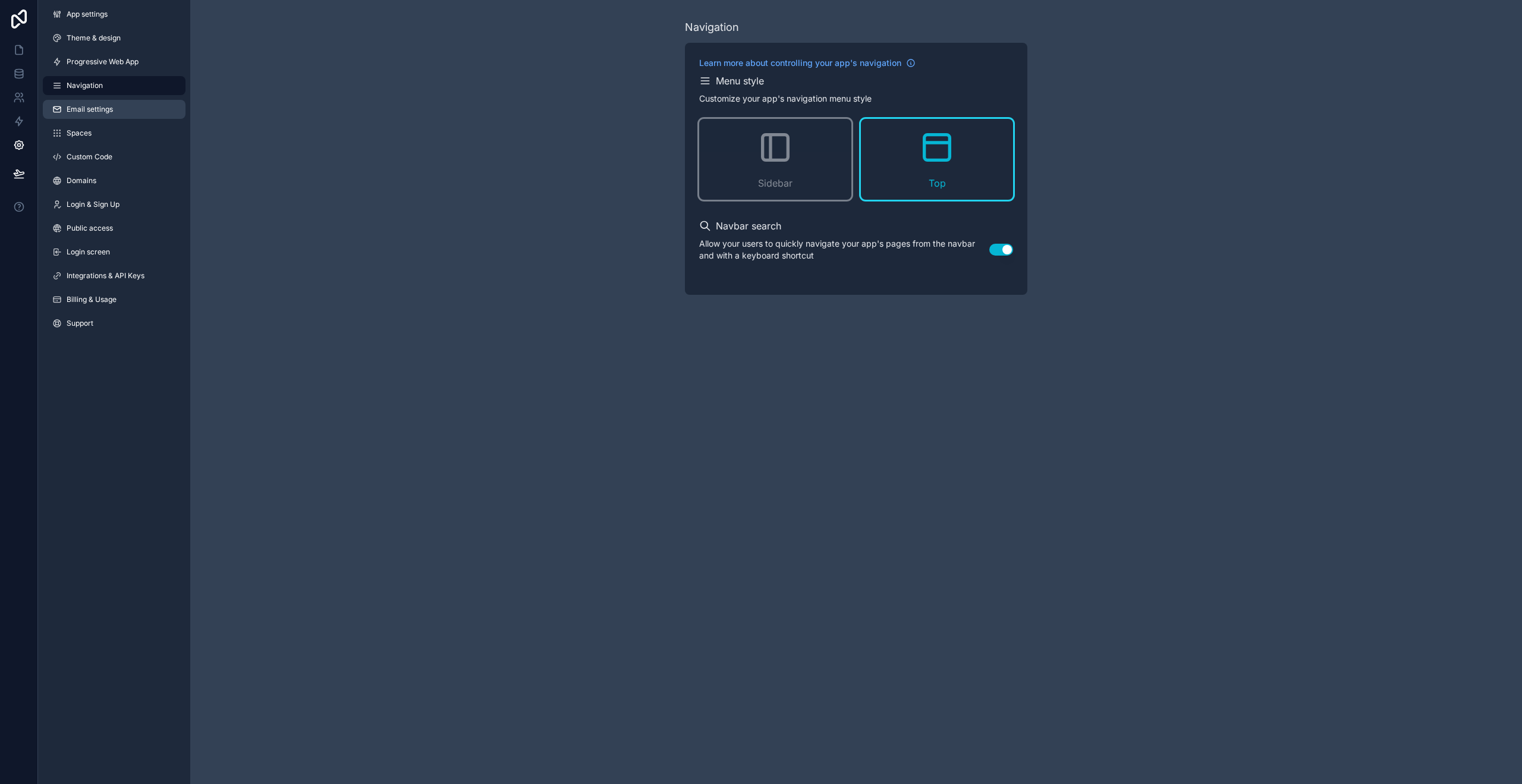
click at [93, 108] on span "Email settings" at bounding box center [89, 109] width 46 height 9
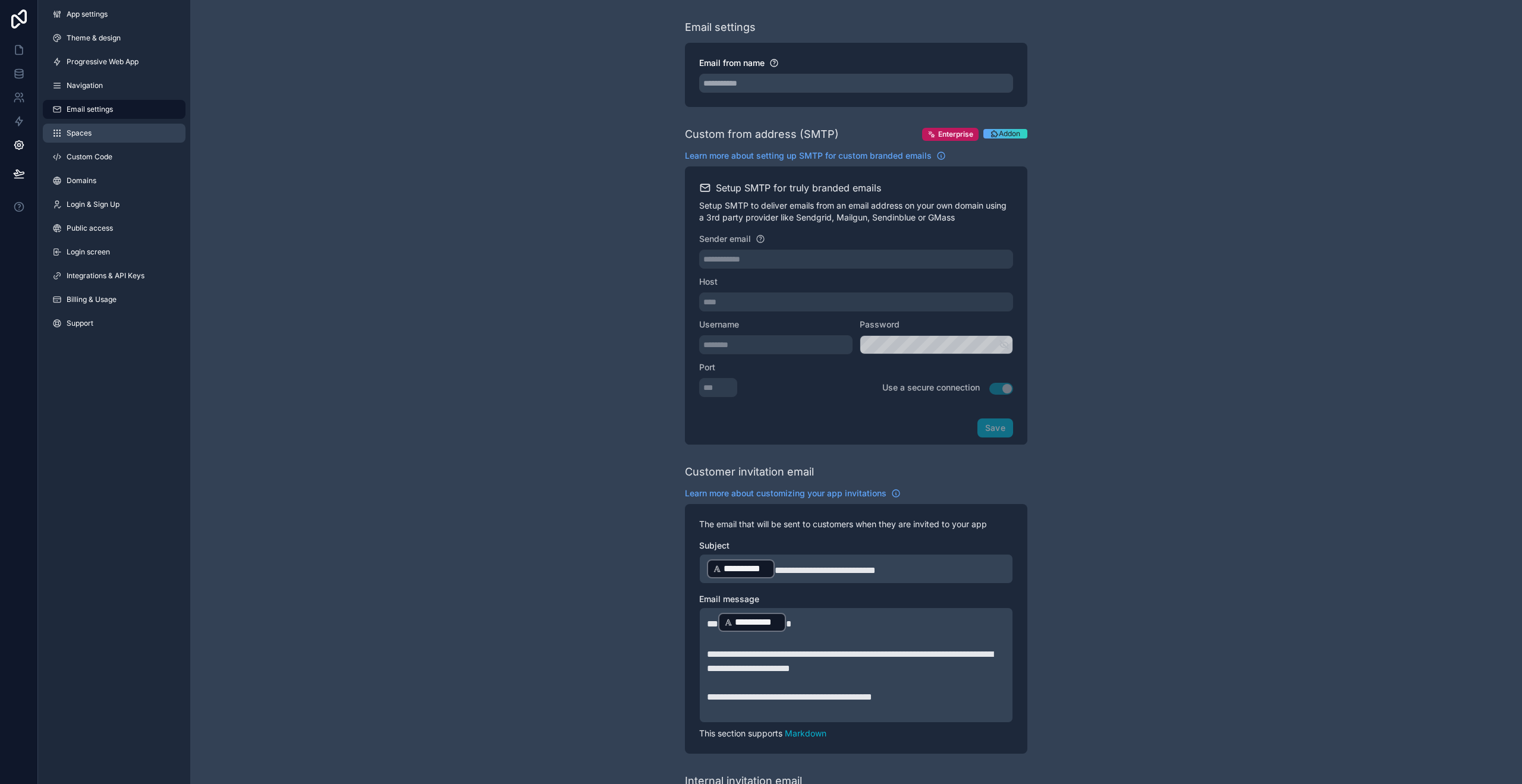
click at [100, 131] on link "Spaces" at bounding box center [114, 133] width 143 height 19
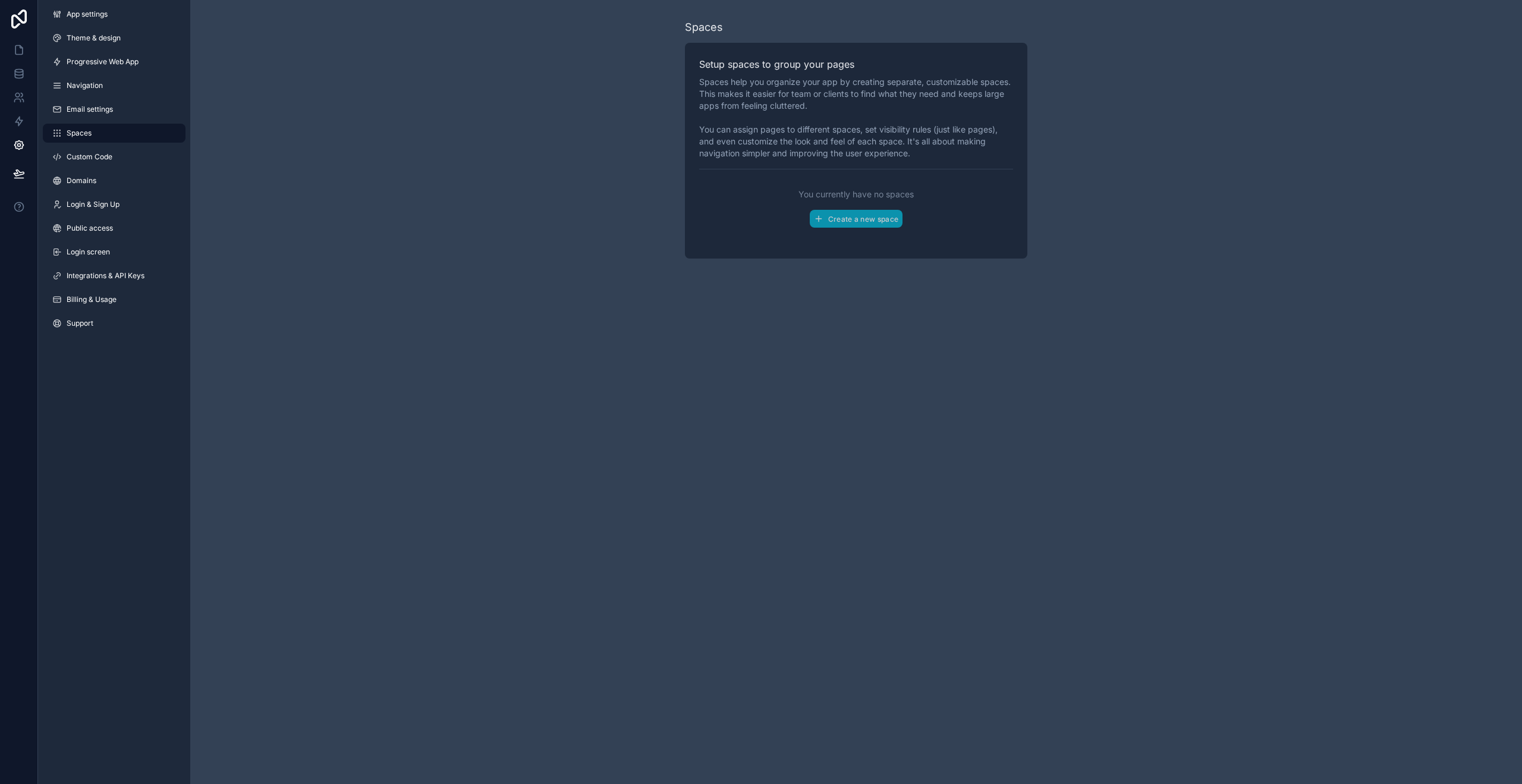
click at [109, 168] on div "App settings Theme & design Progressive Web App Navigation Email settings Space…" at bounding box center [114, 171] width 152 height 342
click at [100, 179] on link "Domains" at bounding box center [114, 181] width 143 height 19
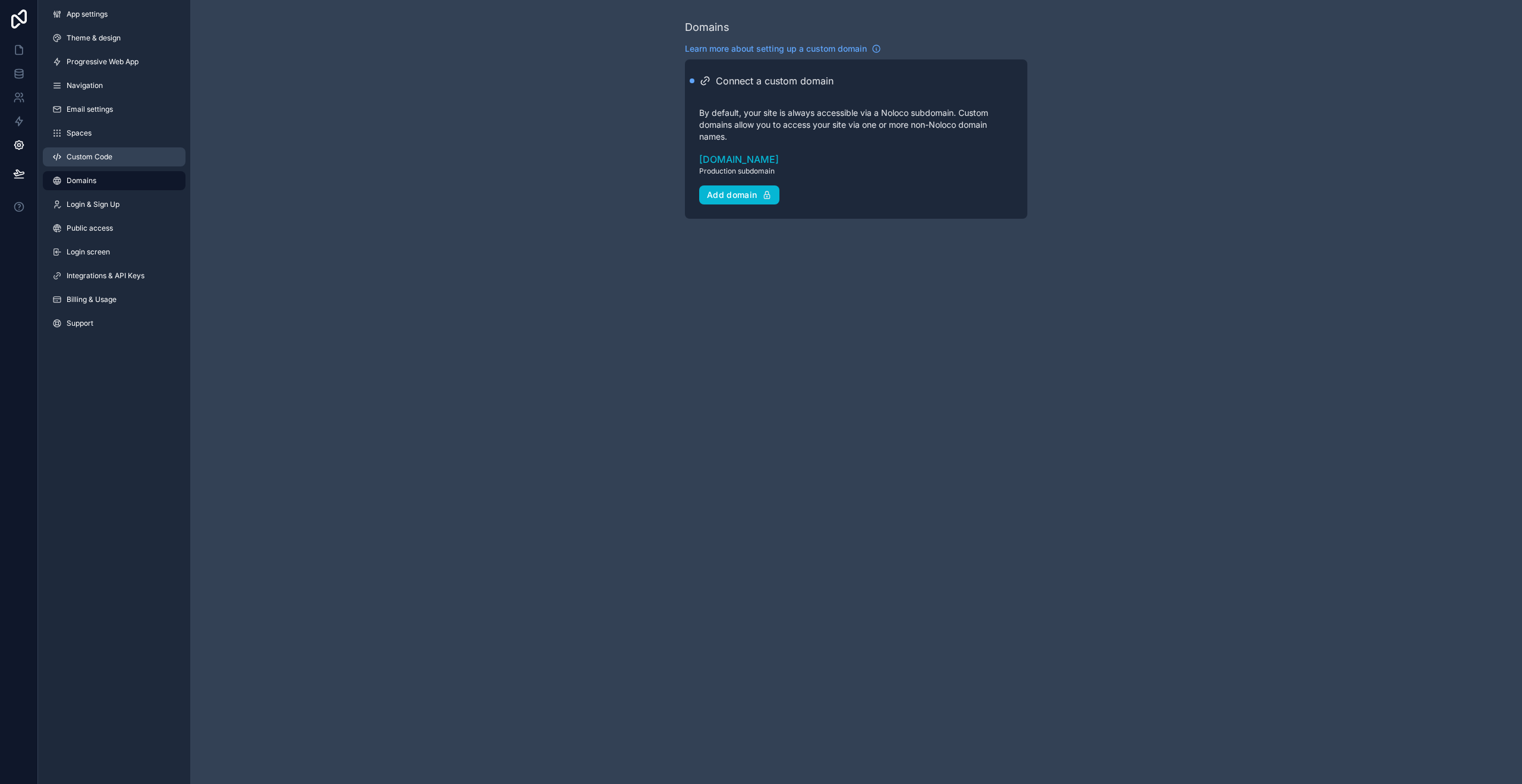
click at [110, 158] on span "Custom Code" at bounding box center [89, 156] width 46 height 9
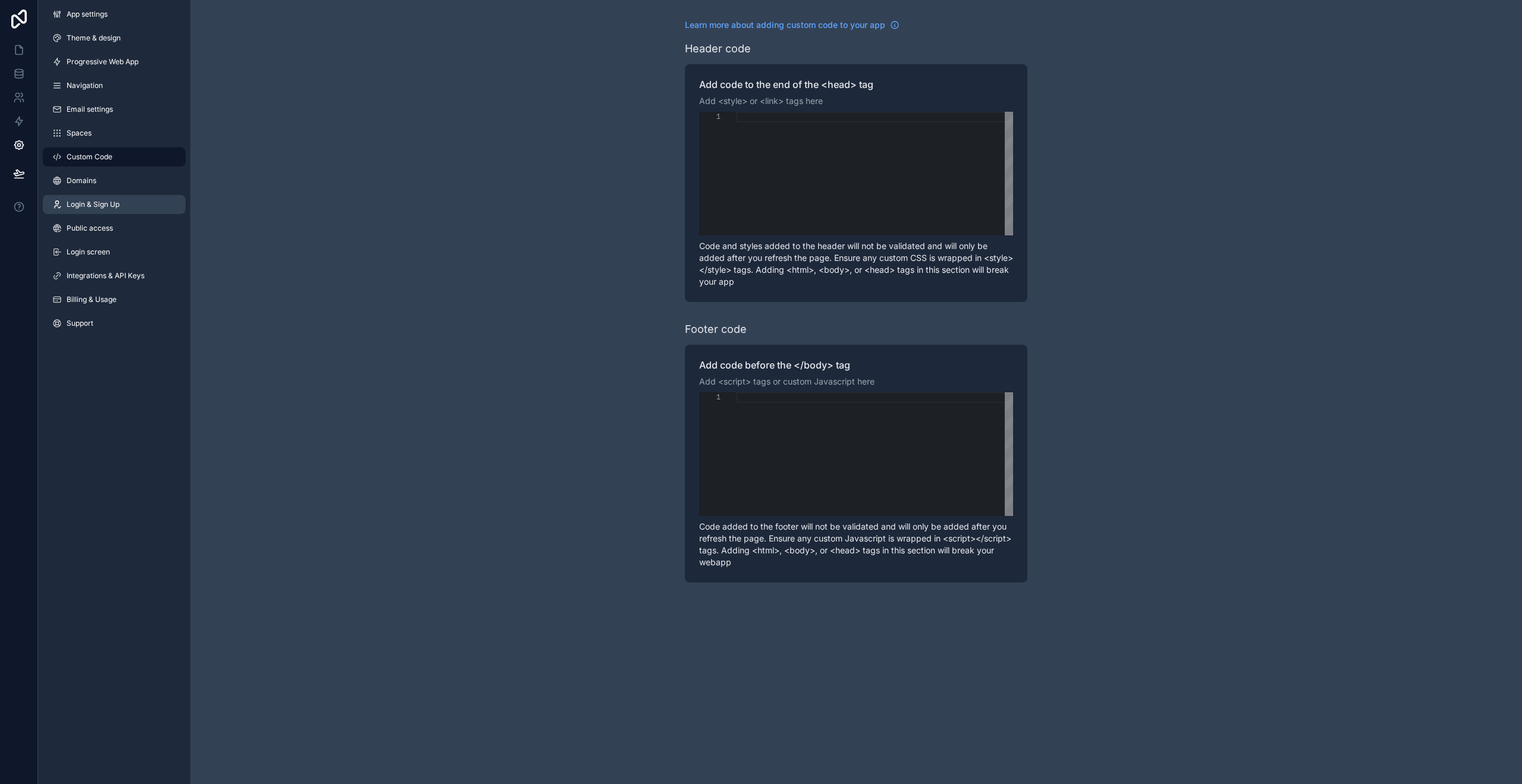
click at [114, 200] on span "Login & Sign Up" at bounding box center [93, 204] width 53 height 9
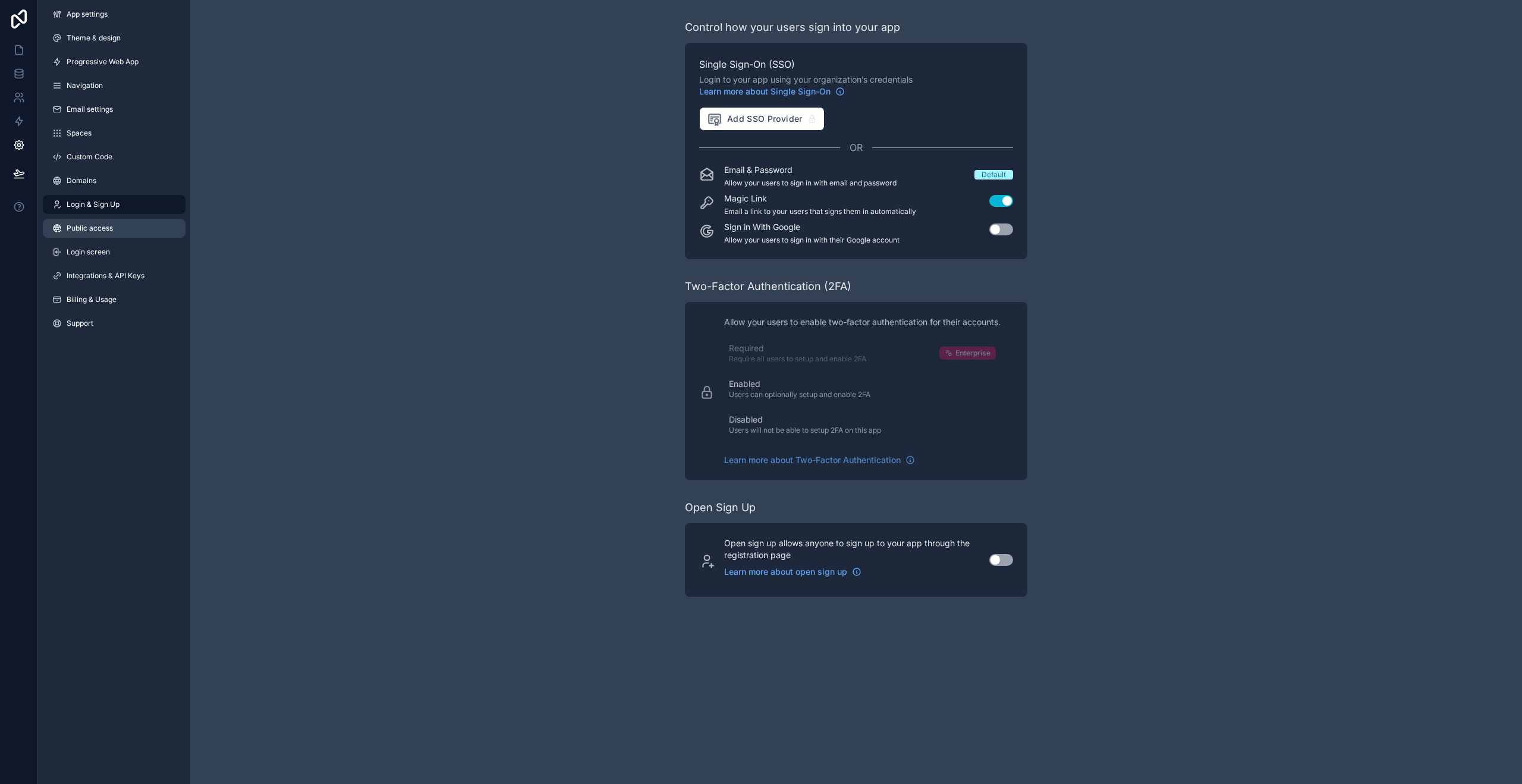
click at [87, 228] on span "Public access" at bounding box center [89, 228] width 46 height 9
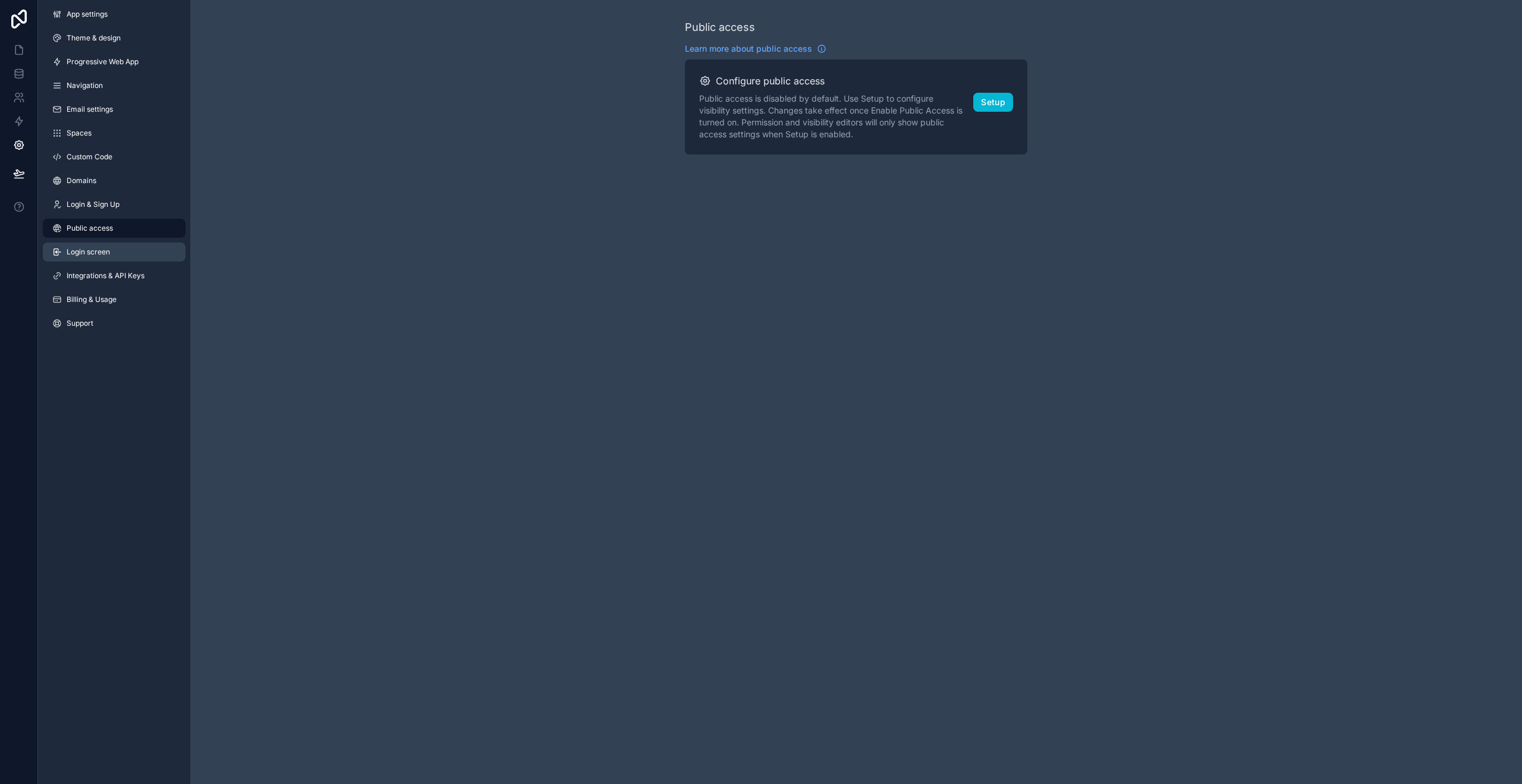
click at [106, 254] on span "Login screen" at bounding box center [88, 251] width 44 height 9
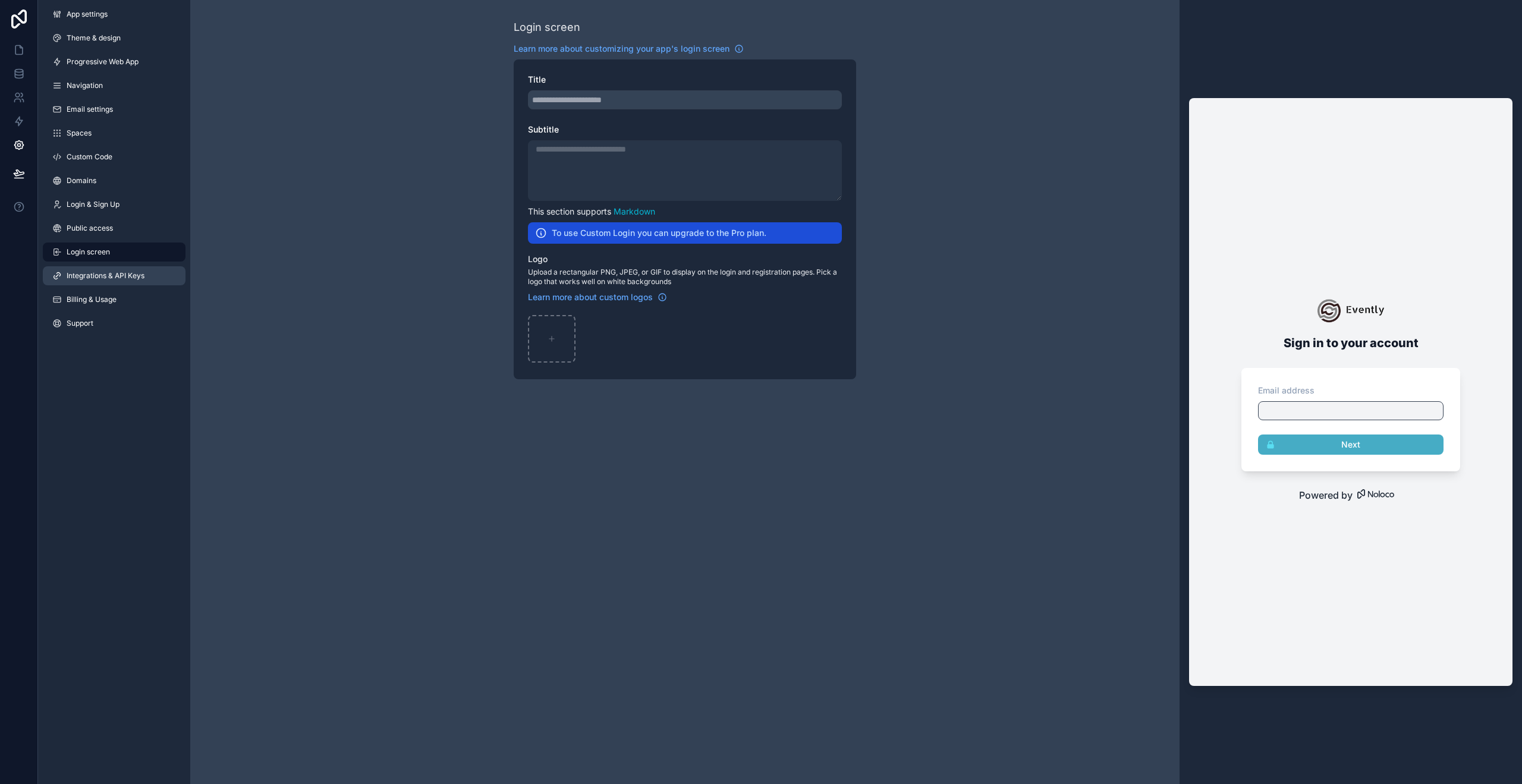
click at [122, 275] on span "Integrations & API Keys" at bounding box center [105, 276] width 78 height 9
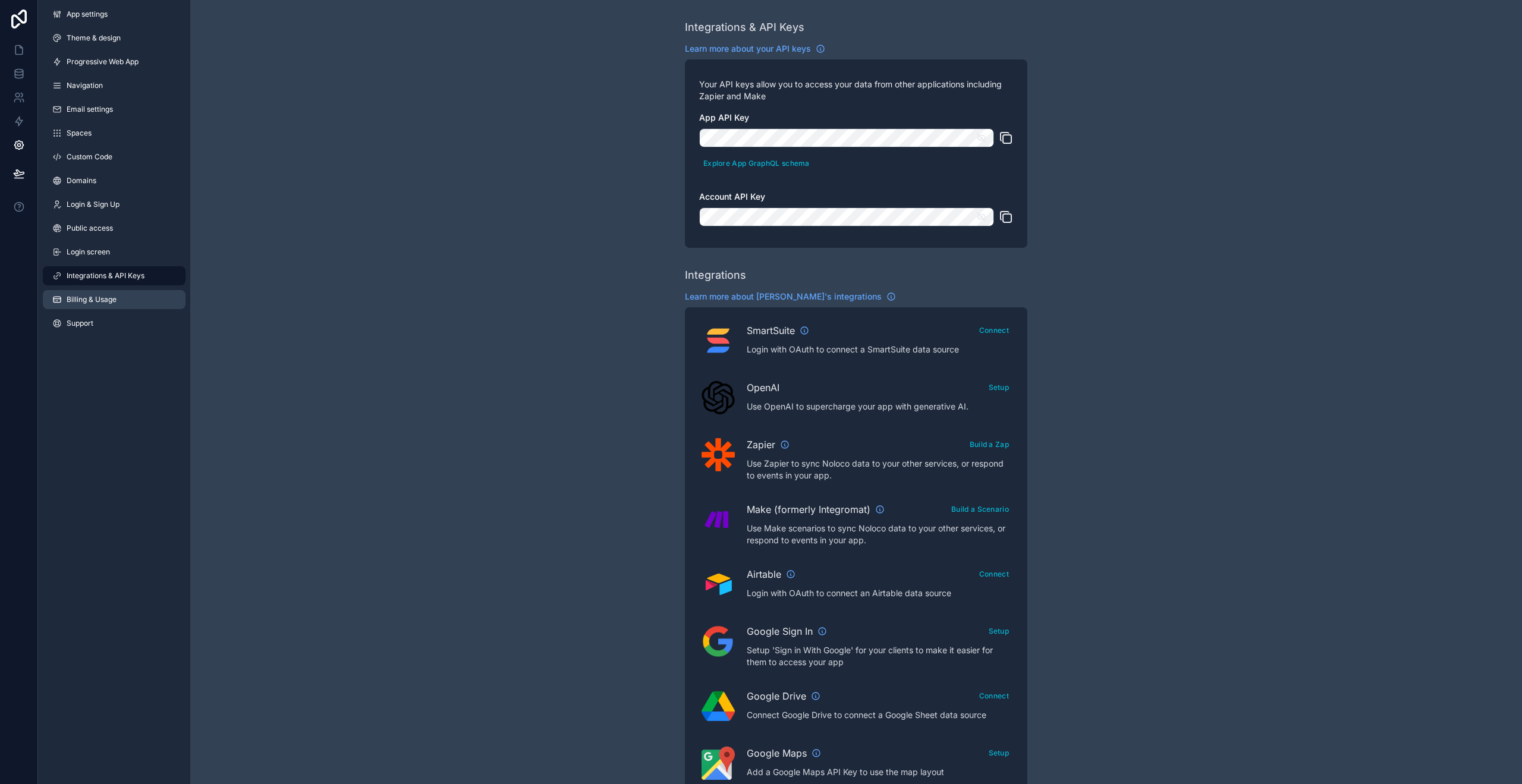
click at [127, 301] on link "Billing & Usage" at bounding box center [114, 299] width 143 height 19
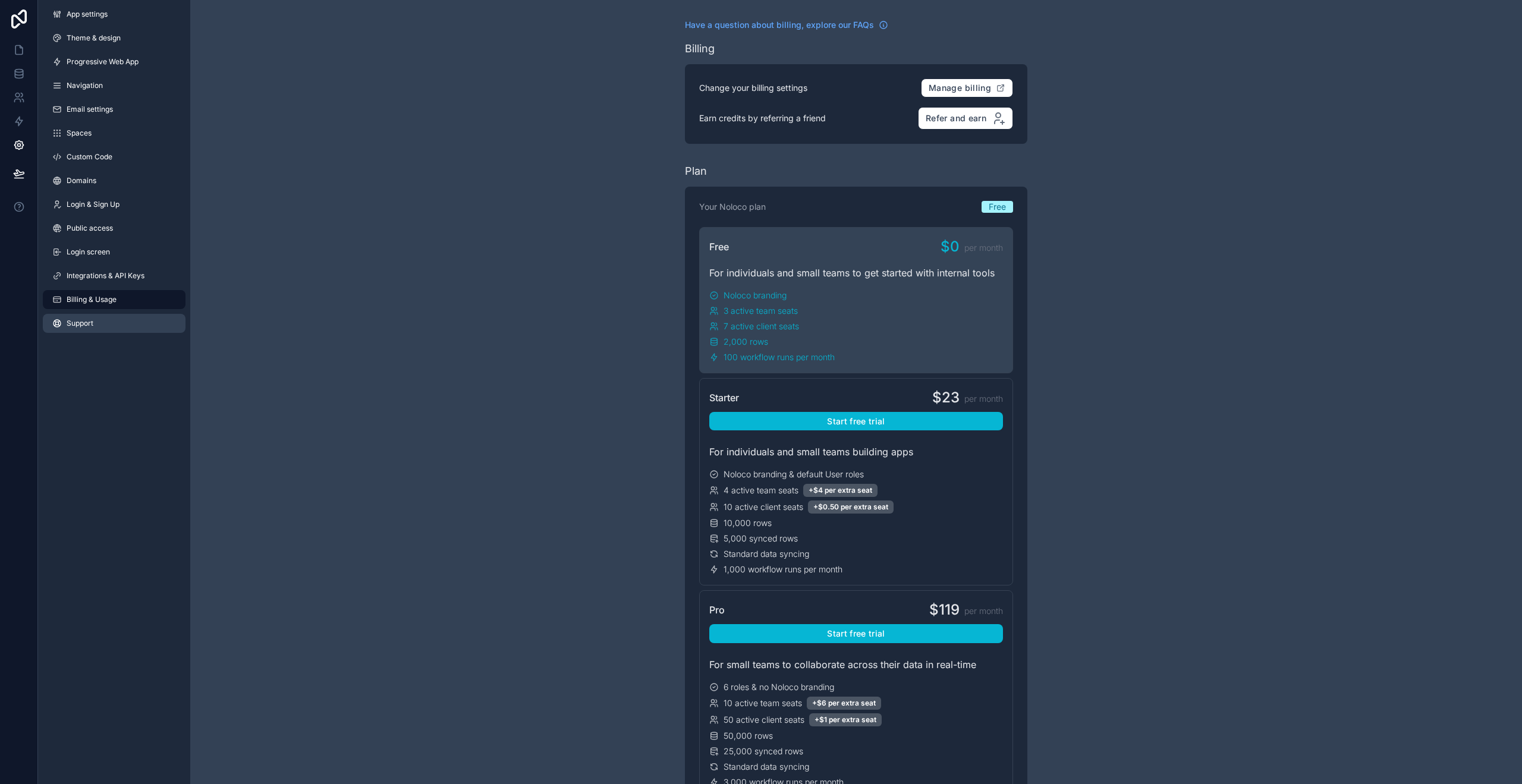
click at [91, 326] on span "Support" at bounding box center [79, 323] width 26 height 9
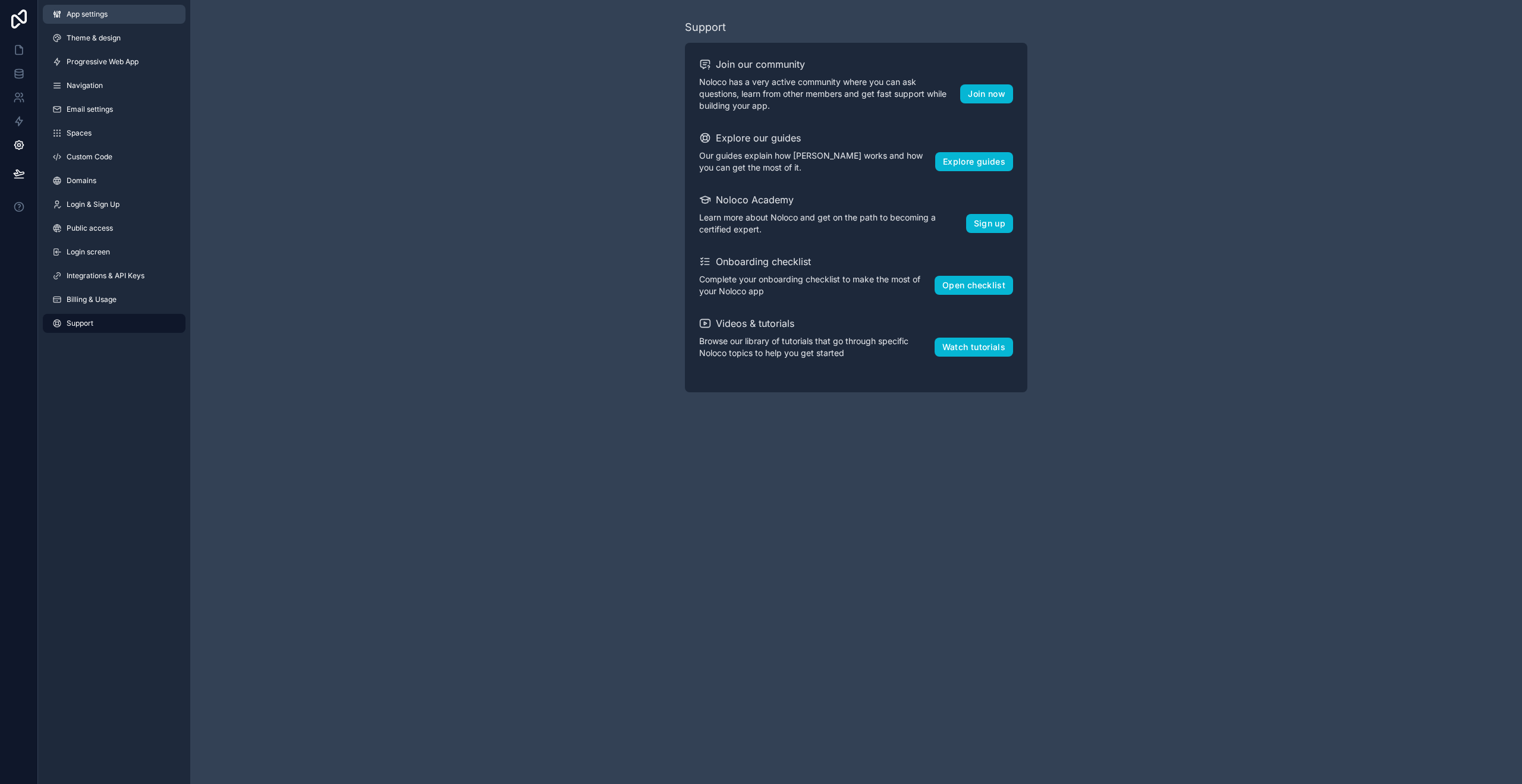
click at [83, 16] on span "App settings" at bounding box center [86, 14] width 41 height 9
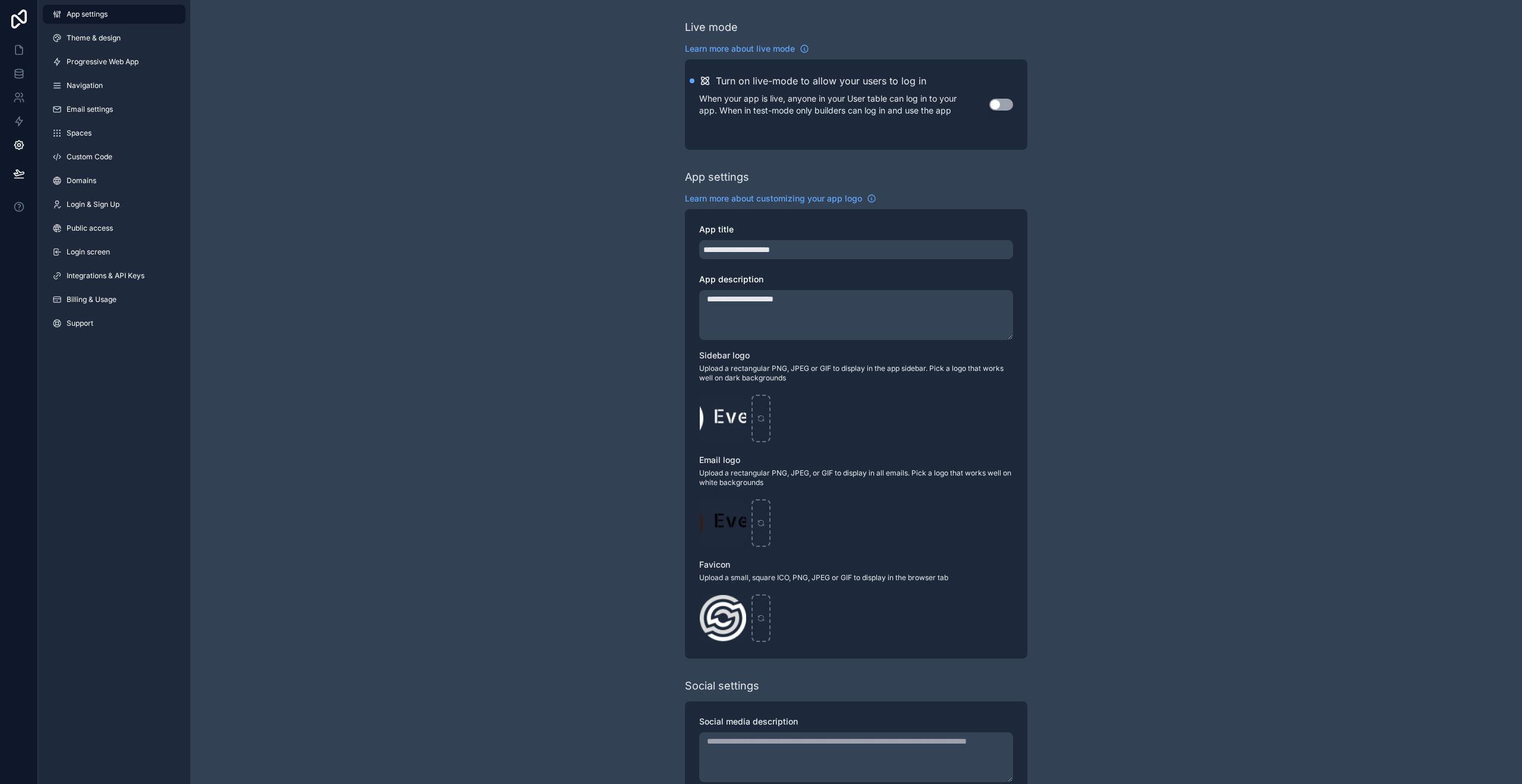
click at [1008, 107] on button "Use setting" at bounding box center [1001, 104] width 24 height 12
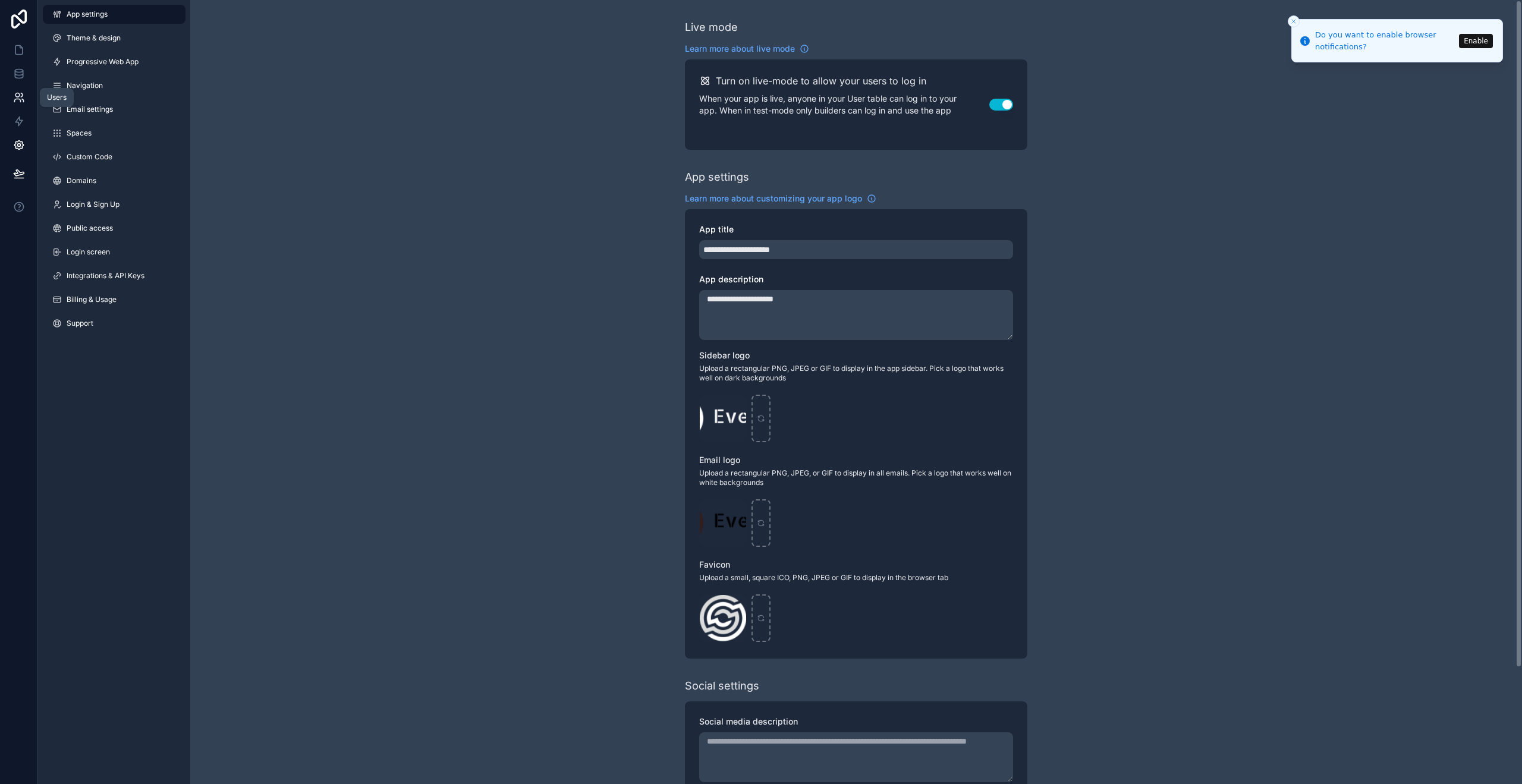
click at [26, 96] on link at bounding box center [19, 97] width 37 height 24
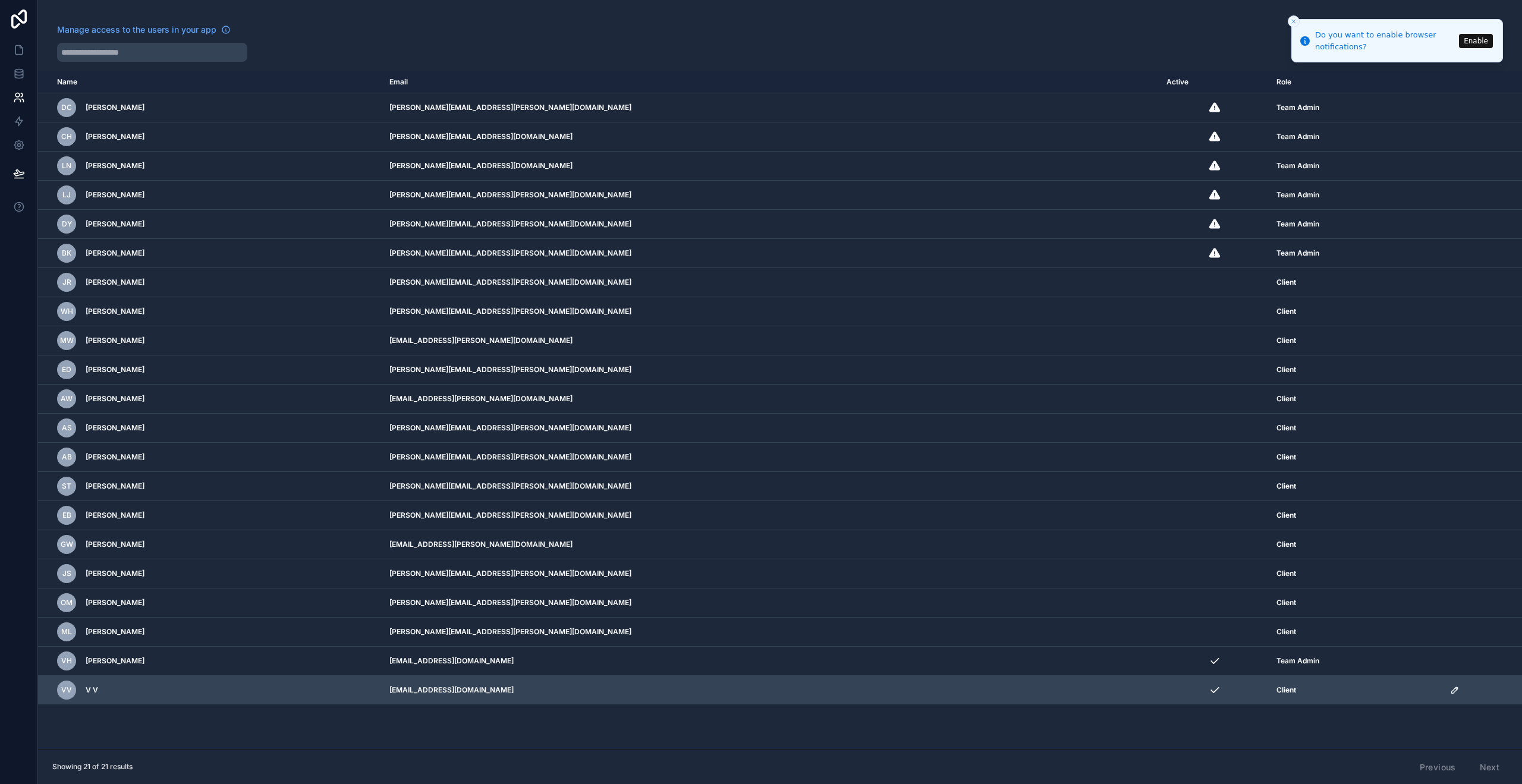
click at [93, 692] on span "V V" at bounding box center [91, 690] width 12 height 9
click at [1450, 690] on icon "scrollable content" at bounding box center [1454, 690] width 9 height 9
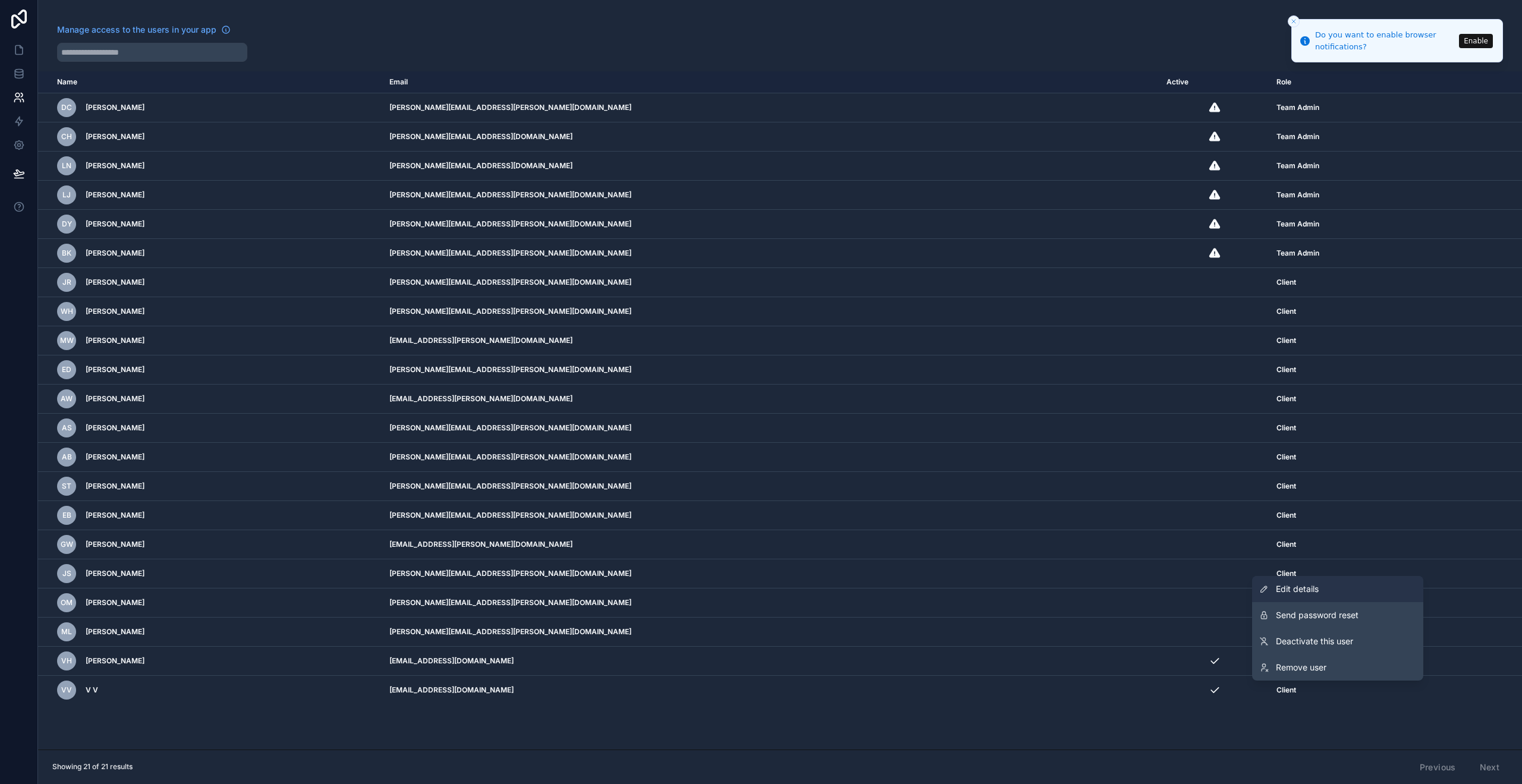
click at [1347, 591] on link "Edit details" at bounding box center [1338, 589] width 171 height 26
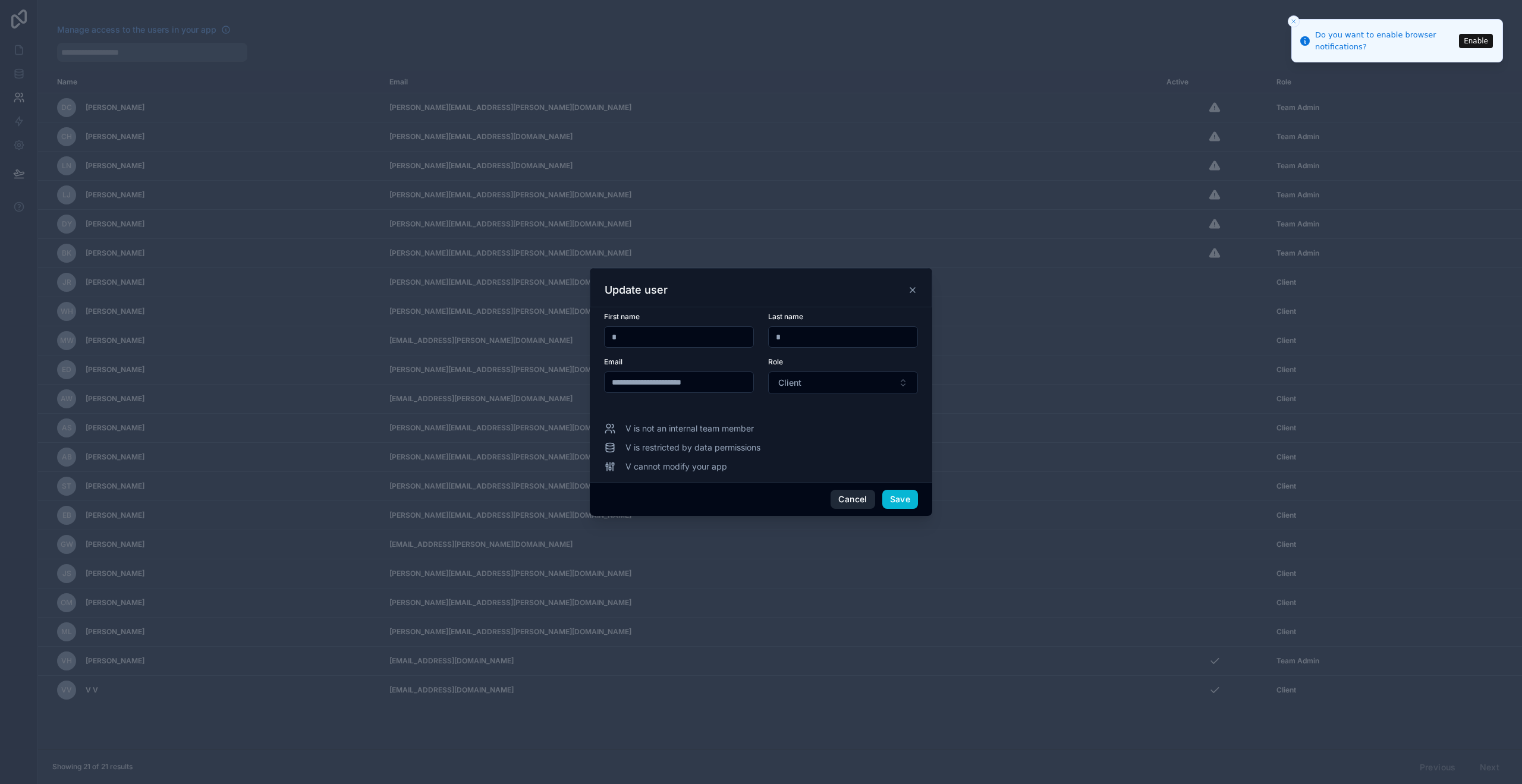
click at [856, 502] on button "Cancel" at bounding box center [853, 499] width 44 height 19
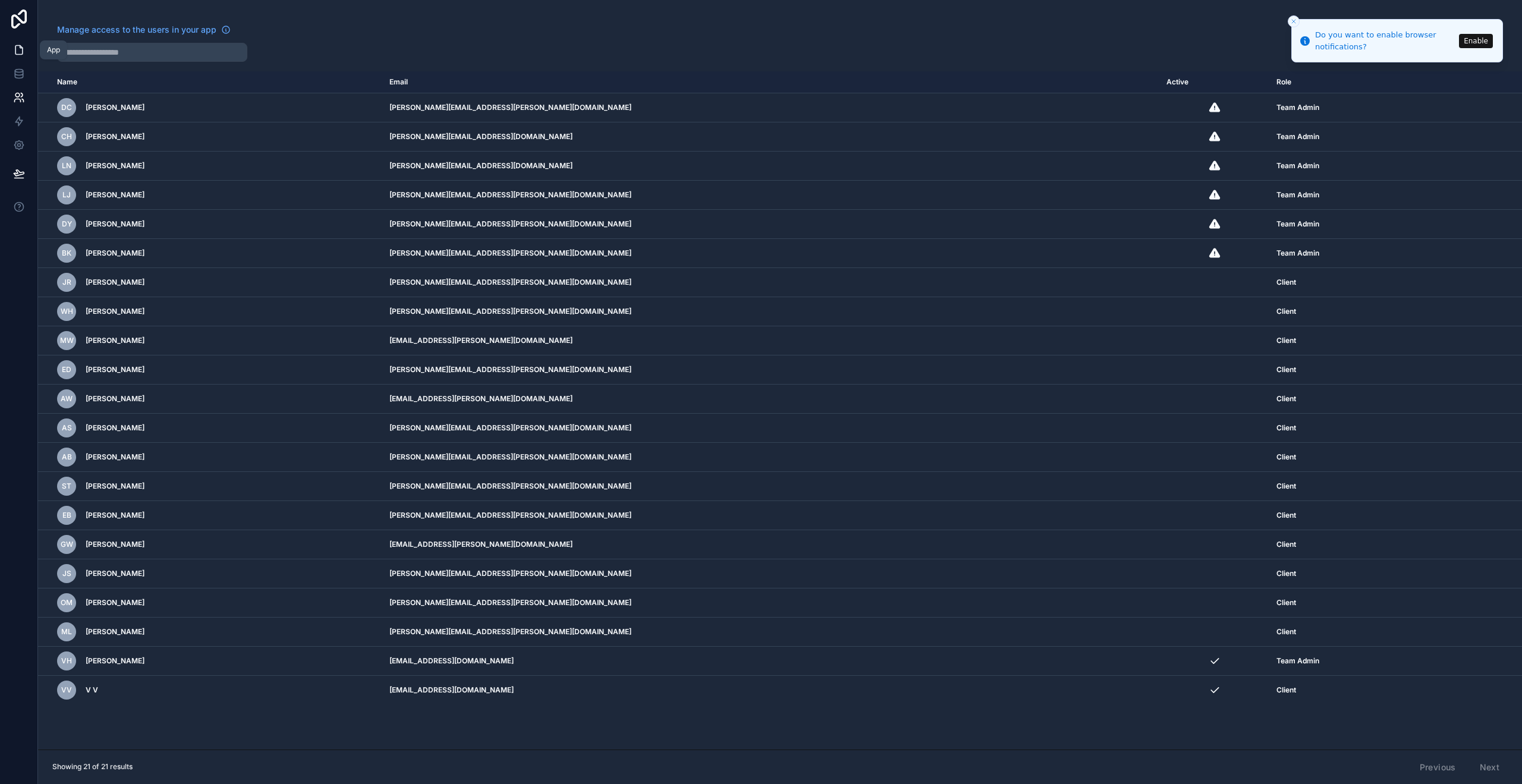
click at [22, 59] on link at bounding box center [19, 49] width 37 height 24
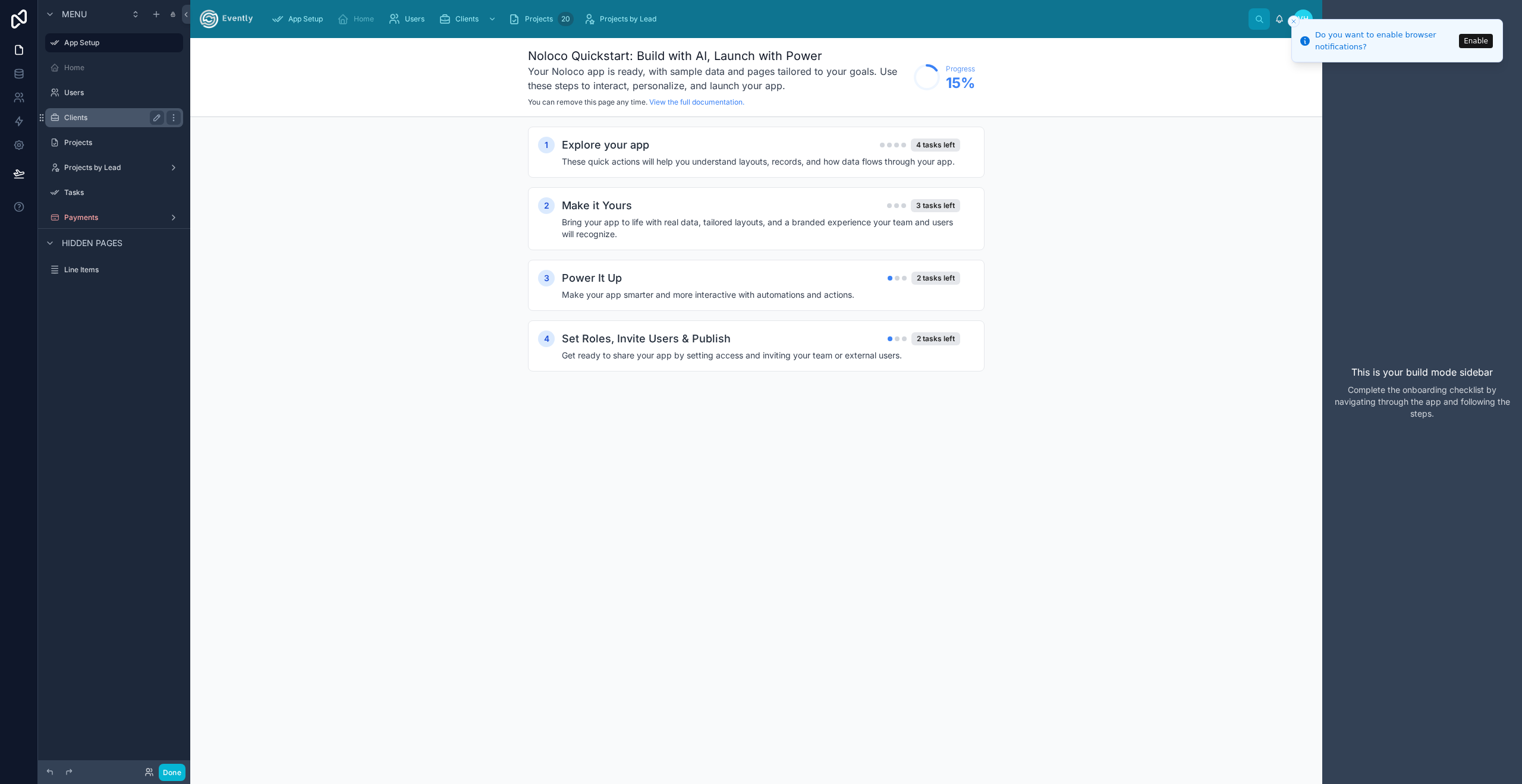
click at [86, 121] on label "Clients" at bounding box center [111, 117] width 95 height 9
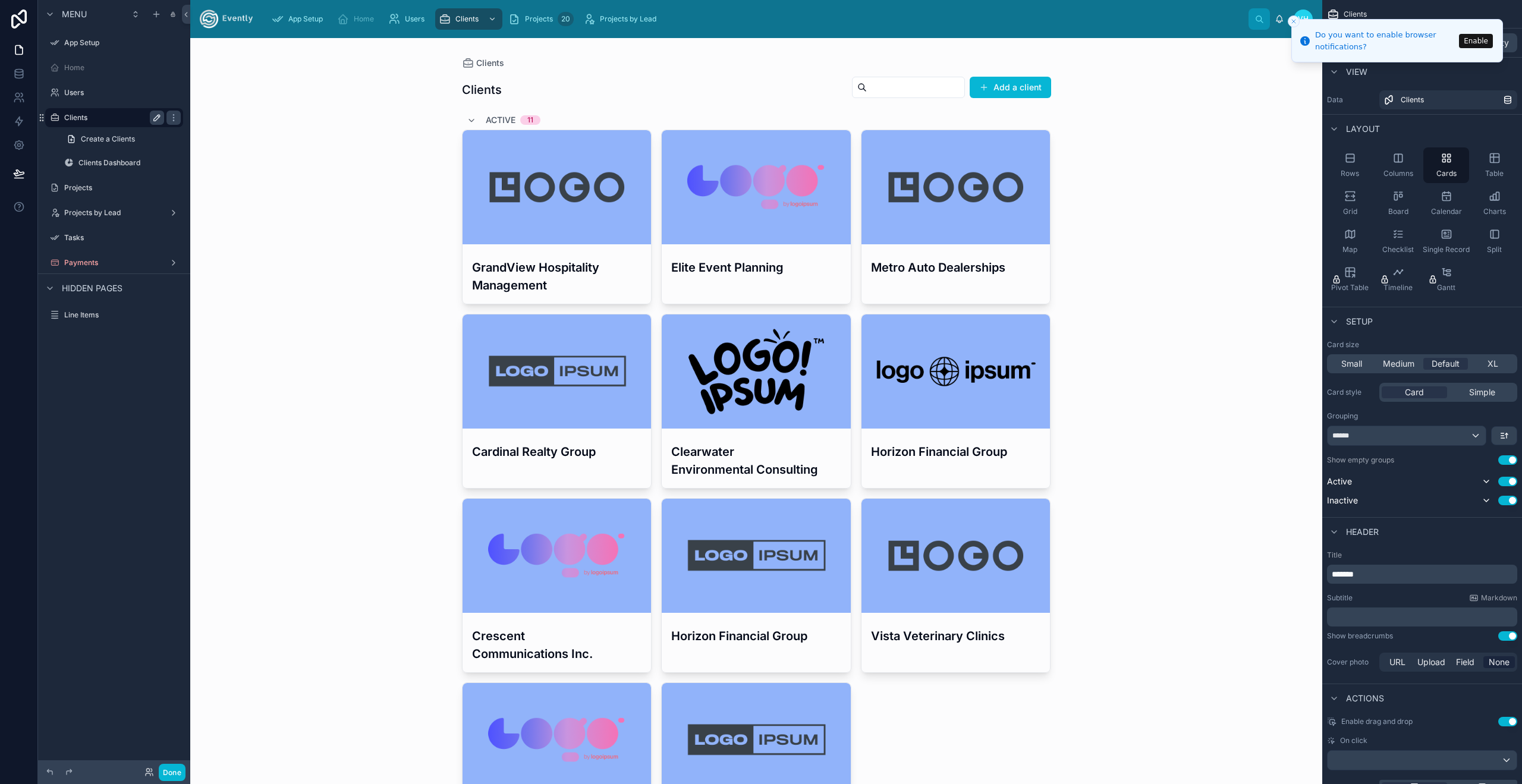
click at [156, 119] on icon "scrollable content" at bounding box center [157, 118] width 6 height 6
click at [122, 119] on input "*******" at bounding box center [104, 118] width 81 height 14
click at [446, 125] on div "Clients Clients Add a client Active 11 GrandView Hospitality Management Elite E…" at bounding box center [756, 411] width 1132 height 746
click at [318, 24] on div "App Setup" at bounding box center [299, 19] width 56 height 19
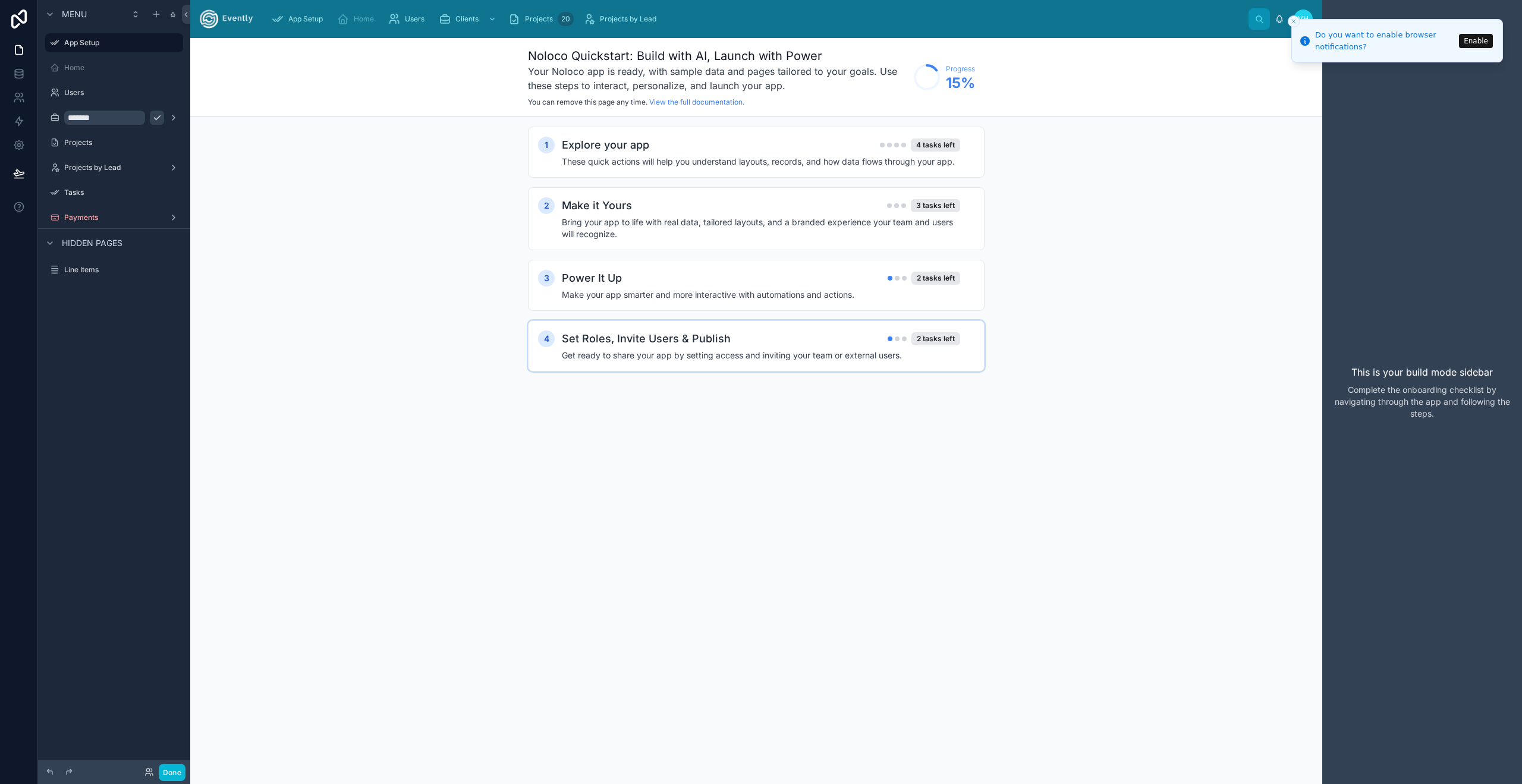
click at [686, 346] on h2 "Set Roles, Invite Users & Publish" at bounding box center [646, 338] width 169 height 16
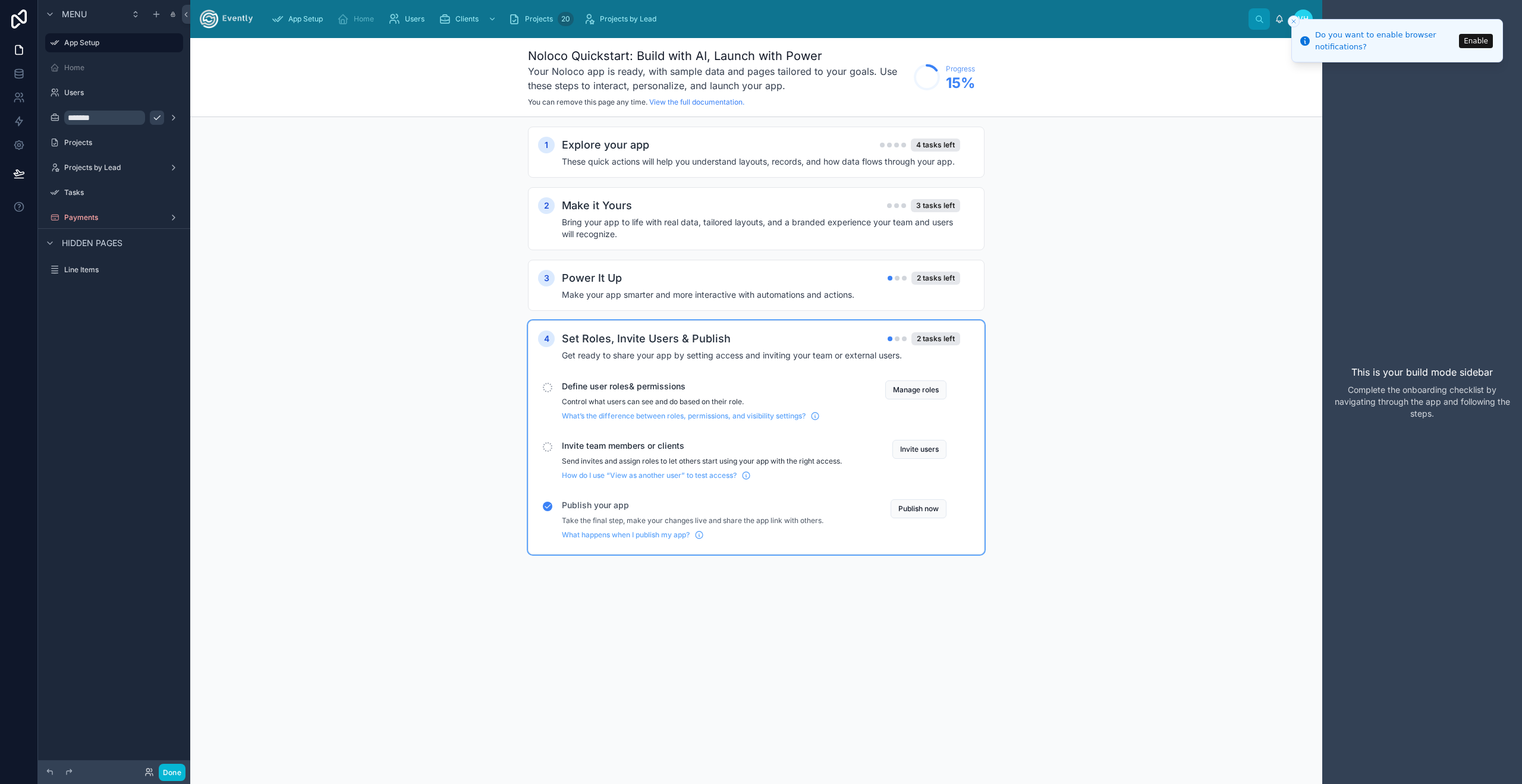
click at [664, 397] on p "Control what users can see and do based on their role." at bounding box center [702, 401] width 280 height 9
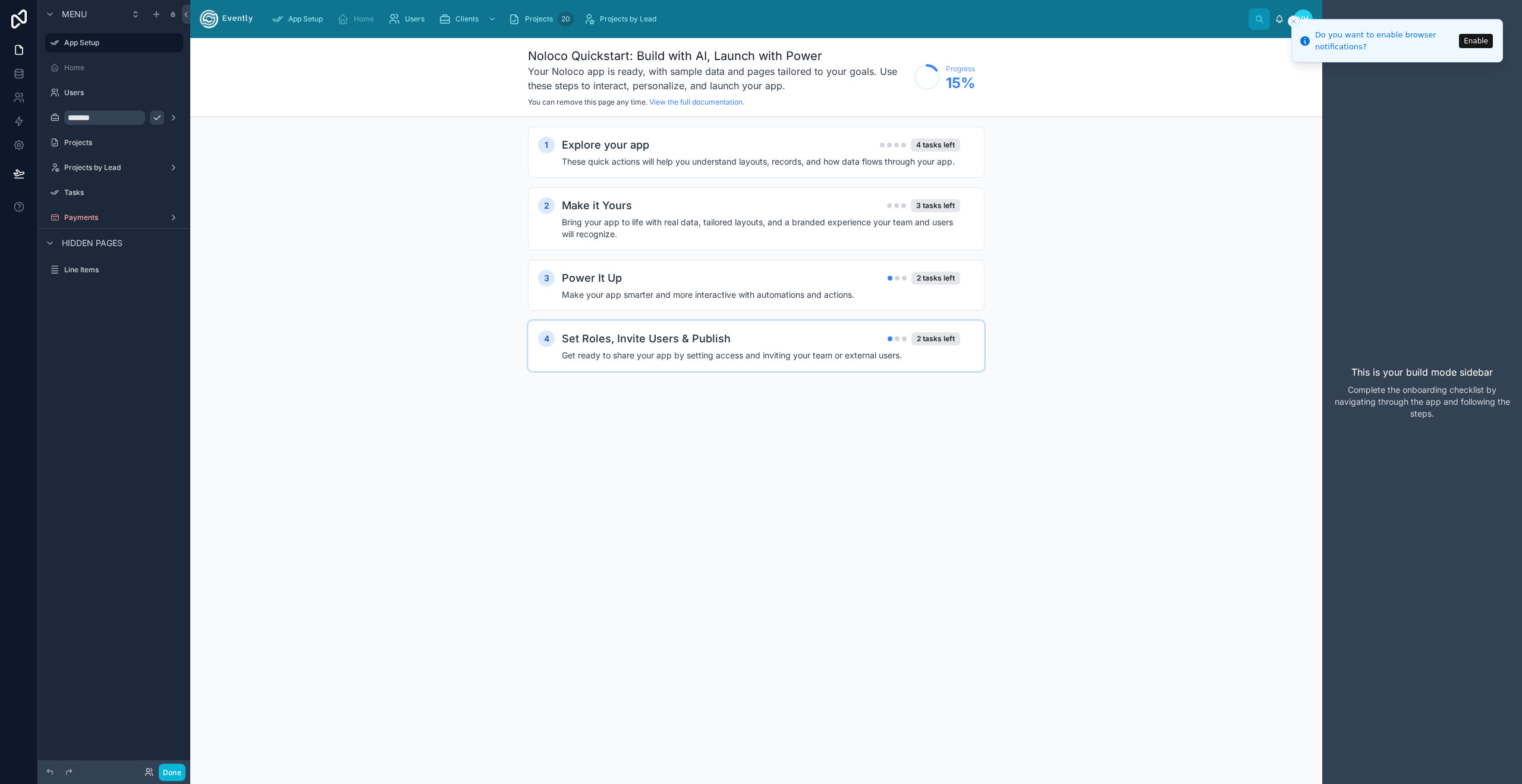
click at [786, 349] on h4 "Get ready to share your app by setting access and inviting your team or externa…" at bounding box center [761, 355] width 399 height 12
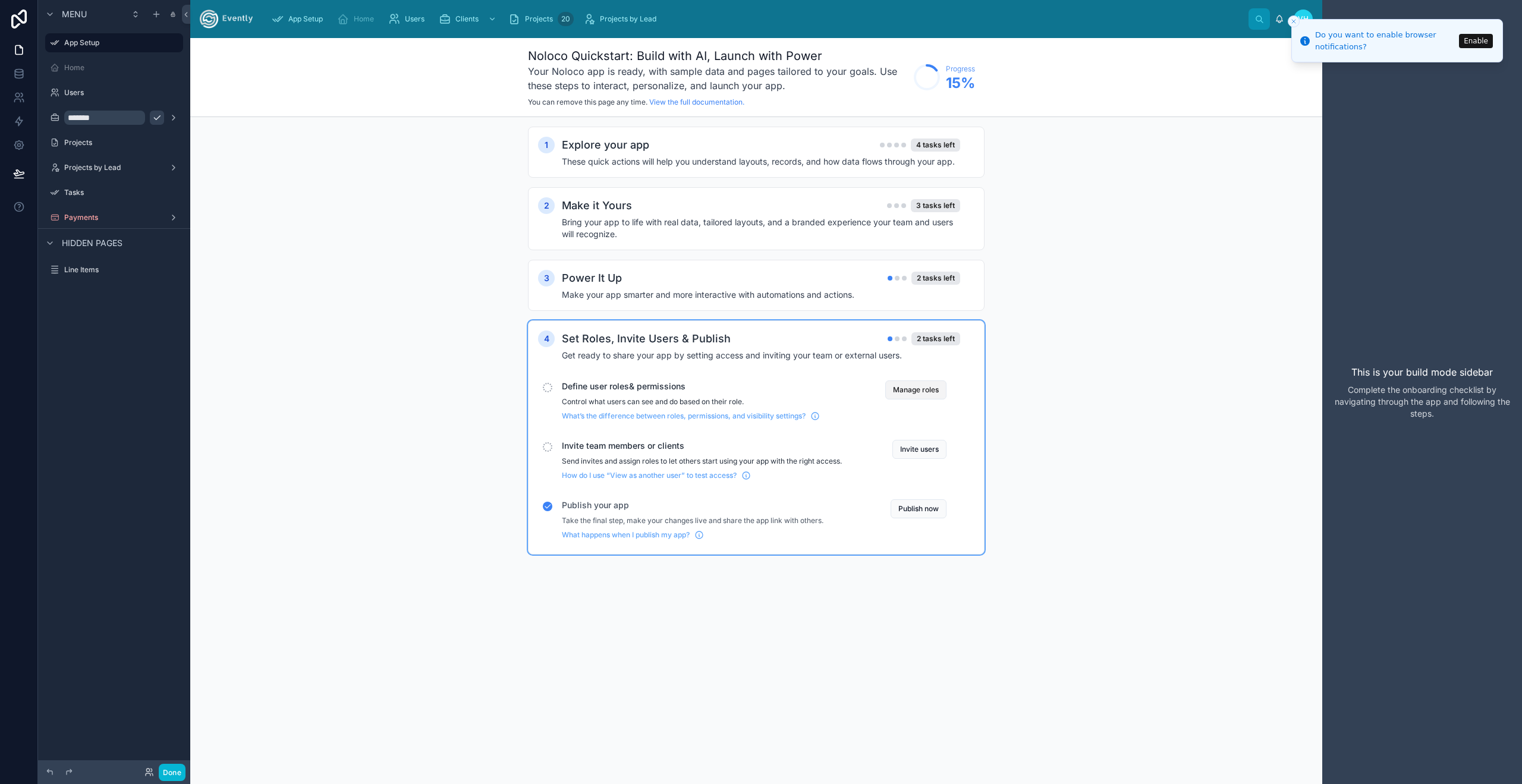
click at [901, 389] on button "Manage roles" at bounding box center [916, 390] width 61 height 19
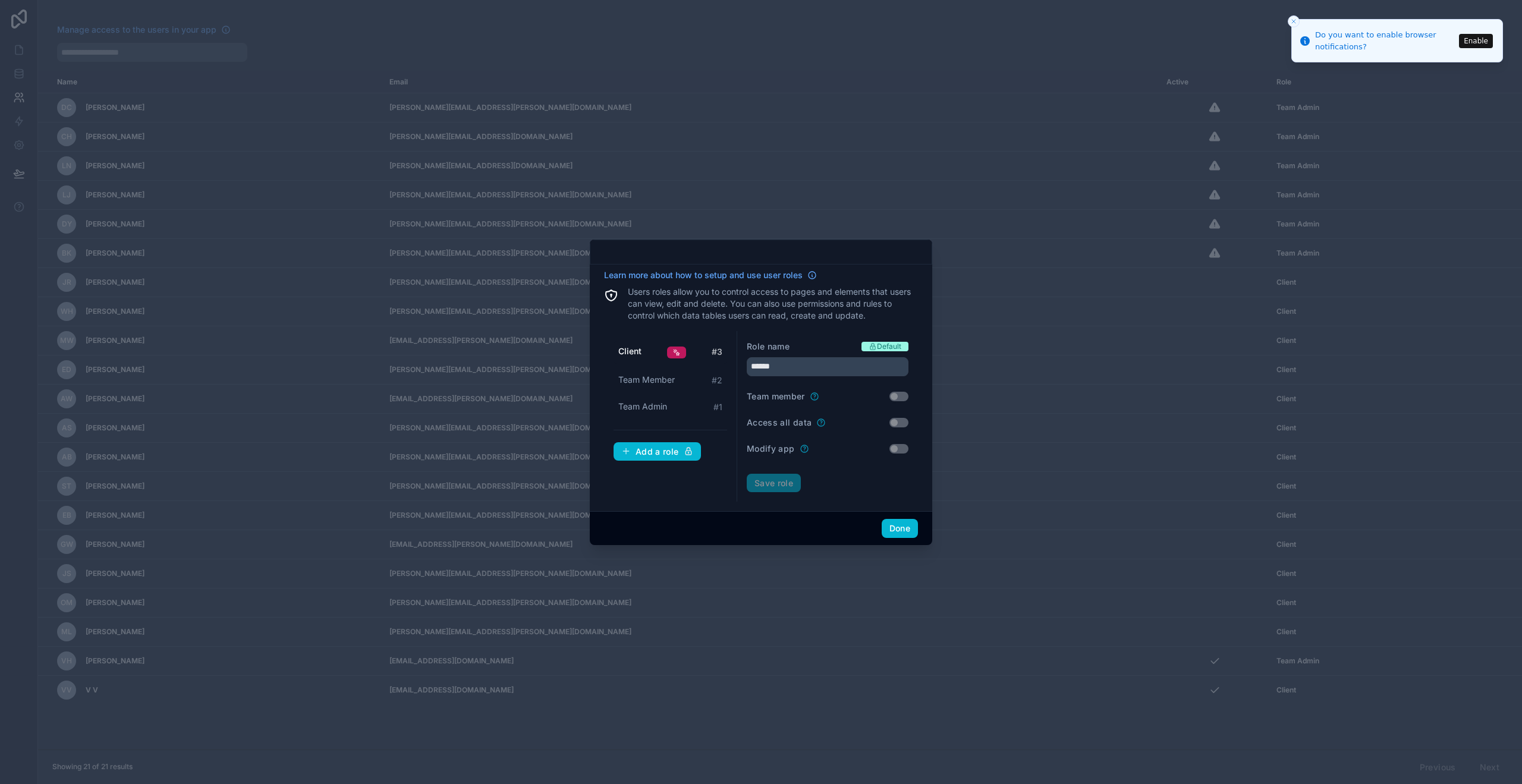
click at [646, 351] on div "Client # 3" at bounding box center [670, 352] width 114 height 24
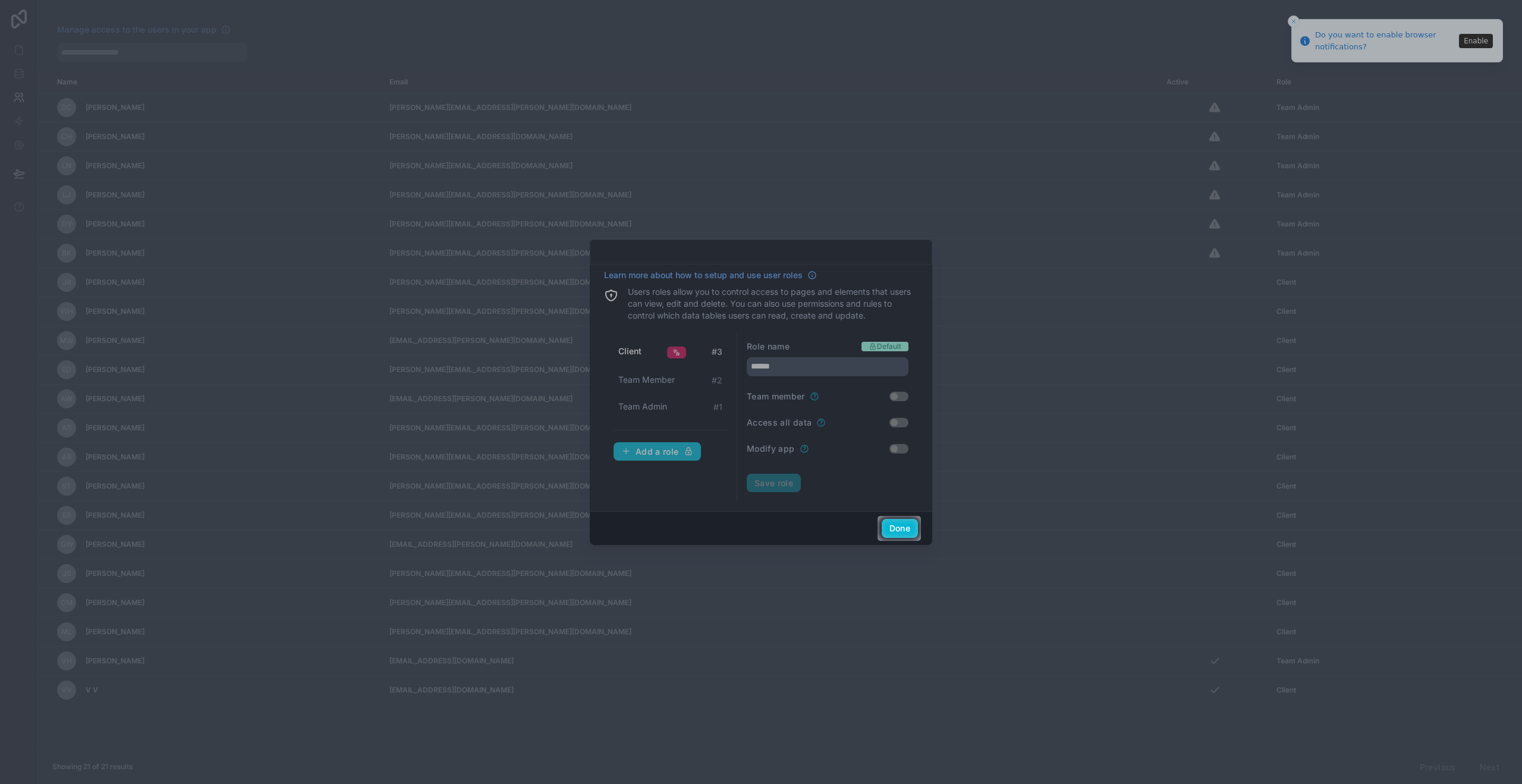
click at [846, 392] on div at bounding box center [761, 258] width 1522 height 516
click at [875, 338] on div at bounding box center [761, 258] width 1522 height 516
drag, startPoint x: 677, startPoint y: 495, endPoint x: 704, endPoint y: 498, distance: 27.2
click at [677, 495] on div at bounding box center [761, 258] width 1522 height 516
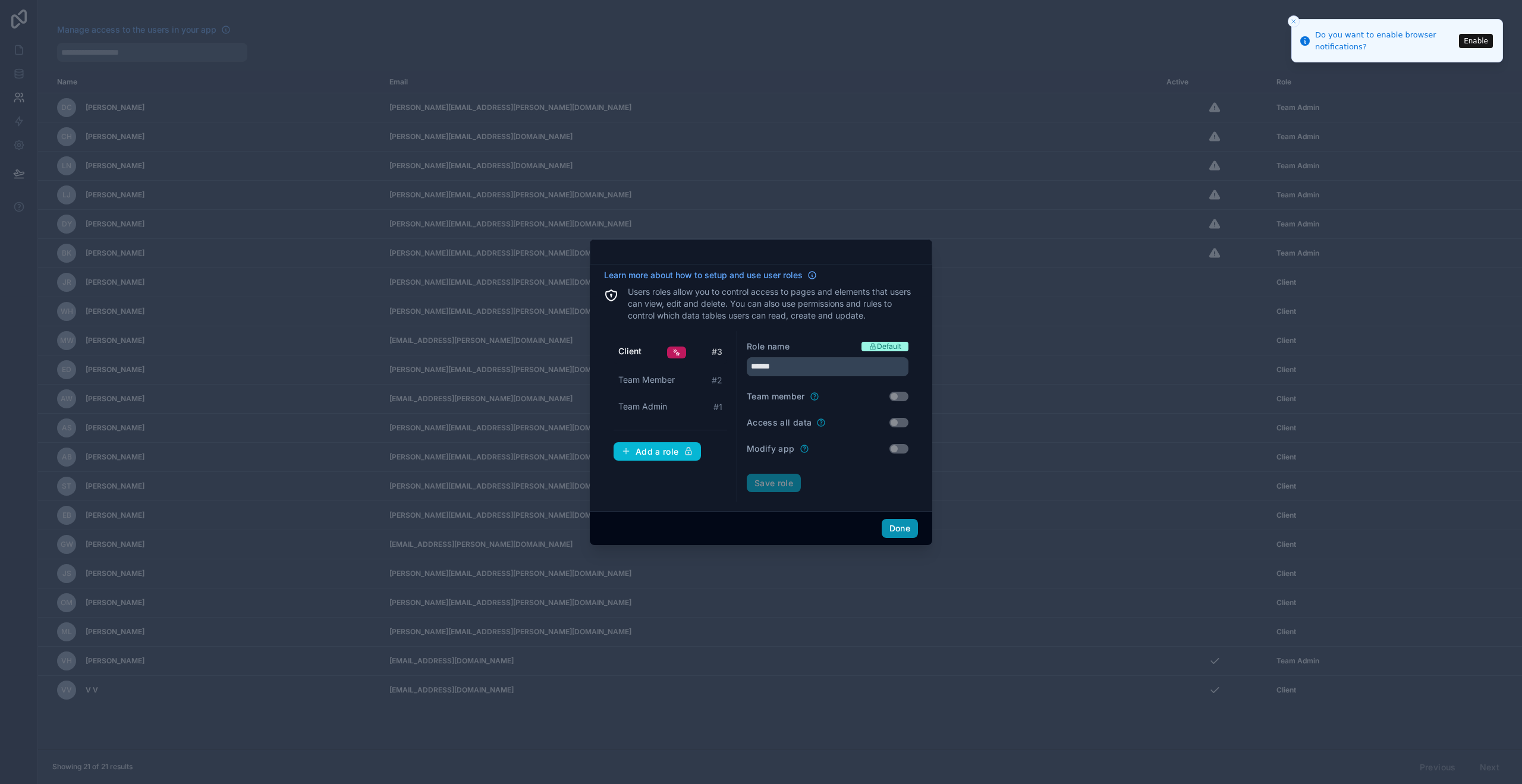
click at [892, 530] on button "Done" at bounding box center [899, 528] width 36 height 19
click at [676, 356] on div at bounding box center [676, 352] width 19 height 12
click at [677, 353] on icon at bounding box center [676, 353] width 9 height 9
click at [797, 368] on input "******" at bounding box center [827, 366] width 161 height 19
click at [901, 402] on div "Team member Use setting" at bounding box center [827, 396] width 161 height 12
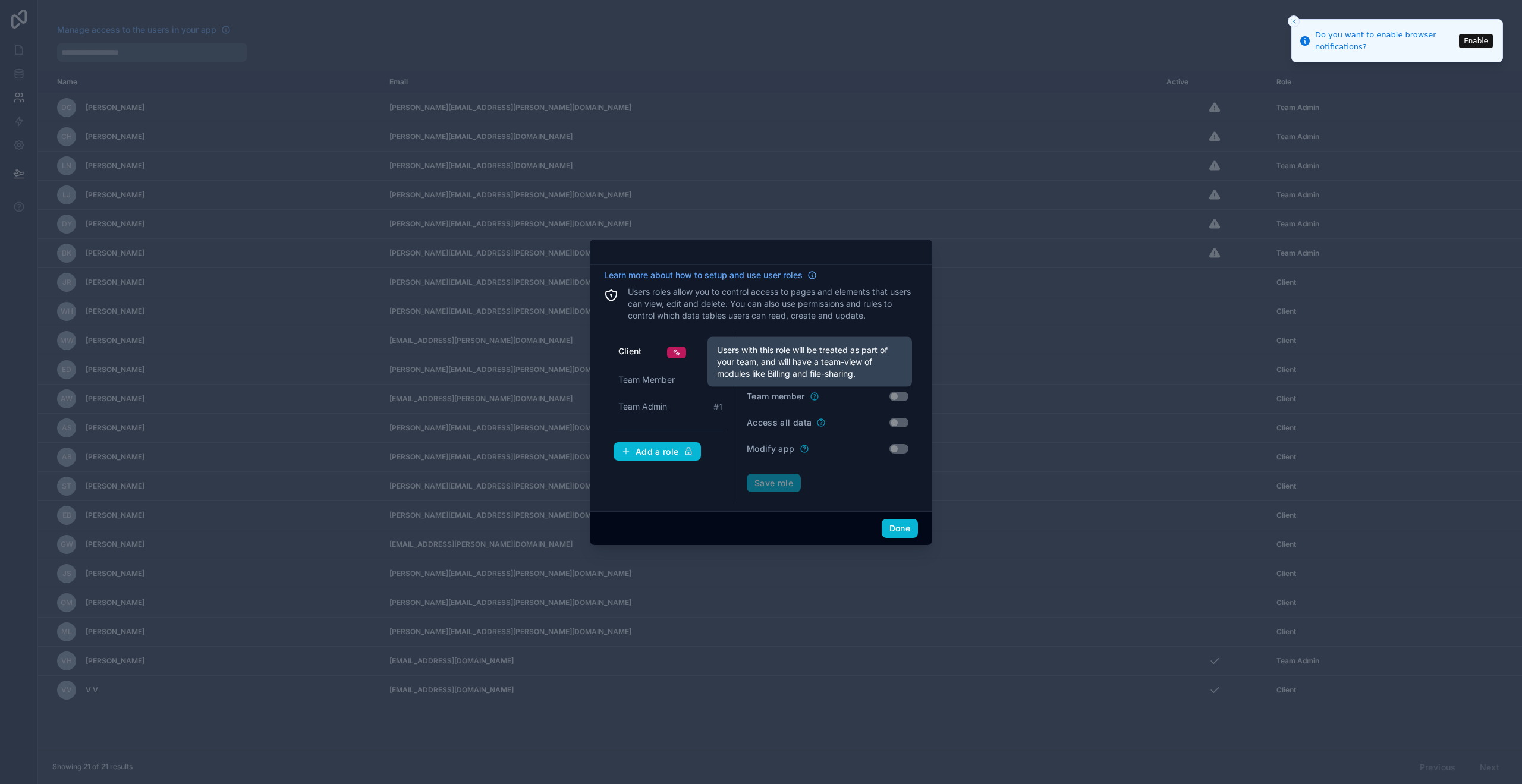
click at [818, 398] on icon at bounding box center [814, 396] width 7 height 7
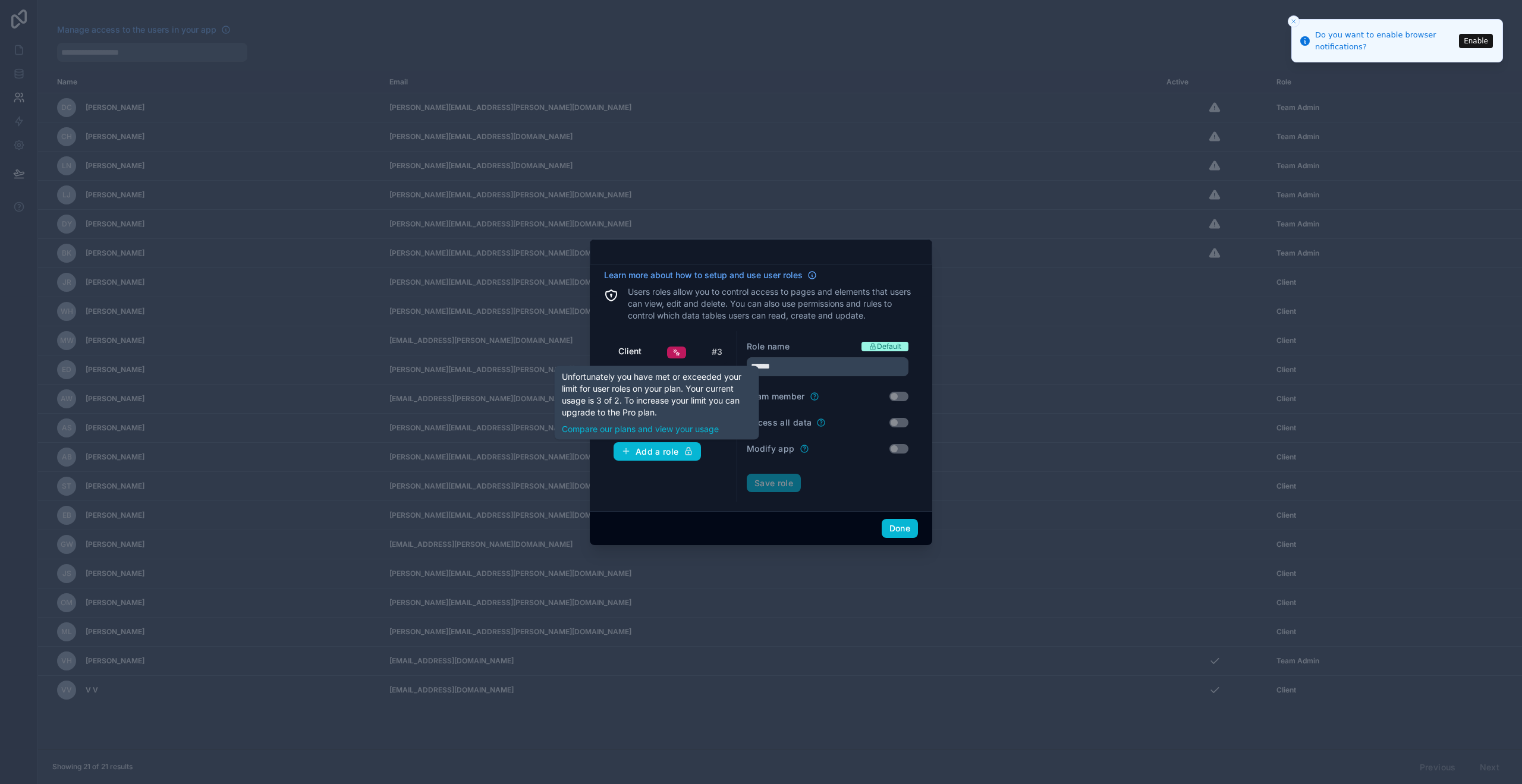
click at [719, 311] on p "Users roles allow you to control access to pages and elements that users can vi…" at bounding box center [773, 303] width 290 height 36
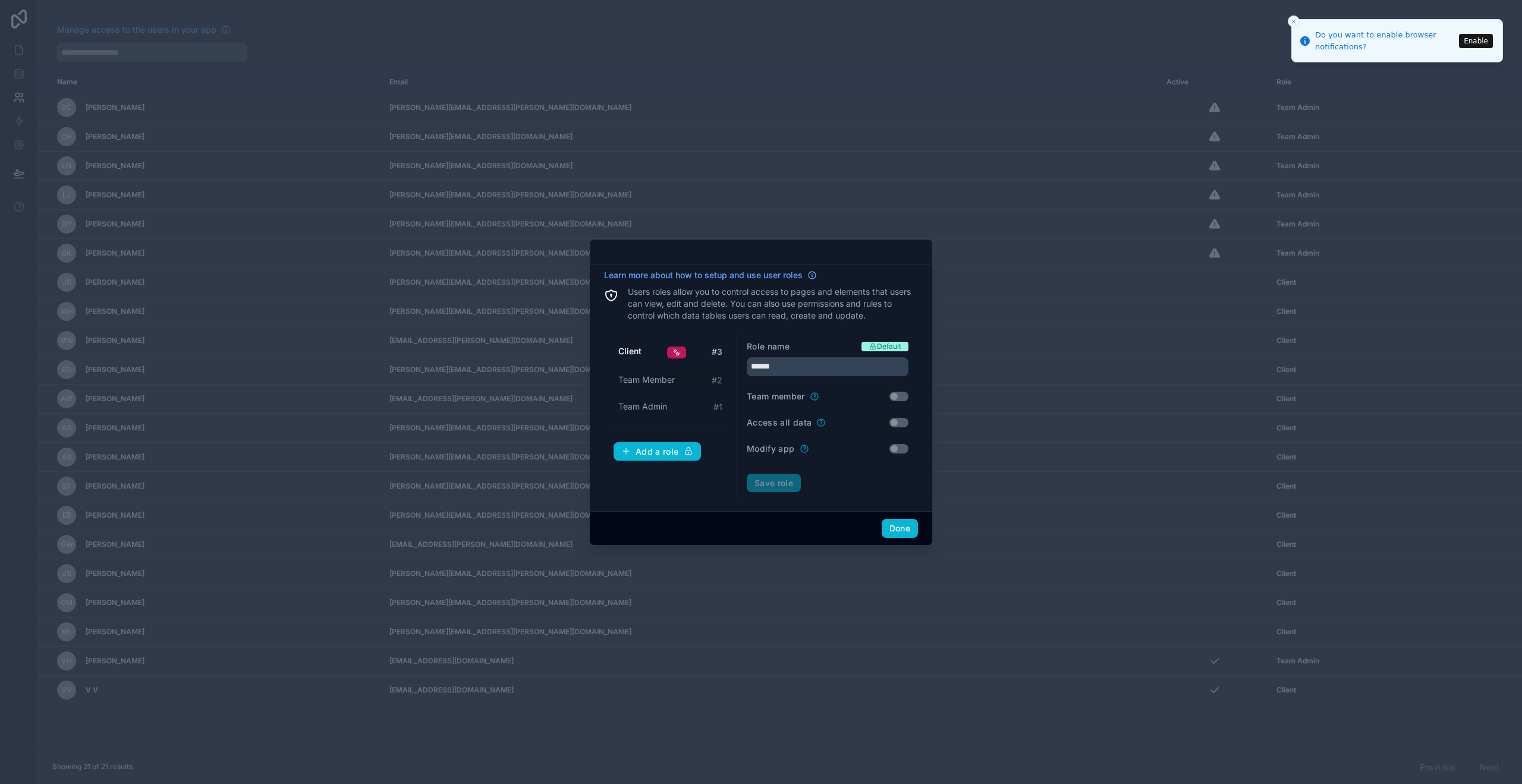
click at [648, 373] on div "Team Member # 2" at bounding box center [670, 380] width 114 height 22
click at [646, 403] on span "Team Admin" at bounding box center [643, 406] width 49 height 12
click at [640, 353] on span "Client" at bounding box center [629, 351] width 22 height 12
click at [637, 378] on span "Team Member" at bounding box center [646, 380] width 56 height 12
click at [651, 406] on span "Team Admin" at bounding box center [643, 406] width 49 height 12
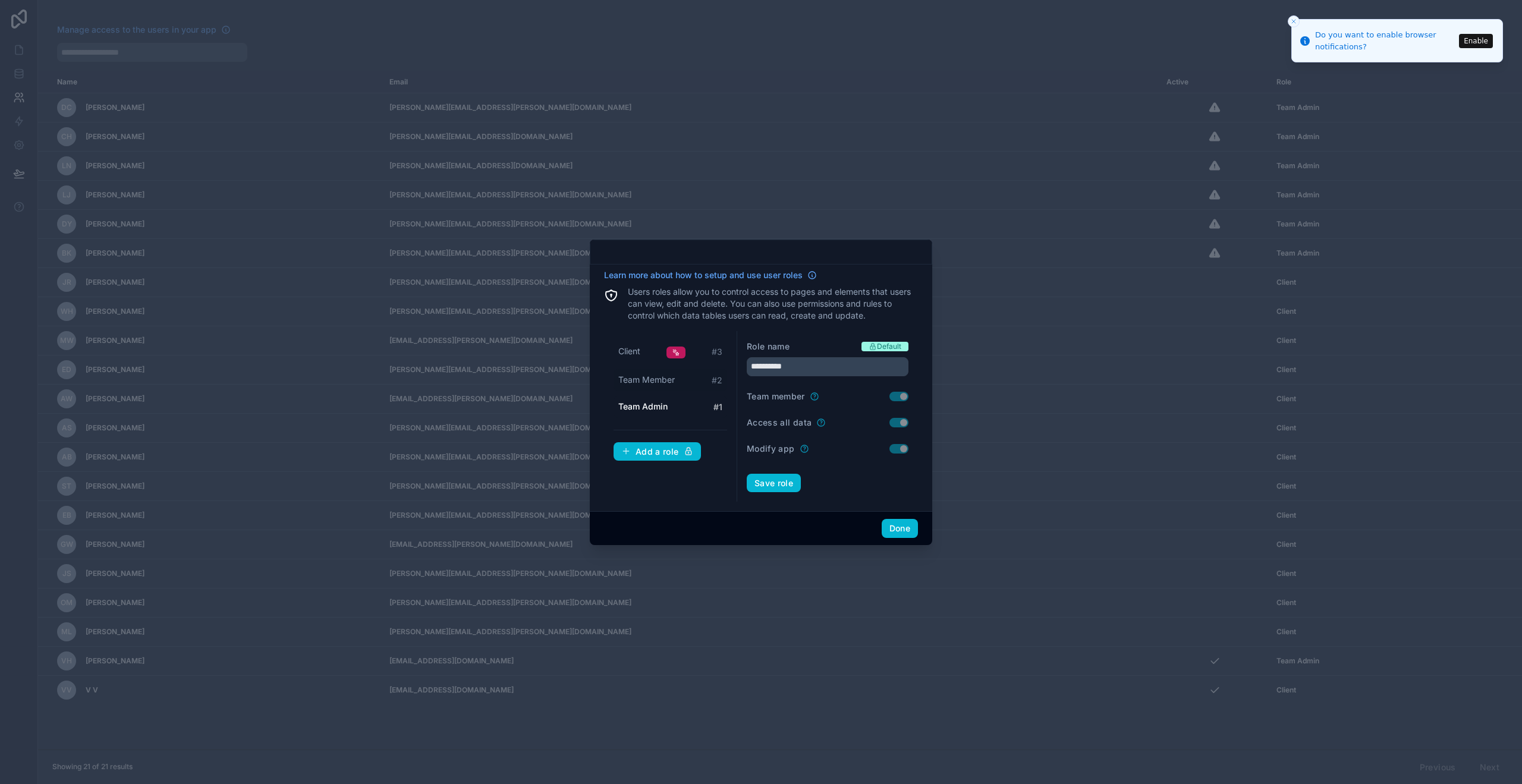
click at [648, 378] on span "Team Member" at bounding box center [646, 380] width 56 height 12
type input "**********"
click at [832, 476] on button "Delete" at bounding box center [831, 483] width 42 height 19
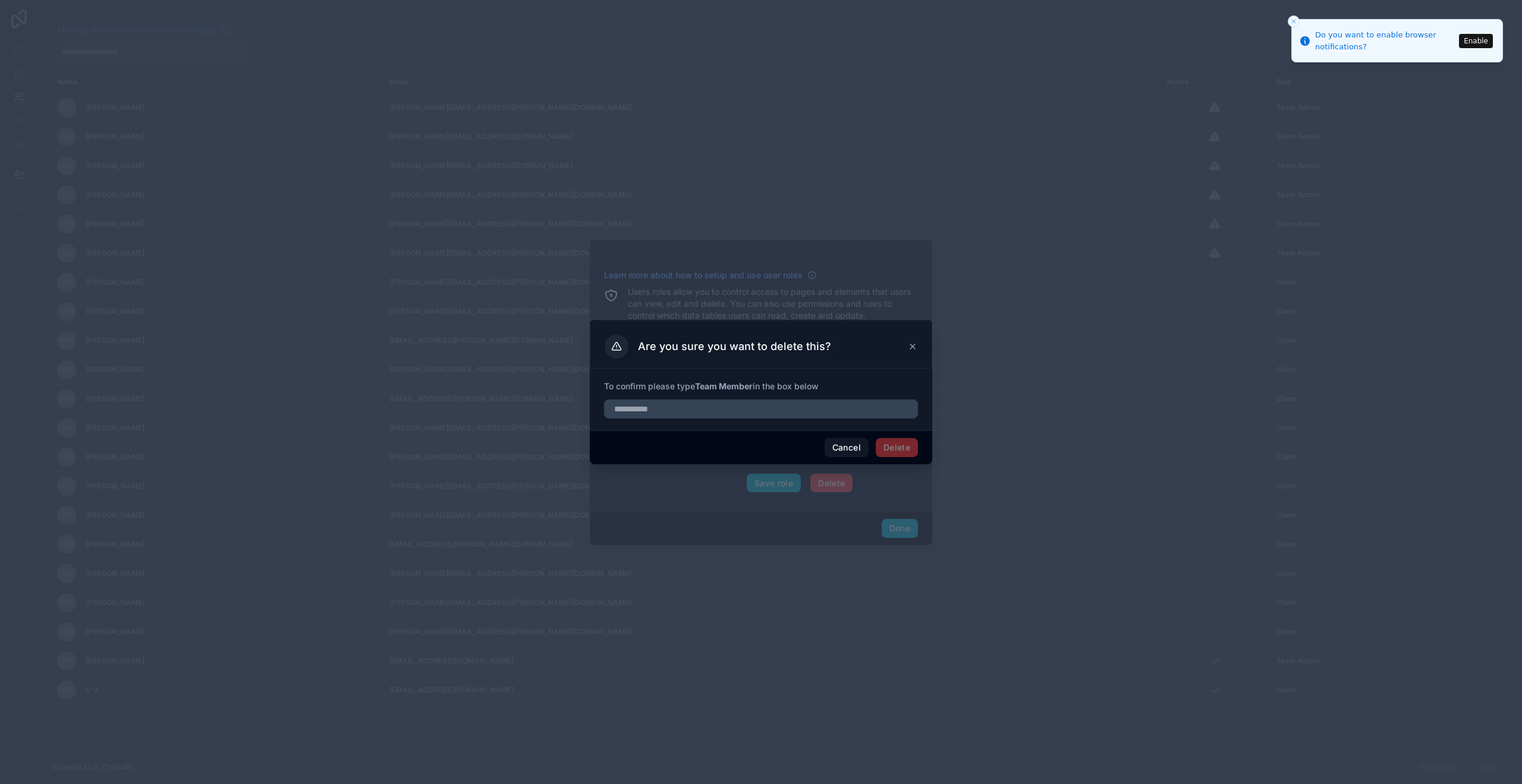
click at [908, 455] on span "Delete" at bounding box center [896, 447] width 42 height 19
click at [778, 418] on input "text" at bounding box center [761, 408] width 314 height 19
type input "**********"
click at [903, 438] on button "Delete" at bounding box center [896, 447] width 42 height 19
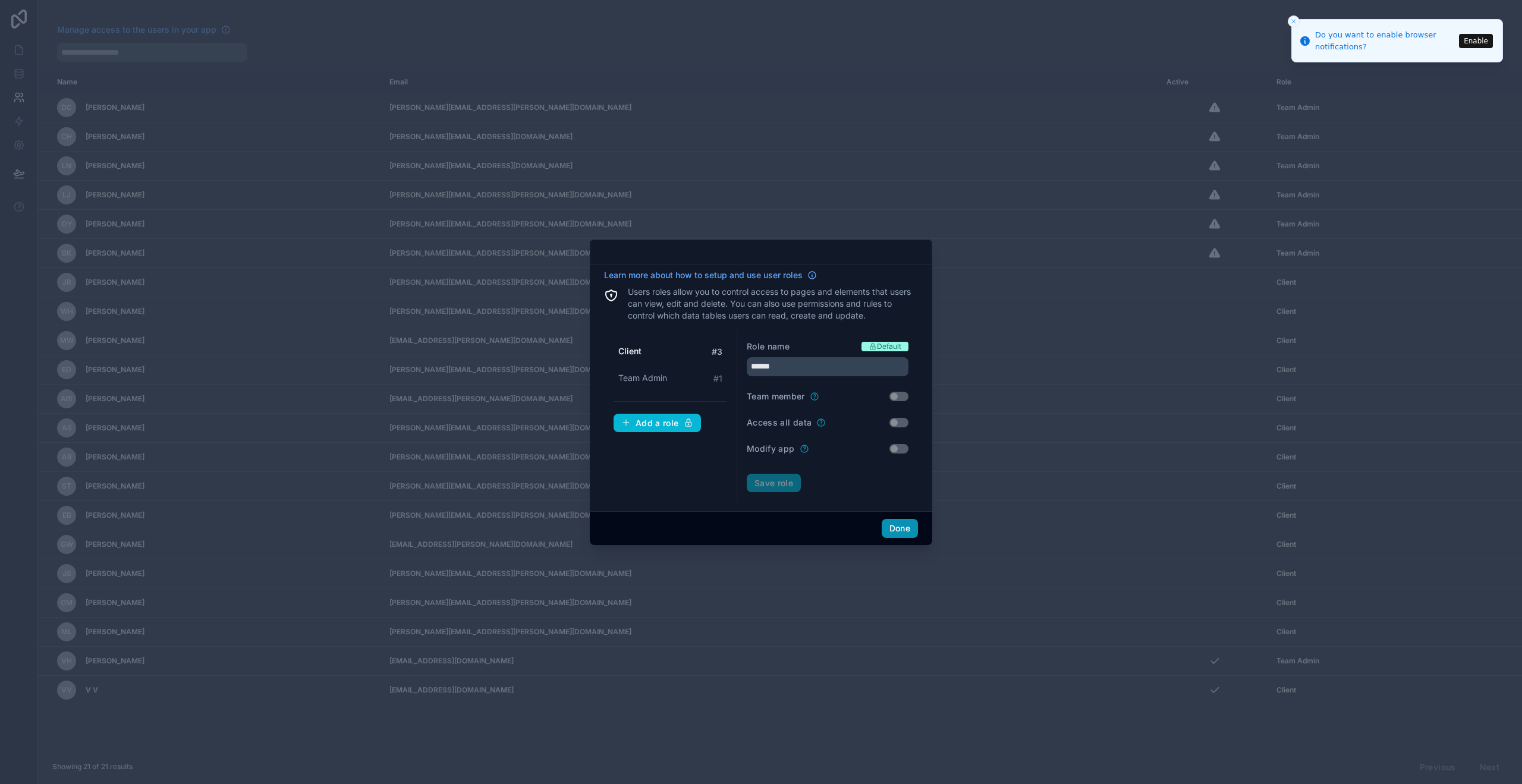
click at [915, 527] on button "Done" at bounding box center [899, 528] width 36 height 19
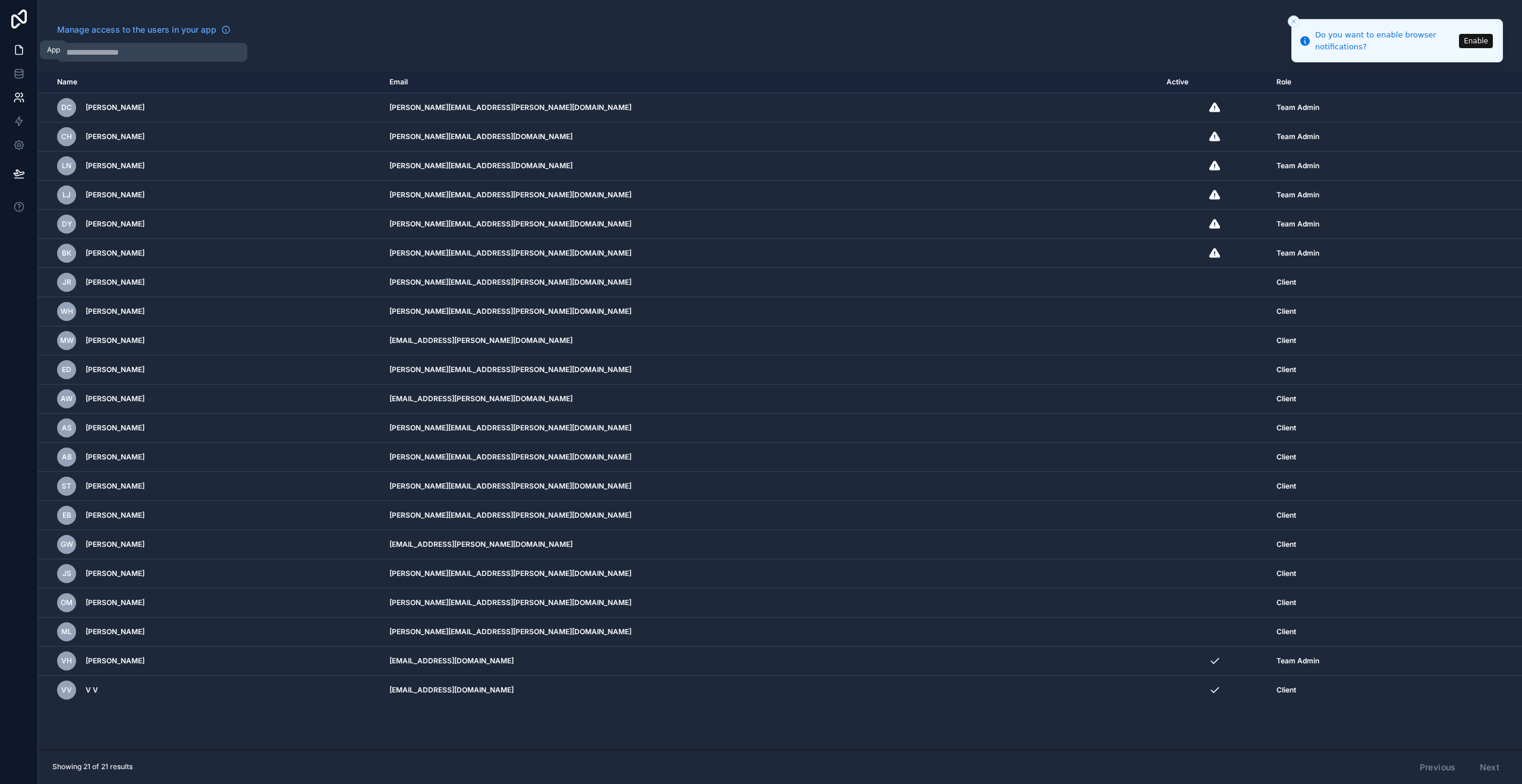
click at [19, 54] on icon at bounding box center [19, 50] width 7 height 9
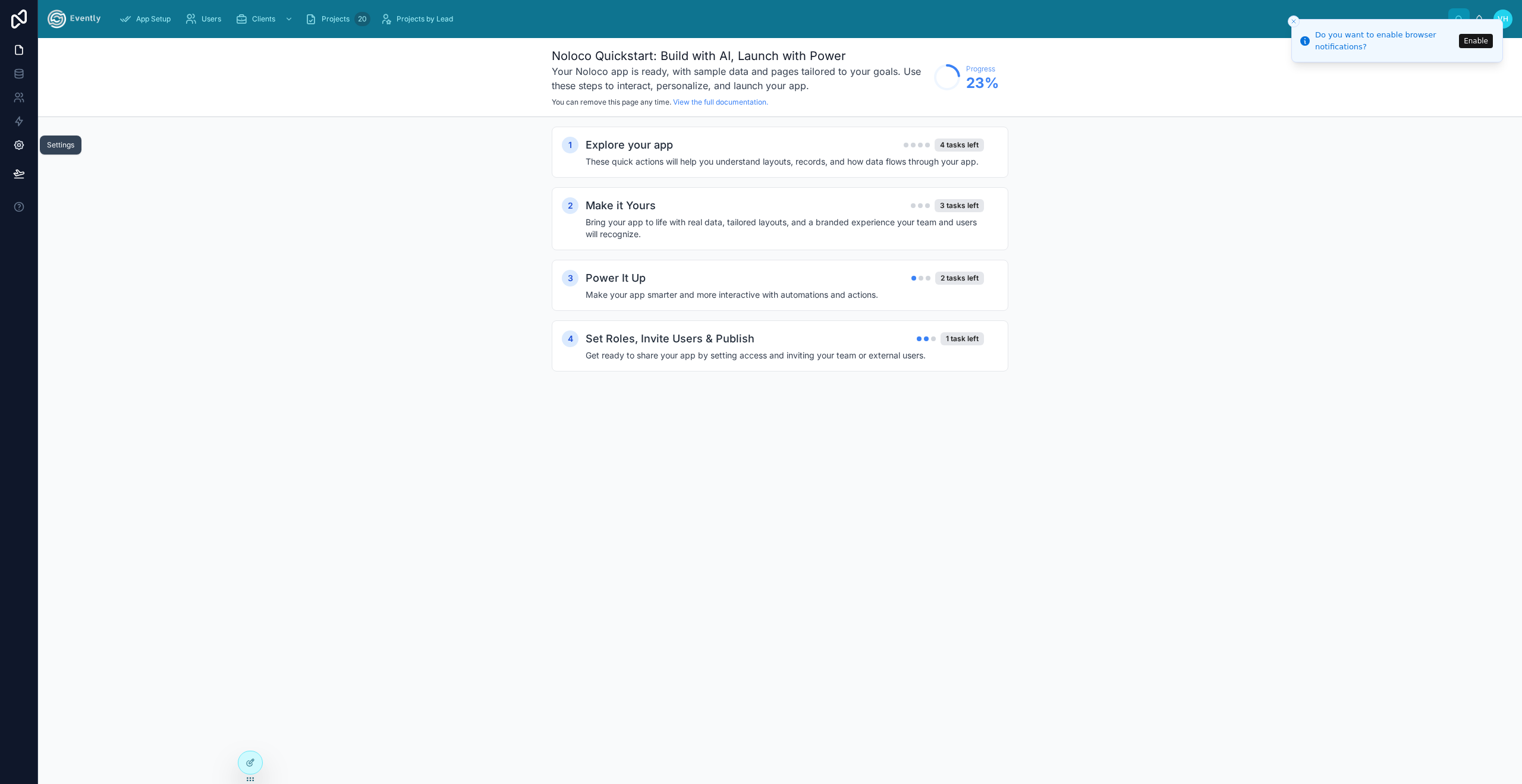
click at [21, 147] on icon at bounding box center [19, 145] width 12 height 12
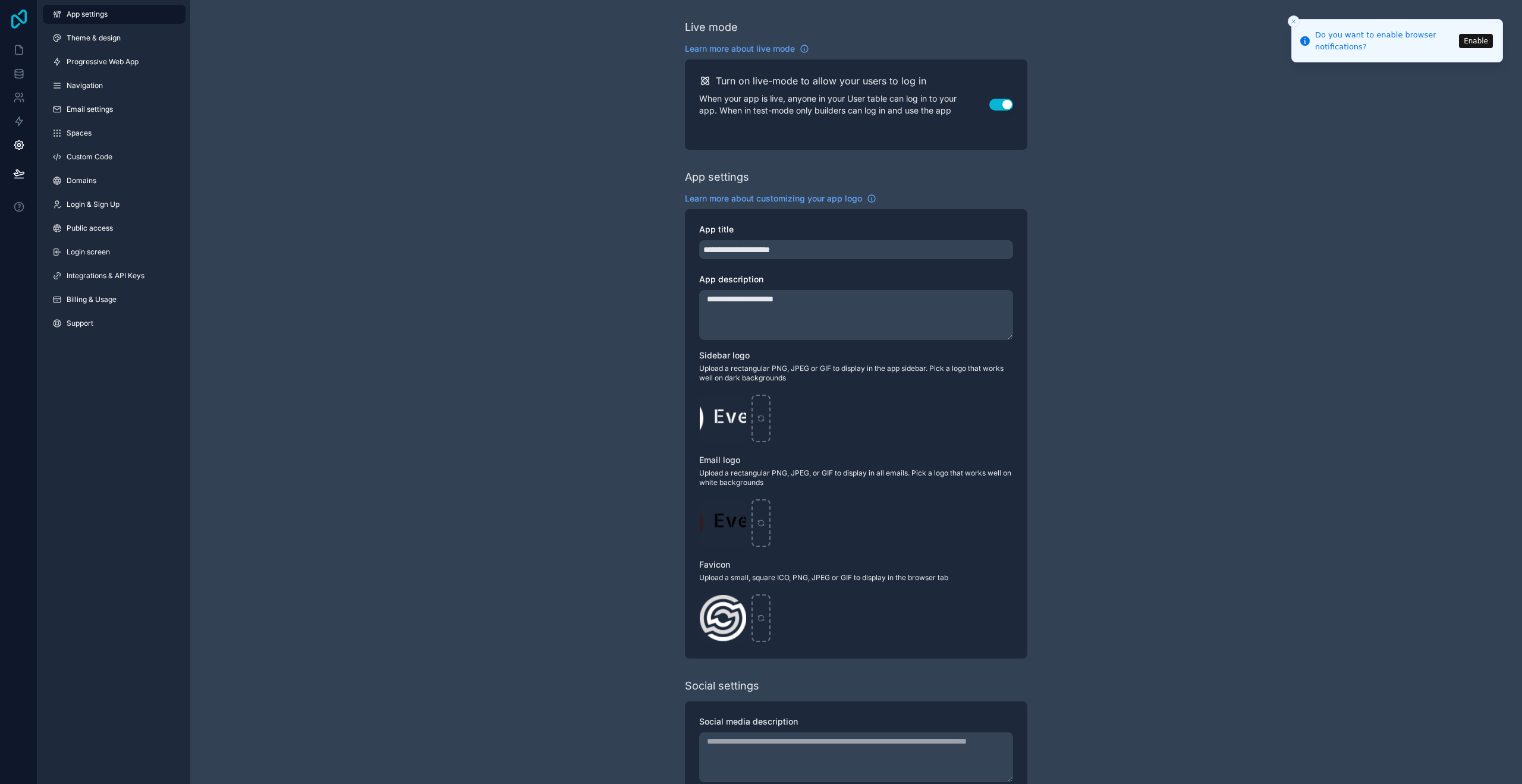
click at [15, 21] on icon at bounding box center [19, 19] width 24 height 19
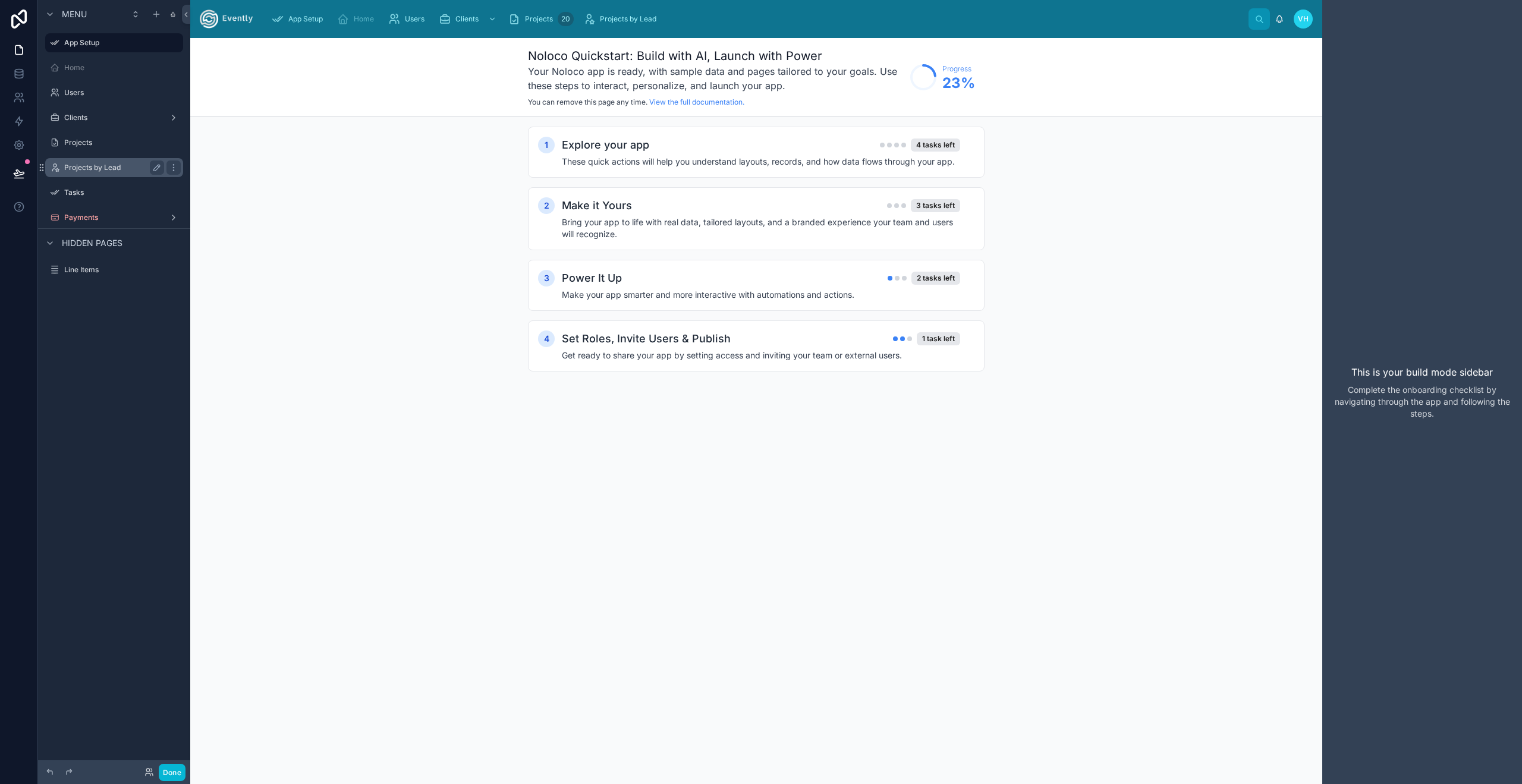
click at [109, 171] on label "Projects by Lead" at bounding box center [111, 167] width 95 height 9
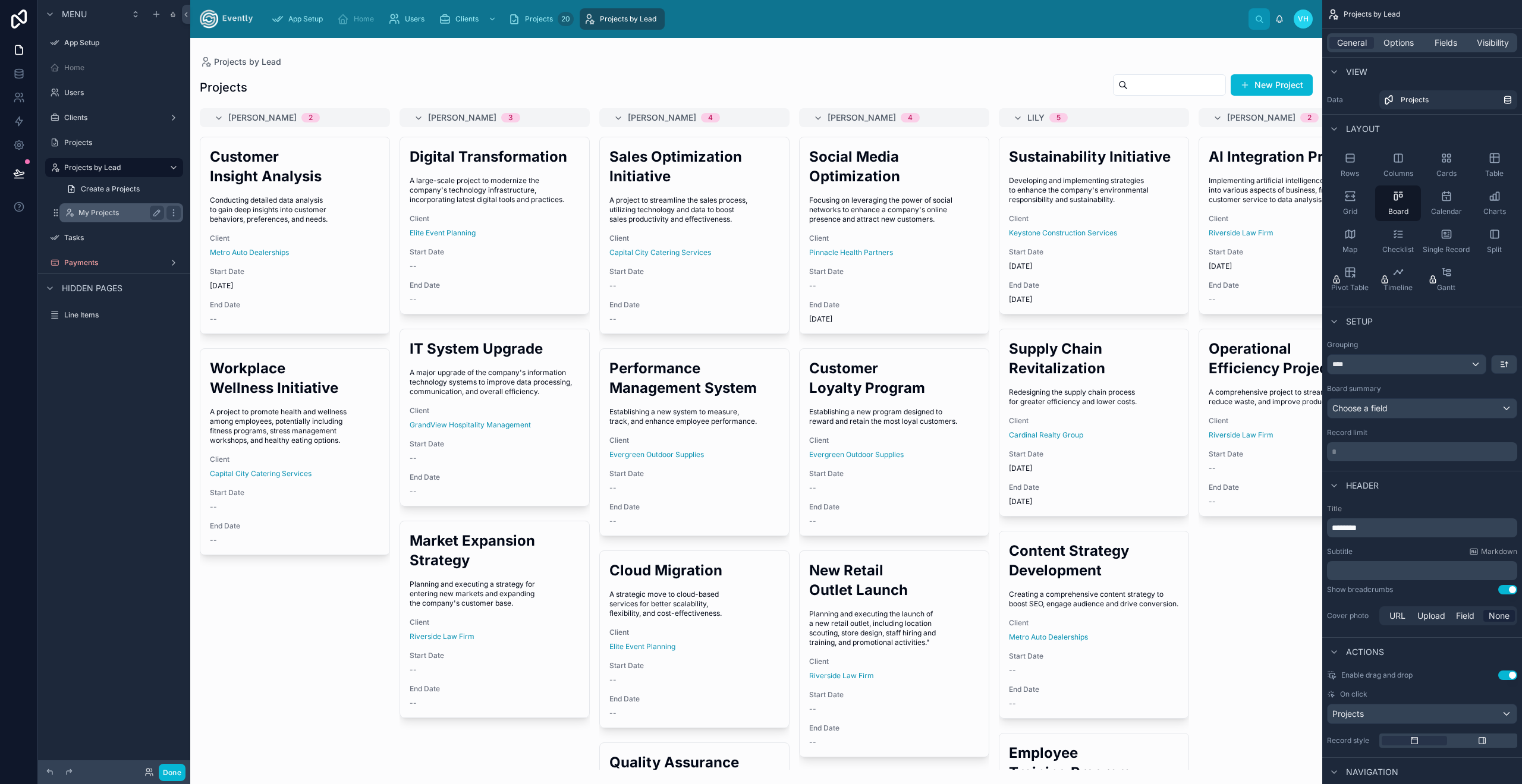
click at [107, 216] on label "My Projects" at bounding box center [119, 212] width 81 height 9
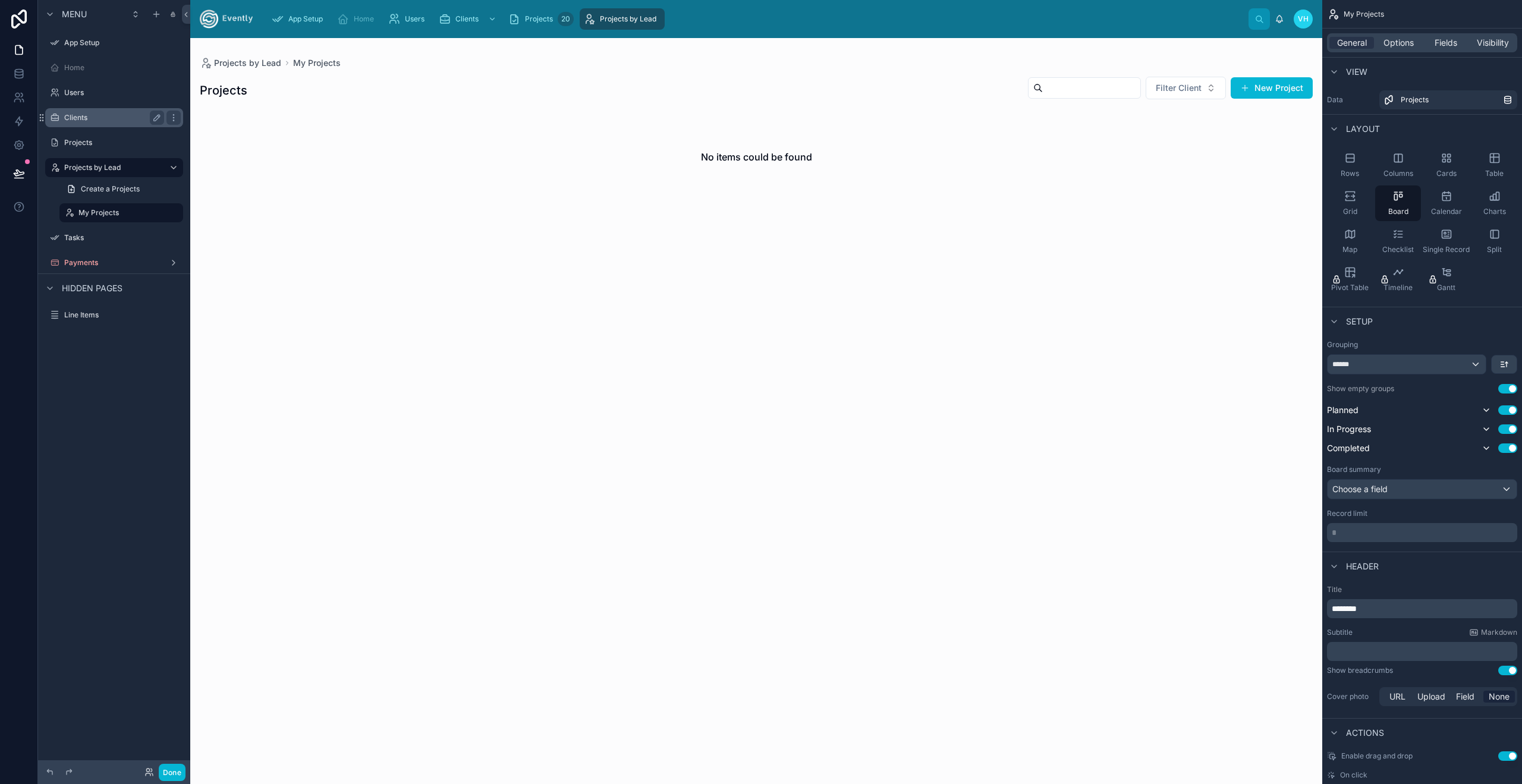
click at [114, 119] on label "Clients" at bounding box center [111, 117] width 95 height 9
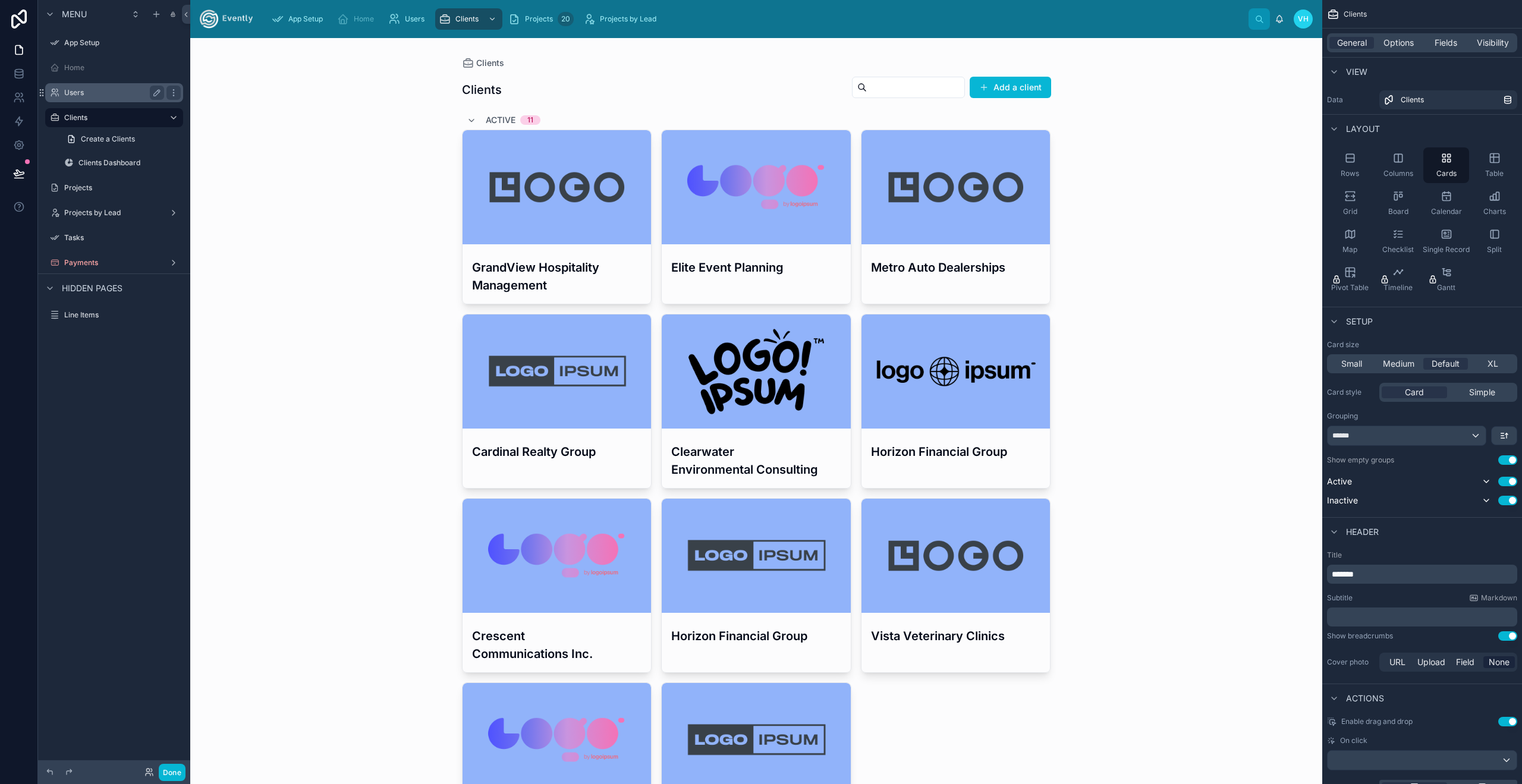
click at [115, 90] on label "Users" at bounding box center [111, 92] width 95 height 9
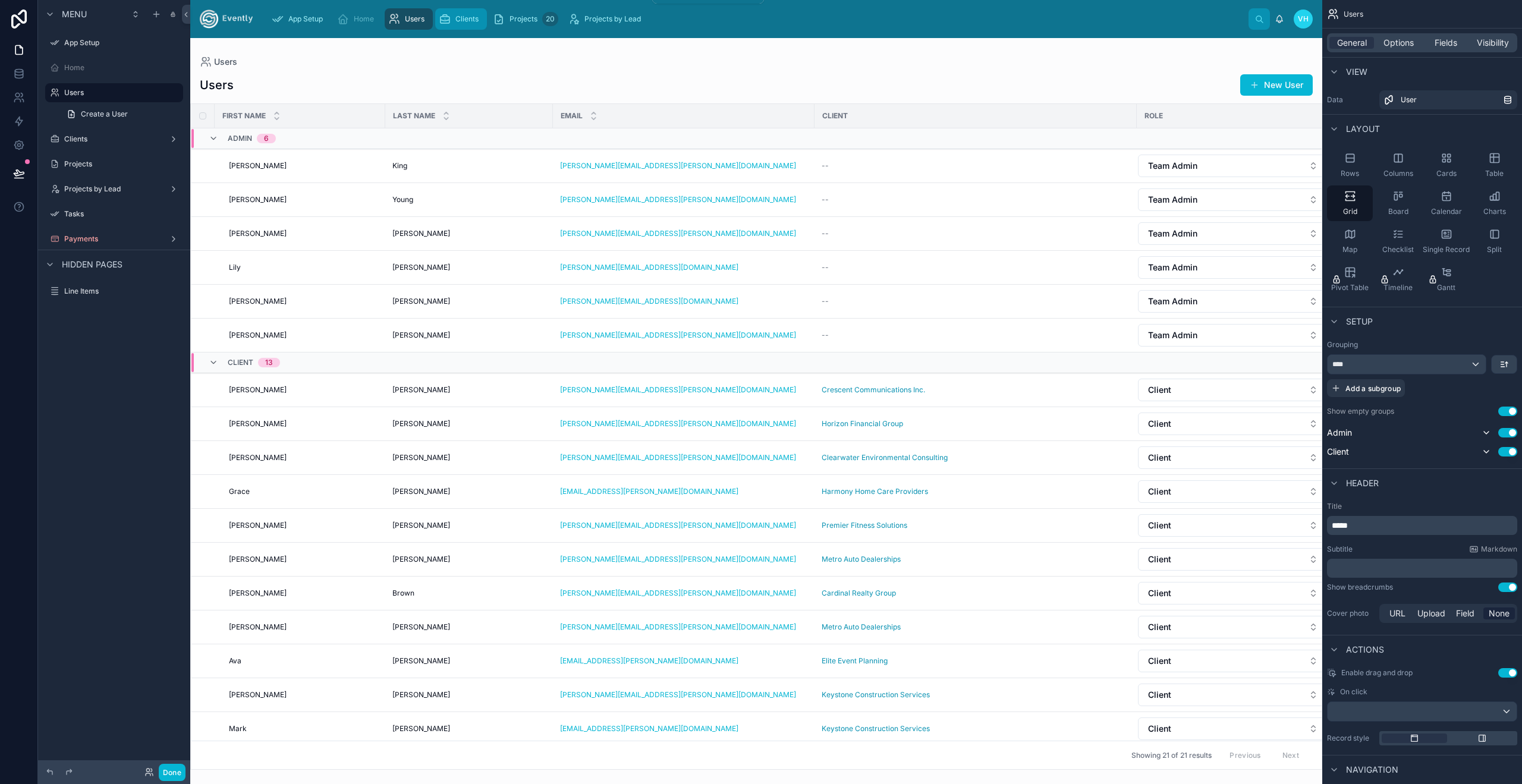
click at [457, 19] on span "Clients" at bounding box center [467, 19] width 23 height 9
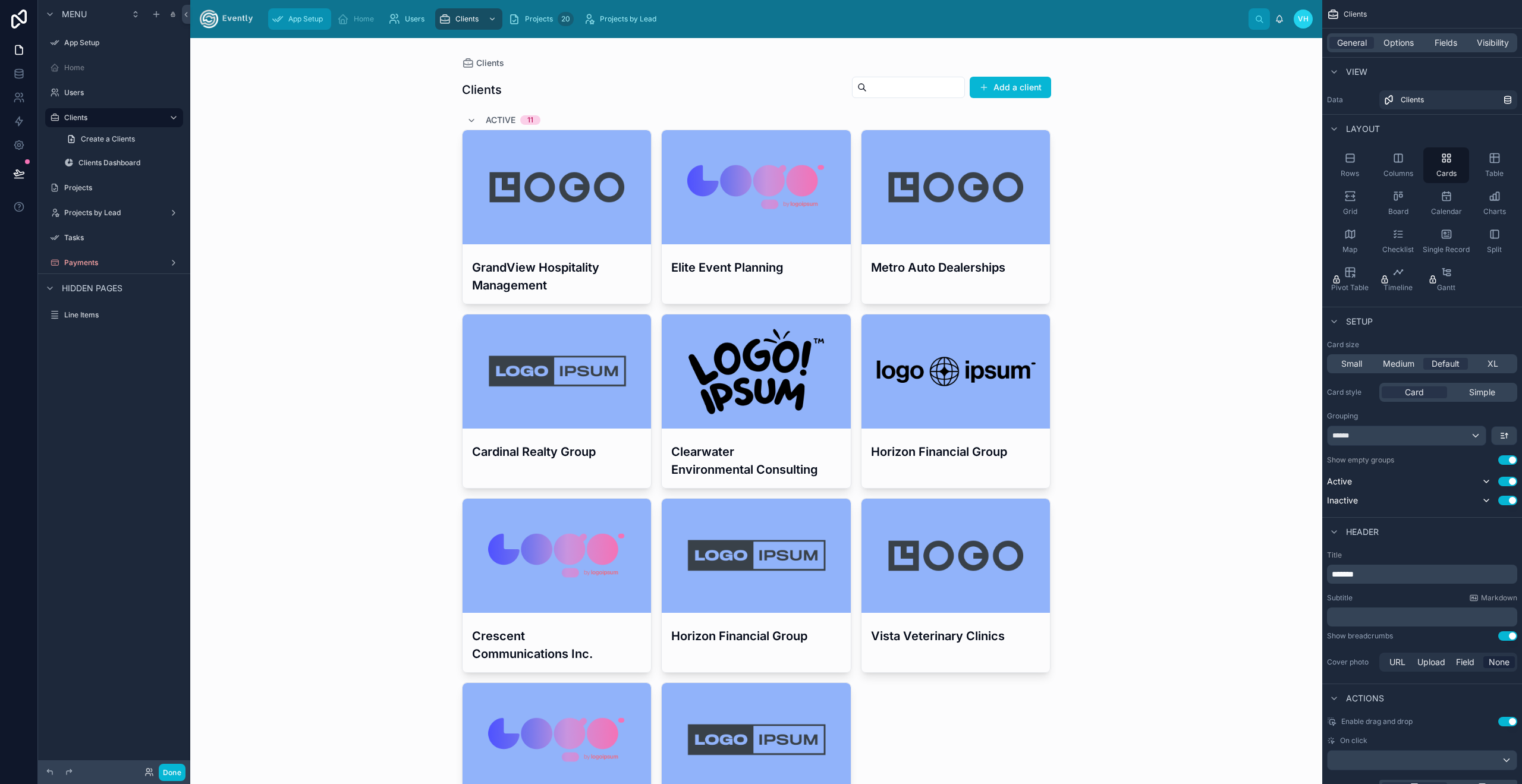
click at [314, 19] on span "App Setup" at bounding box center [306, 19] width 34 height 9
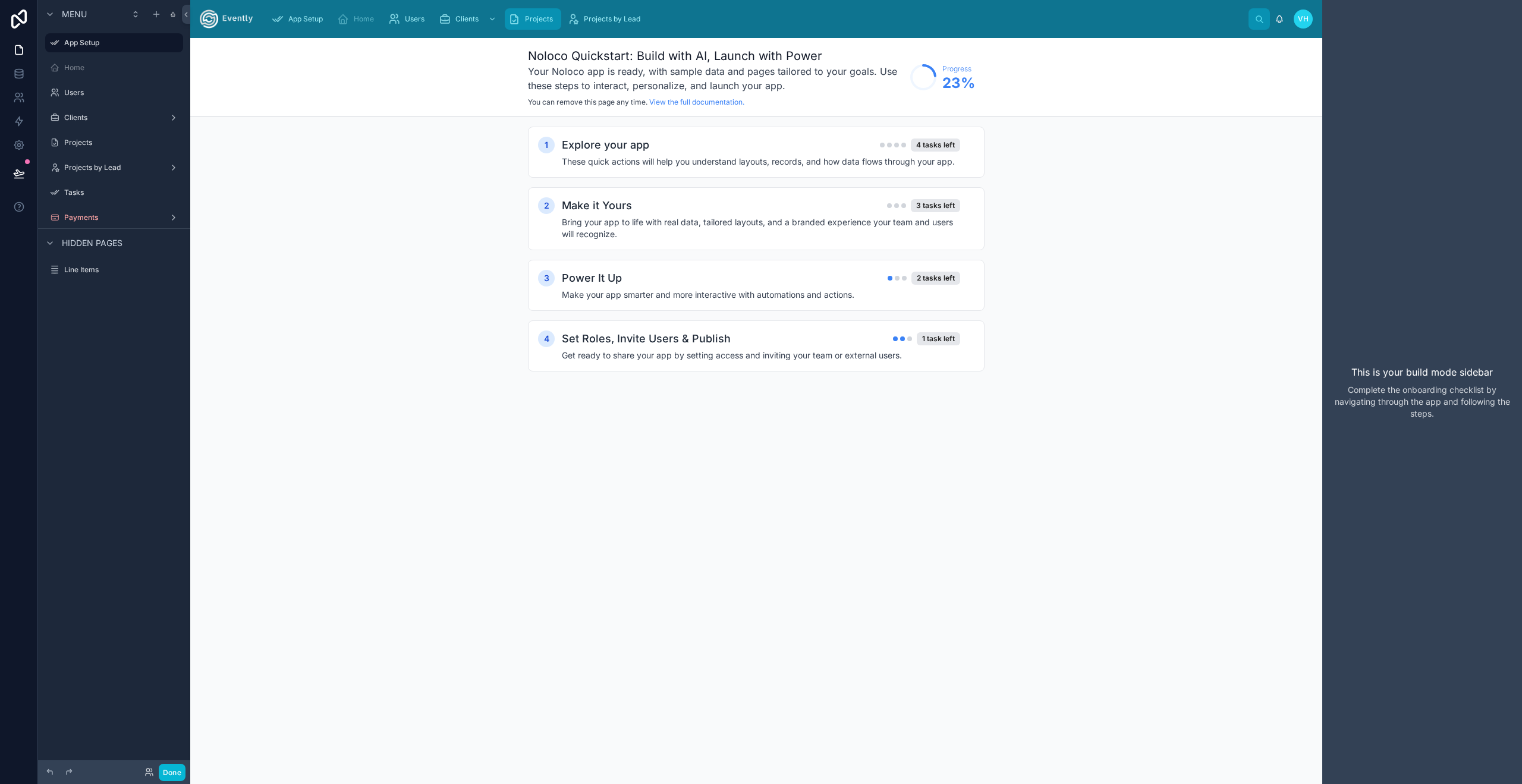
click at [539, 17] on span "Projects" at bounding box center [539, 19] width 28 height 9
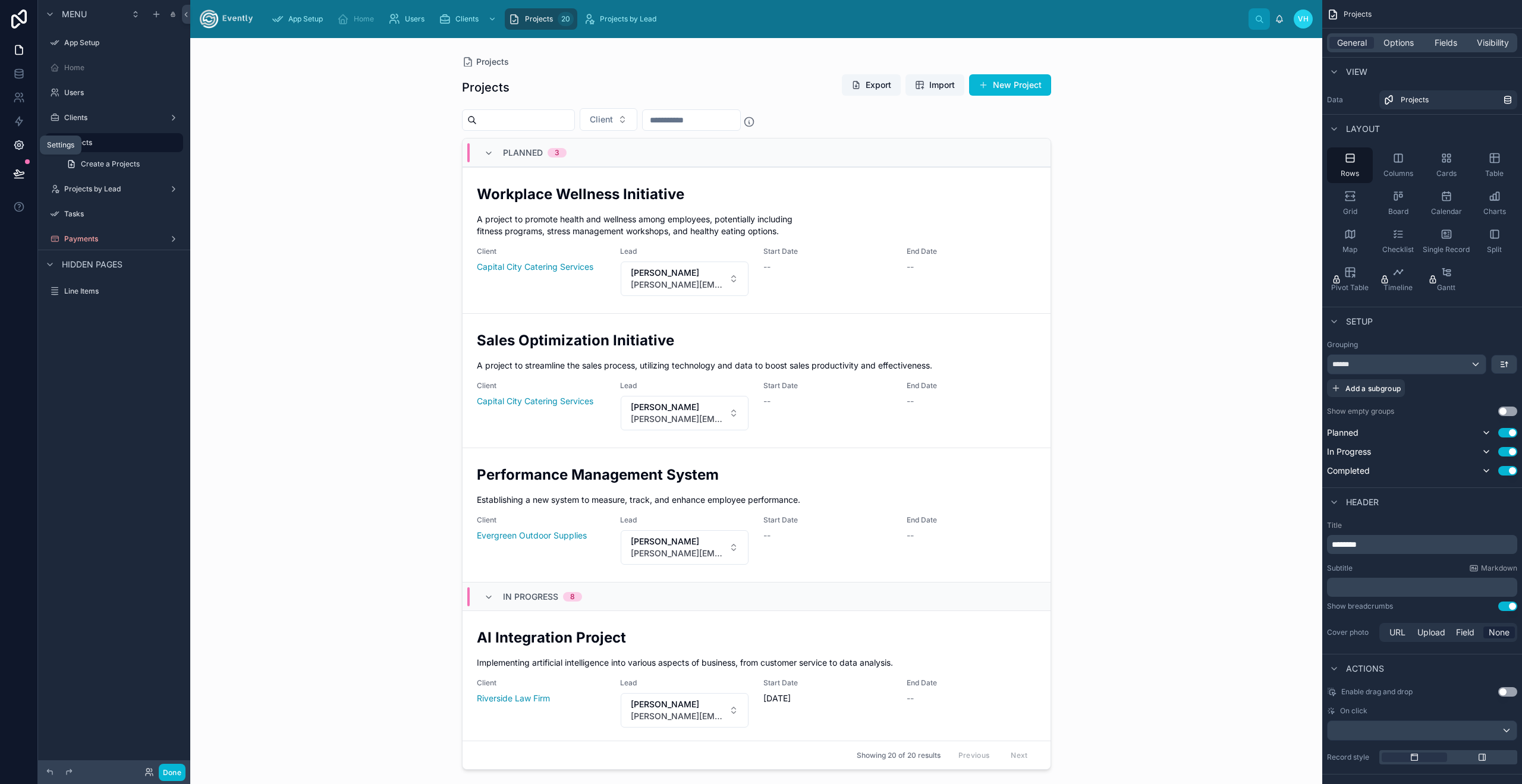
click at [21, 147] on icon at bounding box center [19, 145] width 12 height 12
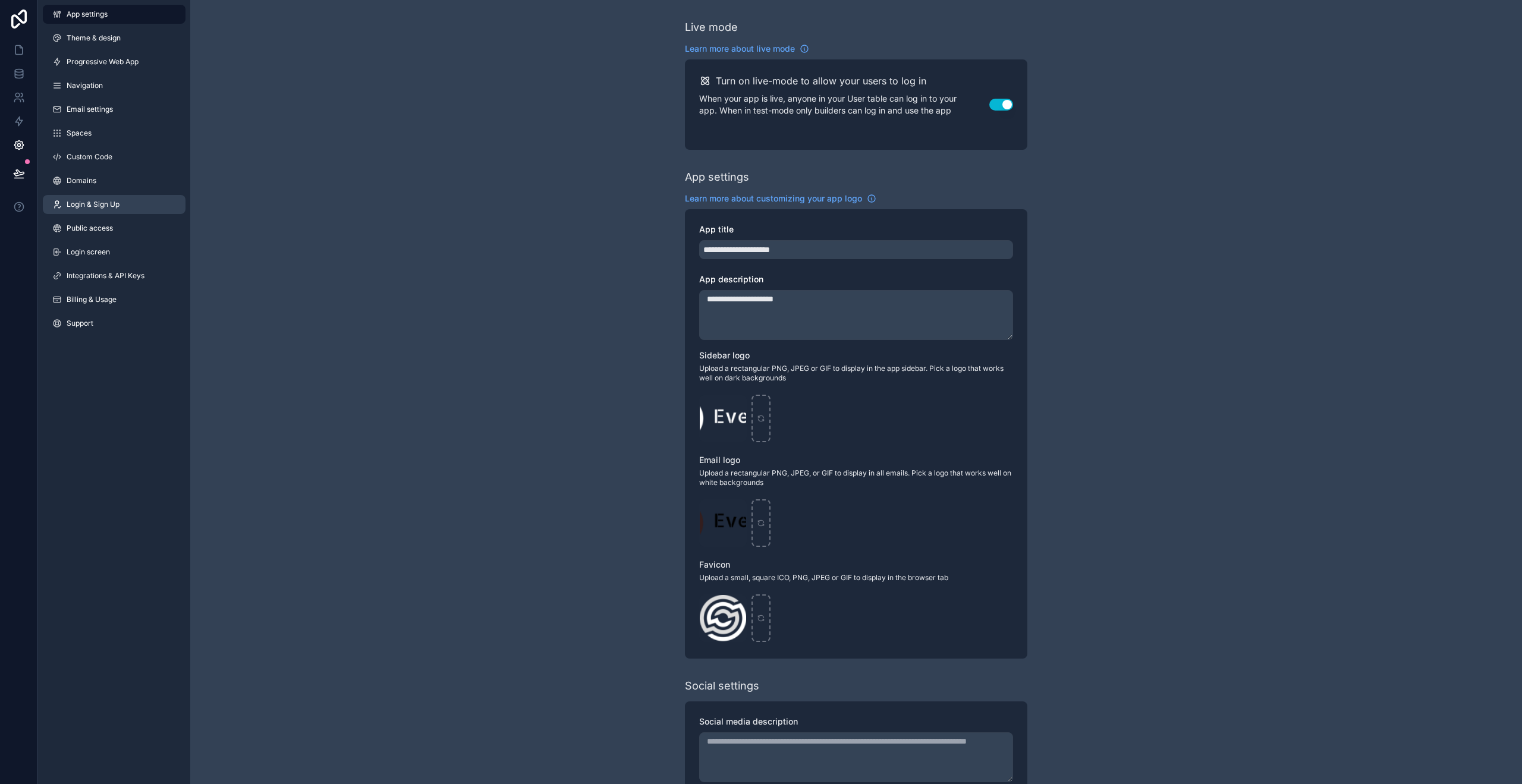
click at [102, 201] on span "Login & Sign Up" at bounding box center [93, 204] width 53 height 9
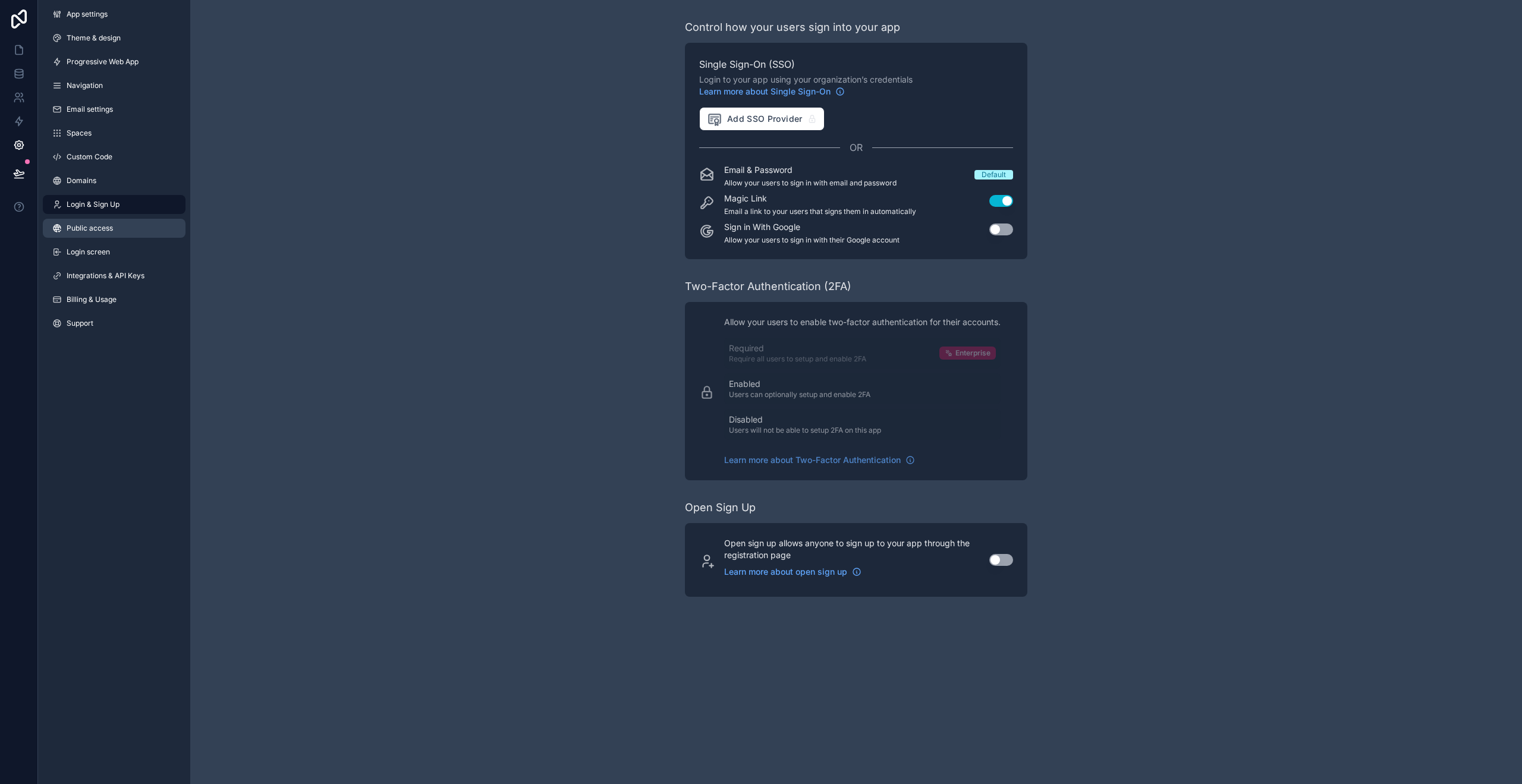
click at [101, 221] on link "Public access" at bounding box center [114, 228] width 143 height 19
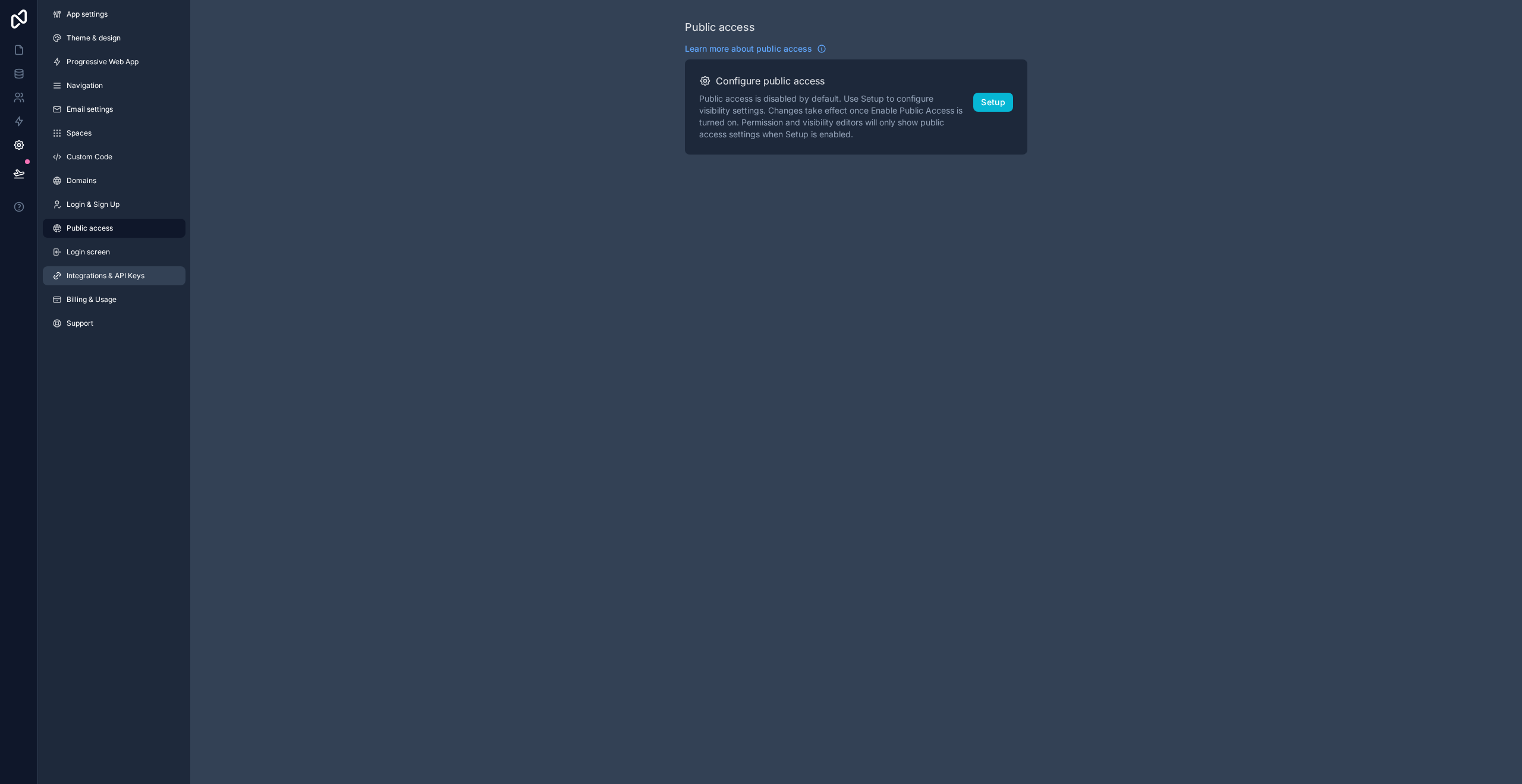
click at [99, 283] on link "Integrations & API Keys" at bounding box center [114, 276] width 143 height 19
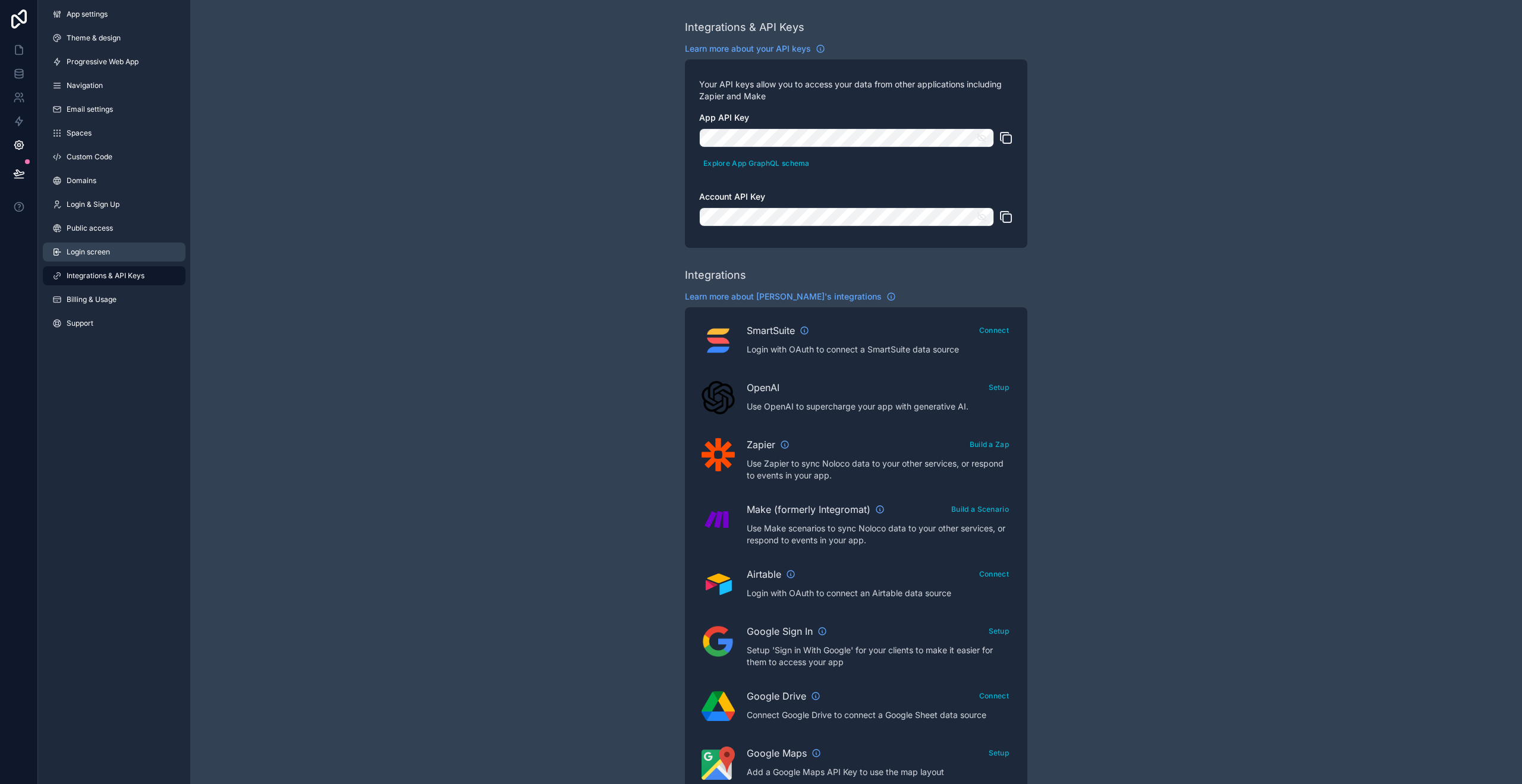
click at [97, 249] on span "Login screen" at bounding box center [88, 251] width 44 height 9
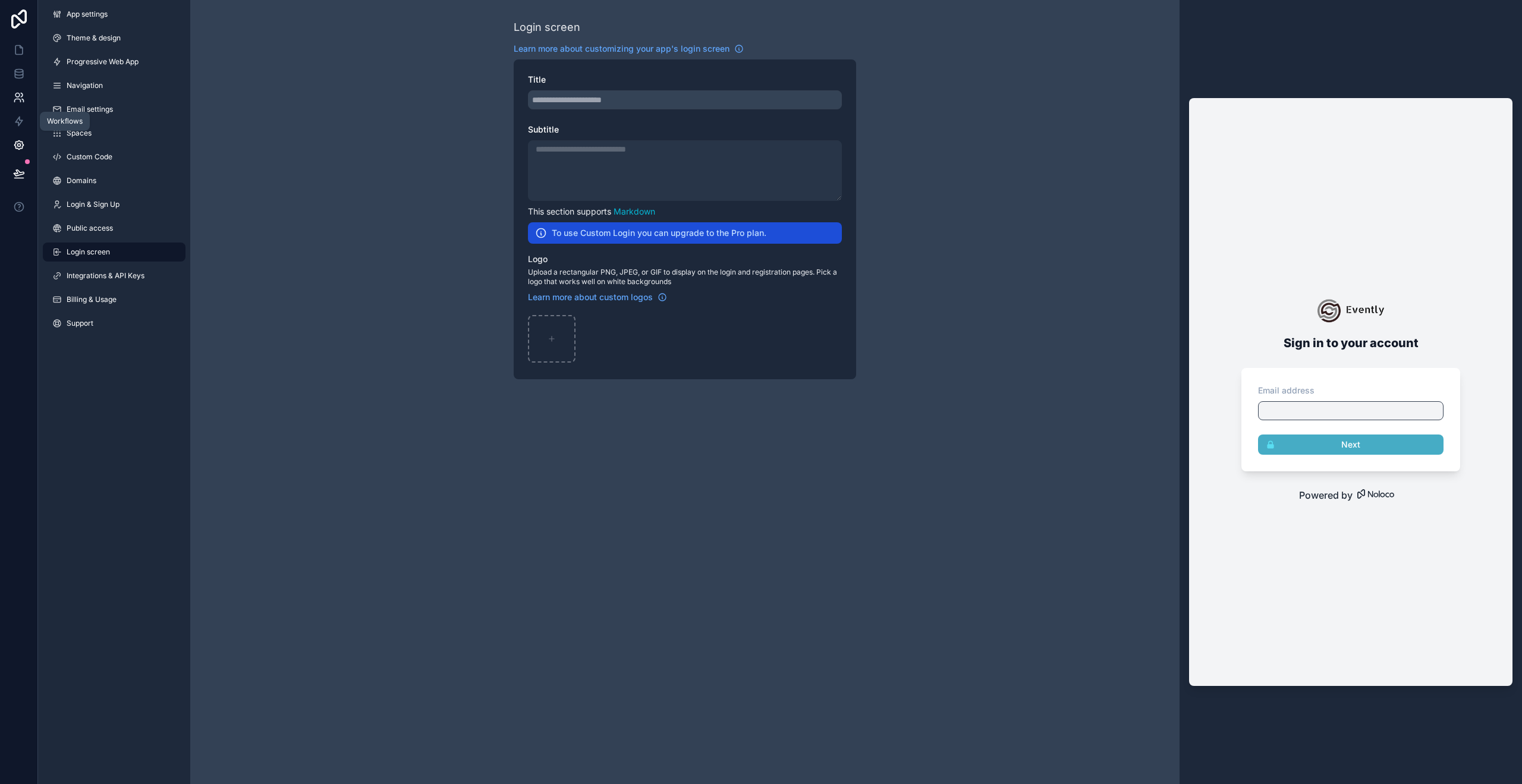
click at [8, 101] on link at bounding box center [19, 97] width 37 height 24
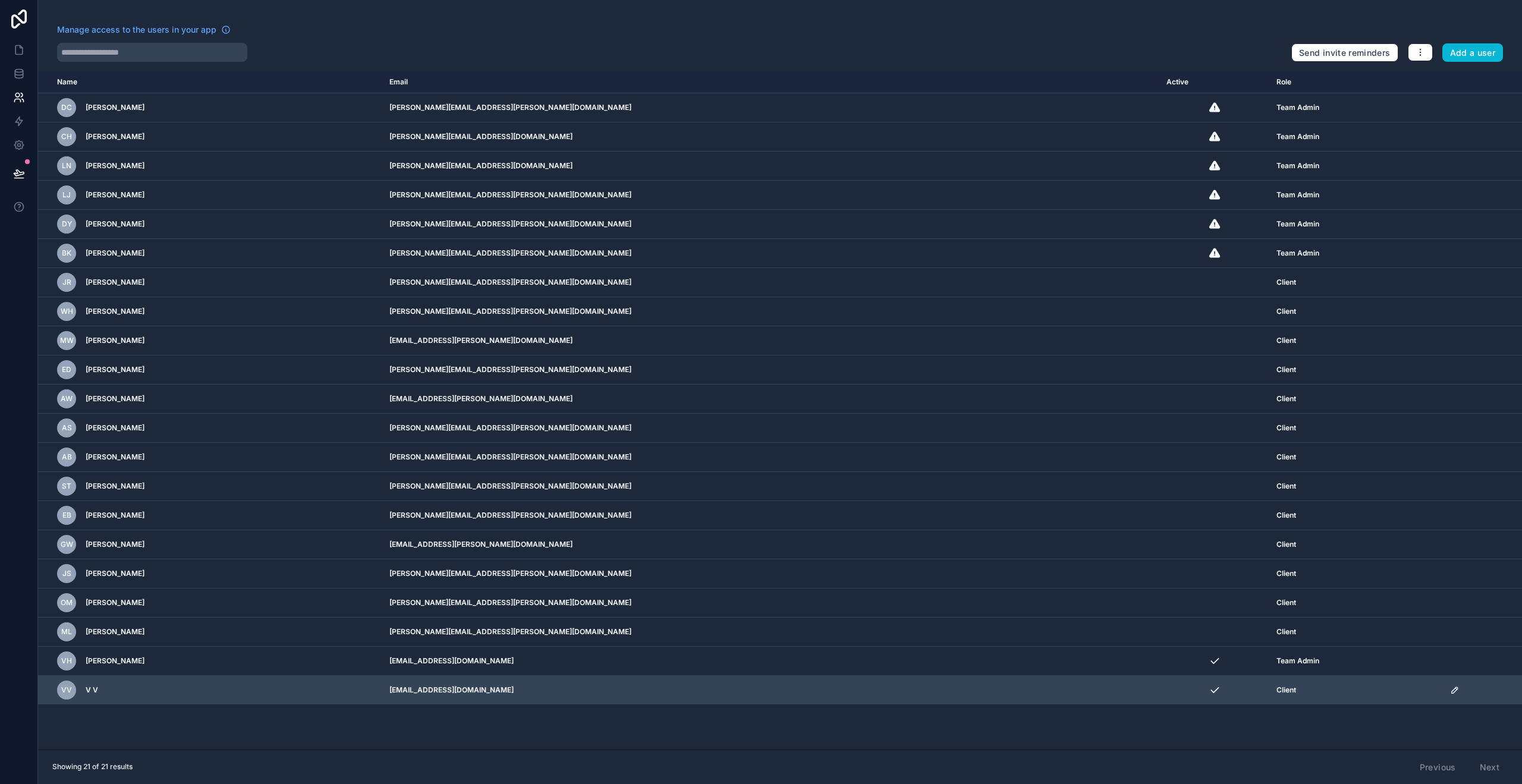
drag, startPoint x: 563, startPoint y: 689, endPoint x: 549, endPoint y: 688, distance: 14.0
click at [561, 689] on td "[EMAIL_ADDRESS][DOMAIN_NAME]" at bounding box center [771, 690] width 777 height 29
click at [1443, 695] on td "scrollable content" at bounding box center [1482, 690] width 79 height 29
click at [1450, 690] on icon "scrollable content" at bounding box center [1454, 690] width 9 height 9
click at [1276, 693] on span "Client" at bounding box center [1286, 690] width 19 height 9
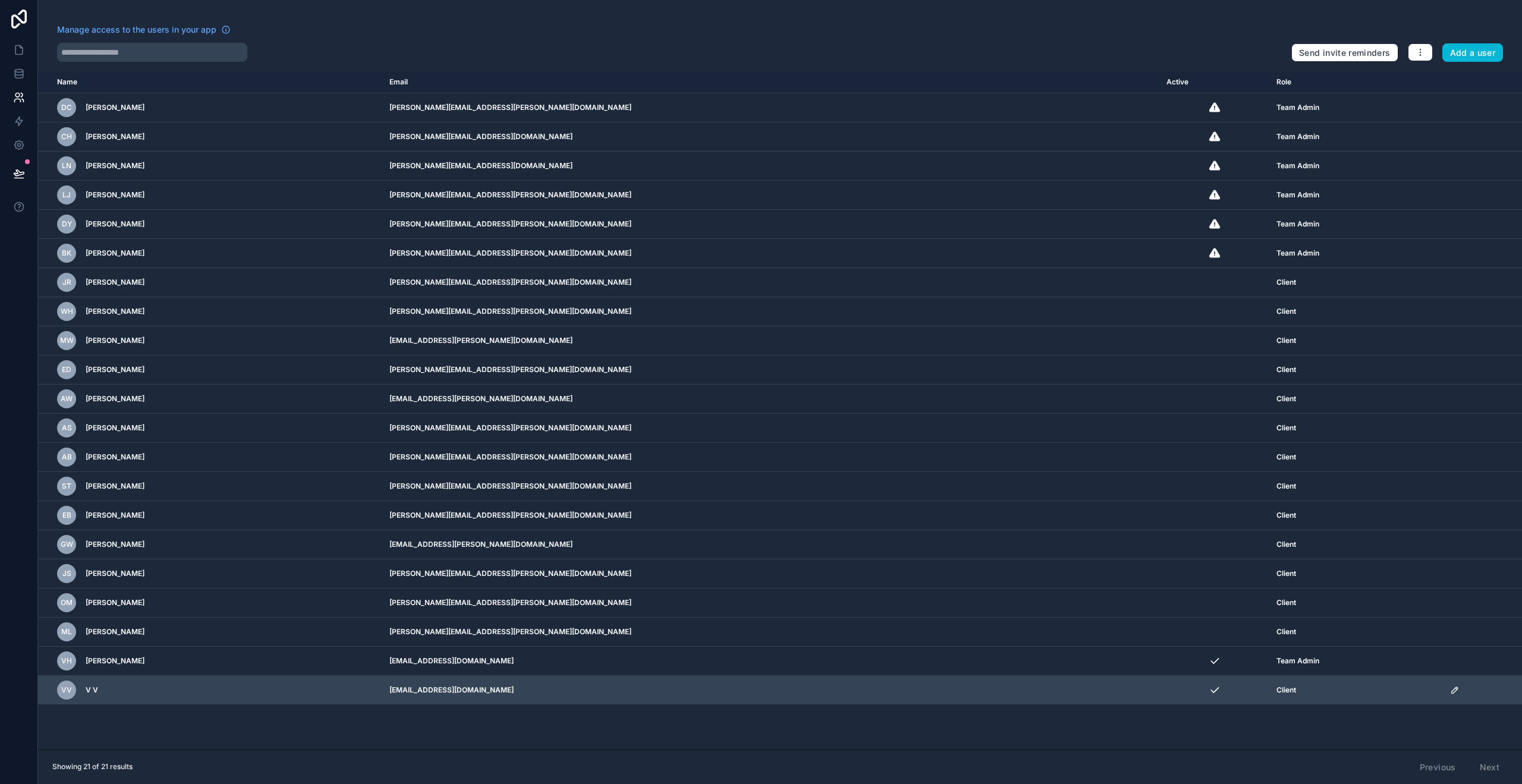
click at [1276, 694] on div "Client" at bounding box center [1356, 690] width 159 height 9
click at [1450, 690] on icon "scrollable content" at bounding box center [1454, 690] width 9 height 9
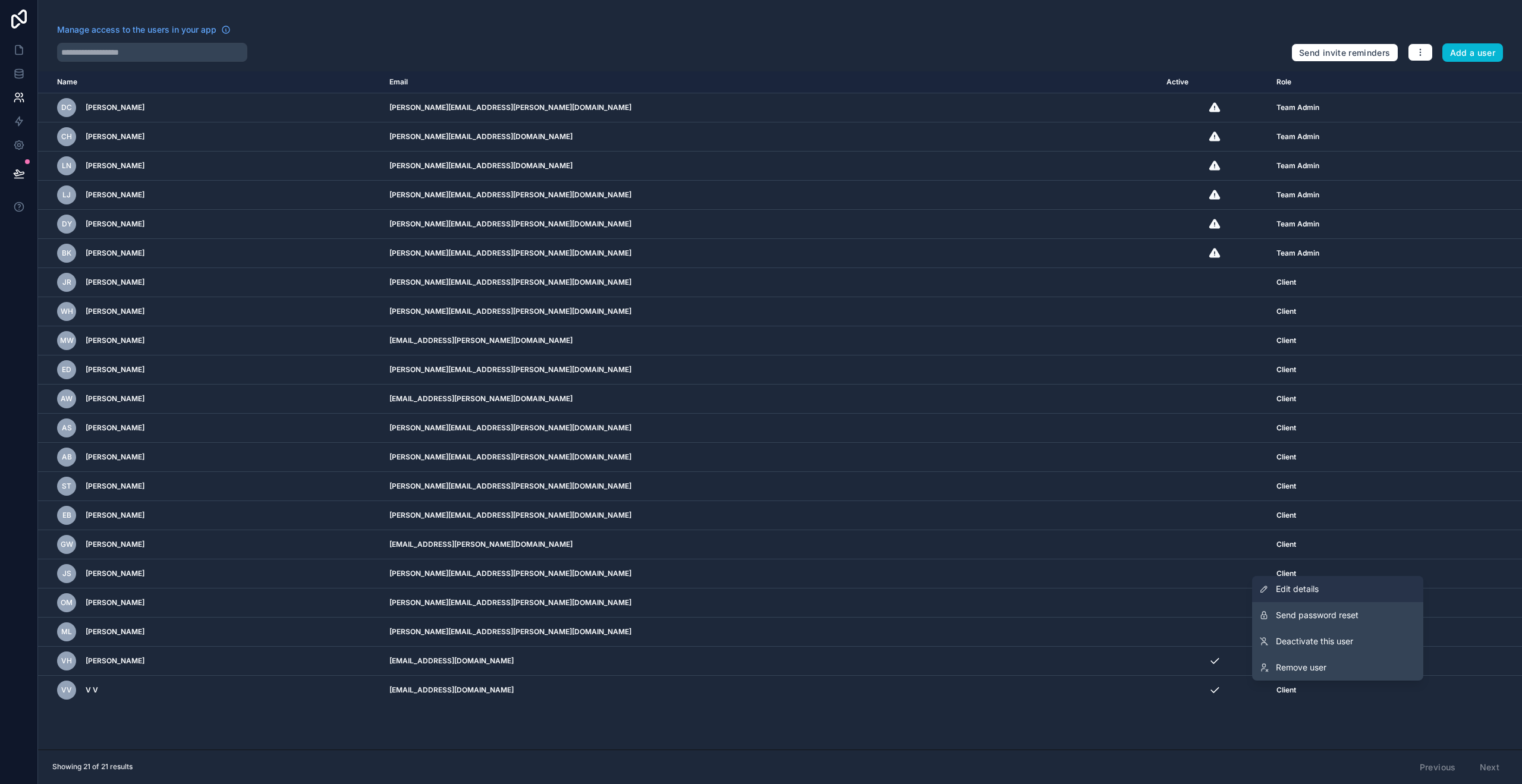
click at [1348, 593] on link "Edit details" at bounding box center [1338, 589] width 171 height 26
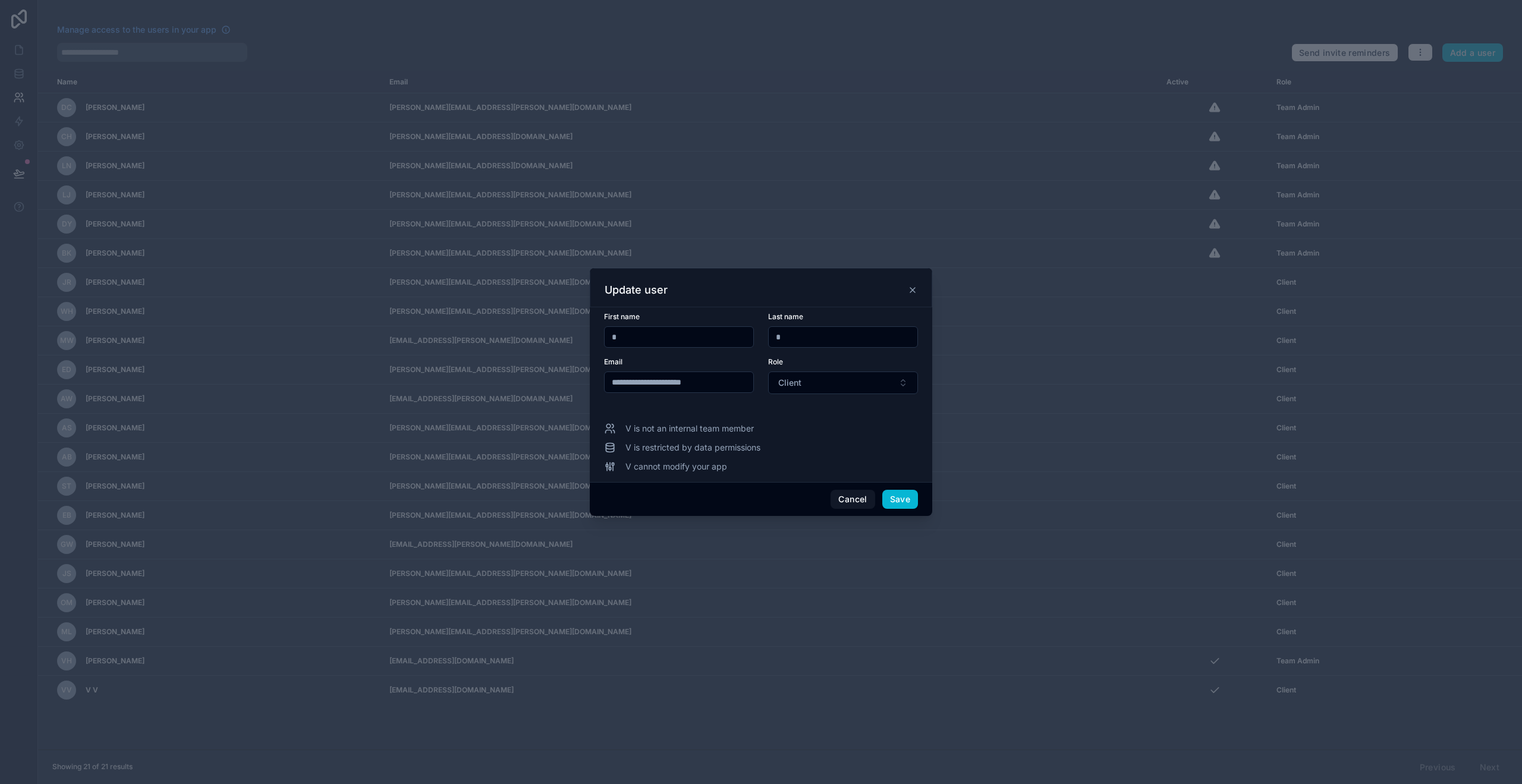
click at [612, 428] on icon at bounding box center [610, 428] width 12 height 12
click at [676, 433] on span "V is not an internal team member" at bounding box center [690, 428] width 129 height 12
click at [861, 504] on button "Cancel" at bounding box center [853, 499] width 44 height 19
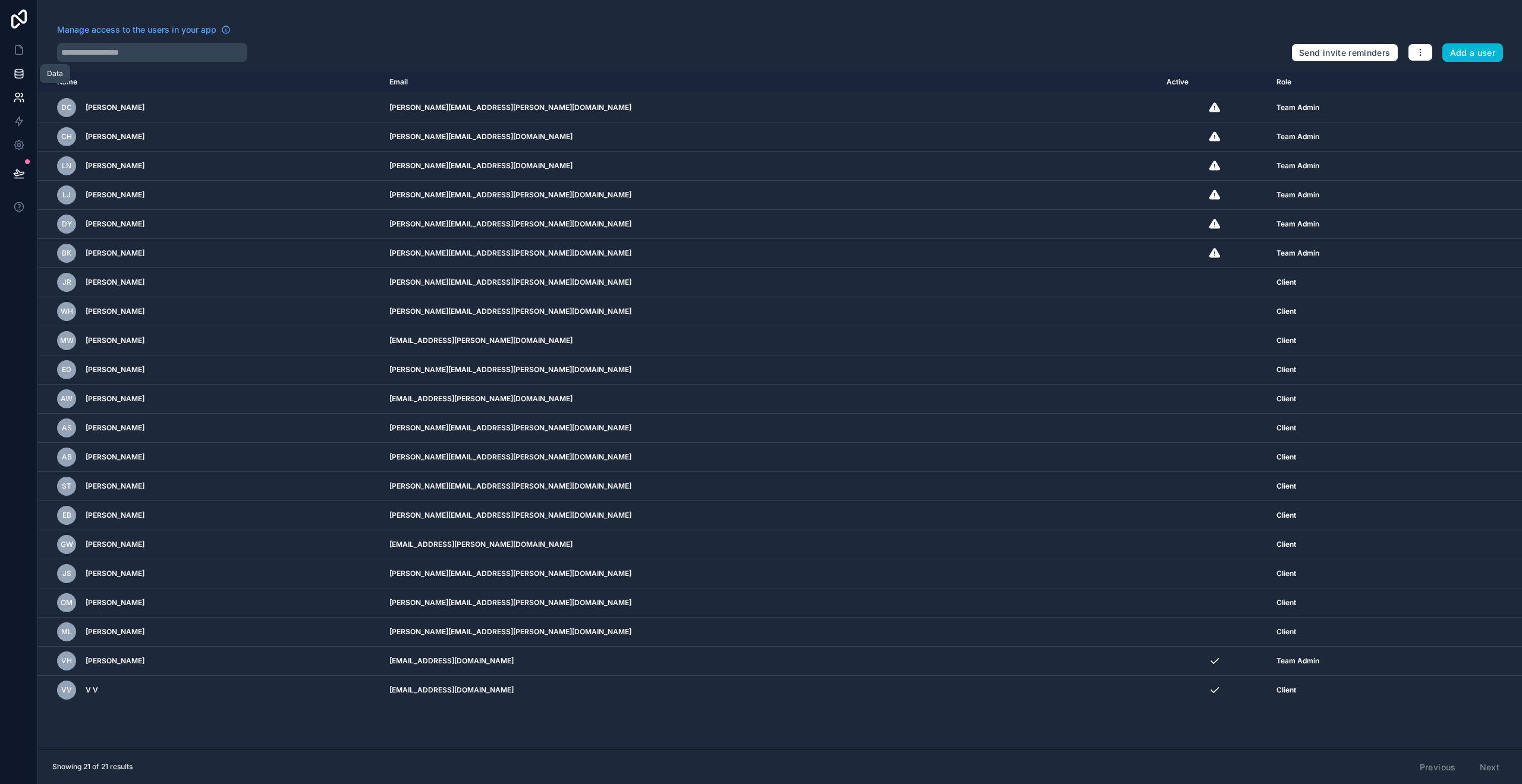
click at [16, 74] on icon at bounding box center [19, 74] width 12 height 12
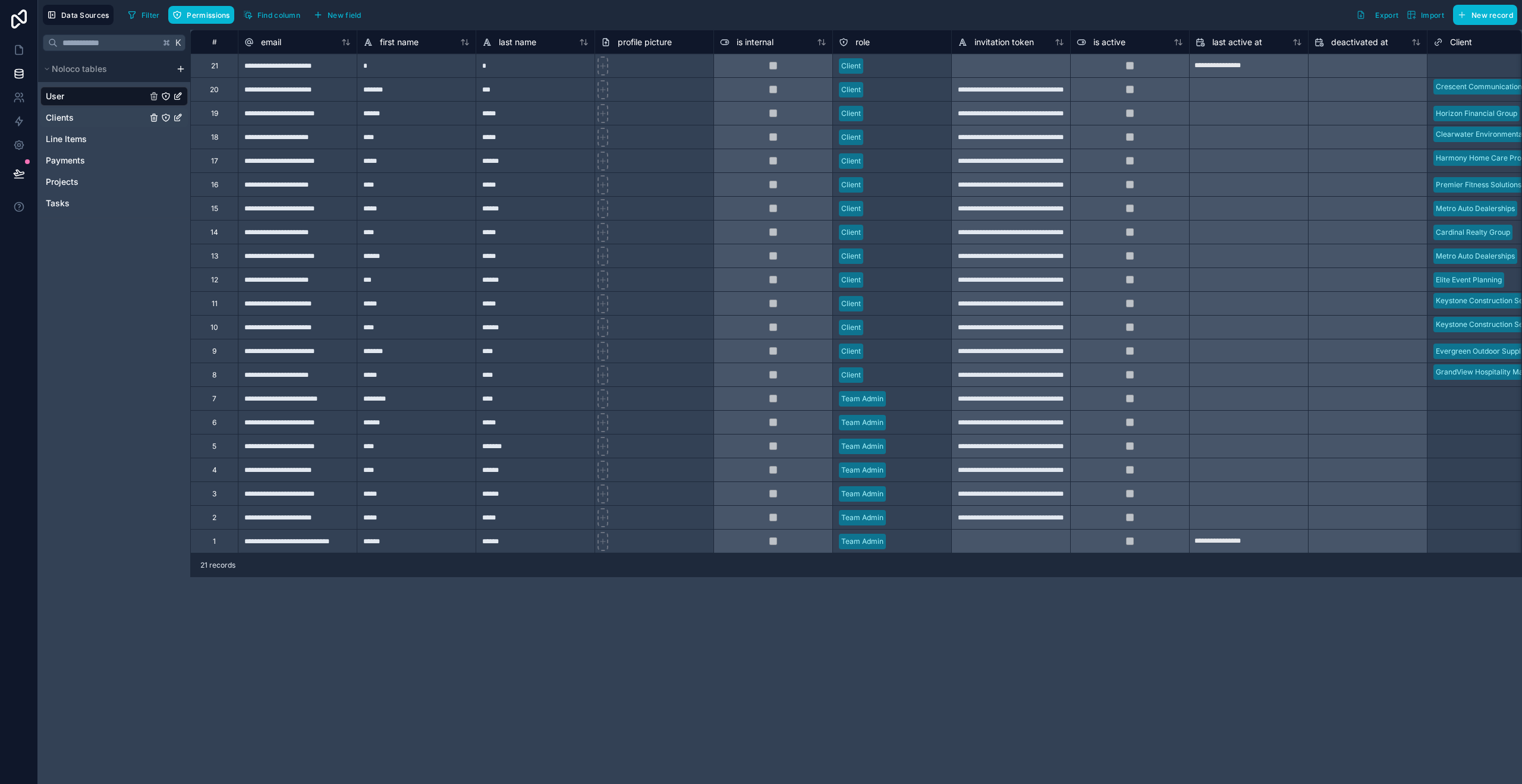
click at [63, 121] on span "Clients" at bounding box center [59, 117] width 28 height 12
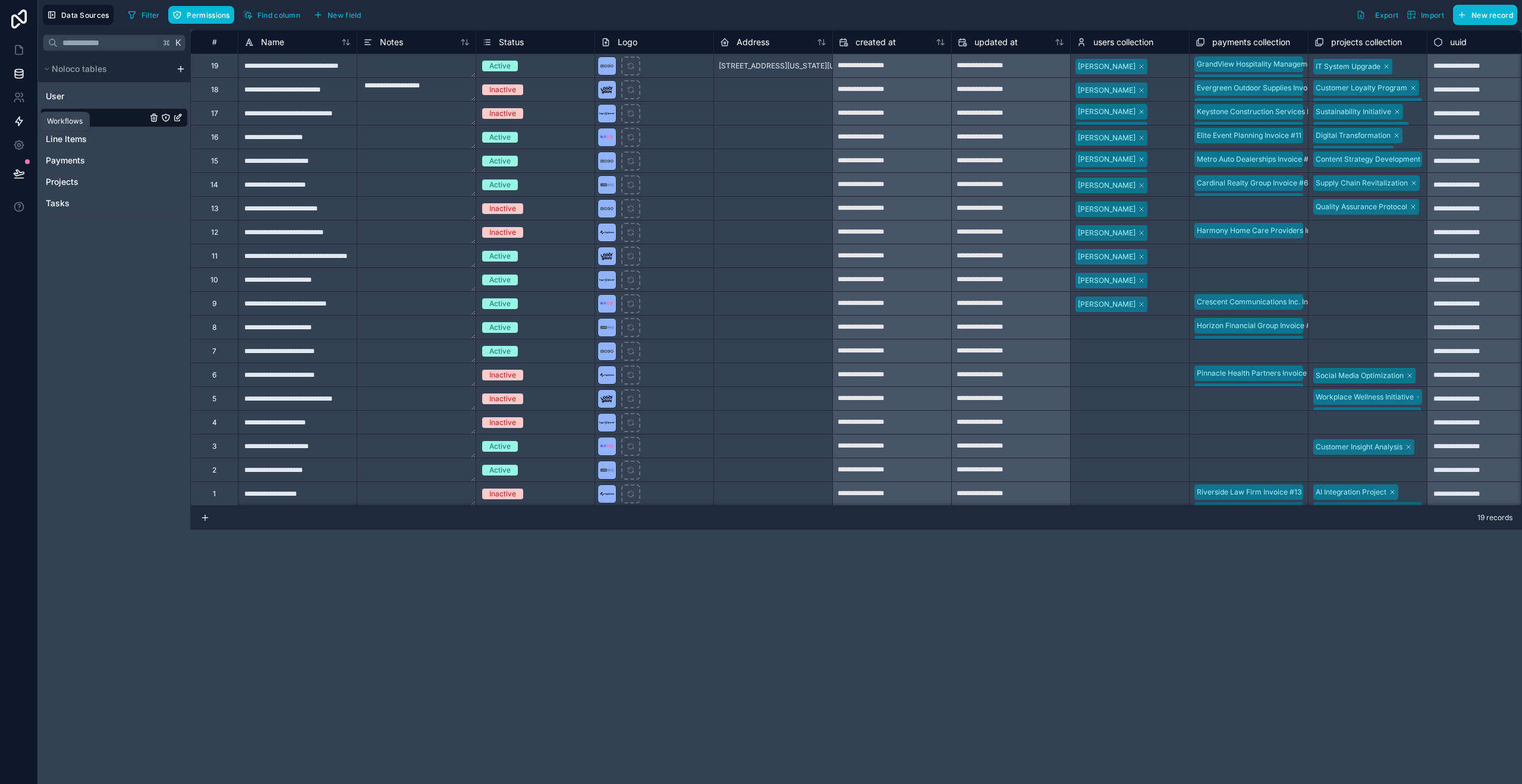
click at [21, 124] on icon at bounding box center [19, 121] width 12 height 12
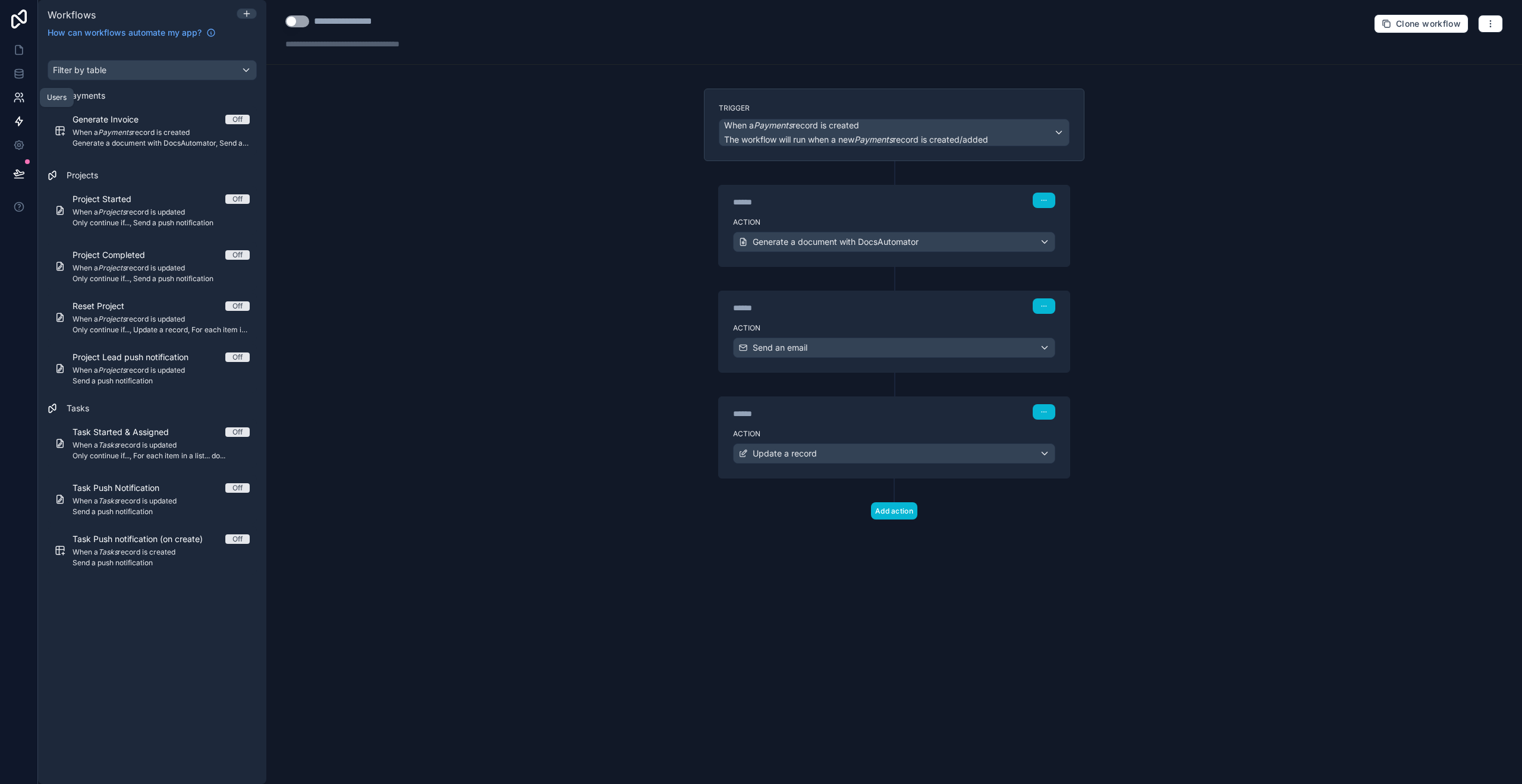
click at [23, 98] on icon at bounding box center [19, 97] width 12 height 12
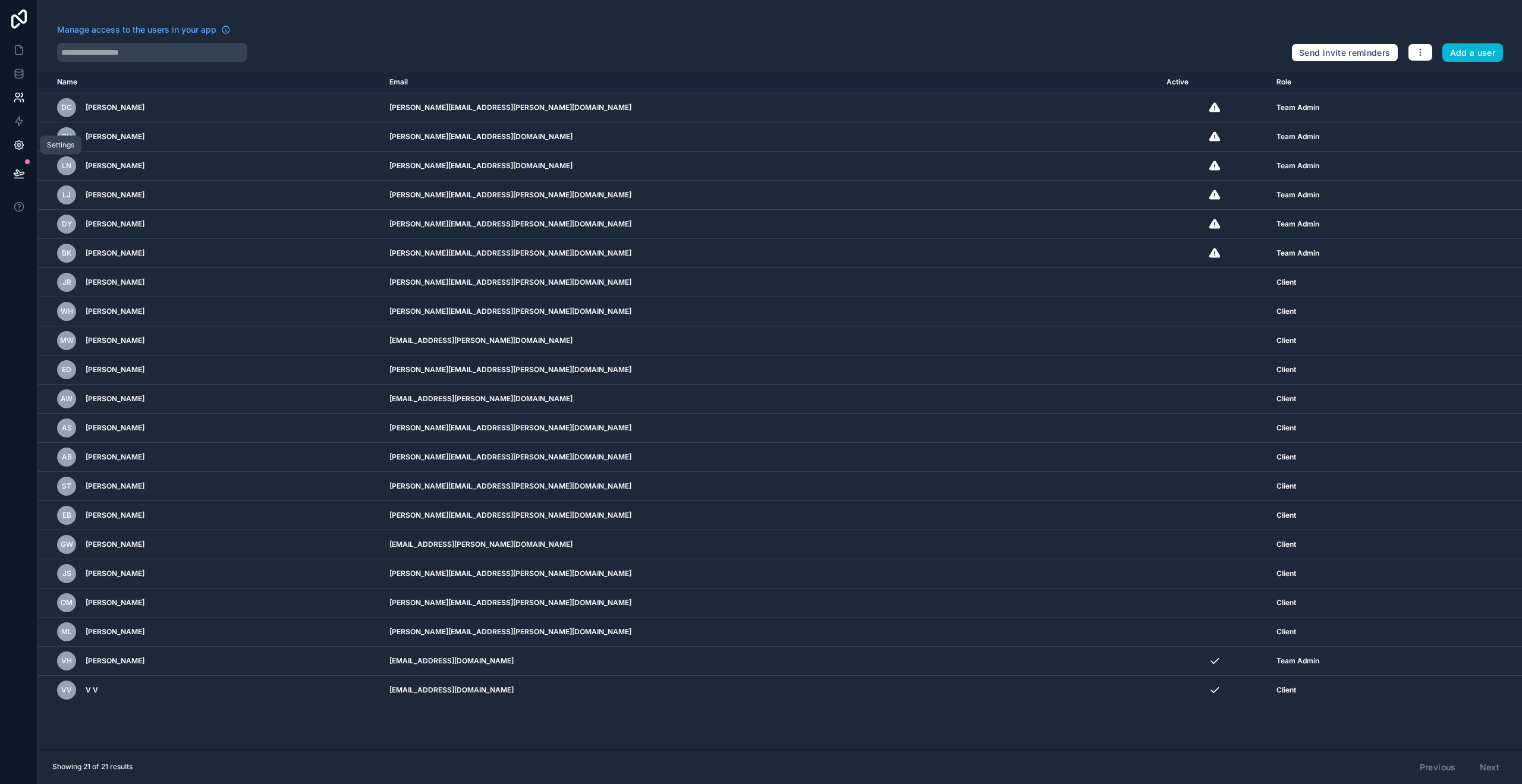
click at [21, 147] on icon at bounding box center [19, 145] width 12 height 12
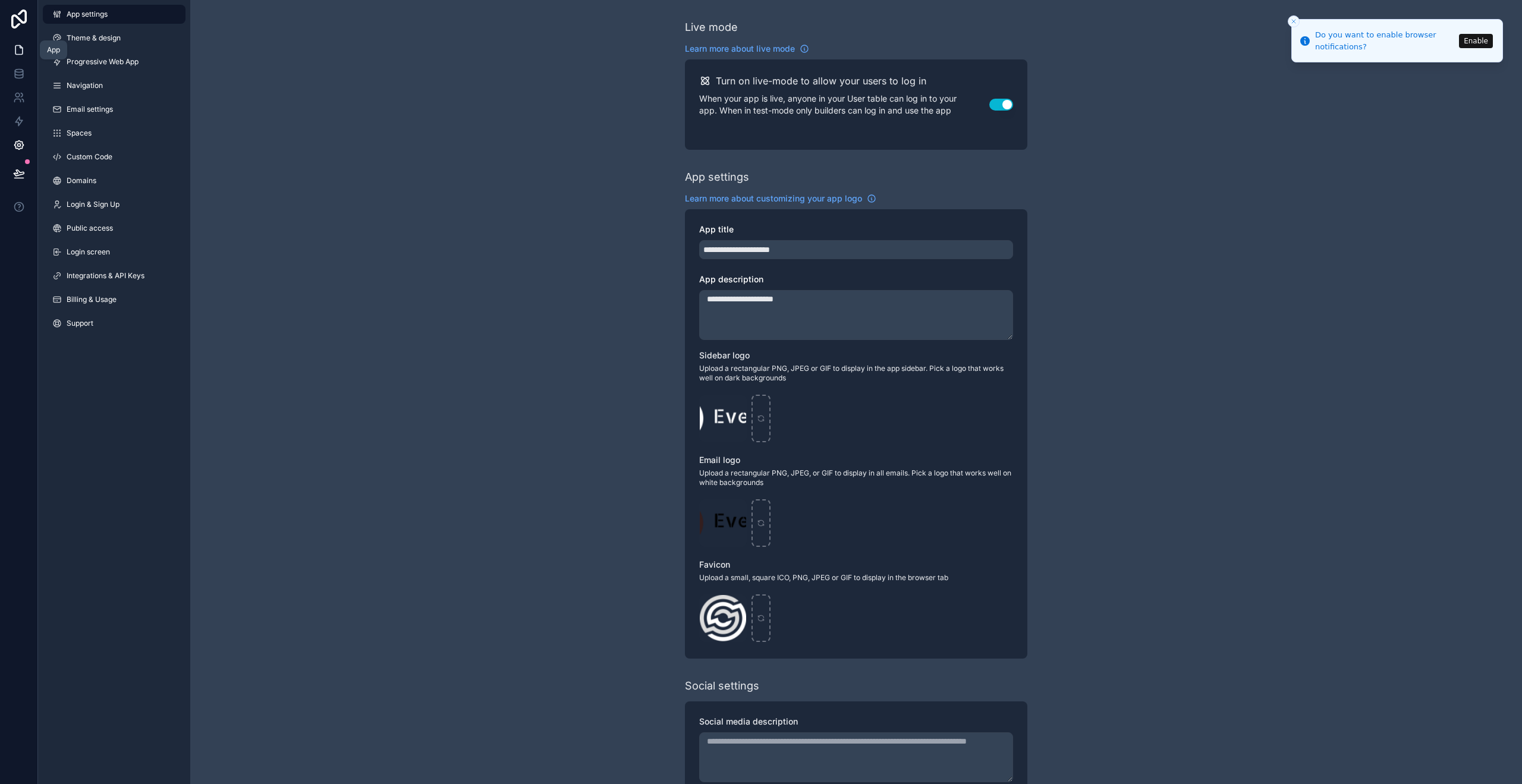
click at [15, 55] on icon at bounding box center [19, 50] width 12 height 12
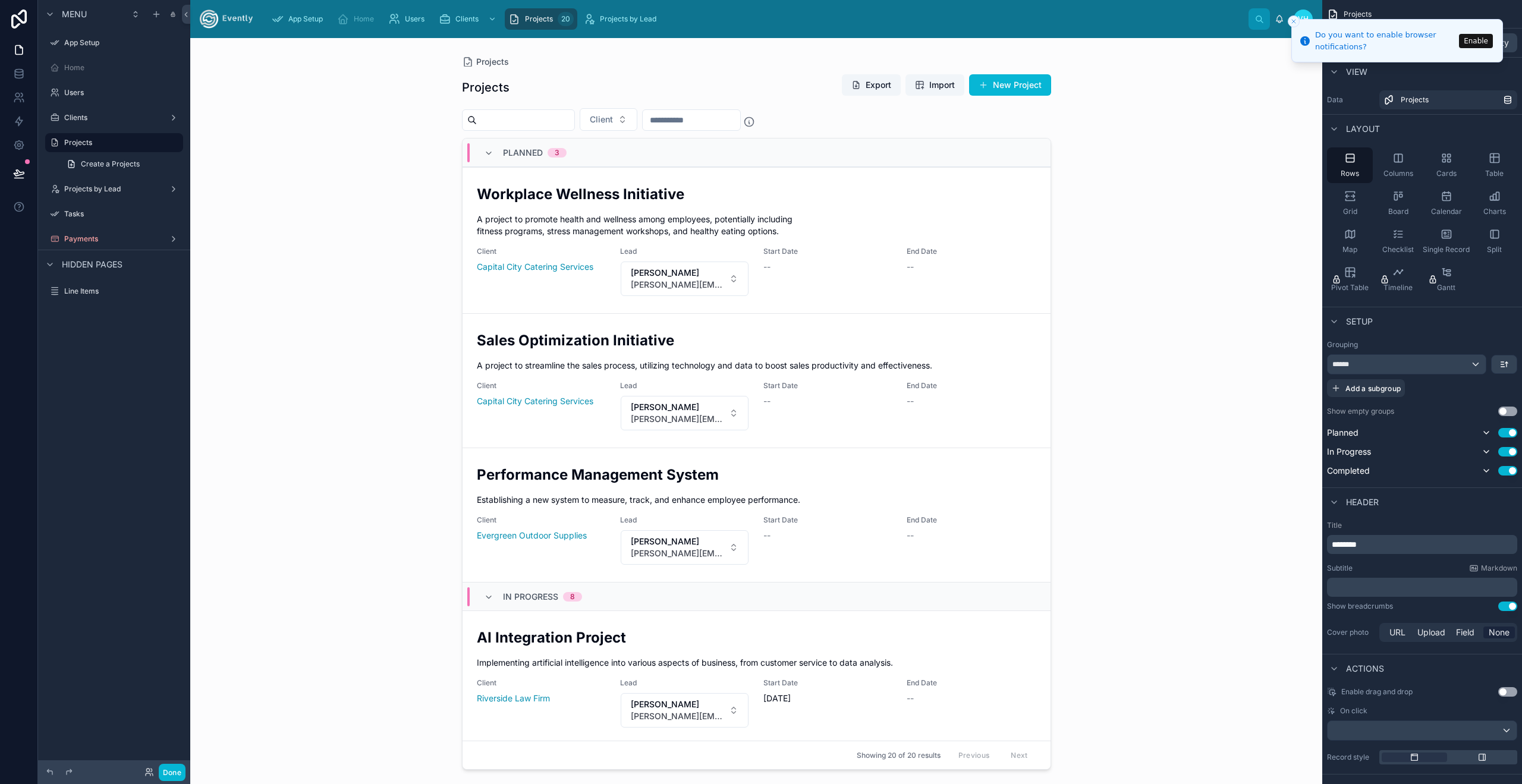
click at [1040, 84] on div at bounding box center [756, 403] width 608 height 732
click at [1018, 89] on button "New Project" at bounding box center [1010, 85] width 82 height 21
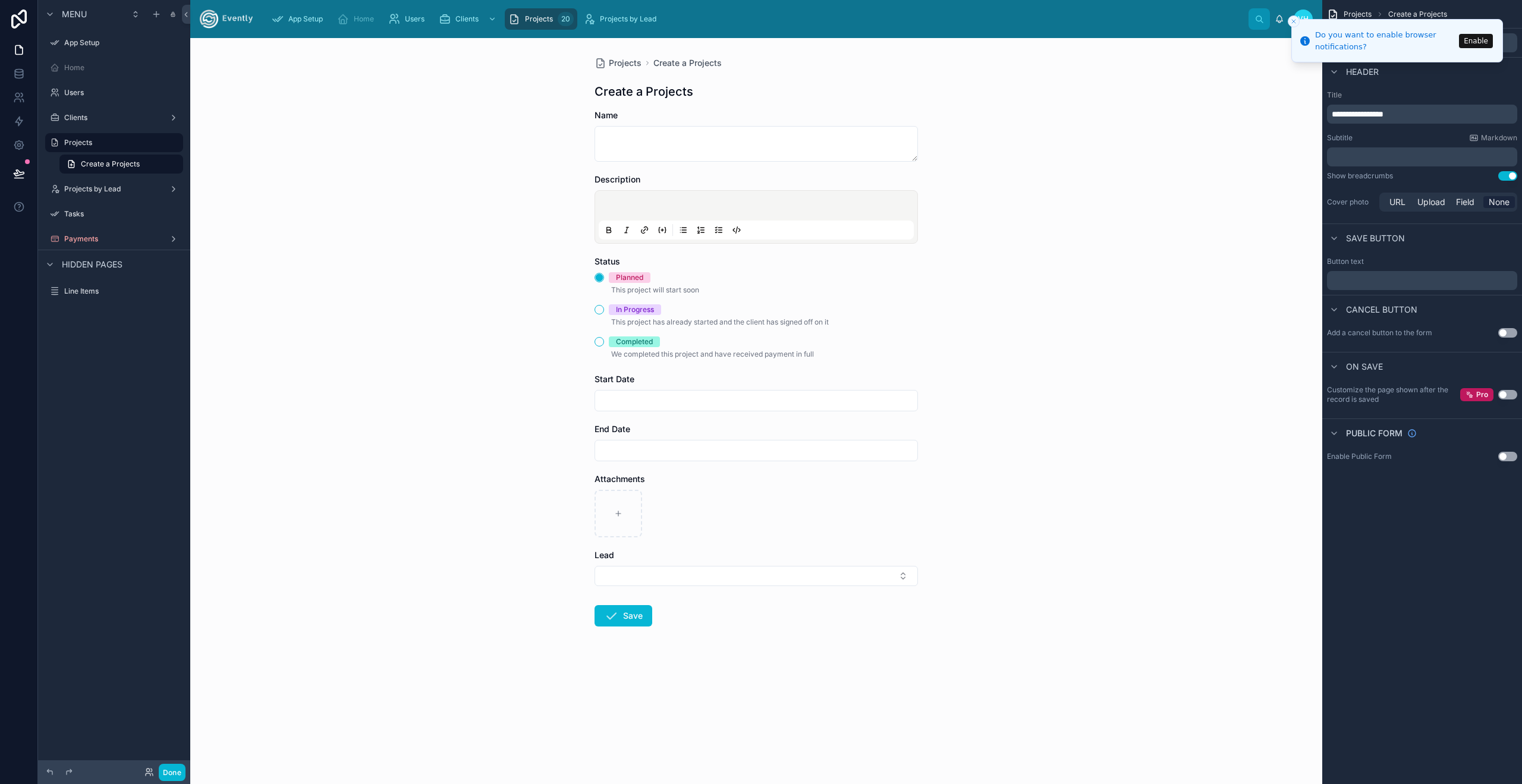
click at [1296, 20] on button "Close toast" at bounding box center [1293, 21] width 12 height 12
click at [1480, 41] on span "Fields" at bounding box center [1469, 43] width 23 height 12
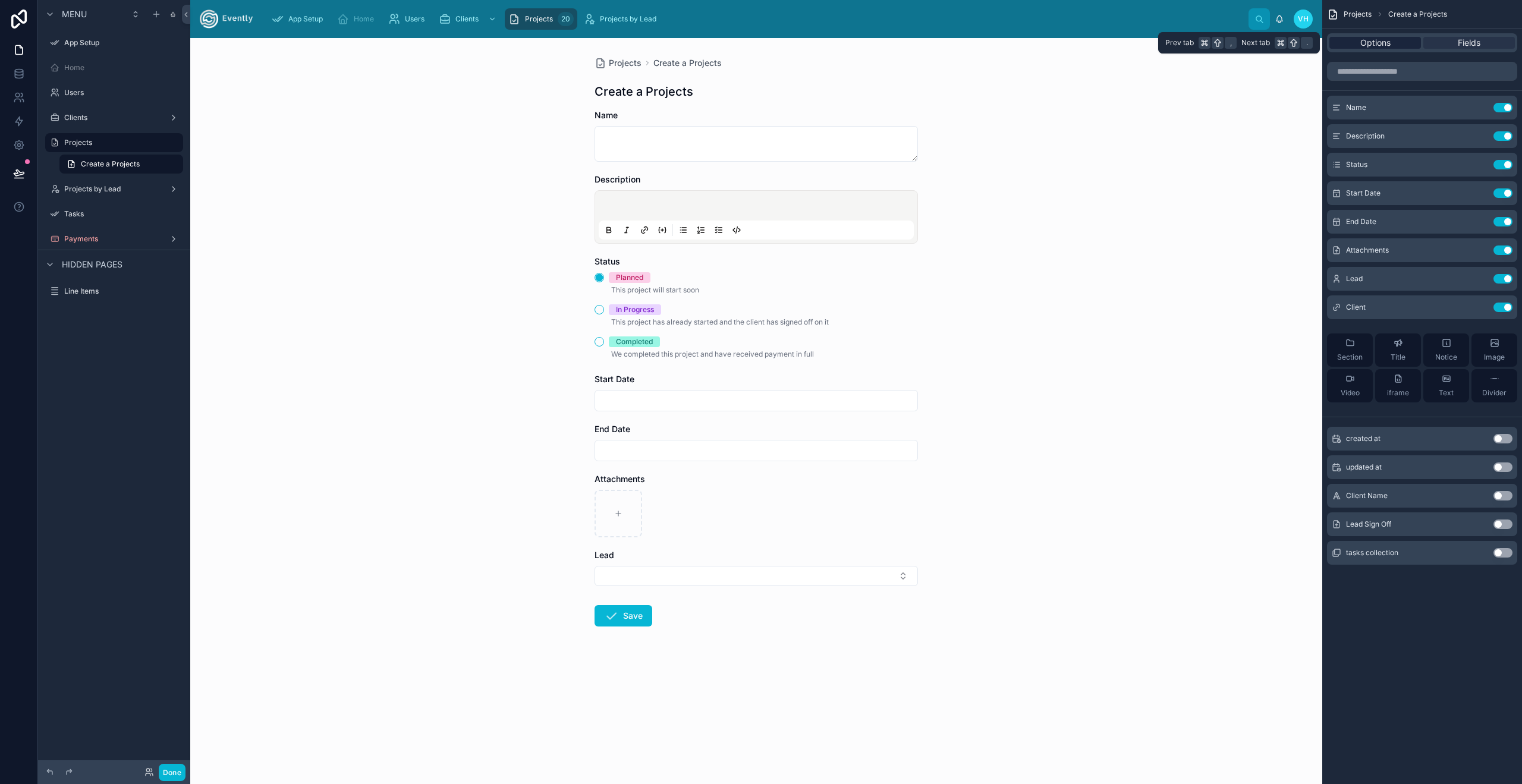
click at [1353, 37] on div "Options" at bounding box center [1375, 43] width 91 height 12
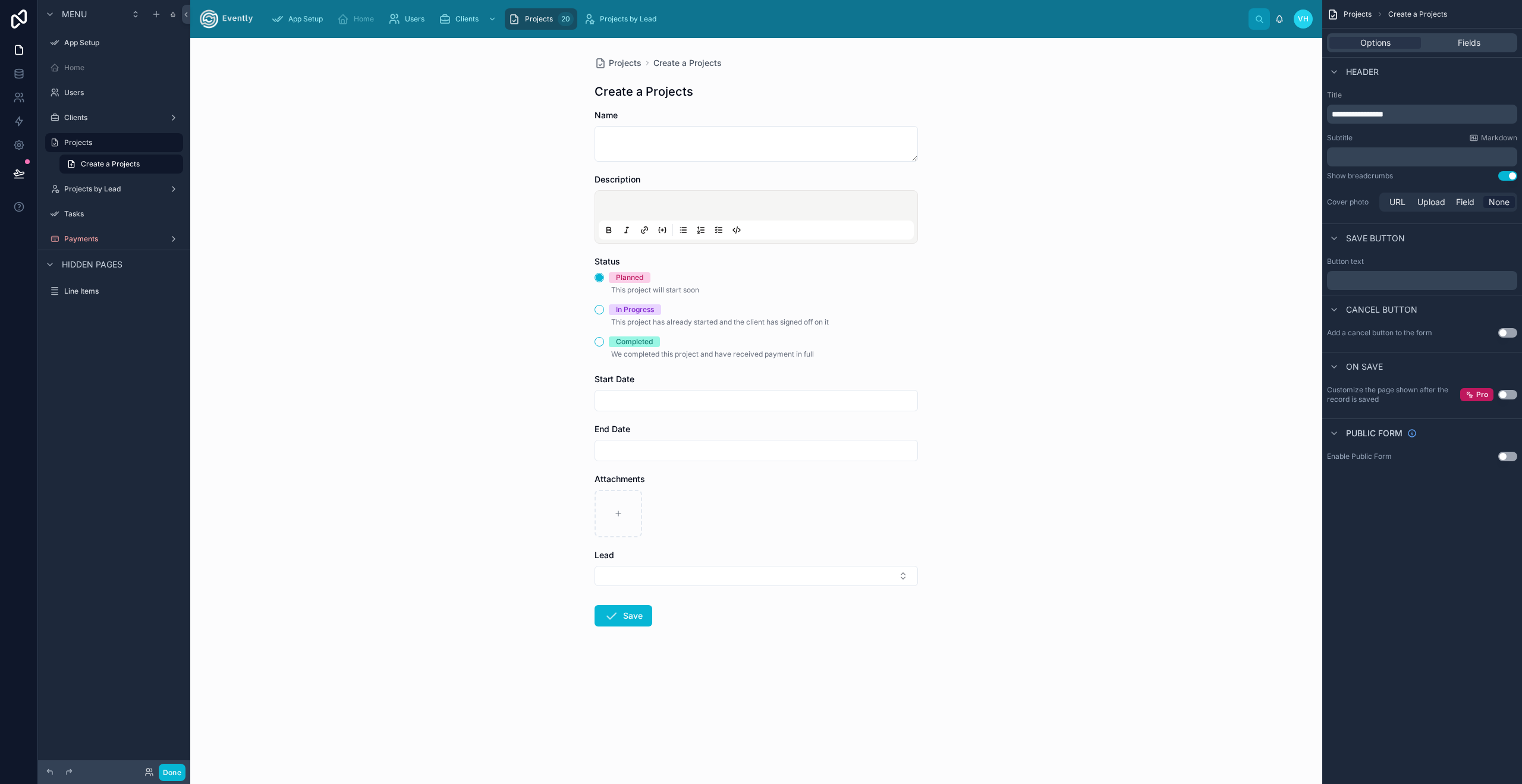
click at [1364, 16] on span "Projects" at bounding box center [1357, 14] width 28 height 9
click at [1366, 15] on span "Projects" at bounding box center [1357, 14] width 28 height 9
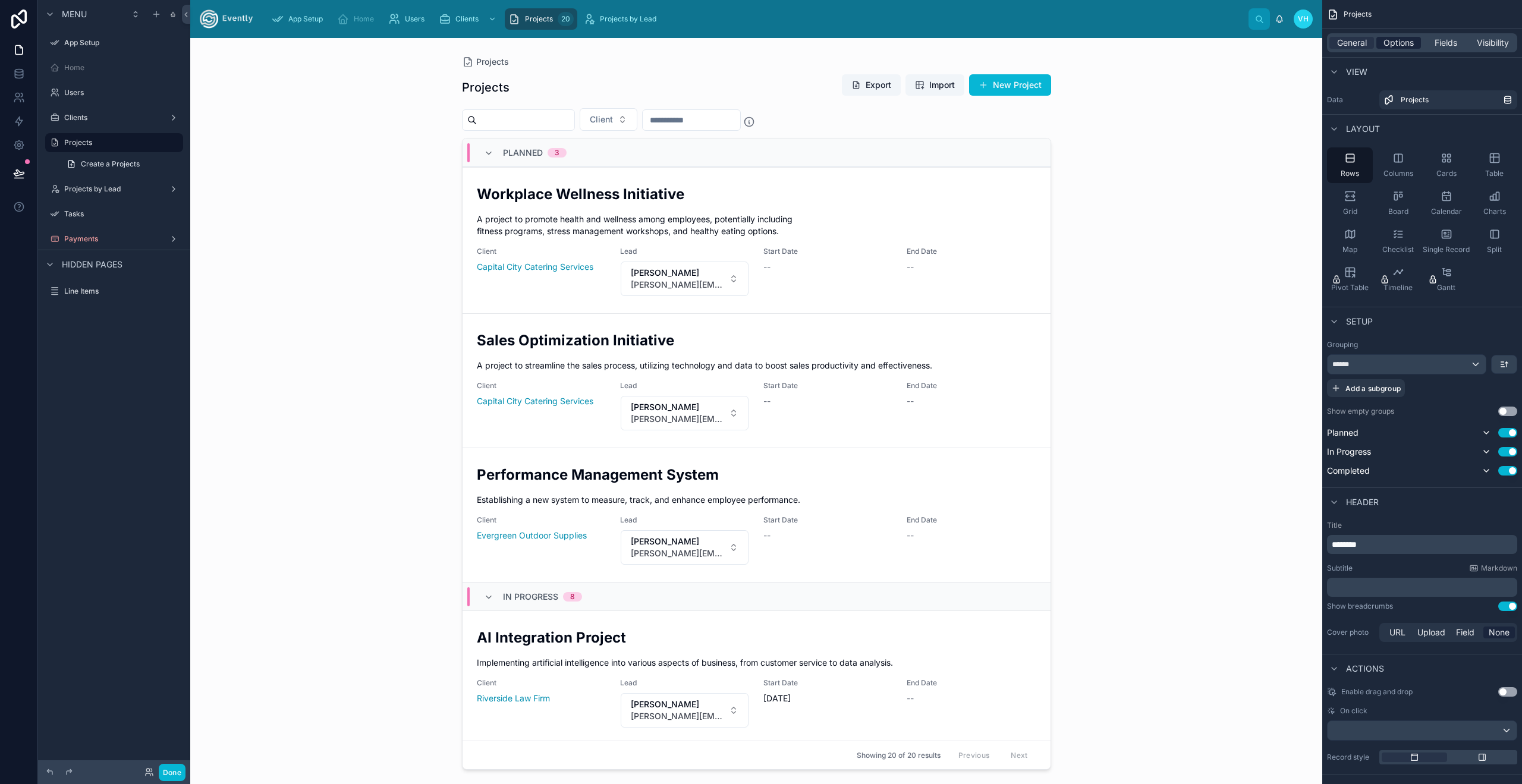
click at [1416, 46] on div "Options" at bounding box center [1398, 43] width 44 height 12
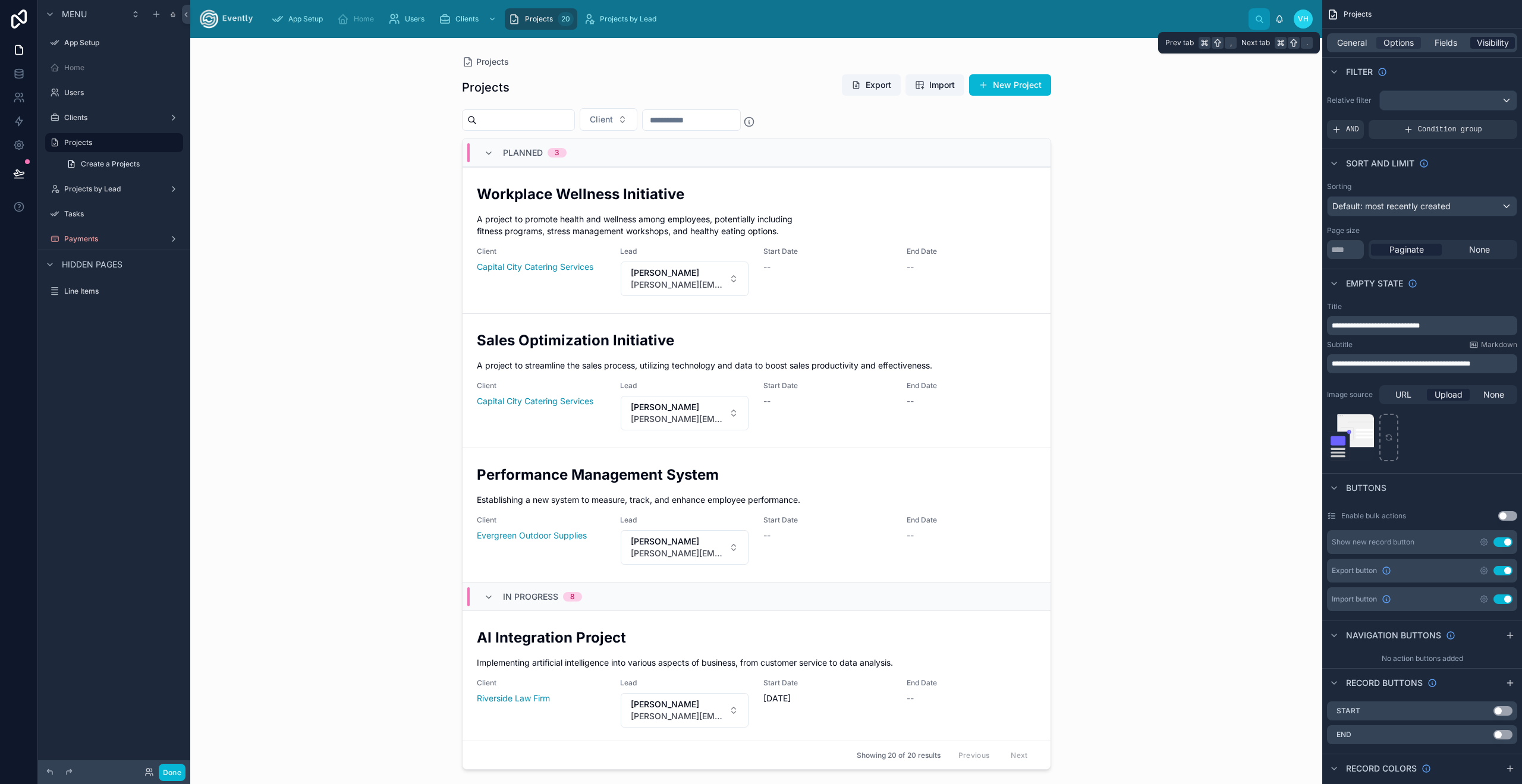
click at [1490, 41] on span "Visibility" at bounding box center [1493, 43] width 32 height 12
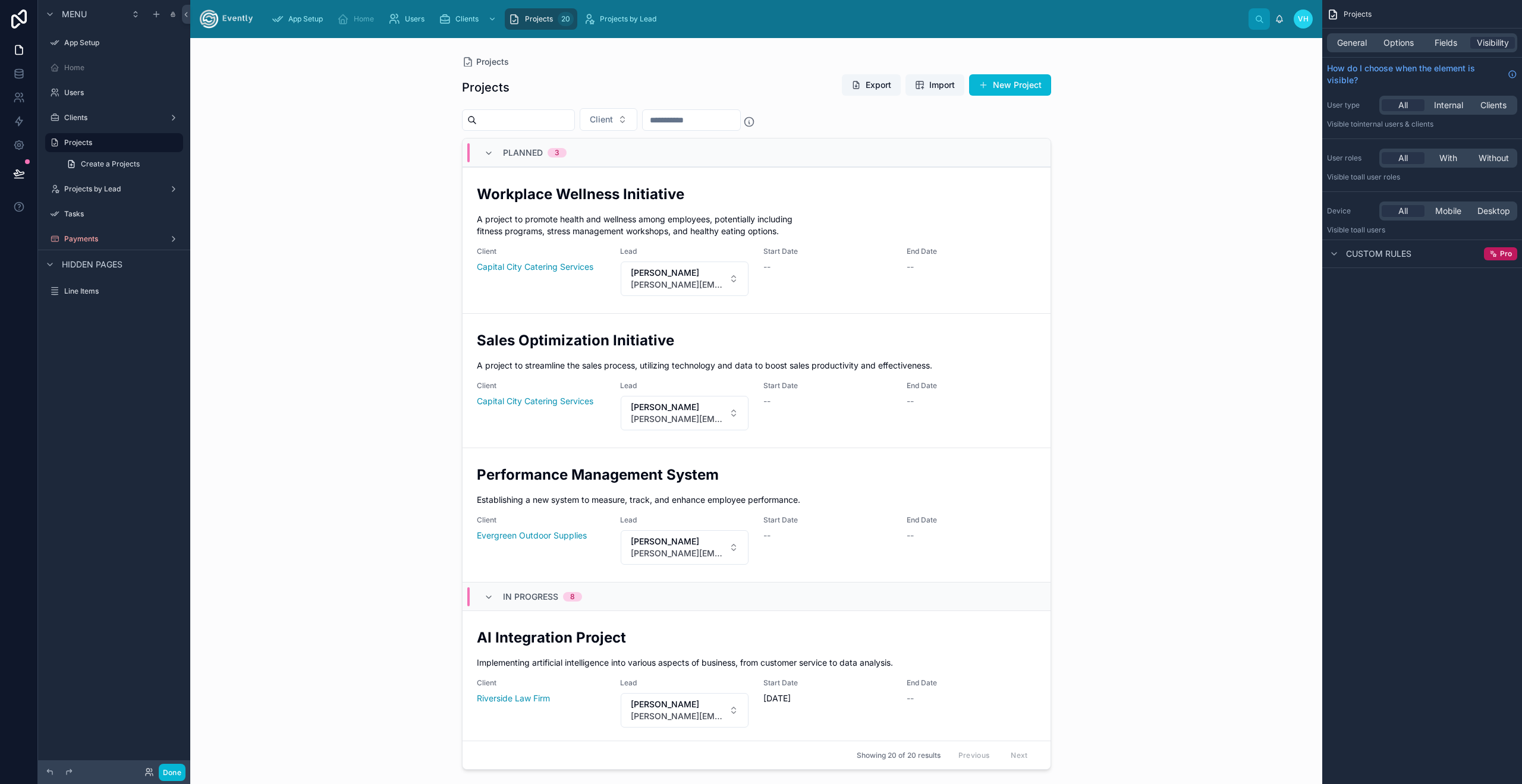
click at [1398, 258] on span "Custom rules" at bounding box center [1378, 253] width 66 height 12
click at [1335, 253] on icon "scrollable content" at bounding box center [1333, 253] width 9 height 9
click at [1445, 160] on span "With" at bounding box center [1448, 158] width 18 height 12
click at [1408, 154] on div "All" at bounding box center [1403, 158] width 43 height 12
click at [1423, 261] on div "Custom rules Pro" at bounding box center [1422, 253] width 200 height 29
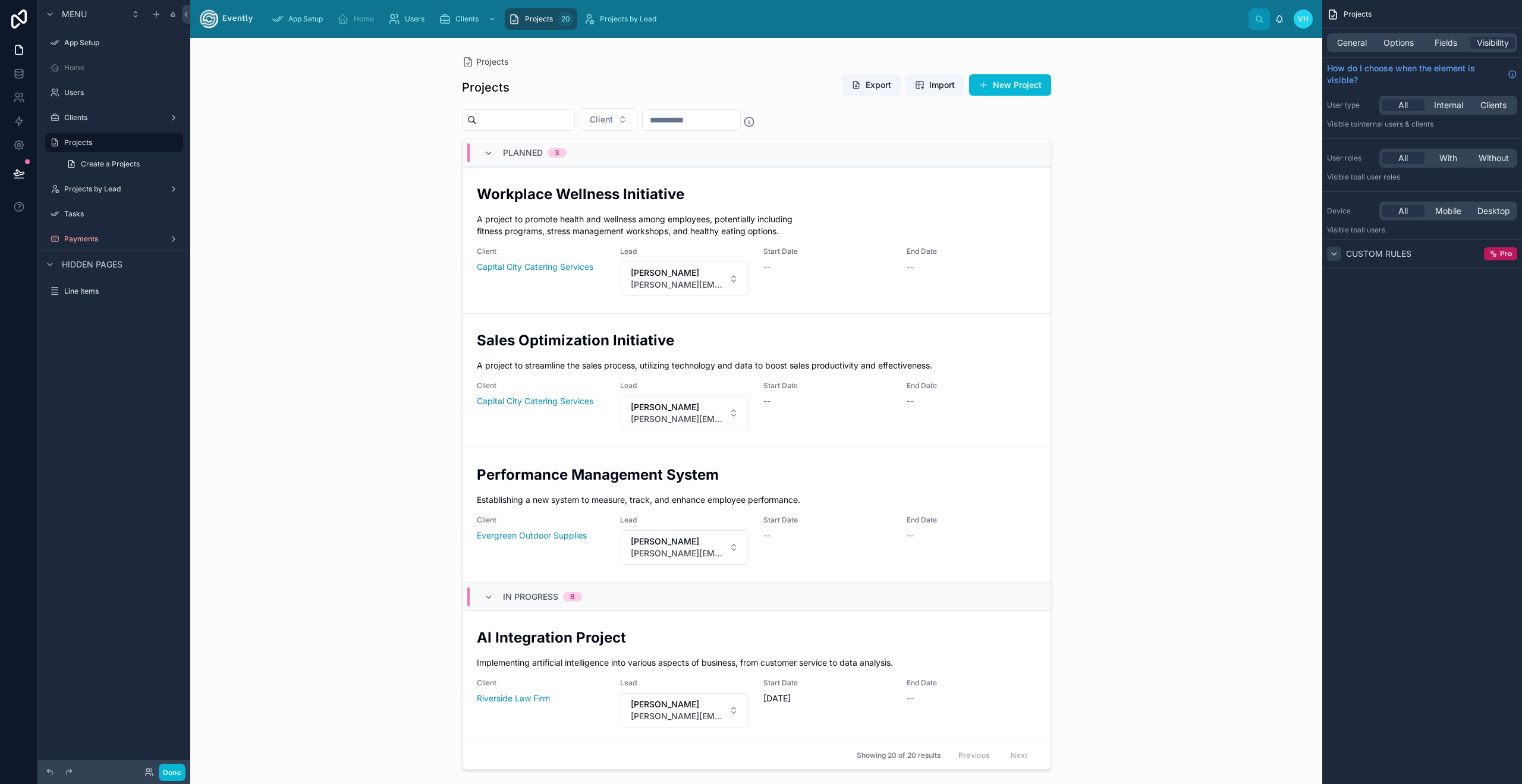
click at [1391, 256] on span "Custom rules" at bounding box center [1378, 253] width 66 height 12
drag, startPoint x: 1502, startPoint y: 257, endPoint x: 1491, endPoint y: 257, distance: 11.0
click at [1501, 257] on div "Custom rules" at bounding box center [1422, 253] width 200 height 29
click at [1356, 253] on span "Custom rules" at bounding box center [1378, 253] width 66 height 12
click at [1495, 256] on icon "scrollable content" at bounding box center [1494, 255] width 3 height 3
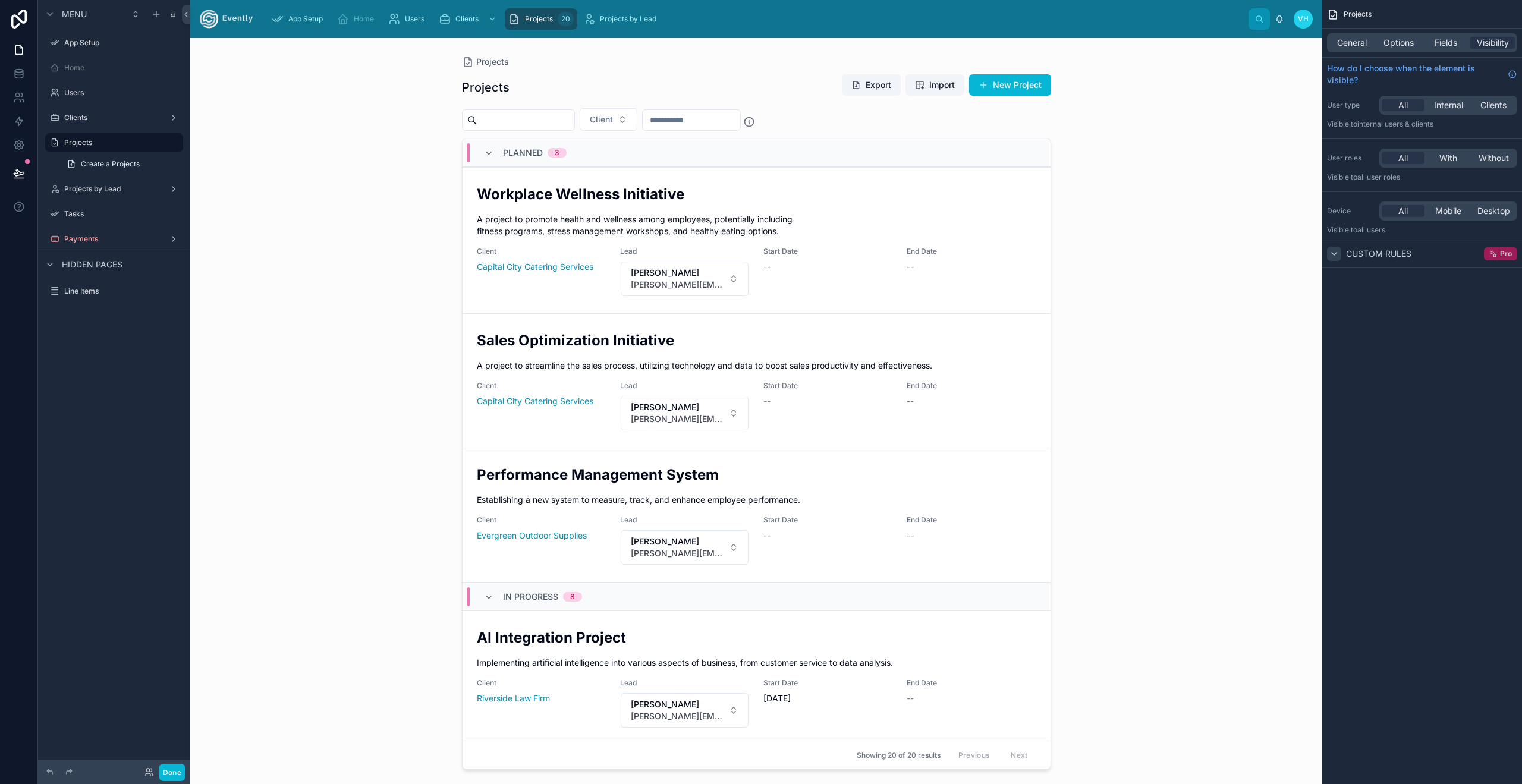
click at [1507, 252] on span "Pro" at bounding box center [1506, 253] width 12 height 9
click at [1452, 46] on span "Fields" at bounding box center [1446, 43] width 23 height 12
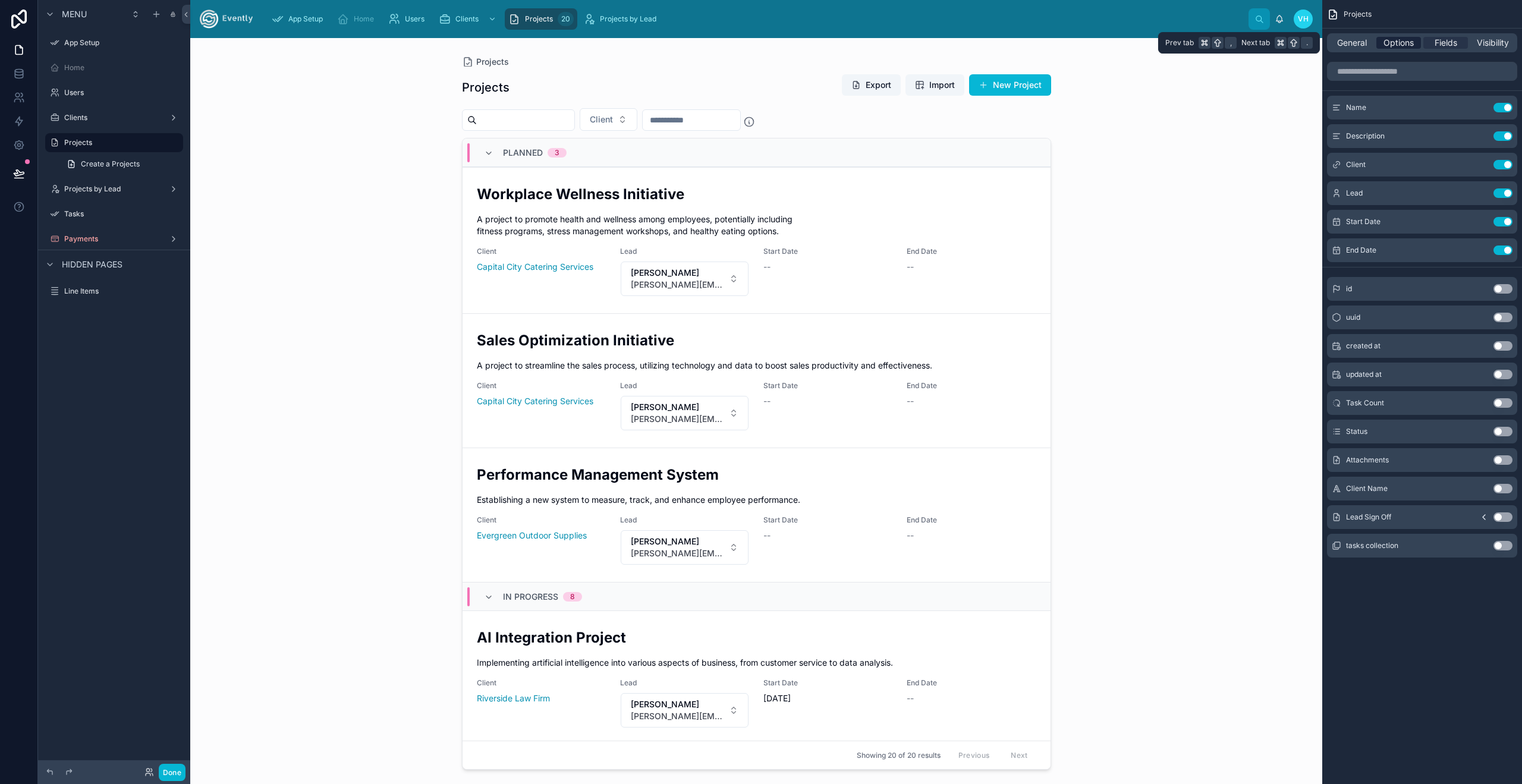
click at [1399, 41] on span "Options" at bounding box center [1398, 43] width 30 height 12
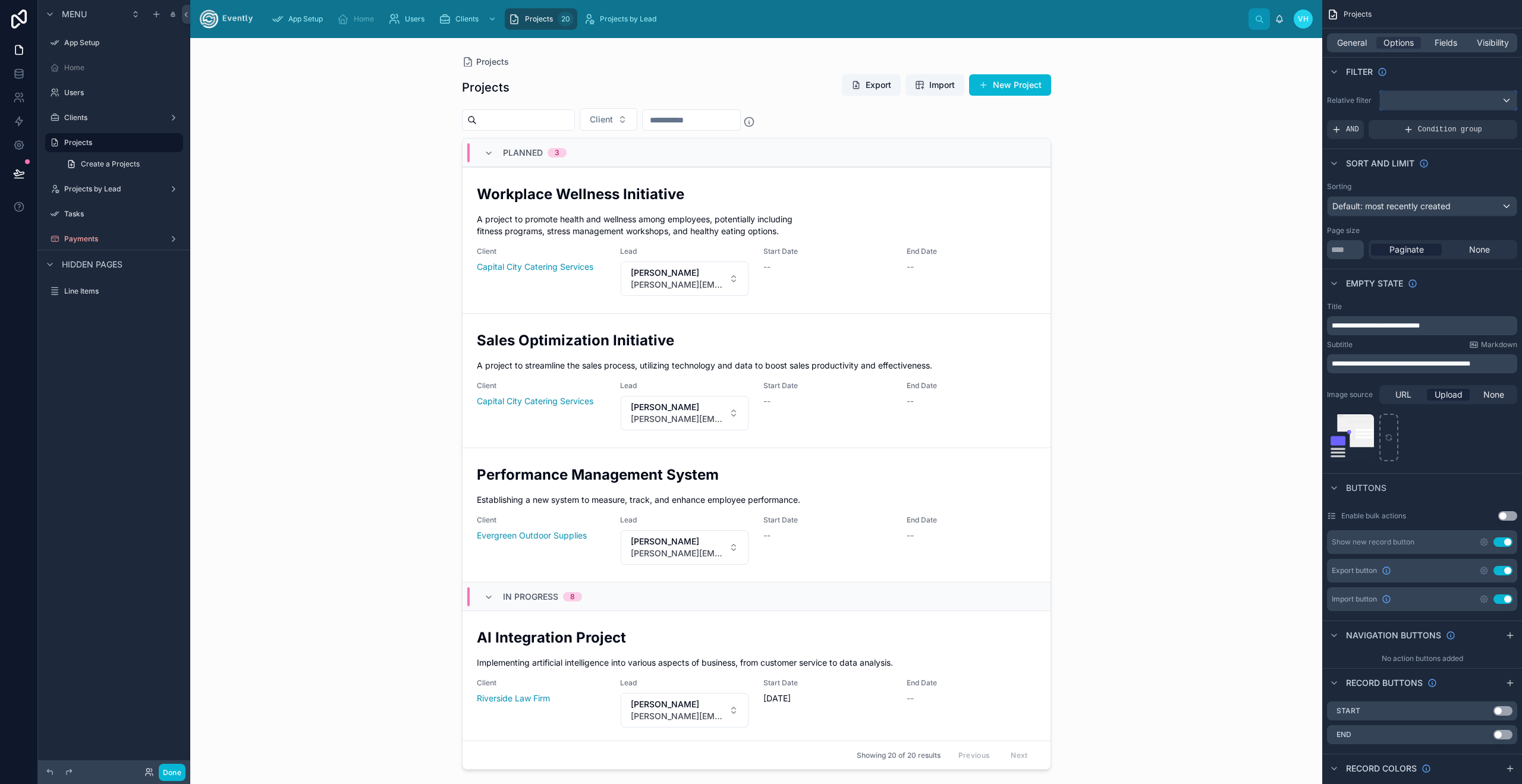
click at [1418, 101] on div "scrollable content" at bounding box center [1448, 100] width 136 height 19
click at [1466, 197] on span "The current user's values" at bounding box center [1438, 202] width 98 height 12
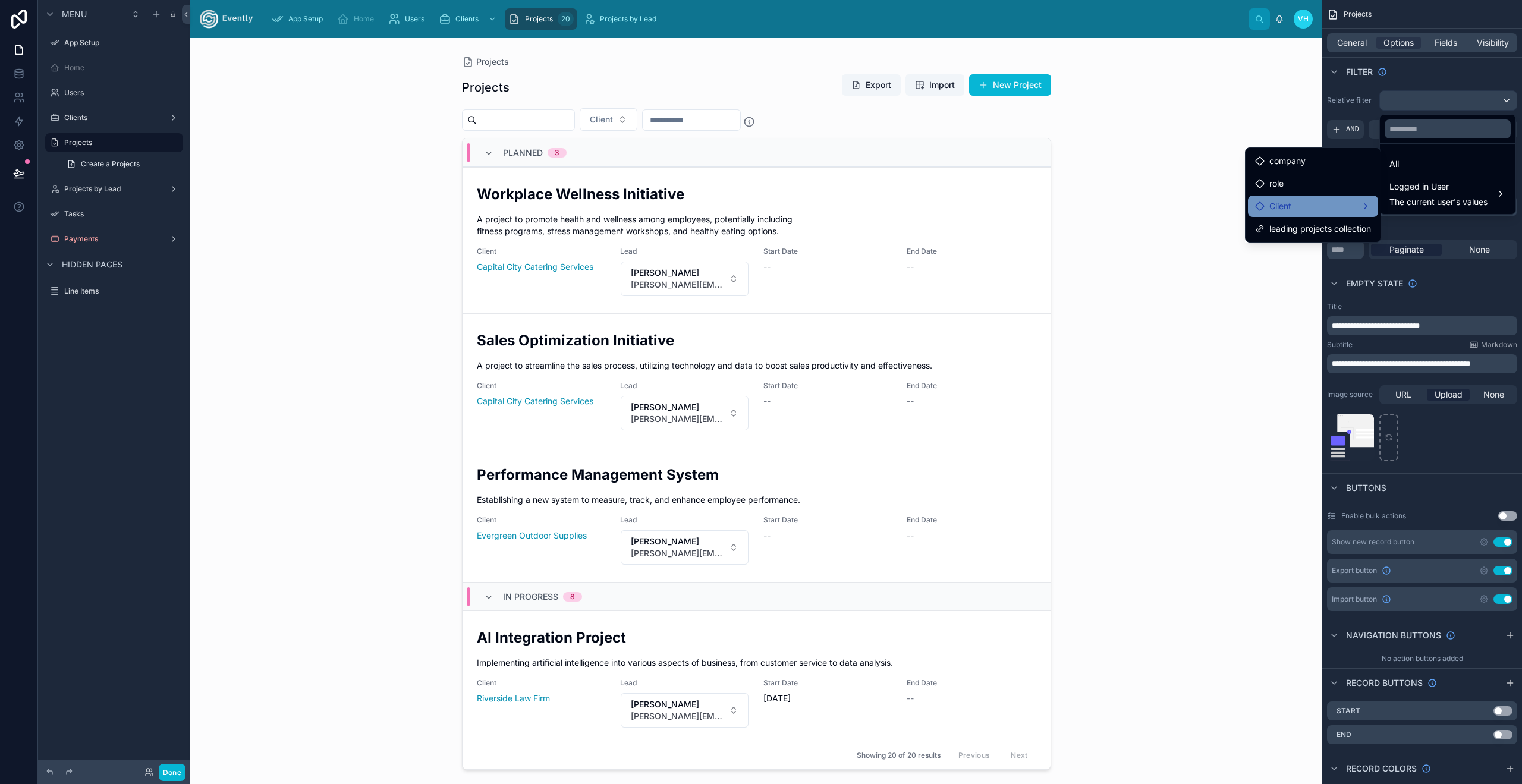
click at [1290, 208] on span "Client" at bounding box center [1280, 206] width 22 height 14
click at [1411, 208] on span "projects collection" at bounding box center [1438, 208] width 71 height 14
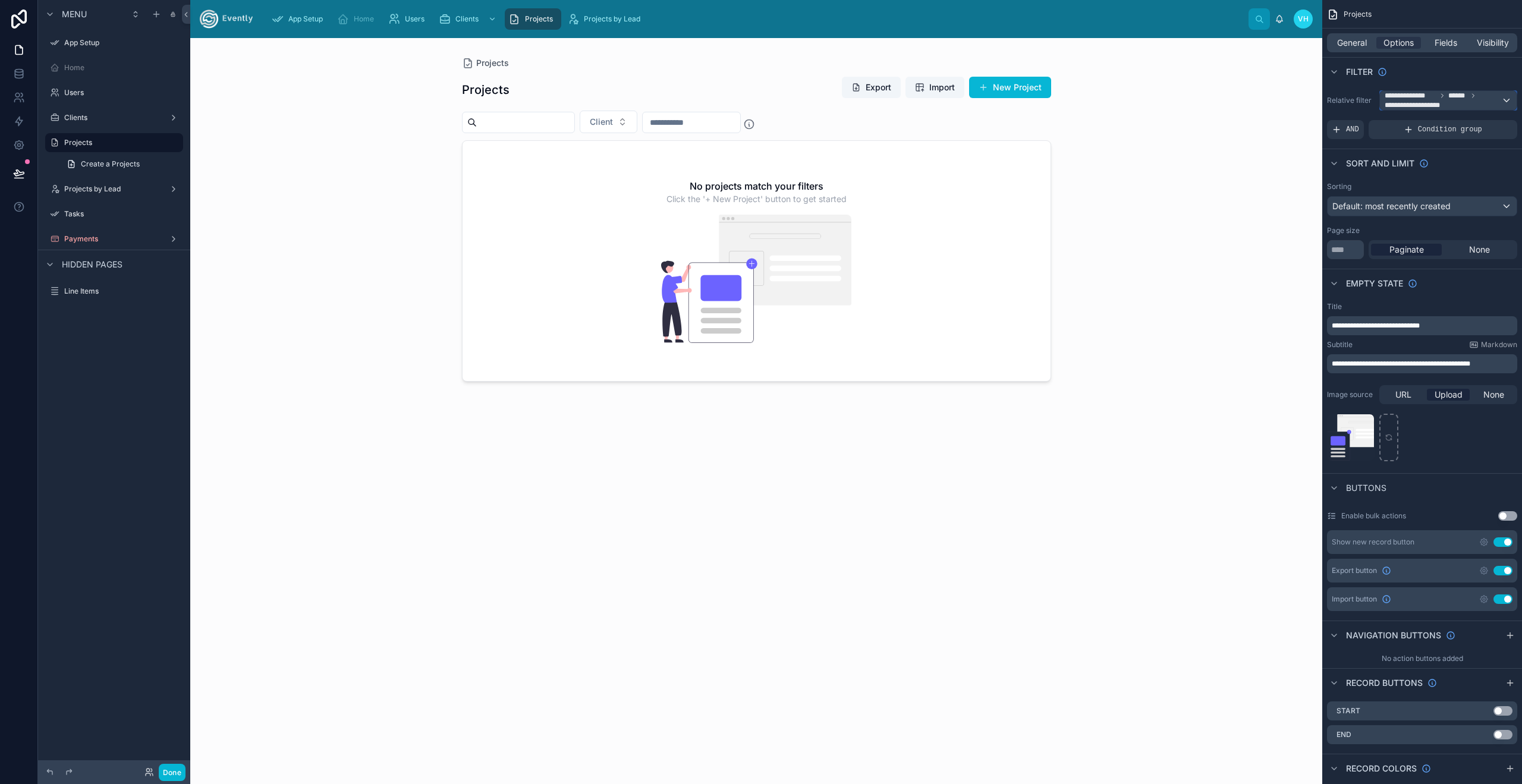
click at [1427, 96] on span "**********" at bounding box center [1411, 95] width 51 height 9
click at [1415, 191] on span "Logged in User" at bounding box center [1438, 186] width 98 height 14
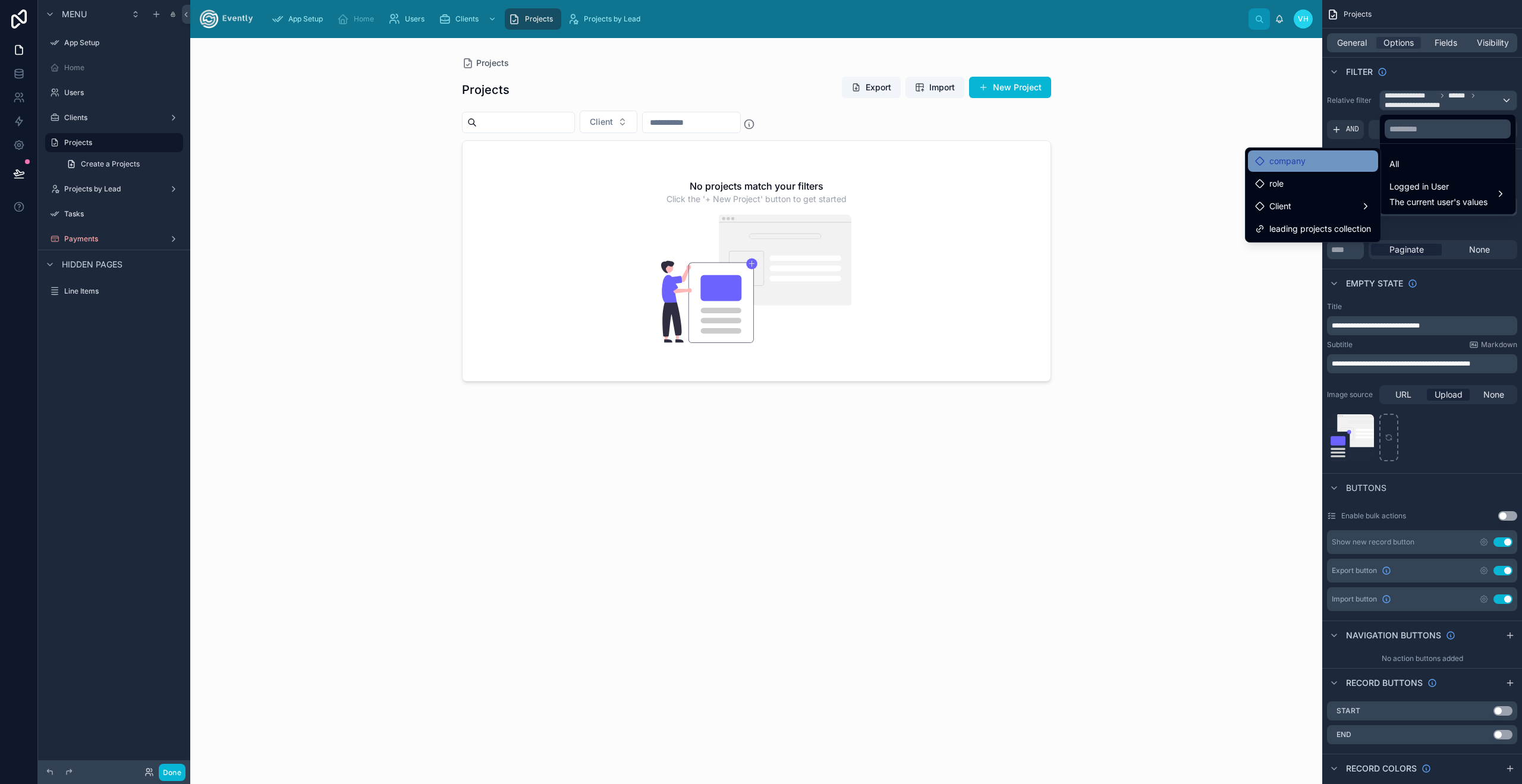
click at [1308, 160] on div "company" at bounding box center [1313, 161] width 116 height 14
click at [1296, 159] on span "company" at bounding box center [1287, 161] width 36 height 14
click at [1257, 161] on icon at bounding box center [1259, 161] width 9 height 9
click at [1276, 209] on span "Client" at bounding box center [1280, 206] width 22 height 14
click at [1286, 163] on span "company" at bounding box center [1287, 161] width 36 height 14
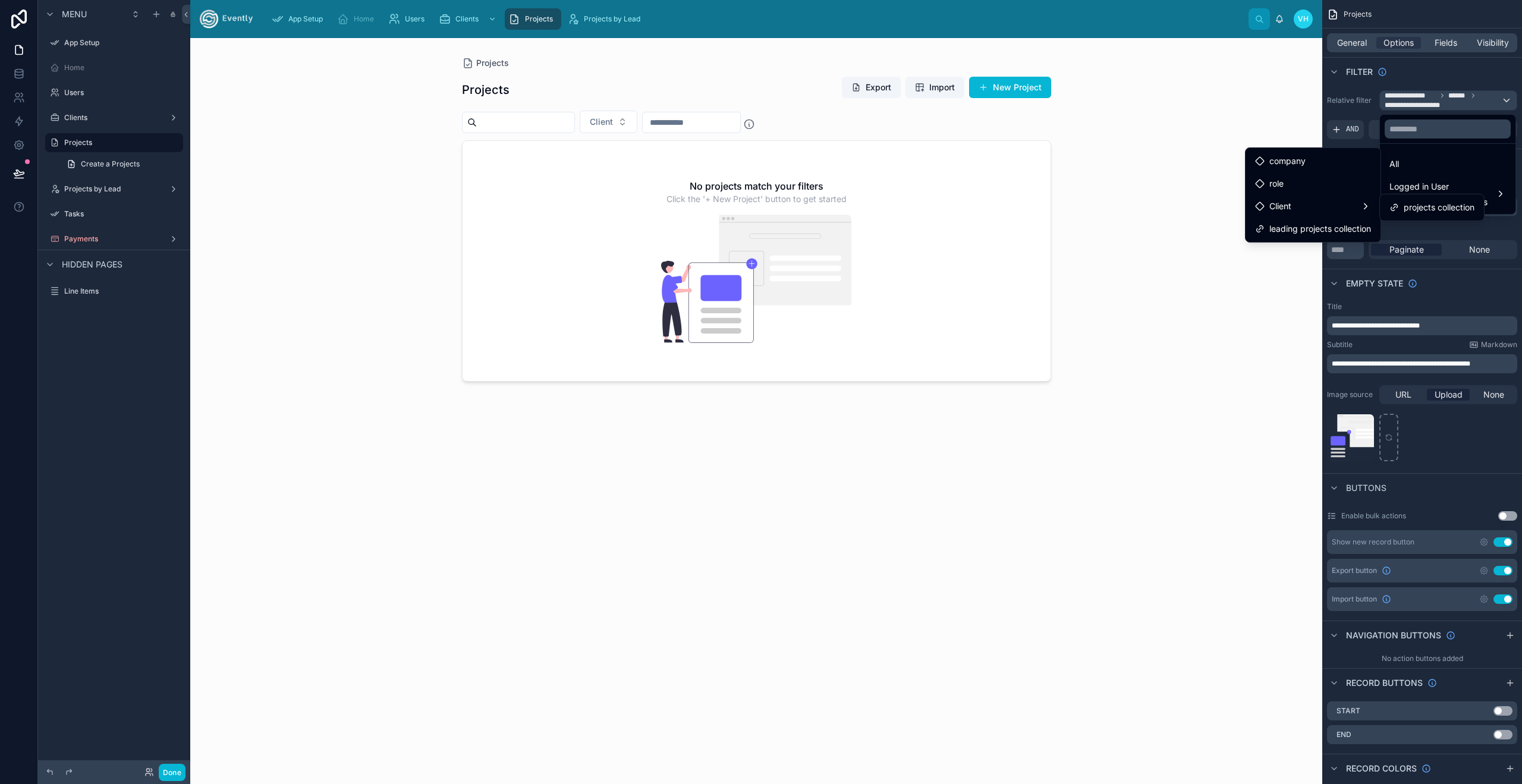
click at [1161, 152] on div "Projects Projects Export Import New Project Client No projects match your filte…" at bounding box center [756, 411] width 1132 height 746
click at [1280, 107] on div "Projects Projects Export Import New Project Client No projects match your filte…" at bounding box center [756, 411] width 1132 height 746
click at [1412, 105] on div "scrollable content" at bounding box center [761, 392] width 1522 height 784
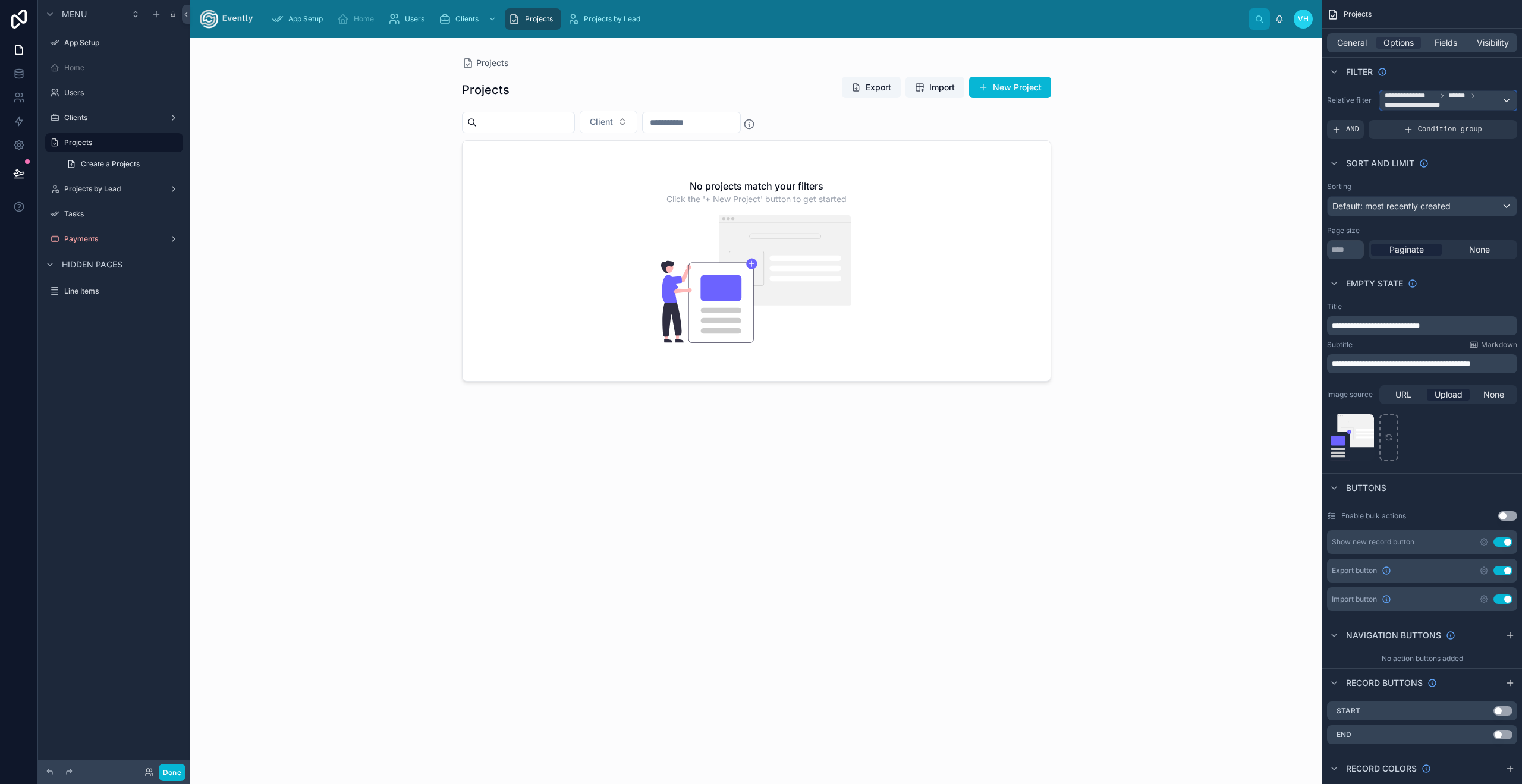
click at [1451, 101] on span "**********" at bounding box center [1443, 100] width 116 height 19
click at [1403, 162] on div "All" at bounding box center [1447, 164] width 116 height 14
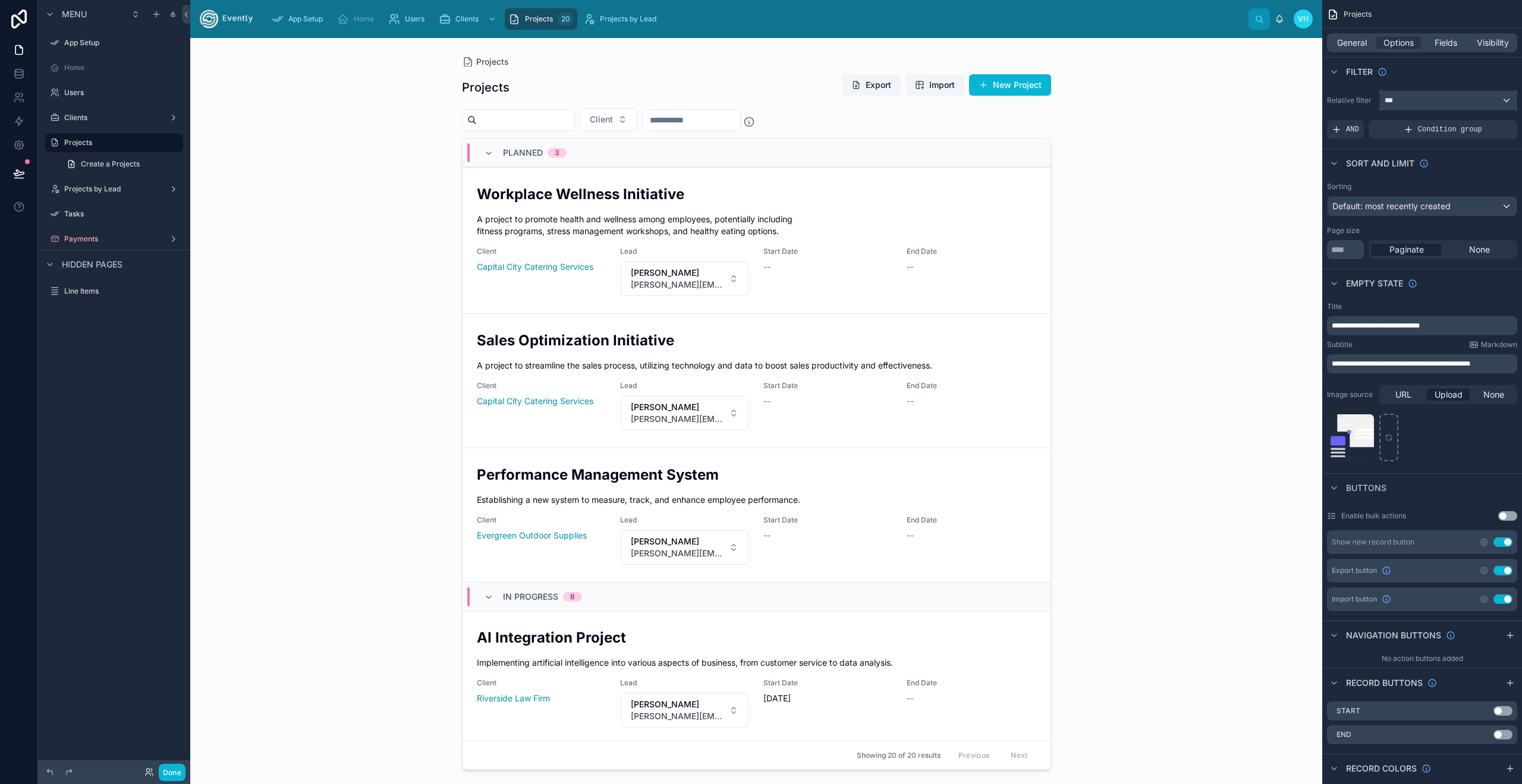
click at [1416, 101] on div "***" at bounding box center [1448, 100] width 136 height 19
click at [1428, 191] on span "Logged in User" at bounding box center [1438, 186] width 98 height 14
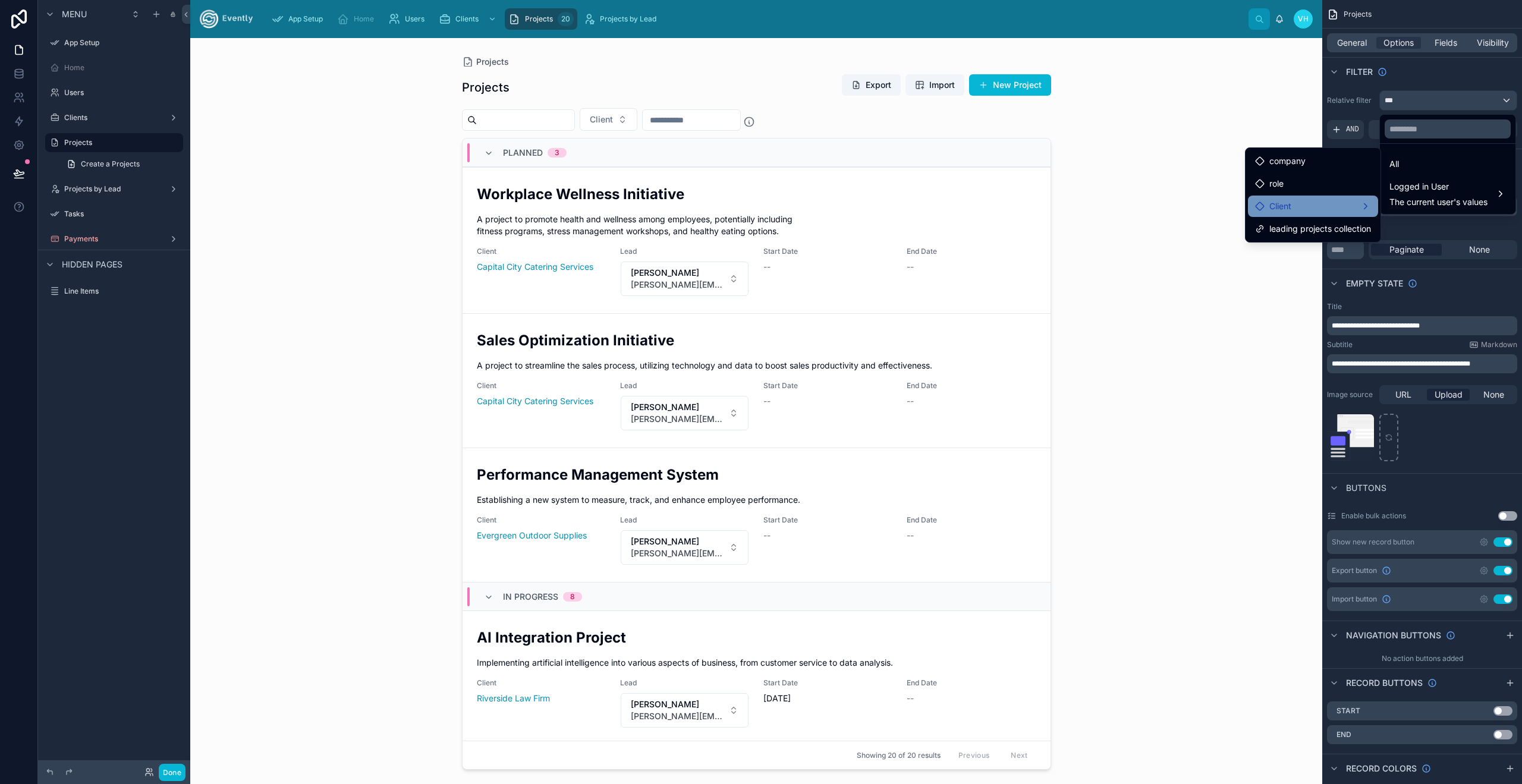
click at [1298, 212] on div "Client" at bounding box center [1313, 206] width 116 height 14
click at [1313, 159] on div "company" at bounding box center [1313, 161] width 116 height 14
click at [1301, 203] on div "Client" at bounding box center [1313, 206] width 116 height 14
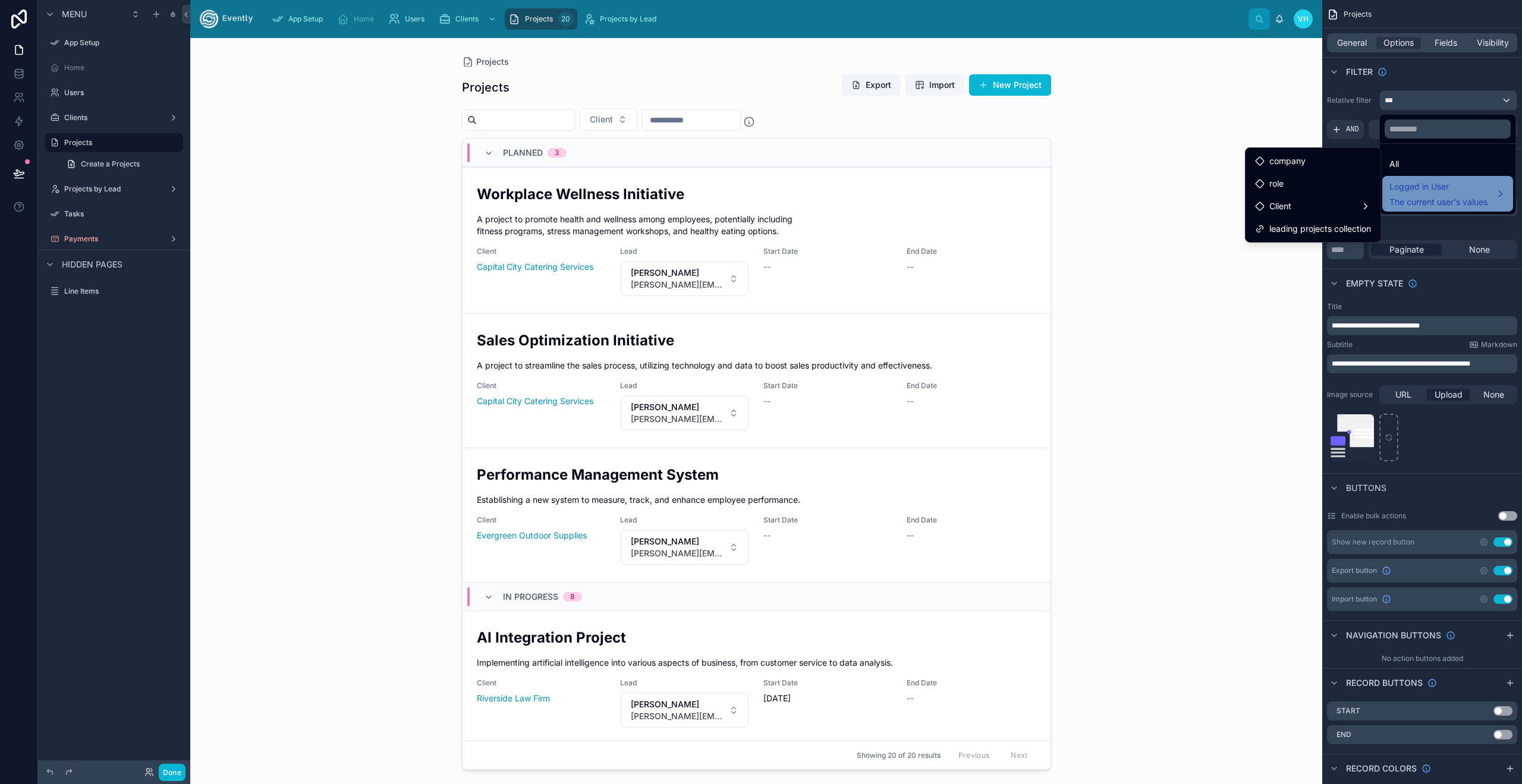
click at [1436, 203] on span "The current user's values" at bounding box center [1438, 202] width 98 height 12
click at [1428, 191] on span "Logged in User" at bounding box center [1438, 186] width 98 height 14
click at [1303, 228] on span "leading projects collection" at bounding box center [1320, 228] width 101 height 14
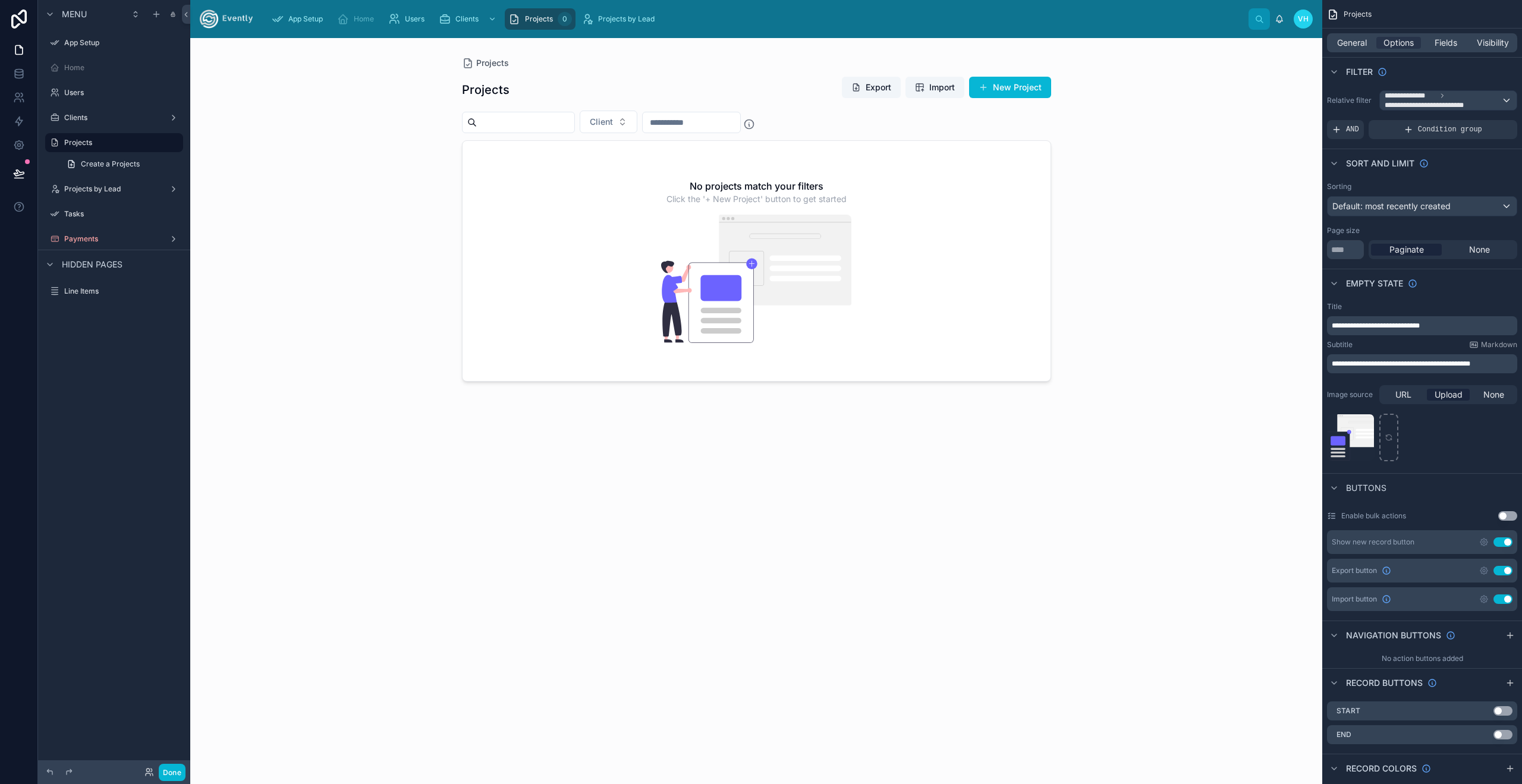
click at [741, 263] on img at bounding box center [756, 278] width 190 height 129
click at [749, 263] on img at bounding box center [756, 278] width 190 height 129
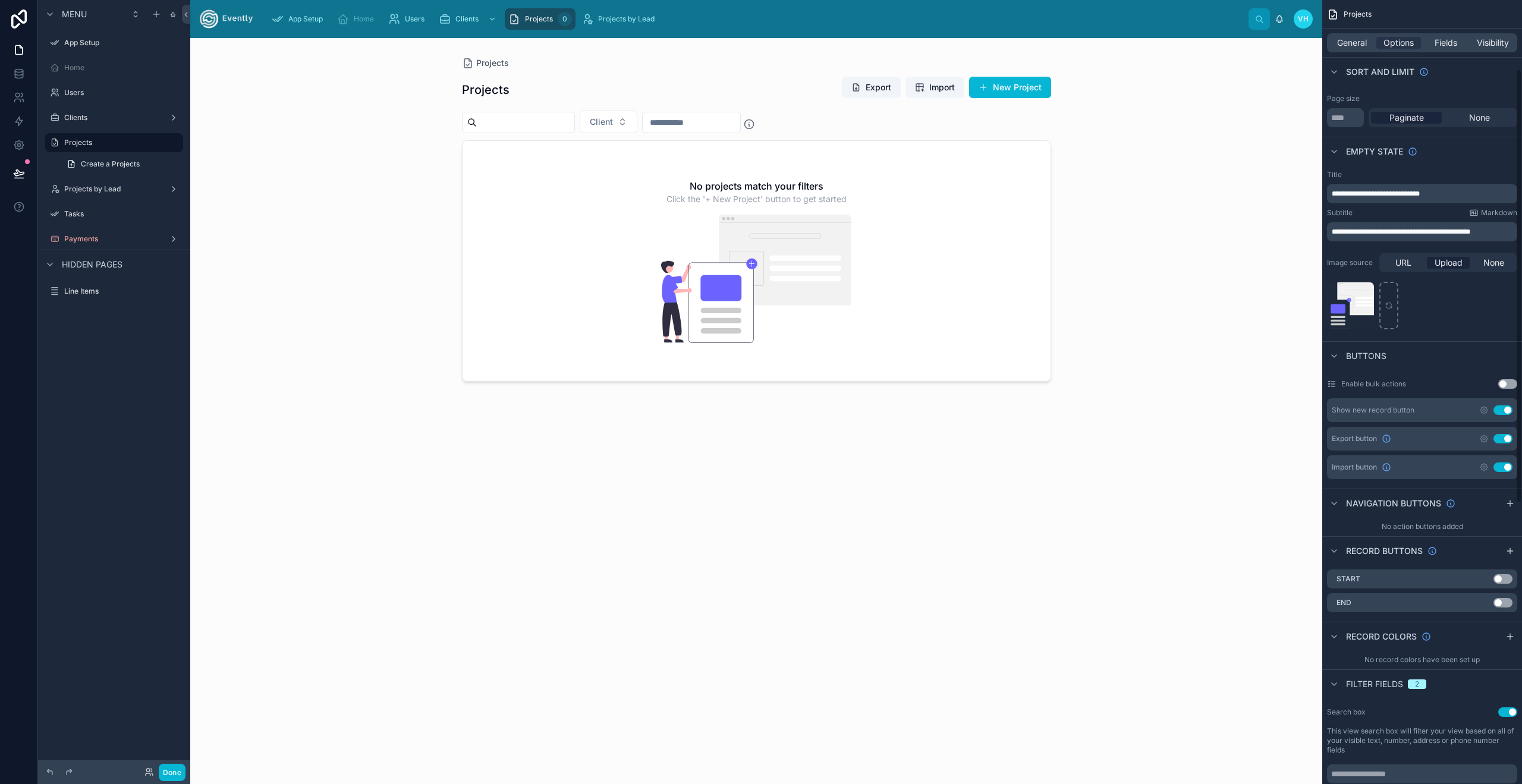
scroll to position [134, 0]
click at [1509, 406] on button "Use setting" at bounding box center [1503, 407] width 19 height 9
click at [1503, 437] on button "Use setting" at bounding box center [1503, 436] width 19 height 9
click at [1502, 466] on button "Use setting" at bounding box center [1503, 464] width 19 height 9
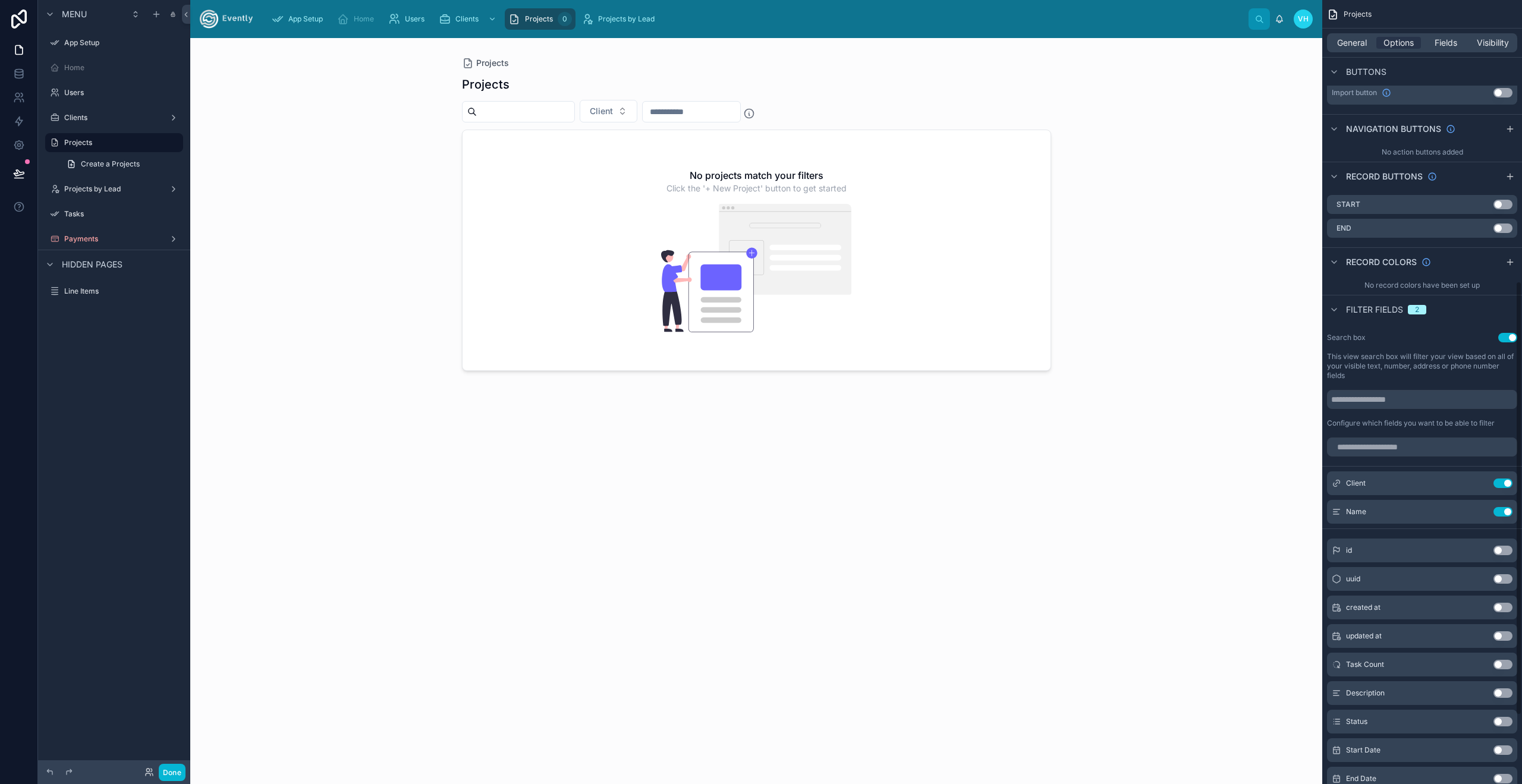
scroll to position [509, 0]
click at [1509, 478] on button "Use setting" at bounding box center [1503, 480] width 19 height 9
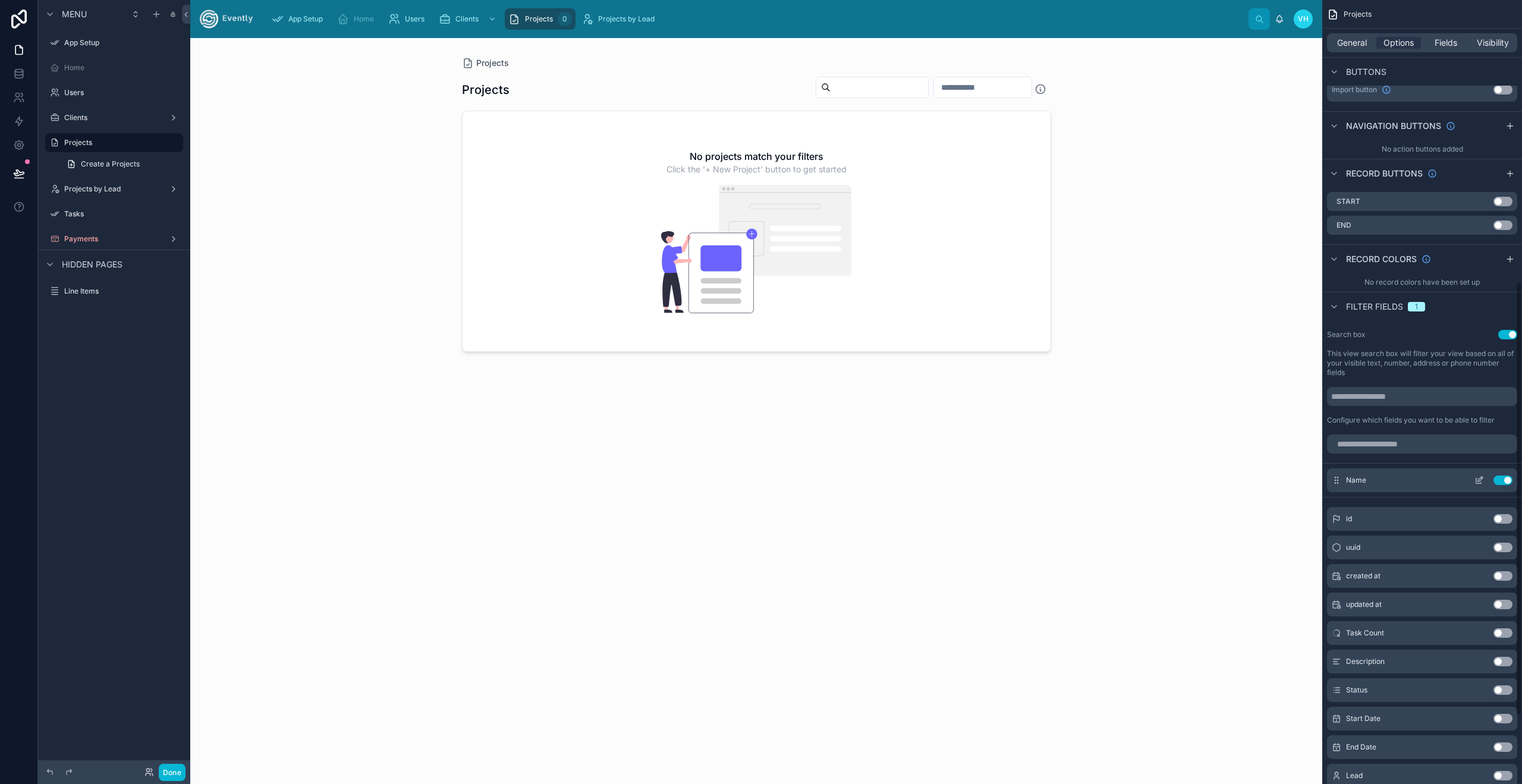
click at [1506, 481] on button "Use setting" at bounding box center [1503, 480] width 19 height 9
click at [1506, 514] on button "Use setting" at bounding box center [1503, 518] width 19 height 9
click at [1506, 481] on button "Use setting" at bounding box center [1503, 480] width 19 height 9
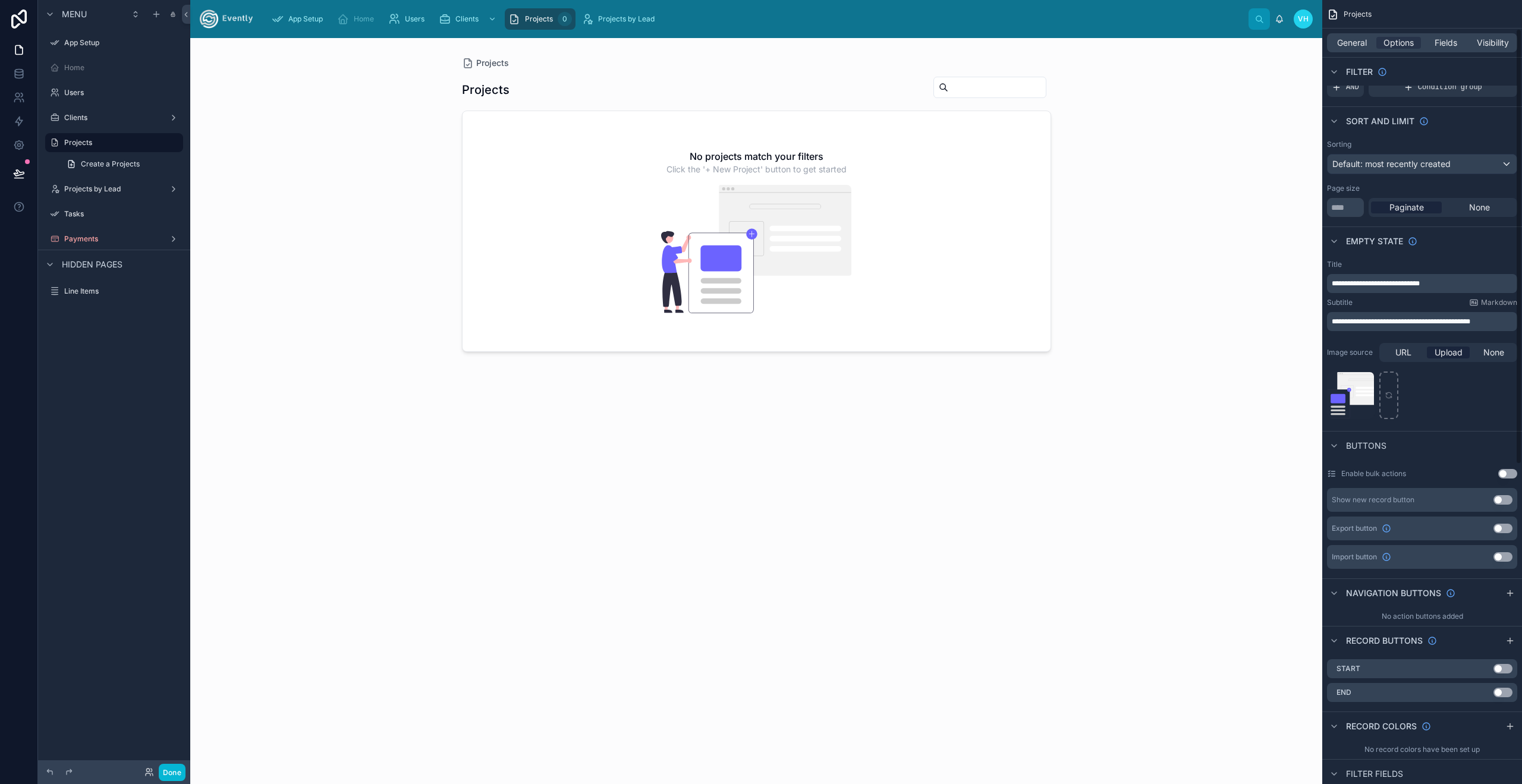
scroll to position [0, 0]
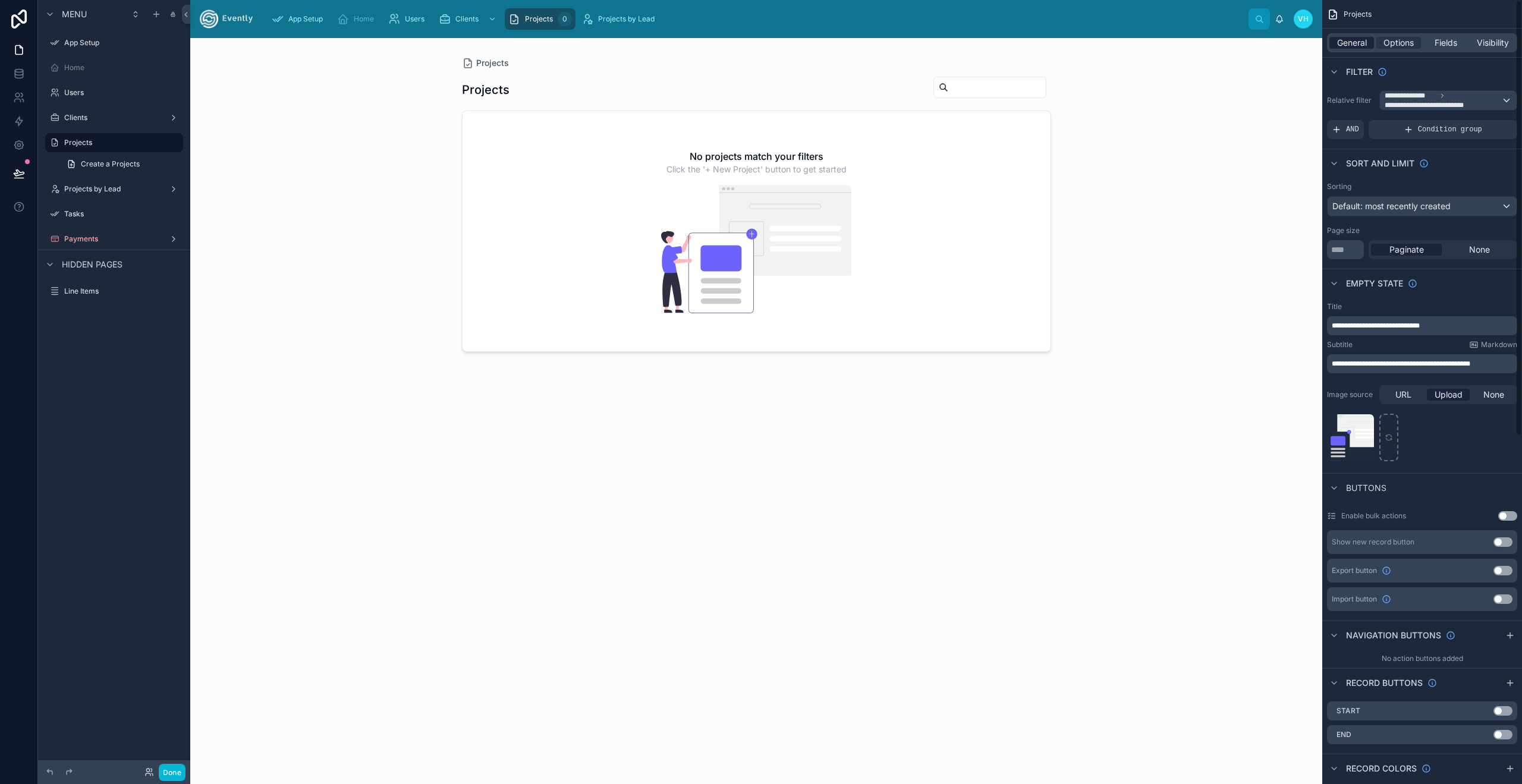
click at [1361, 39] on span "General" at bounding box center [1352, 43] width 30 height 12
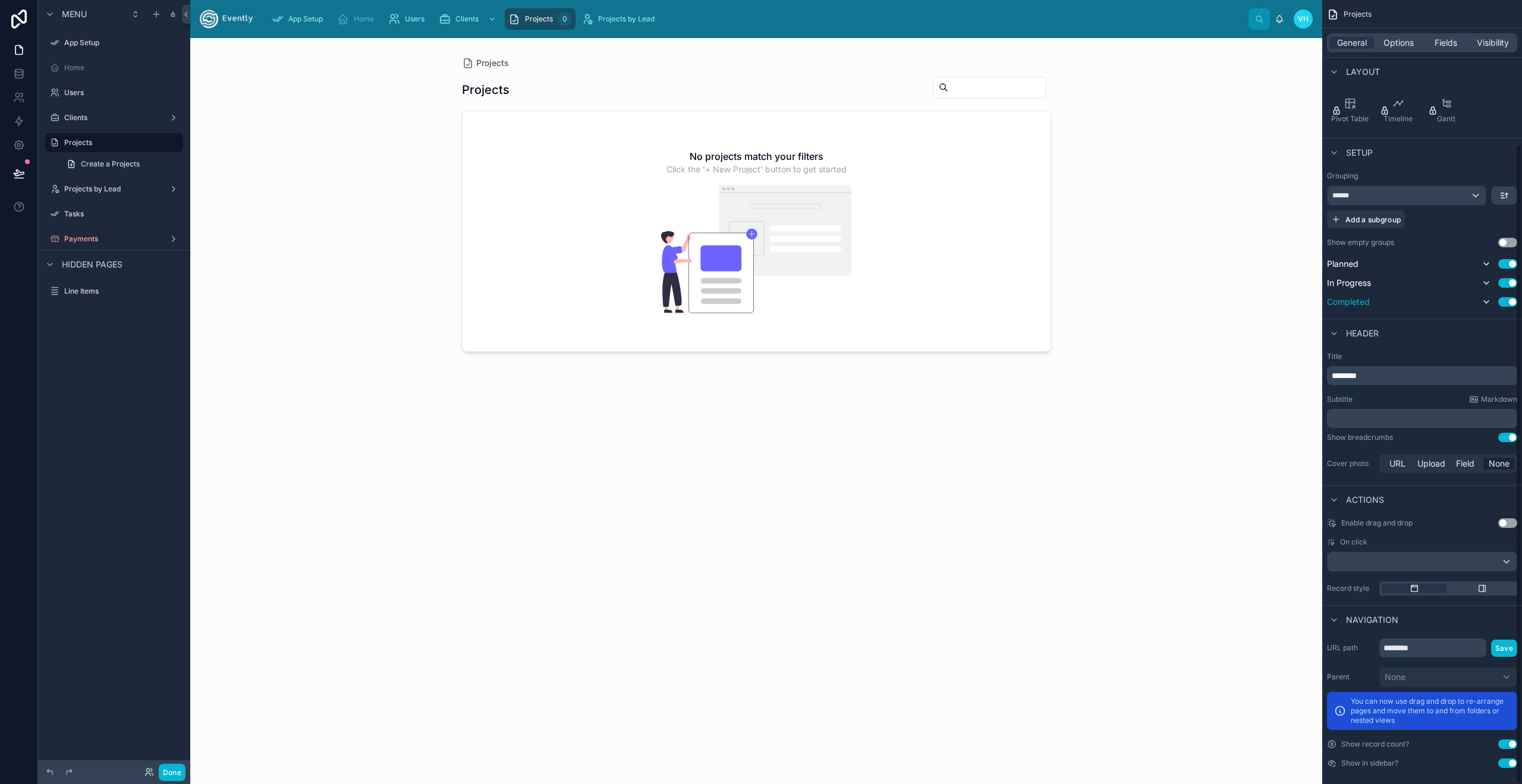
scroll to position [176, 0]
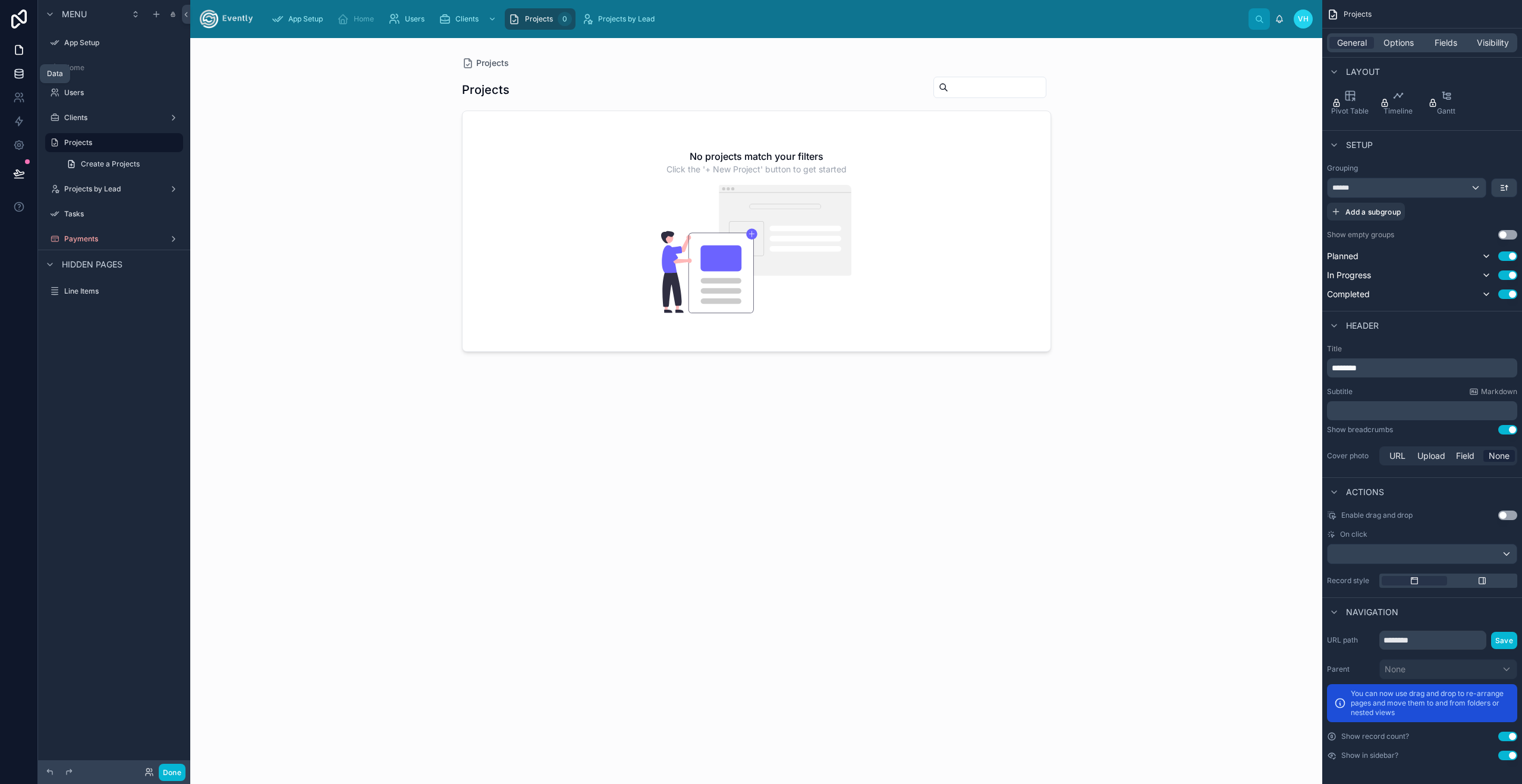
click at [14, 84] on link at bounding box center [19, 74] width 37 height 24
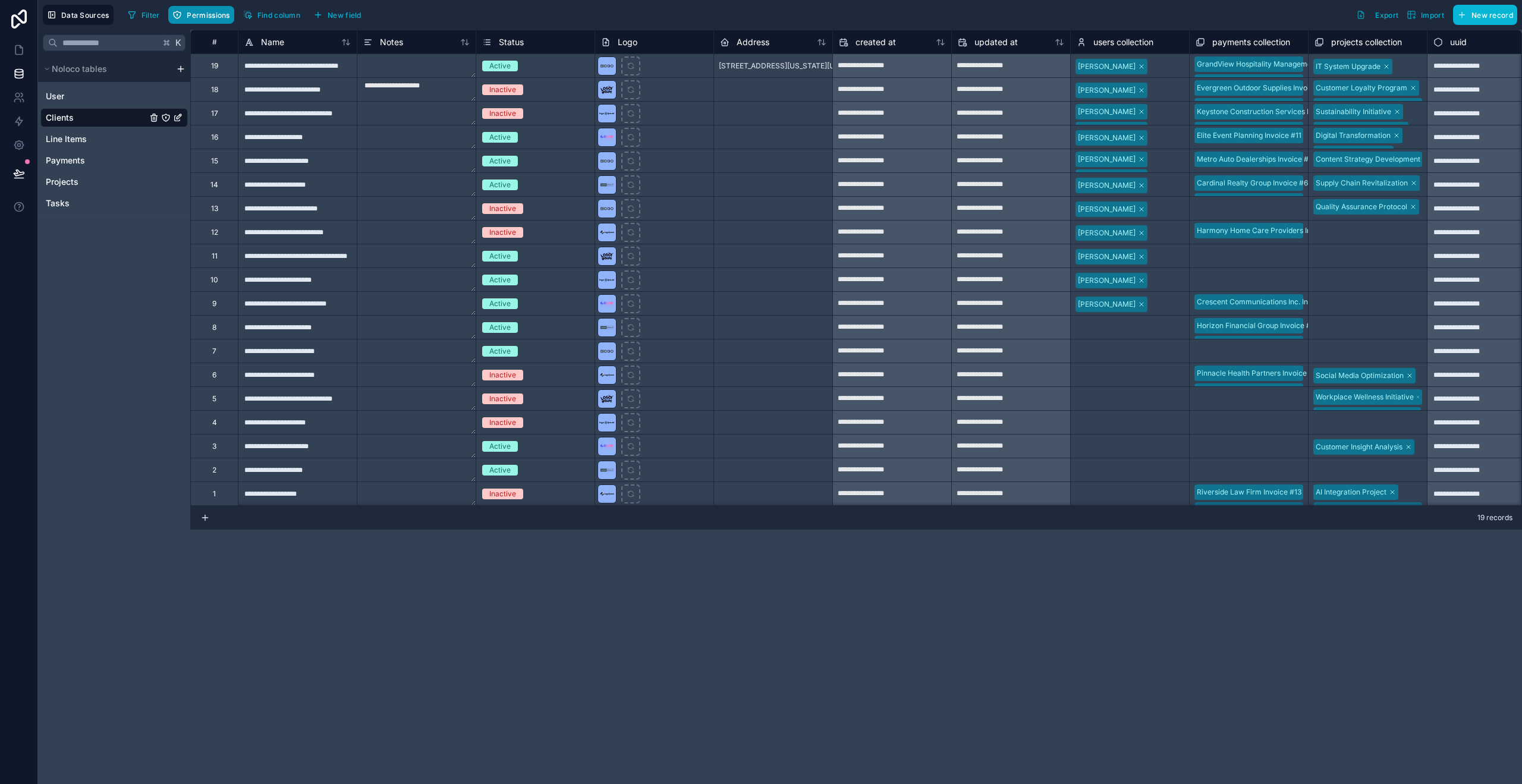
click at [225, 14] on span "Permissions" at bounding box center [208, 15] width 43 height 9
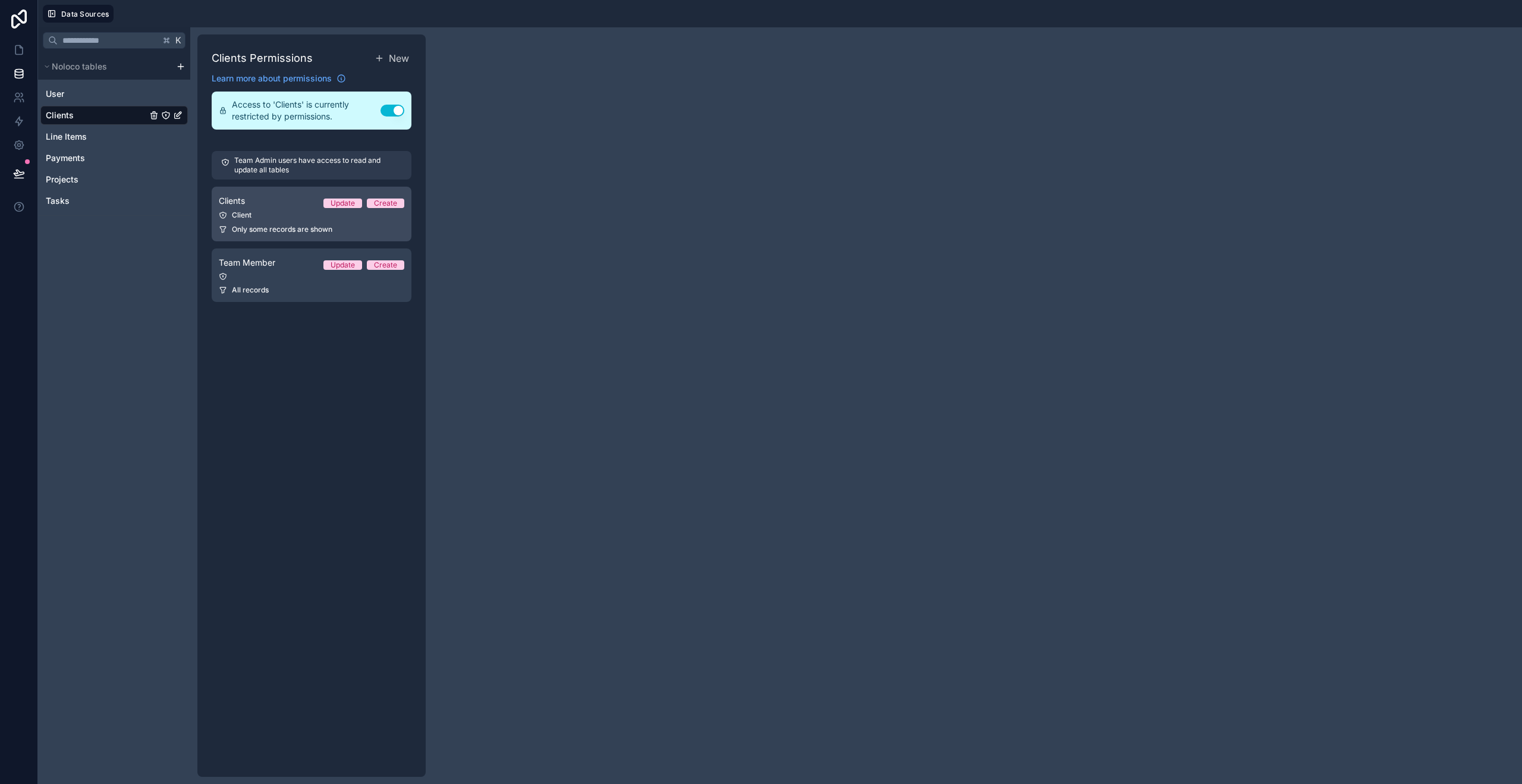
click at [301, 230] on span "Only some records are shown" at bounding box center [282, 229] width 101 height 9
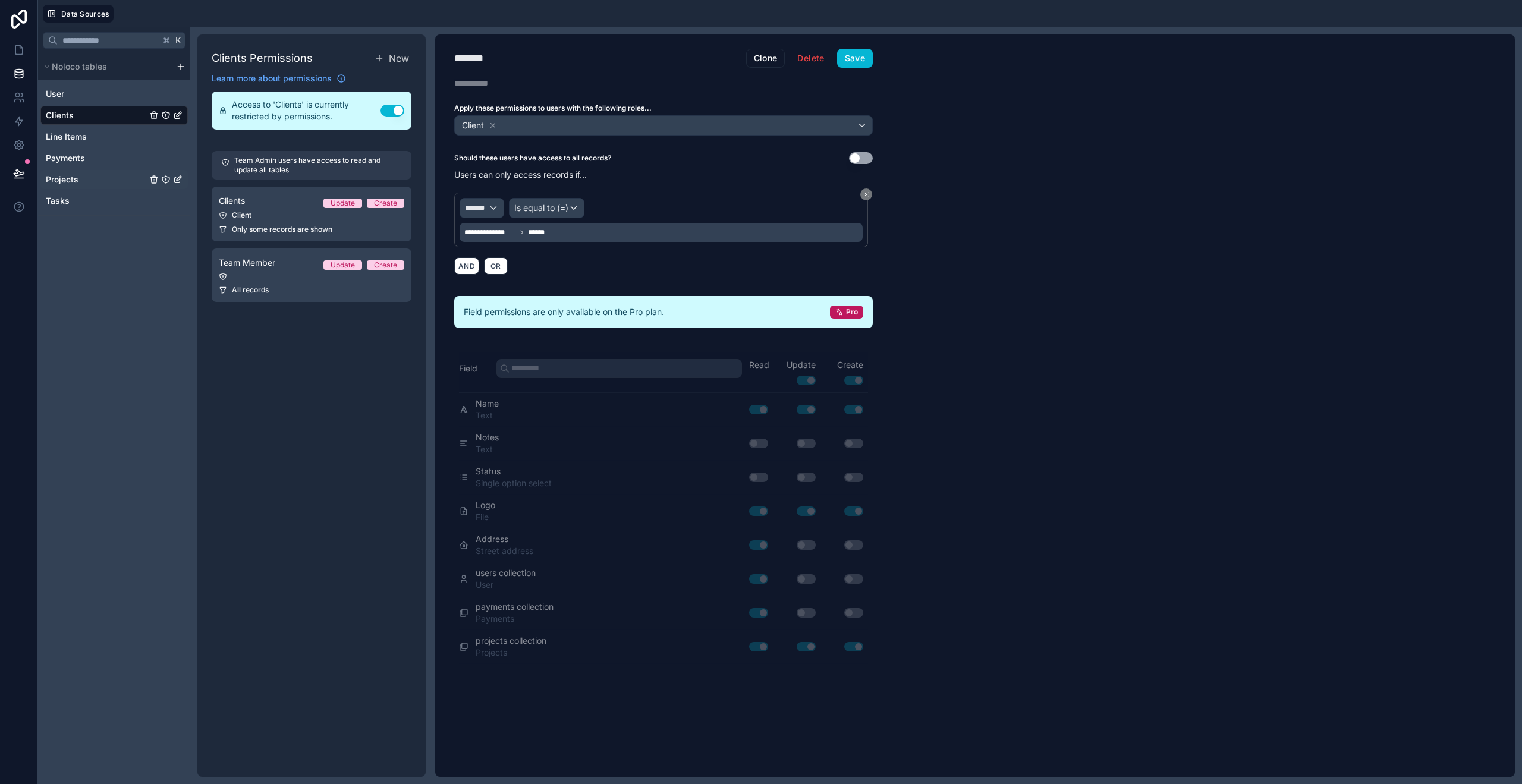
click at [55, 179] on span "Projects" at bounding box center [62, 179] width 33 height 12
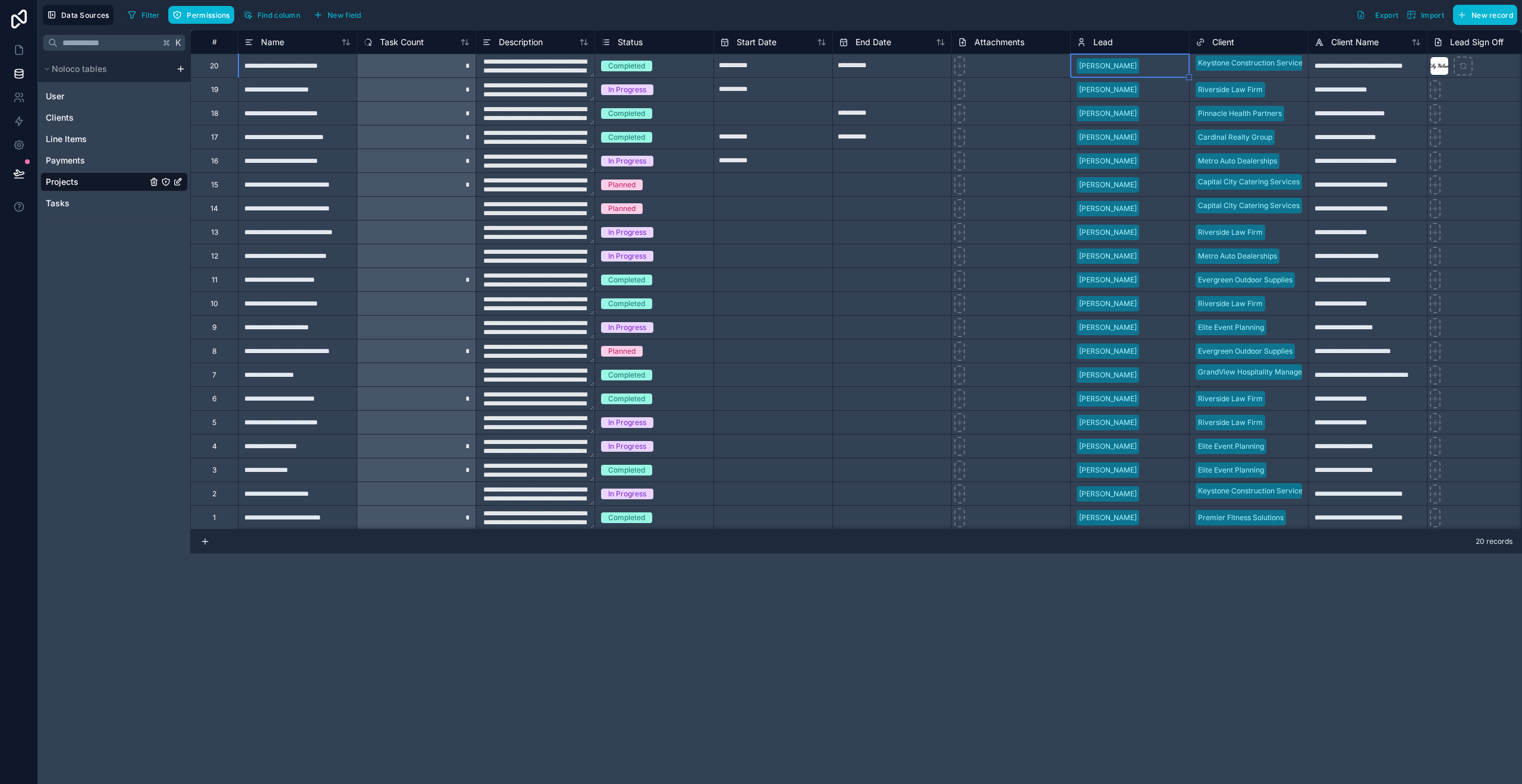
click at [1176, 74] on div "[PERSON_NAME]" at bounding box center [1130, 66] width 119 height 18
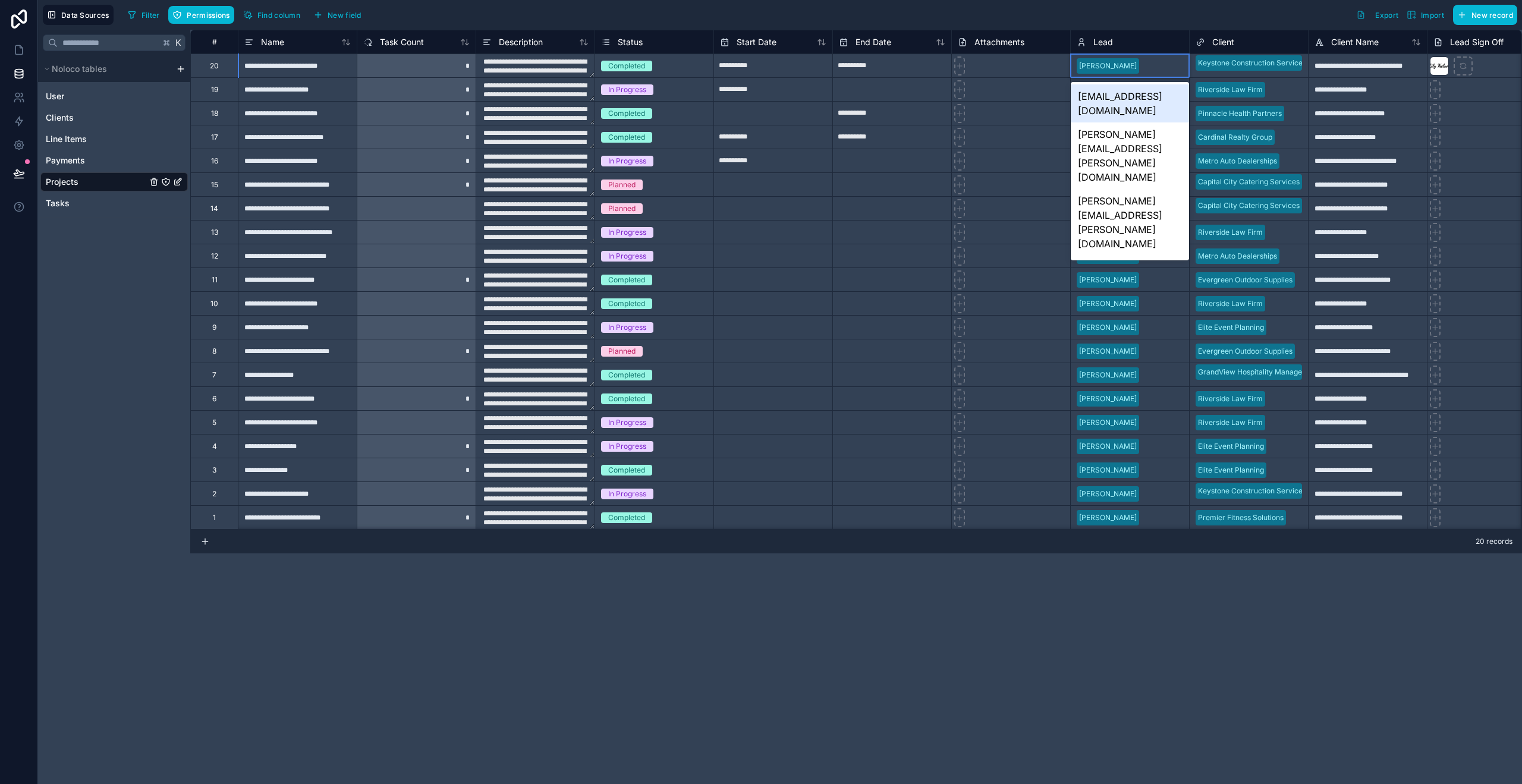
click at [1176, 74] on div "[PERSON_NAME]" at bounding box center [1130, 66] width 119 height 18
click at [1124, 98] on div "[EMAIL_ADDRESS][DOMAIN_NAME]" at bounding box center [1130, 103] width 119 height 38
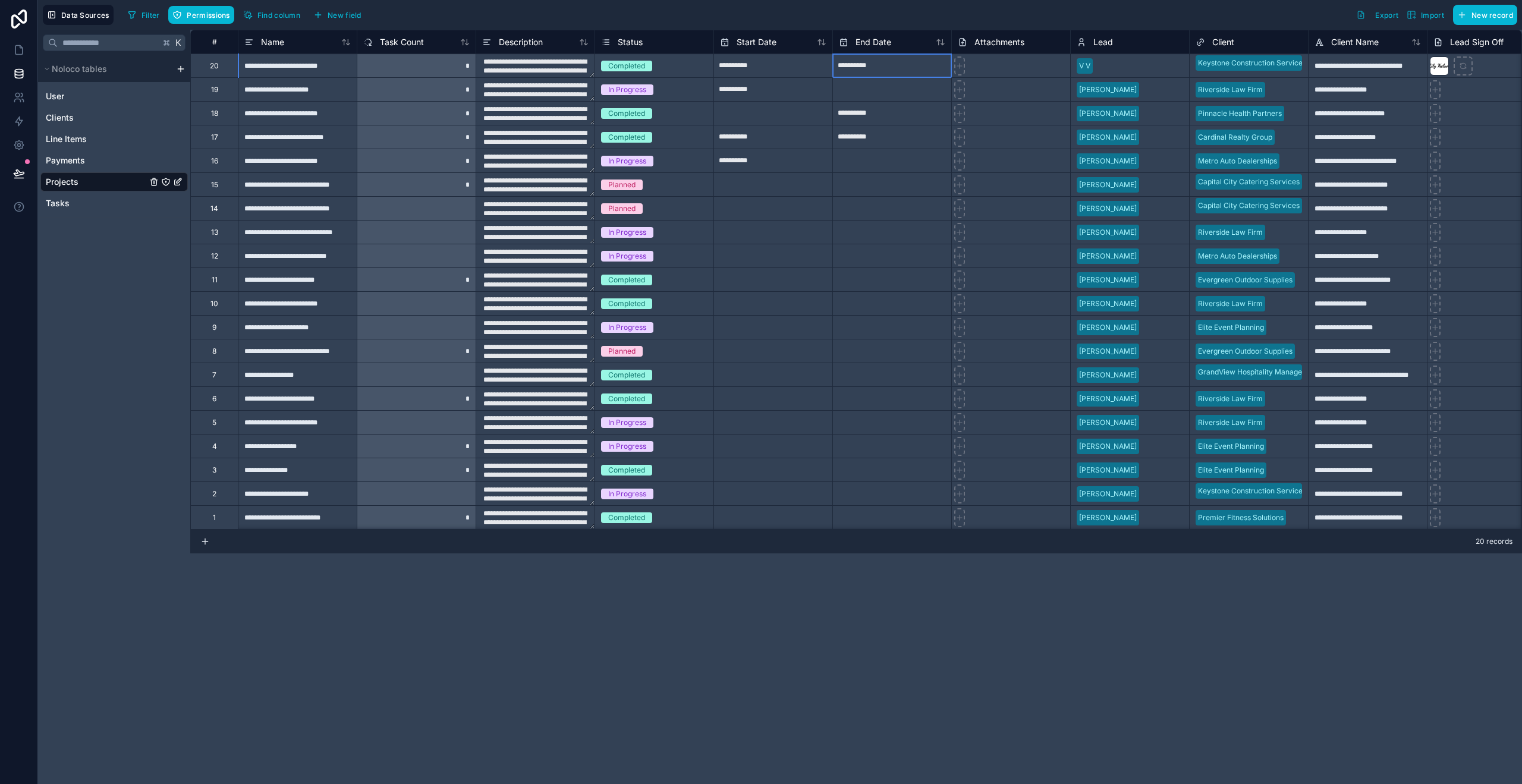
click at [876, 68] on input "**********" at bounding box center [892, 66] width 119 height 19
select select "****"
select select "*"
click at [914, 94] on select "**** **** **** **** **** **** **** **** **** **** **** **** **** **** **** ****…" at bounding box center [916, 94] width 25 height 9
select select "****"
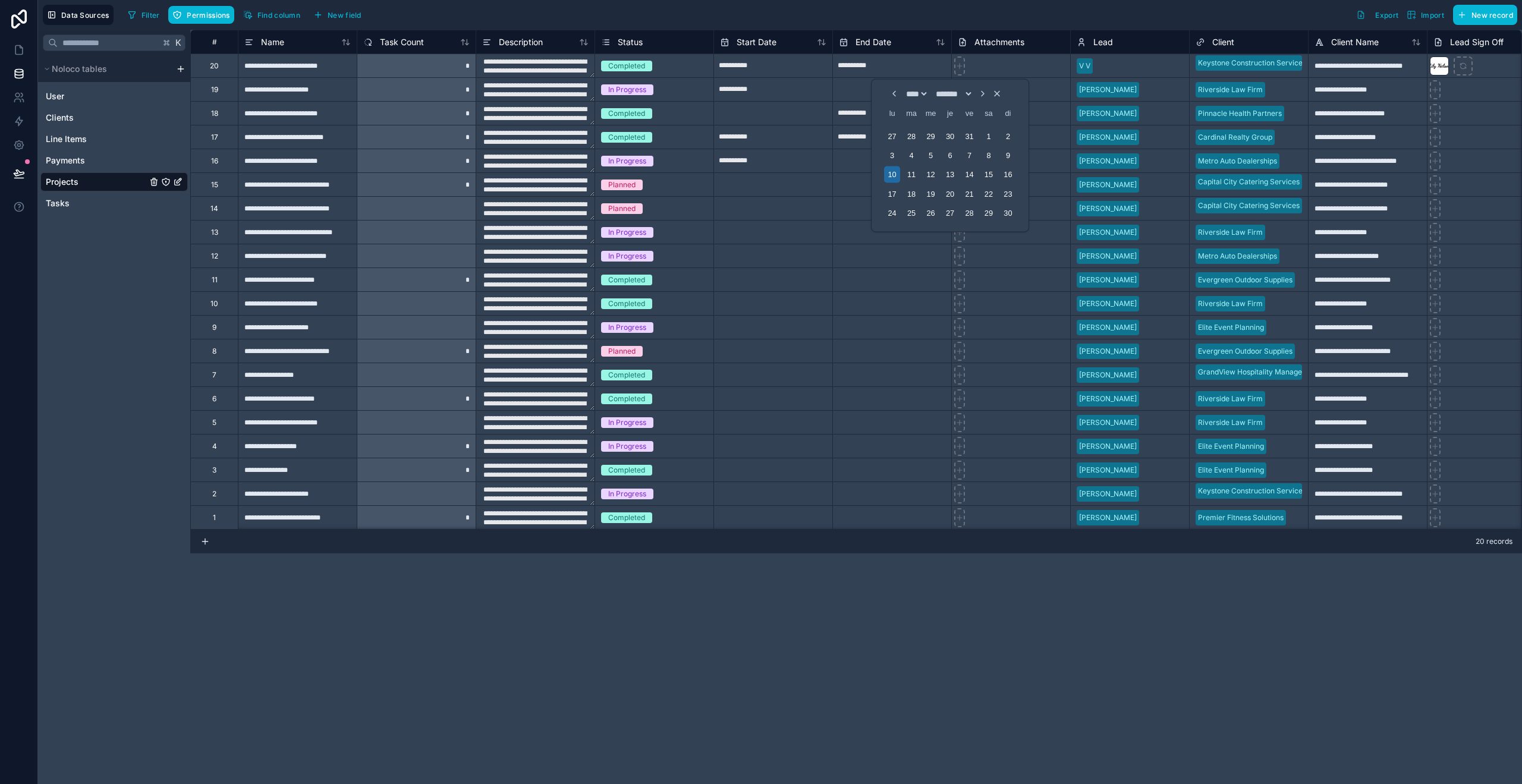
click at [903, 89] on select "**** **** **** **** **** **** **** **** **** **** **** **** **** **** **** ****…" at bounding box center [916, 94] width 25 height 9
click at [913, 159] on div "10" at bounding box center [911, 155] width 16 height 16
type input "**********"
click at [750, 96] on input "**********" at bounding box center [773, 89] width 119 height 19
select select "****"
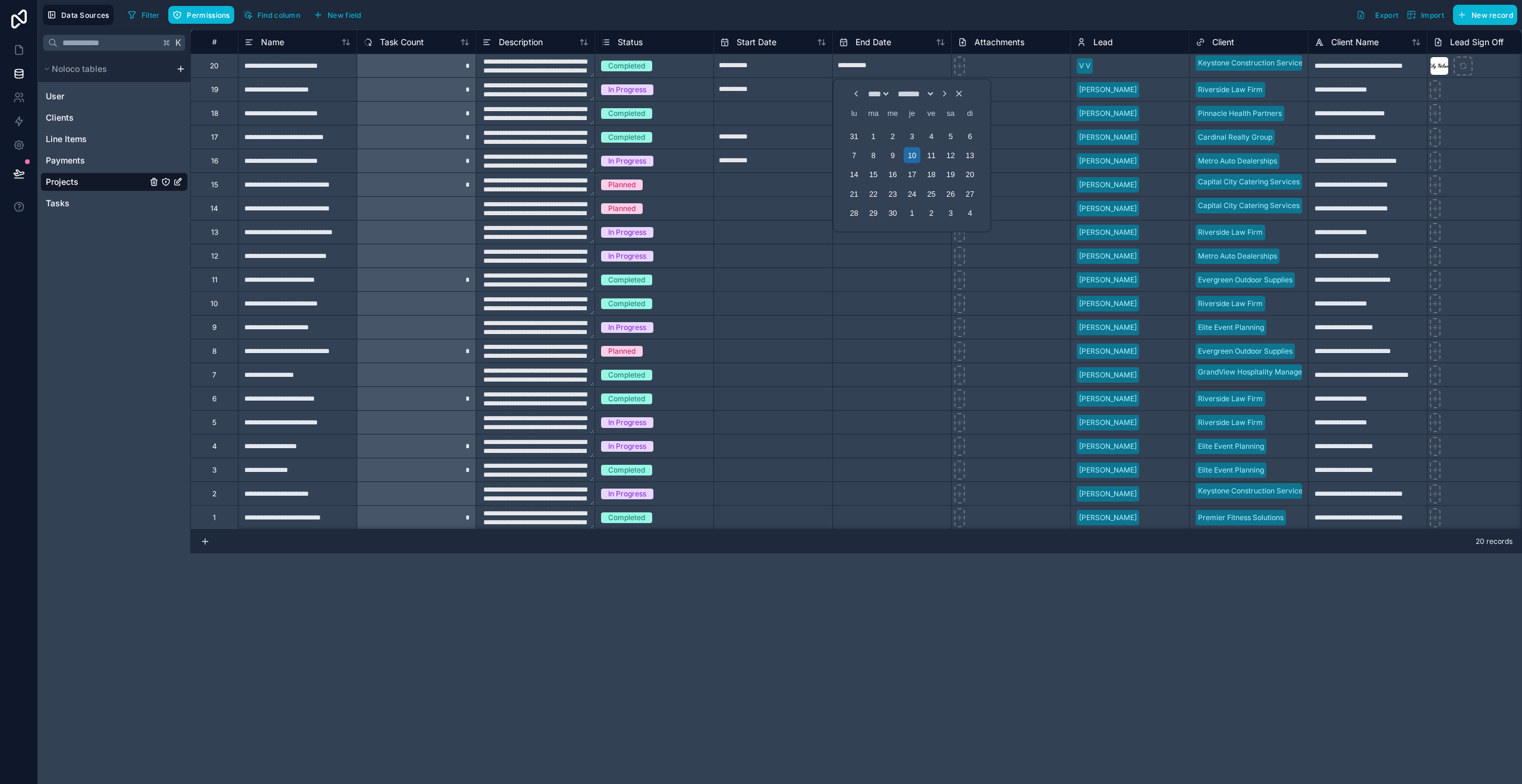
select select "*"
click at [1169, 693] on div "**********" at bounding box center [856, 407] width 1331 height 754
click at [281, 19] on span "Find column" at bounding box center [279, 15] width 43 height 9
click at [204, 16] on span "Permissions" at bounding box center [208, 15] width 43 height 9
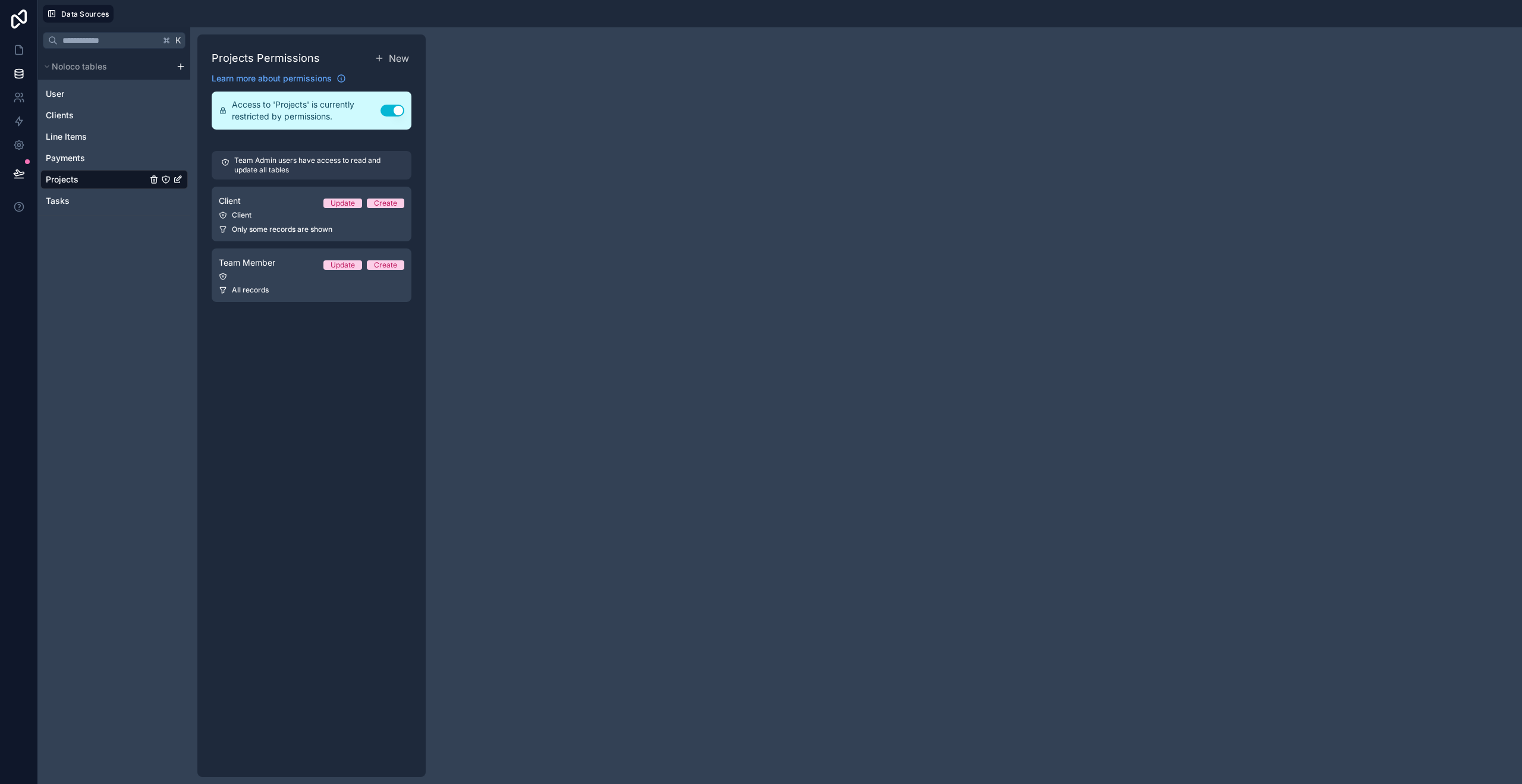
click at [76, 183] on span "Projects" at bounding box center [62, 179] width 33 height 12
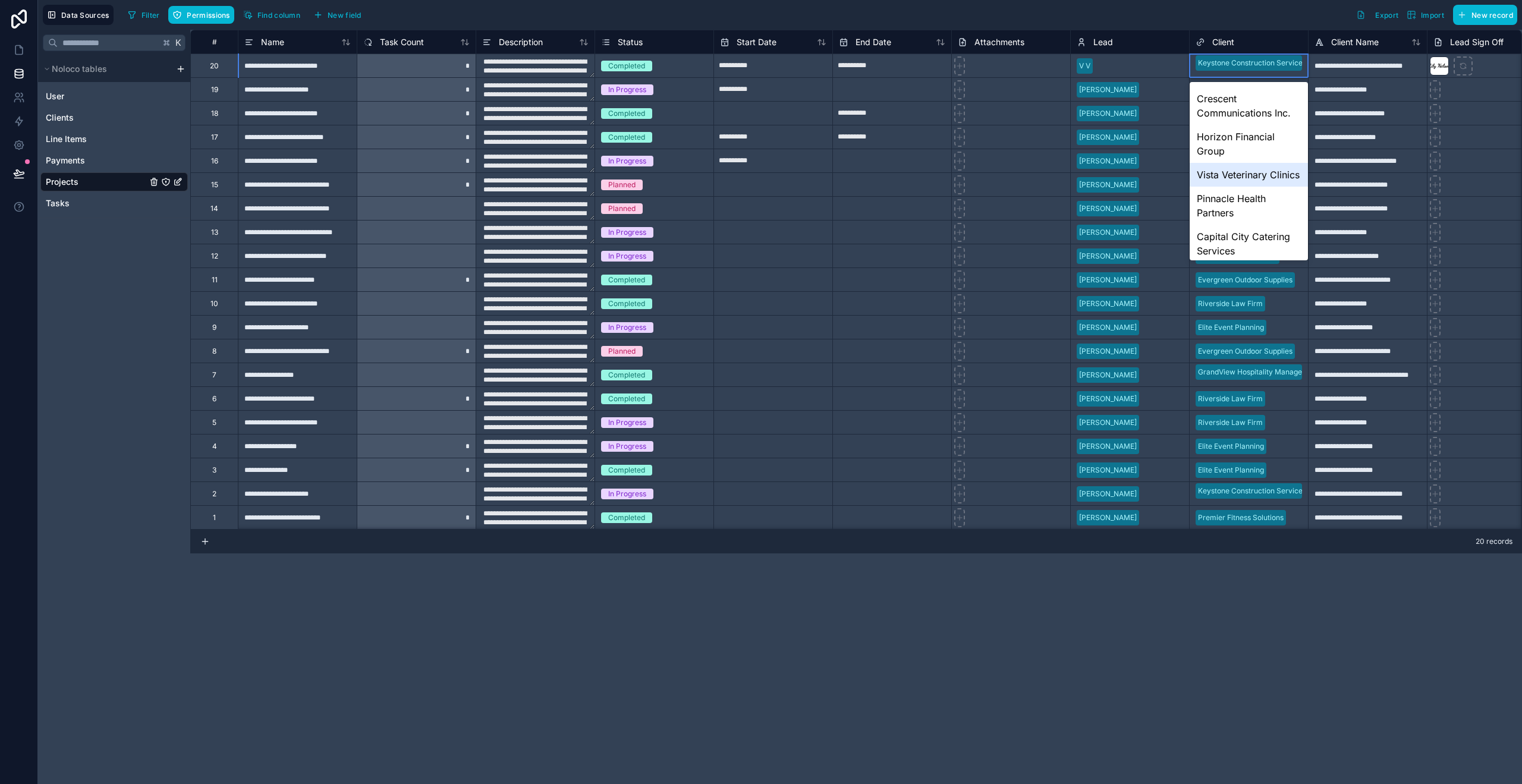
scroll to position [478, 0]
click at [70, 122] on span "Clients" at bounding box center [59, 117] width 28 height 12
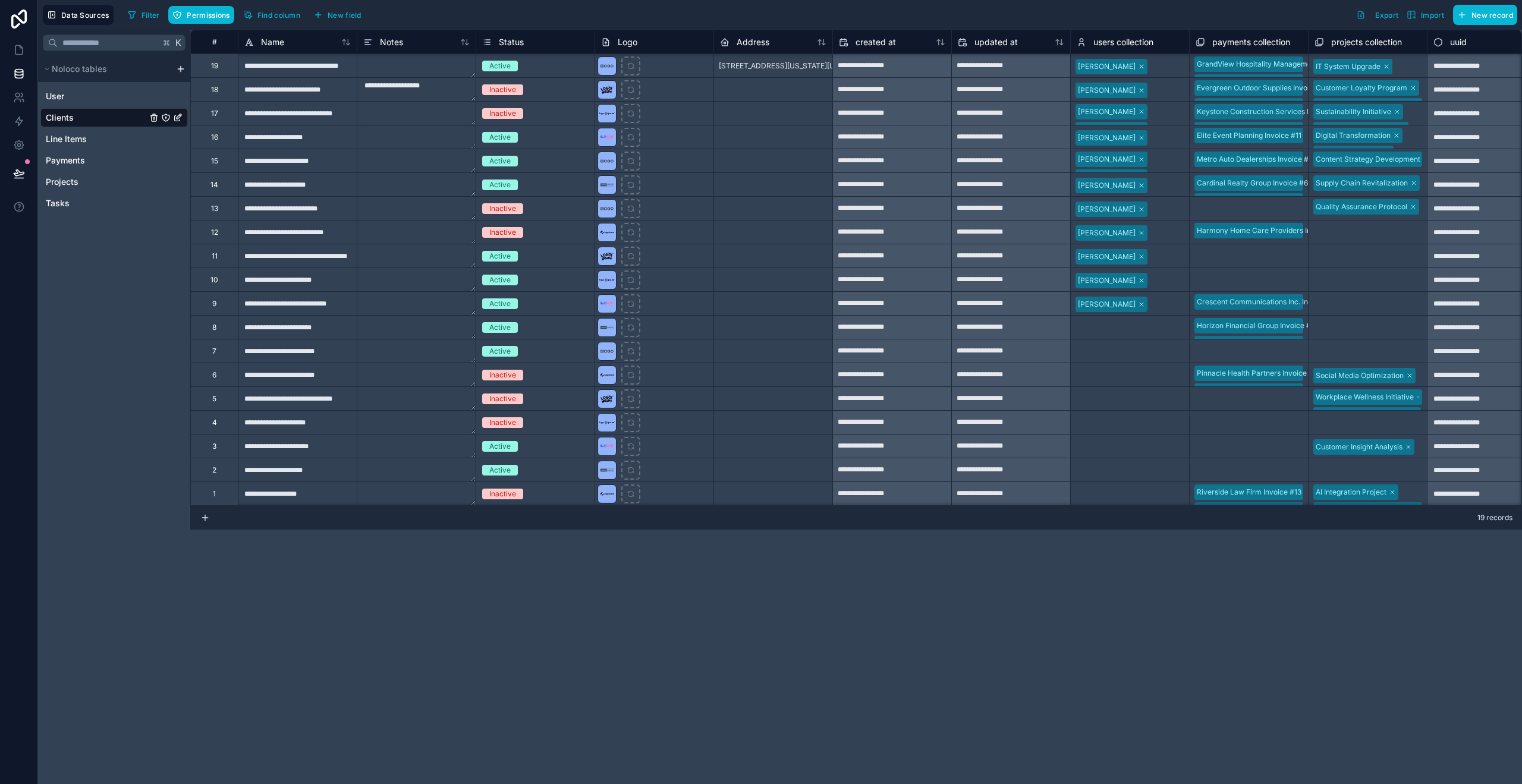
scroll to position [2, 0]
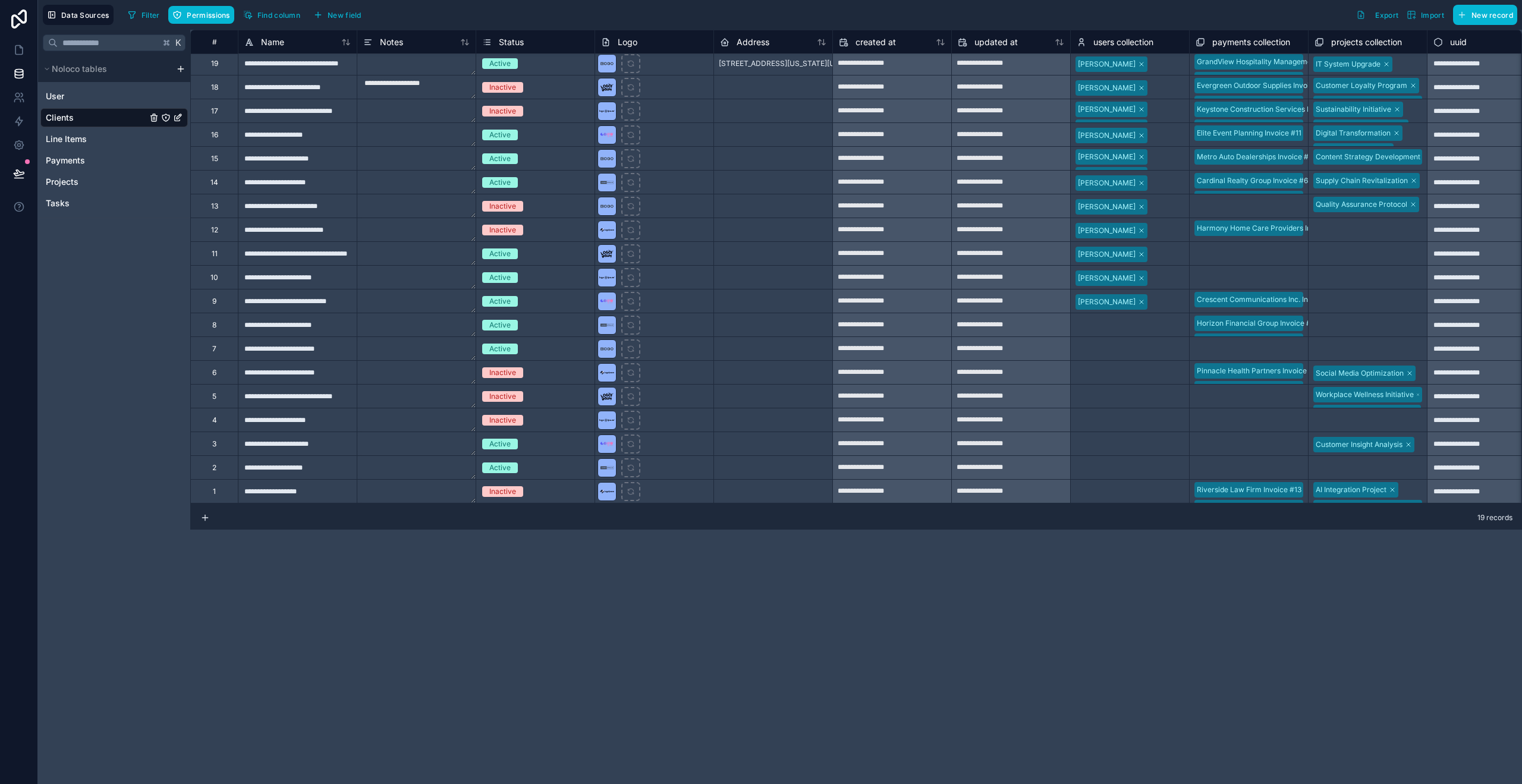
click at [1151, 68] on div at bounding box center [1166, 64] width 32 height 12
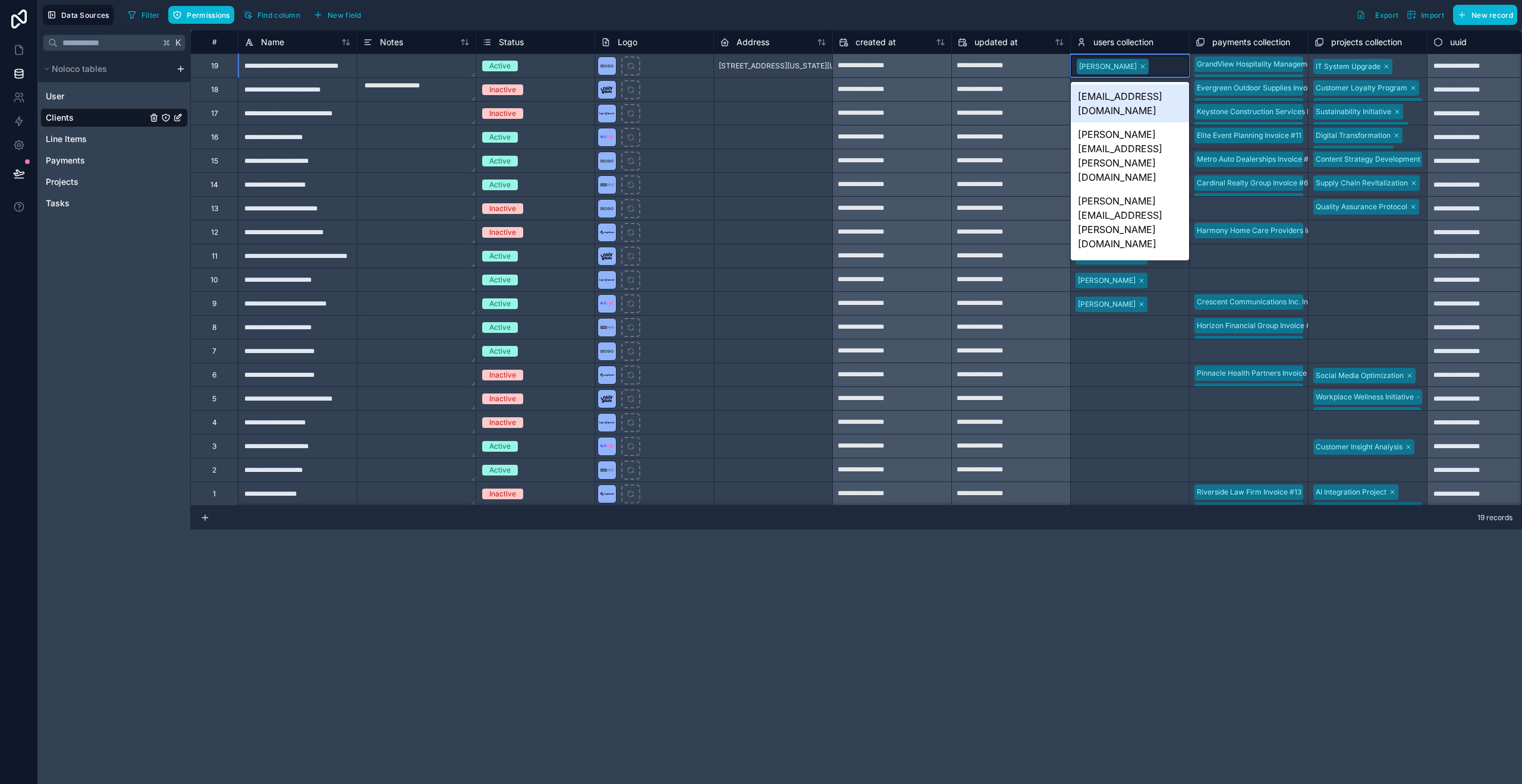
click at [1118, 91] on div "[EMAIL_ADDRESS][DOMAIN_NAME]" at bounding box center [1130, 103] width 119 height 38
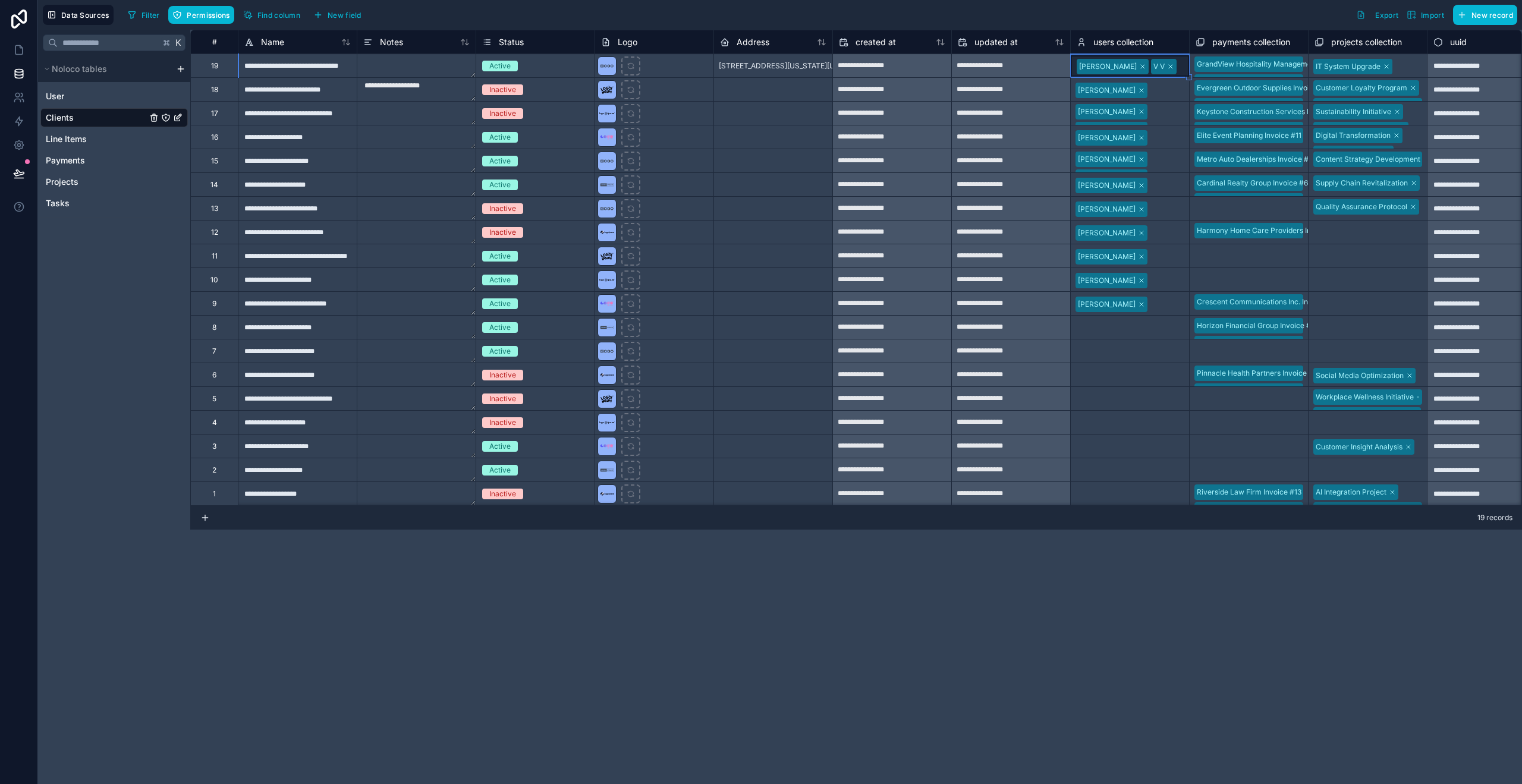
click at [1172, 25] on div "Data Sources Filter Permissions Find column New field Export Import New record" at bounding box center [780, 15] width 1484 height 30
drag, startPoint x: 66, startPoint y: 186, endPoint x: 190, endPoint y: 176, distance: 124.4
click at [67, 186] on span "Projects" at bounding box center [62, 181] width 33 height 12
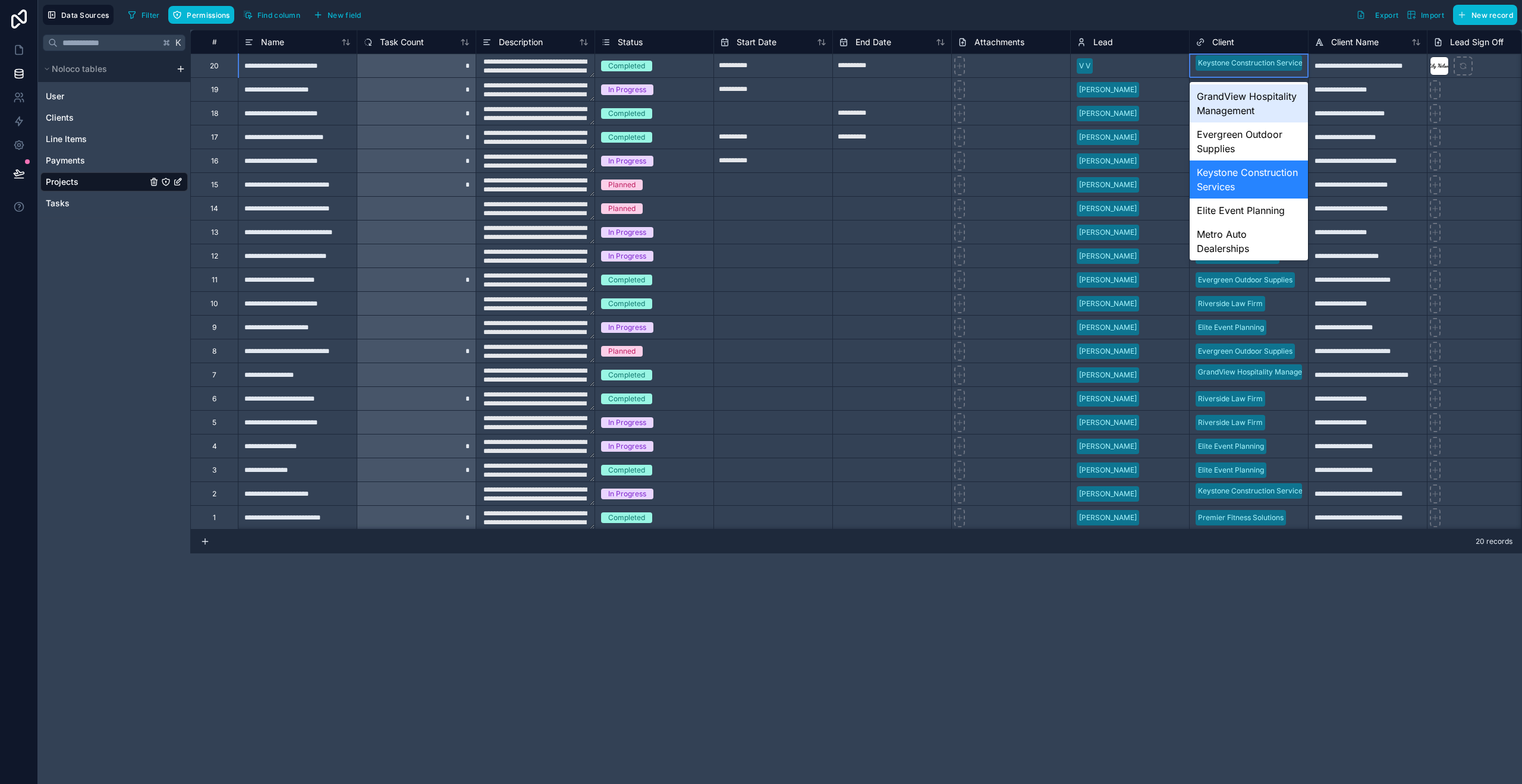
click at [1244, 115] on div "GrandView Hospitality Management" at bounding box center [1249, 103] width 119 height 38
